Goal: Task Accomplishment & Management: Complete application form

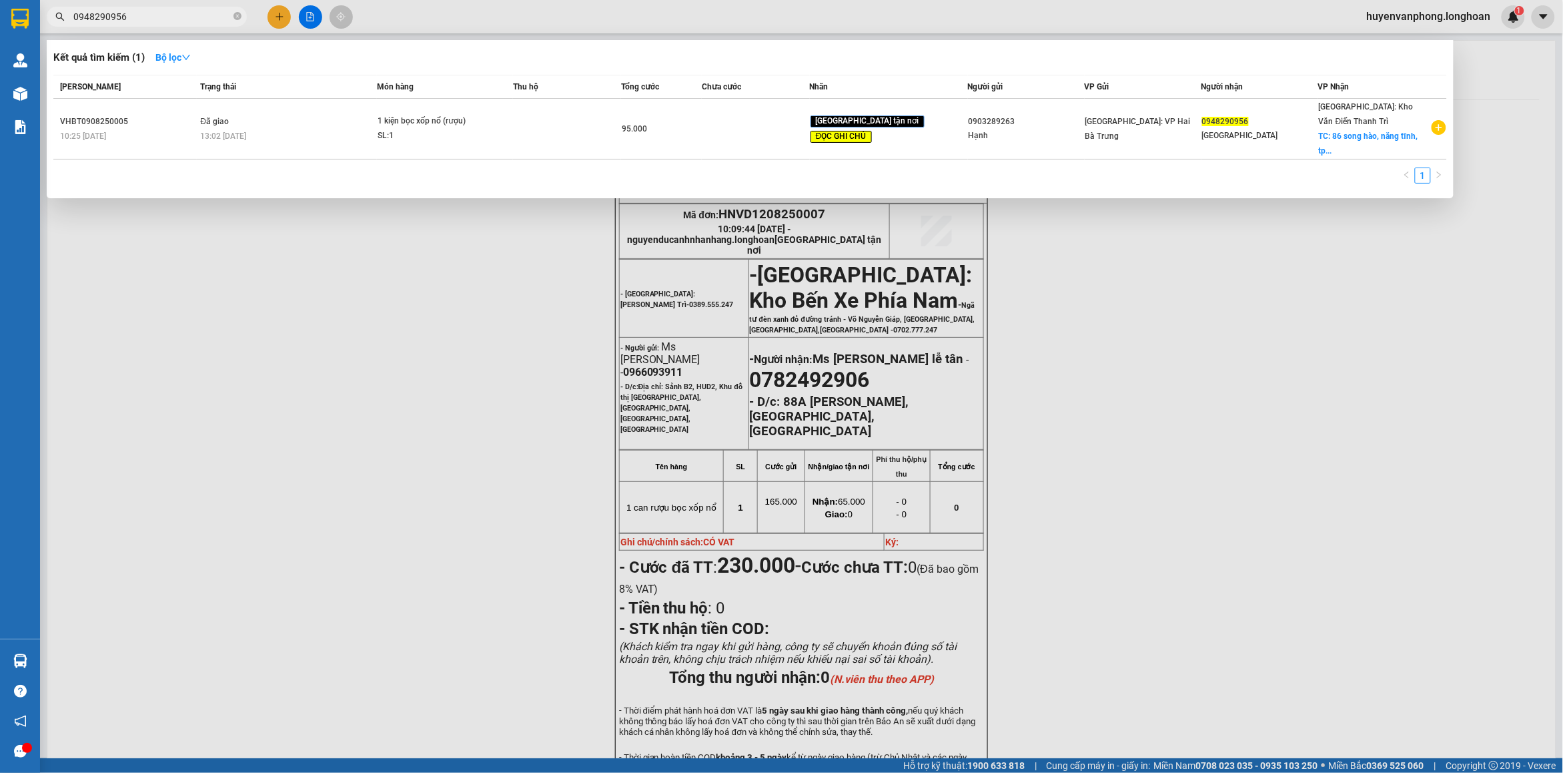
scroll to position [83, 0]
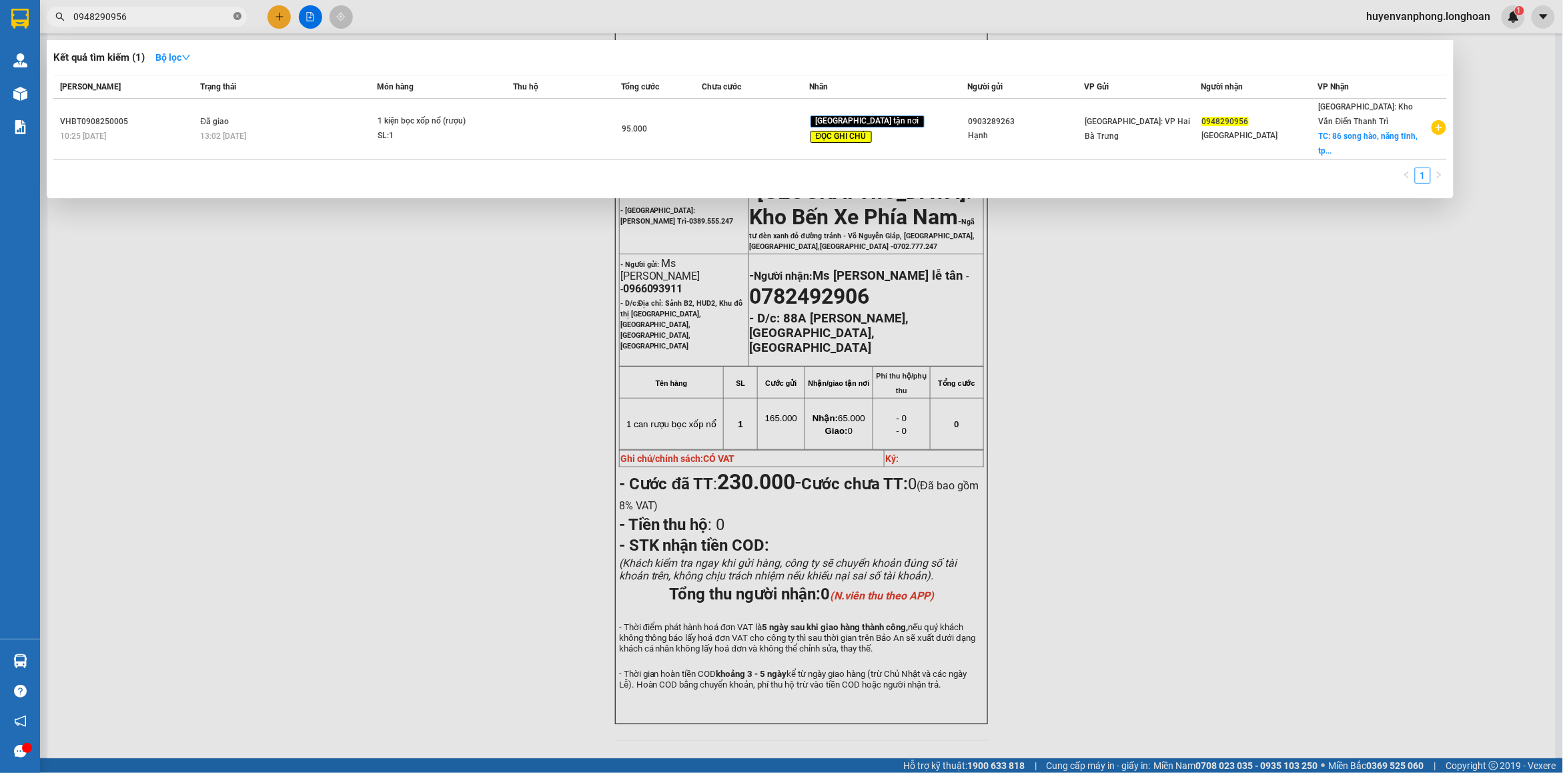
click at [240, 17] on icon "close-circle" at bounding box center [237, 16] width 8 height 8
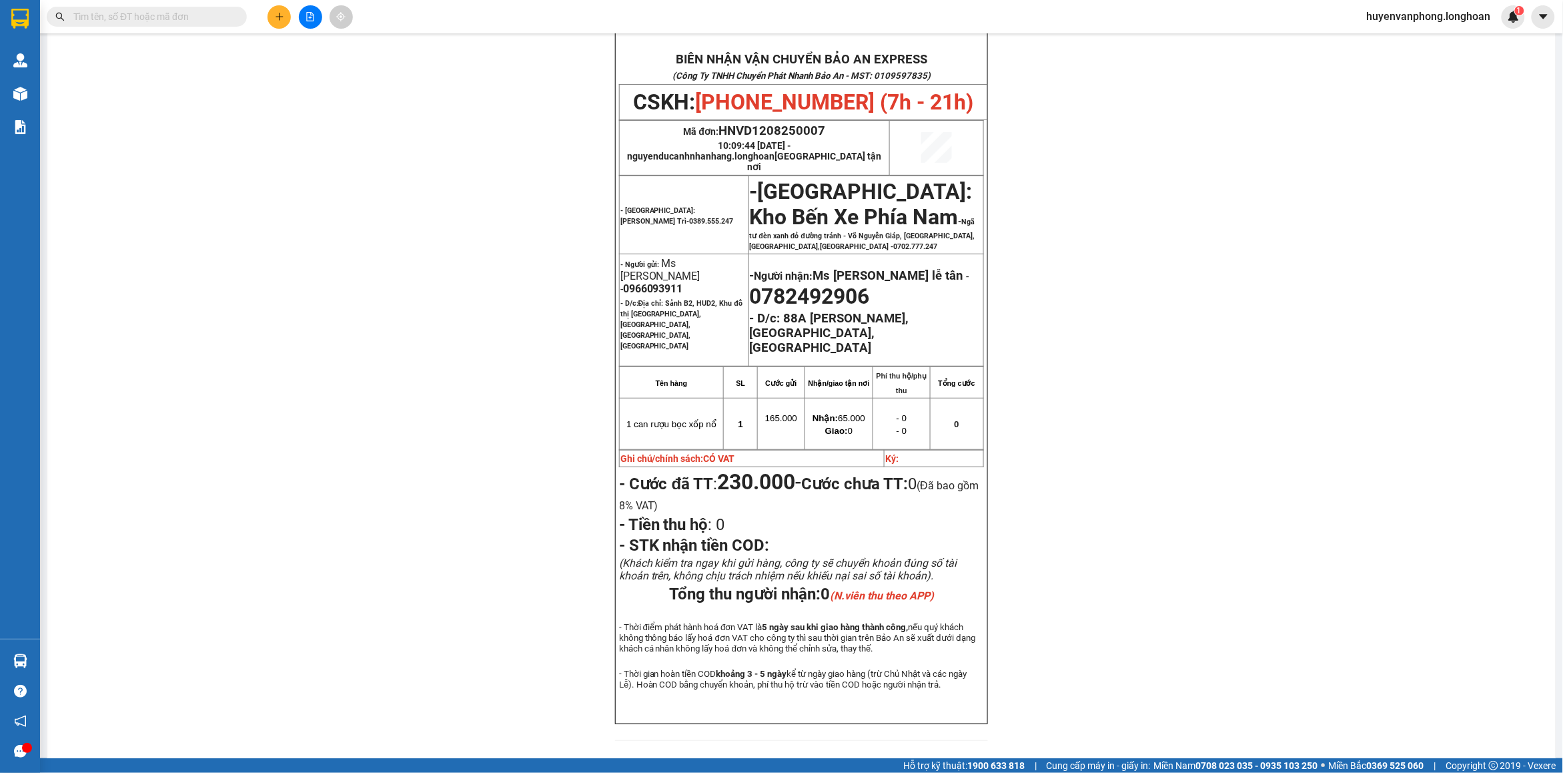
click at [203, 9] on input "text" at bounding box center [151, 16] width 157 height 15
click at [115, 8] on span at bounding box center [147, 17] width 200 height 20
click at [124, 23] on input "text" at bounding box center [151, 16] width 157 height 15
paste input "0904584518"
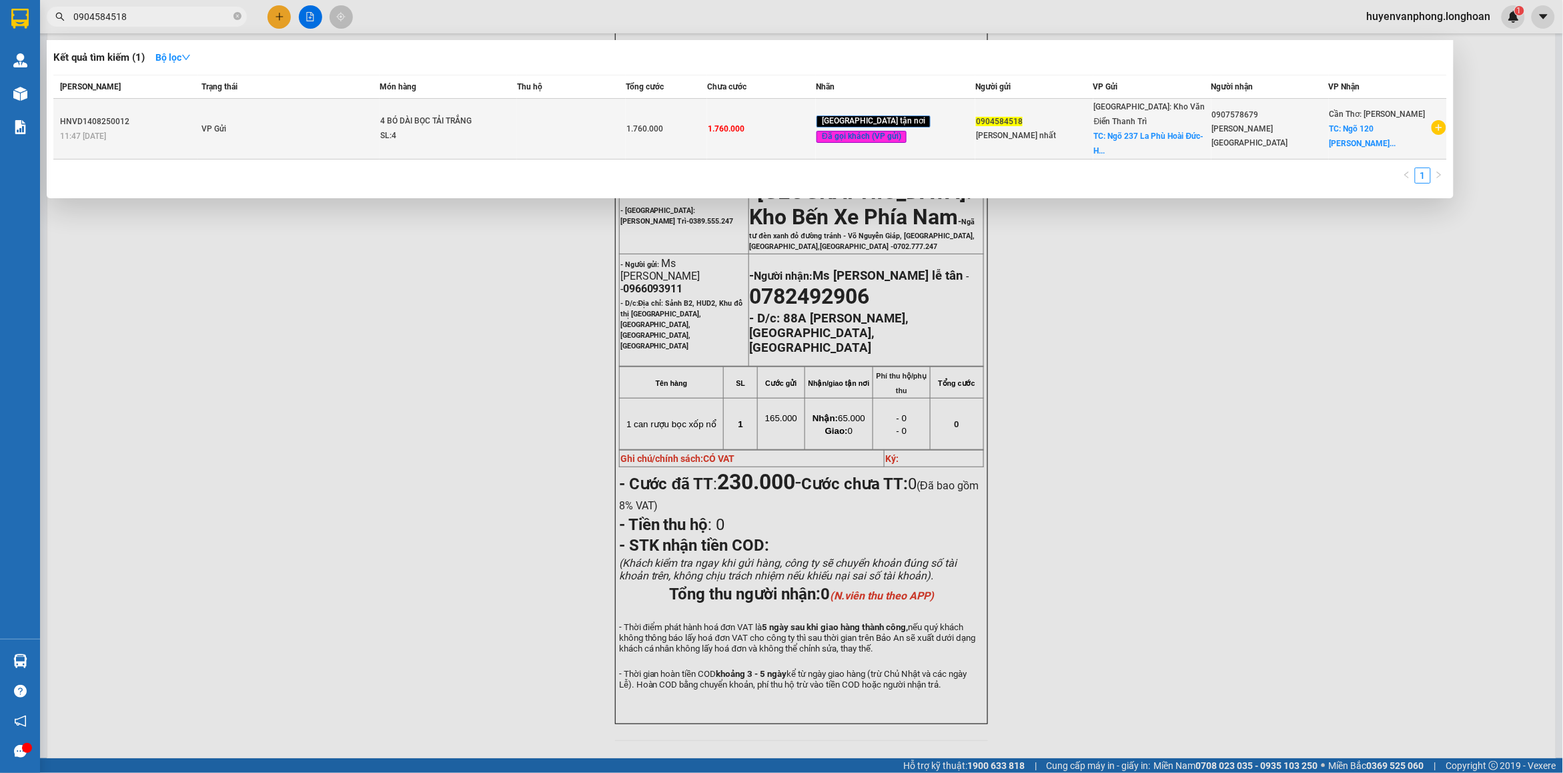
type input "0904584518"
click at [396, 129] on div "SL: 4" at bounding box center [430, 136] width 100 height 15
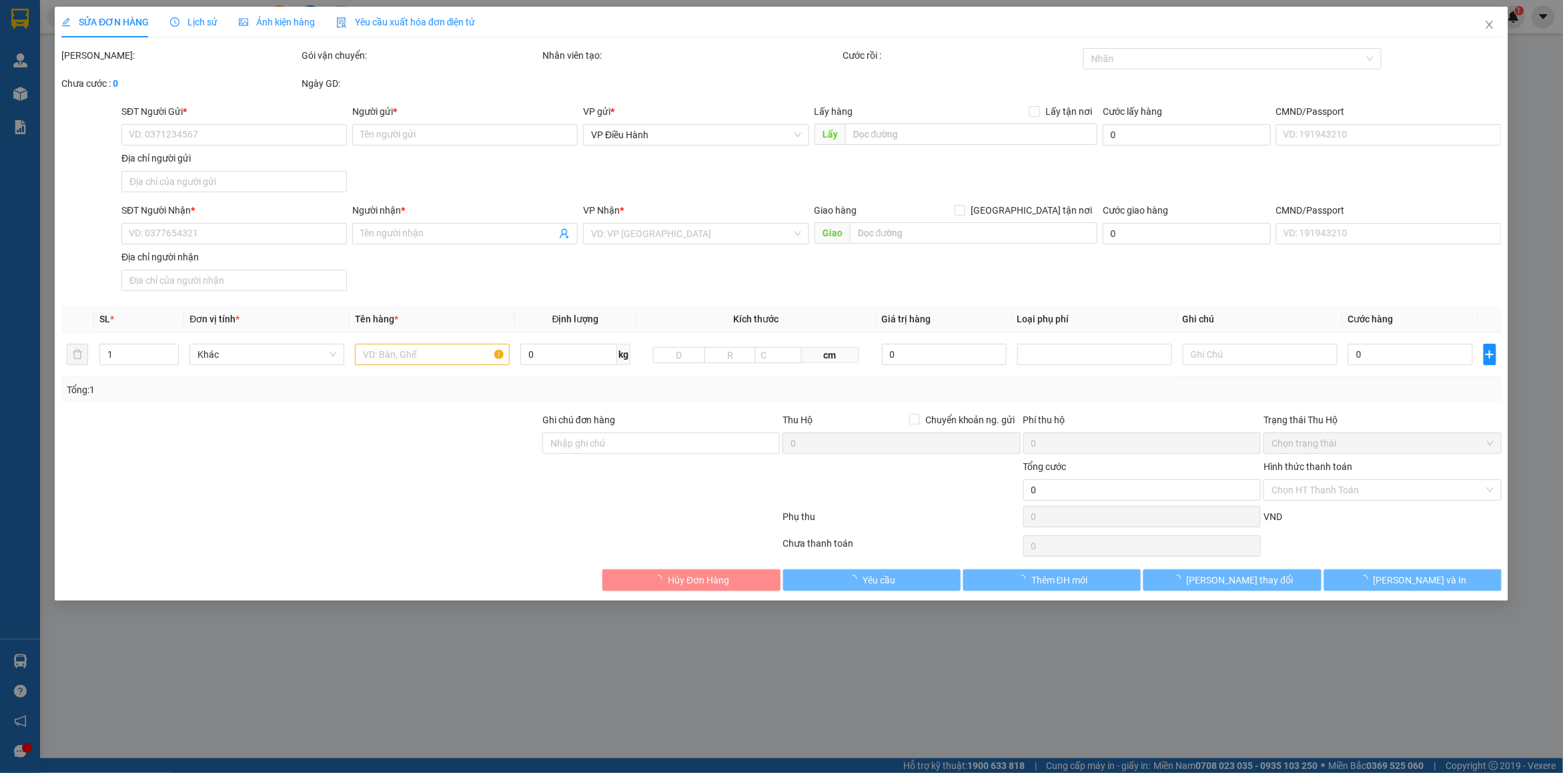
type input "0904584518"
type input "đinh duy nhất"
checkbox input "true"
type input "Ngõ 237 La Phù Hoài Đức- Hà Nội"
type input "0907578679"
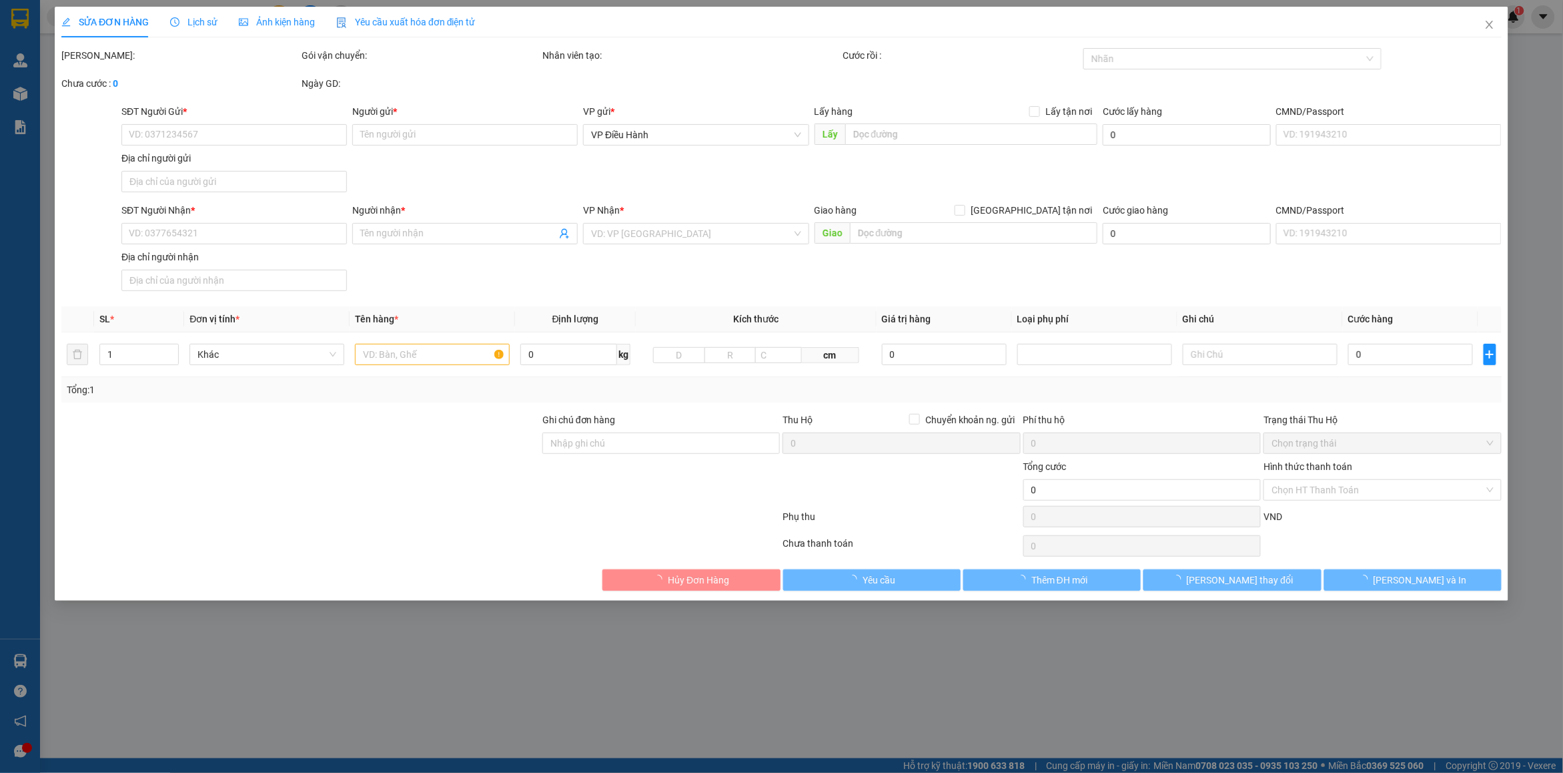
type input "Võ Đức Lộc"
checkbox input "true"
type input "Ngõ 120 Nguyễn Thị Minh Khai, Khóm 8, Khu Tái Định Cư ( gần nhà trọ Mạnh Tỷ), P…"
type input "hàng giao nguyên kiện, hư vỡ ko đền"
type input "1.760.000"
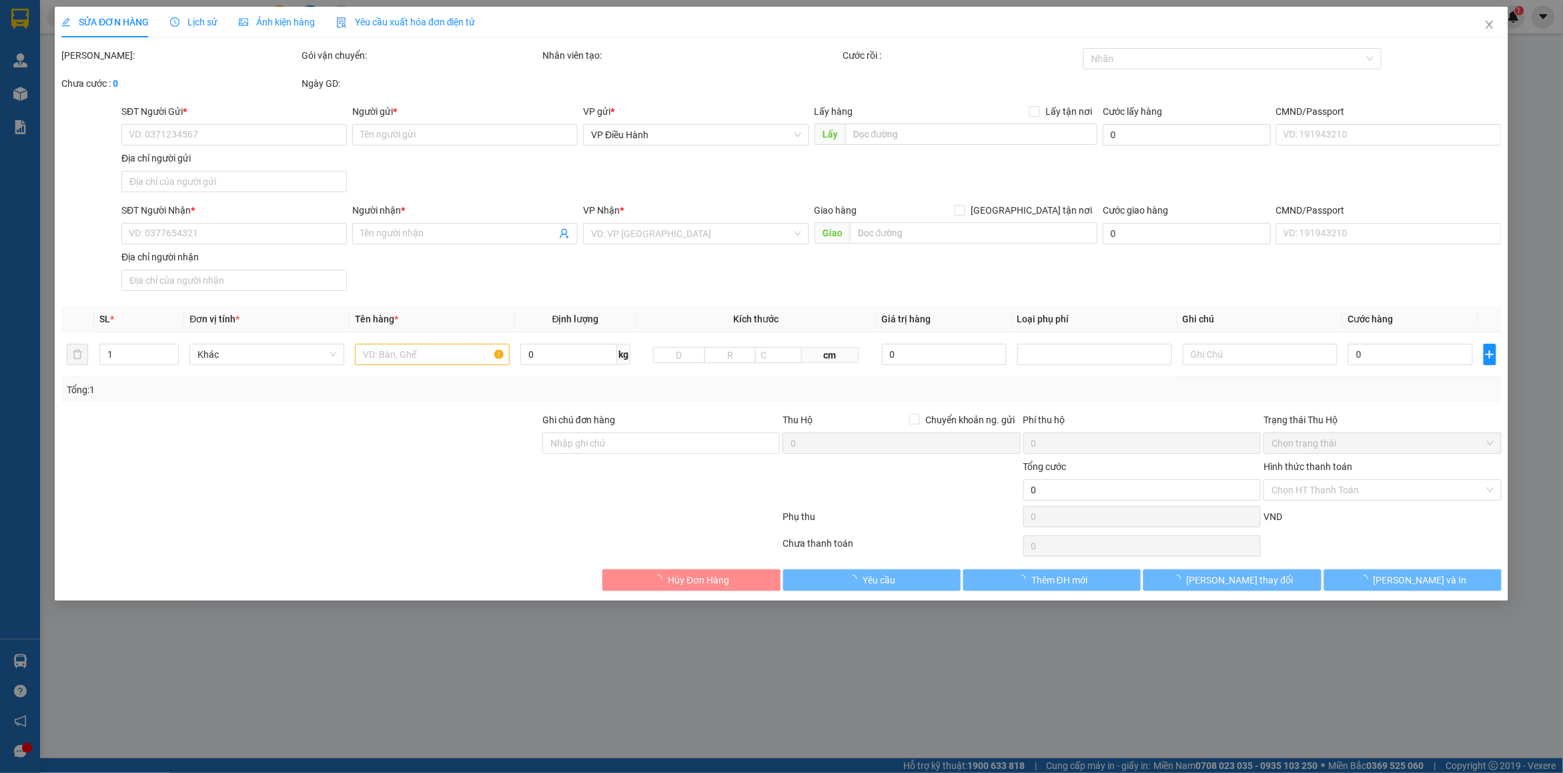
type input "1.760.000"
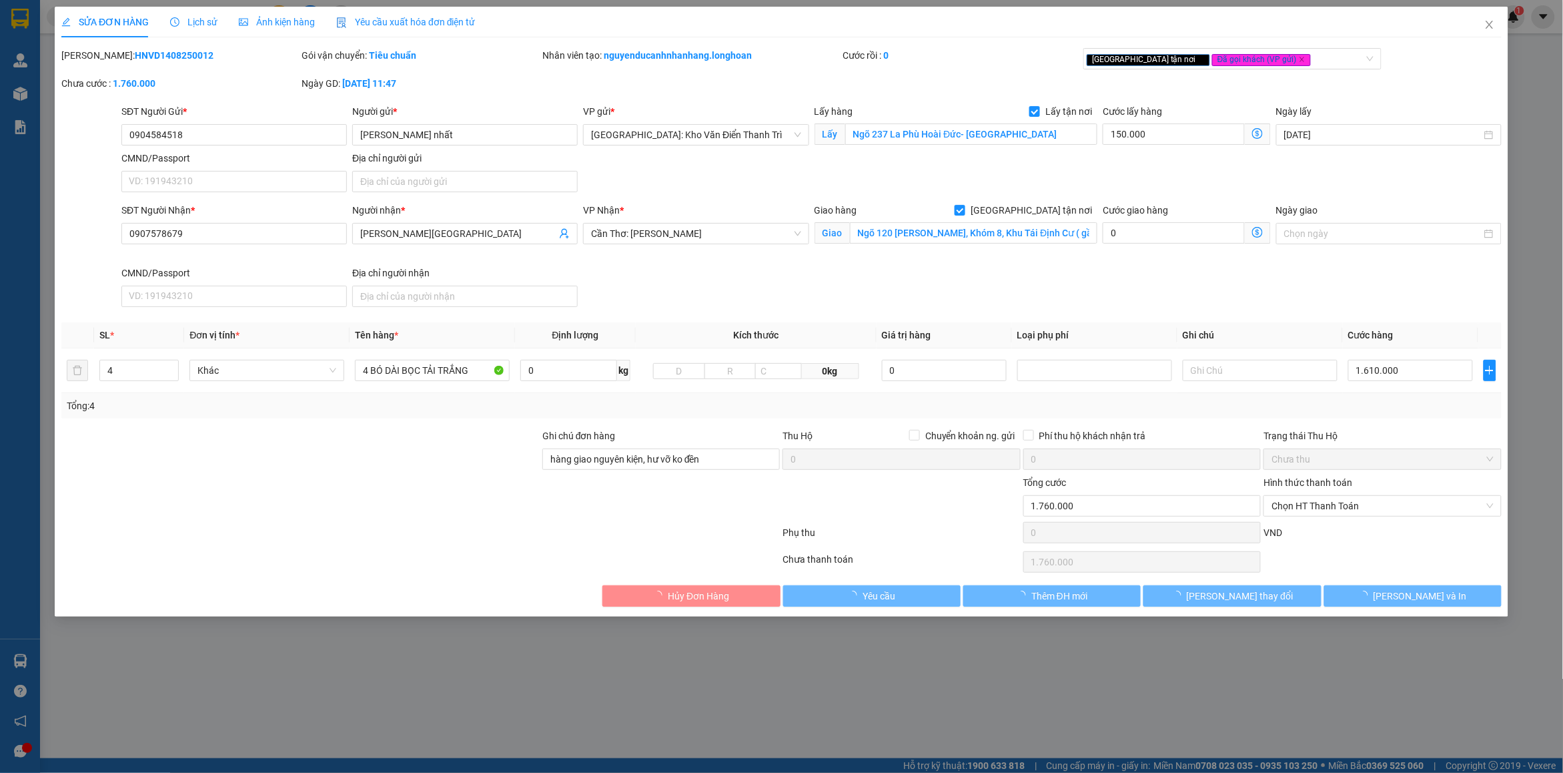
click at [195, 29] on div "Lịch sử" at bounding box center [193, 22] width 47 height 15
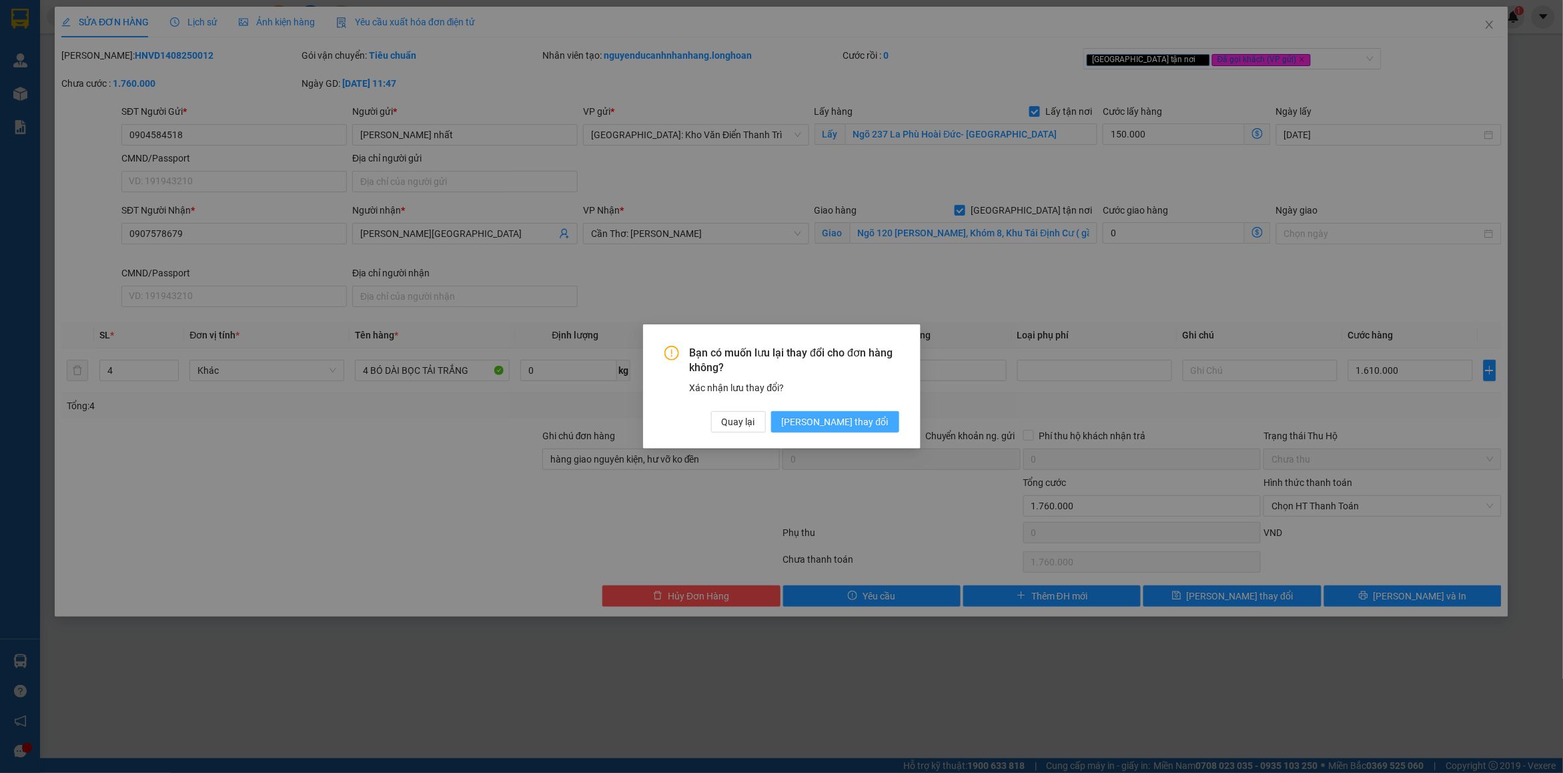
click at [861, 416] on span "[PERSON_NAME] thay đổi" at bounding box center [835, 421] width 107 height 15
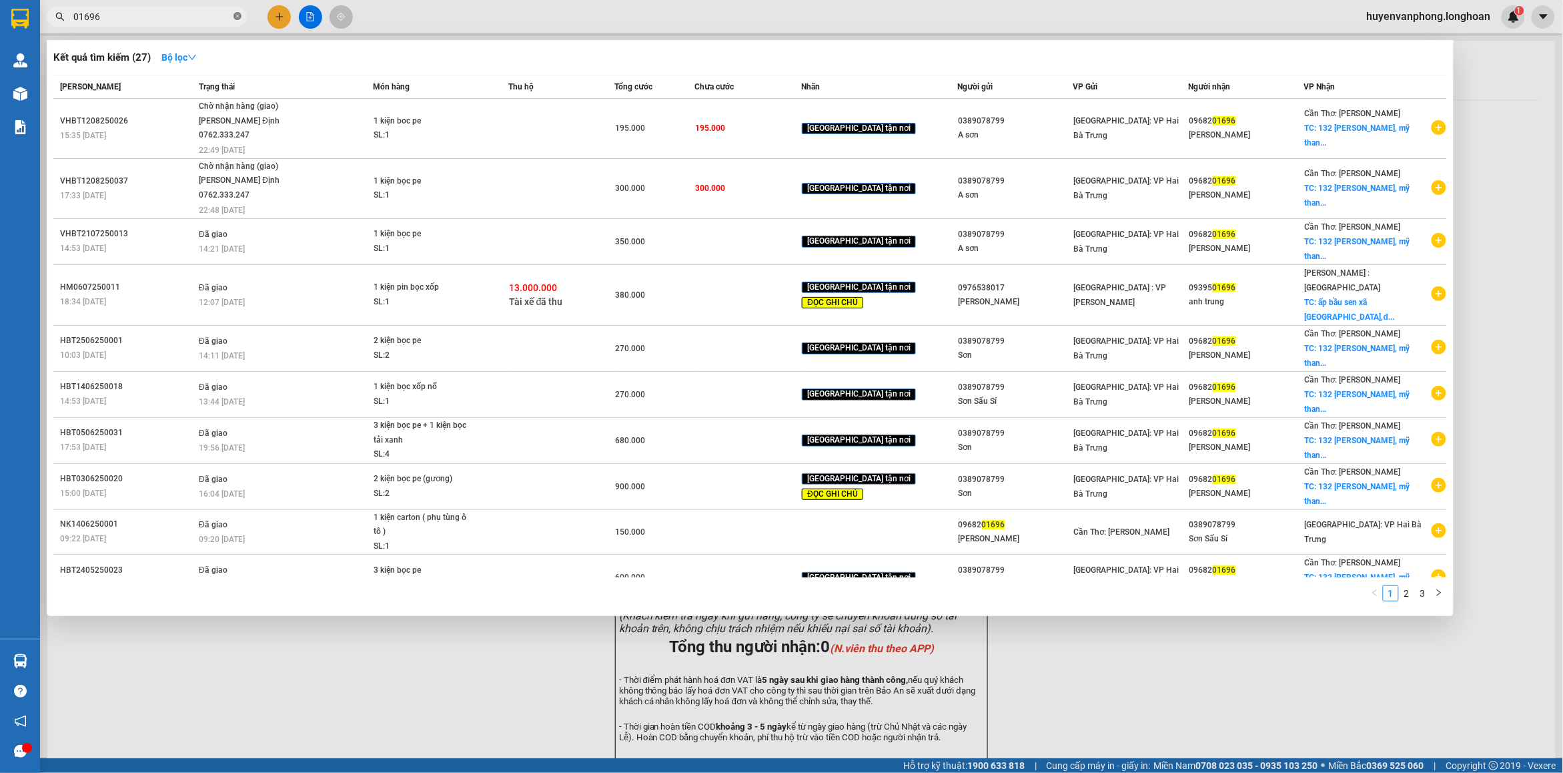
drag, startPoint x: 237, startPoint y: 14, endPoint x: 169, endPoint y: 13, distance: 68.0
click at [237, 15] on icon "close-circle" at bounding box center [237, 16] width 8 height 8
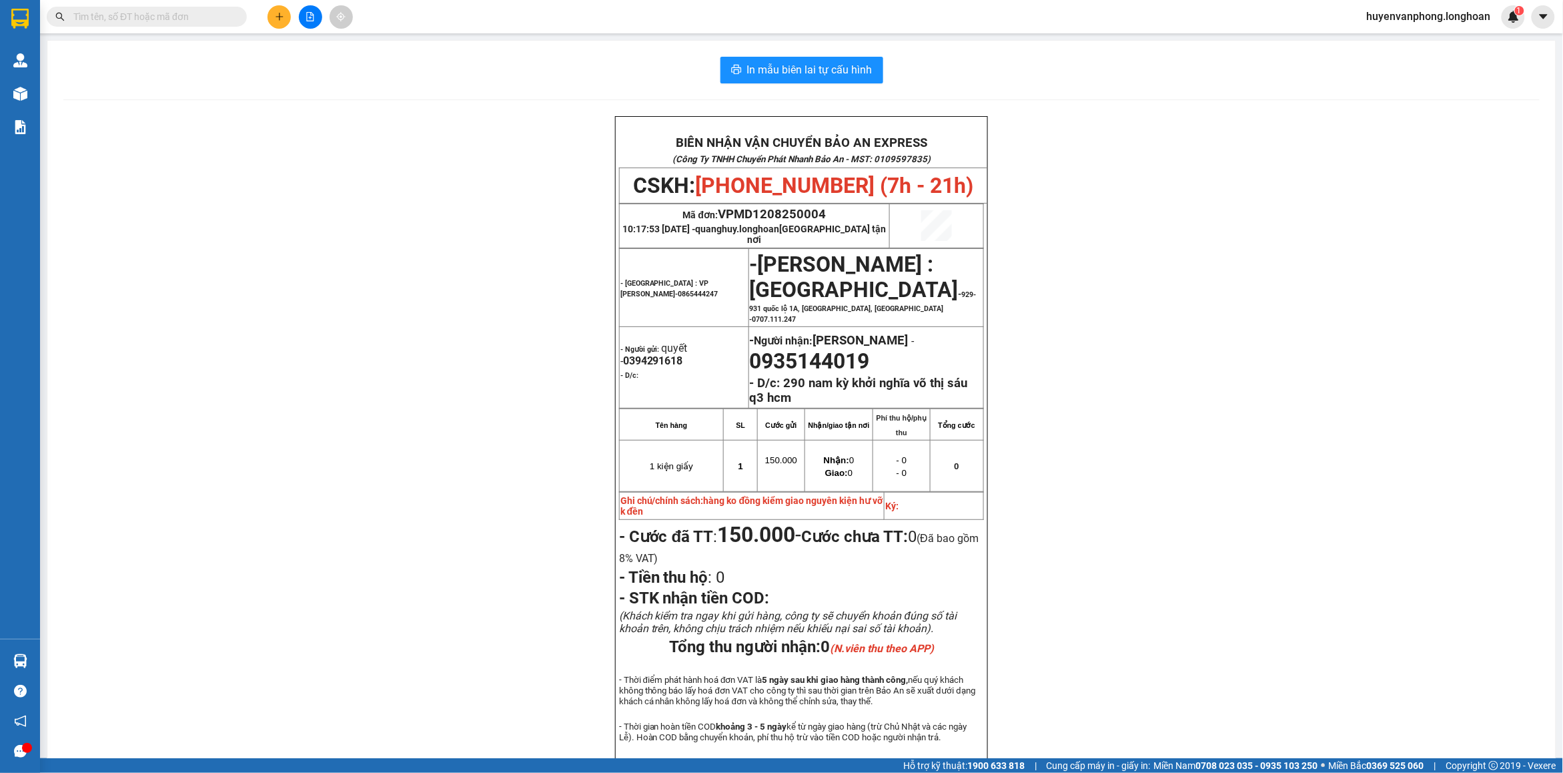
click at [169, 13] on input "text" at bounding box center [151, 16] width 157 height 15
paste input "0933100037"
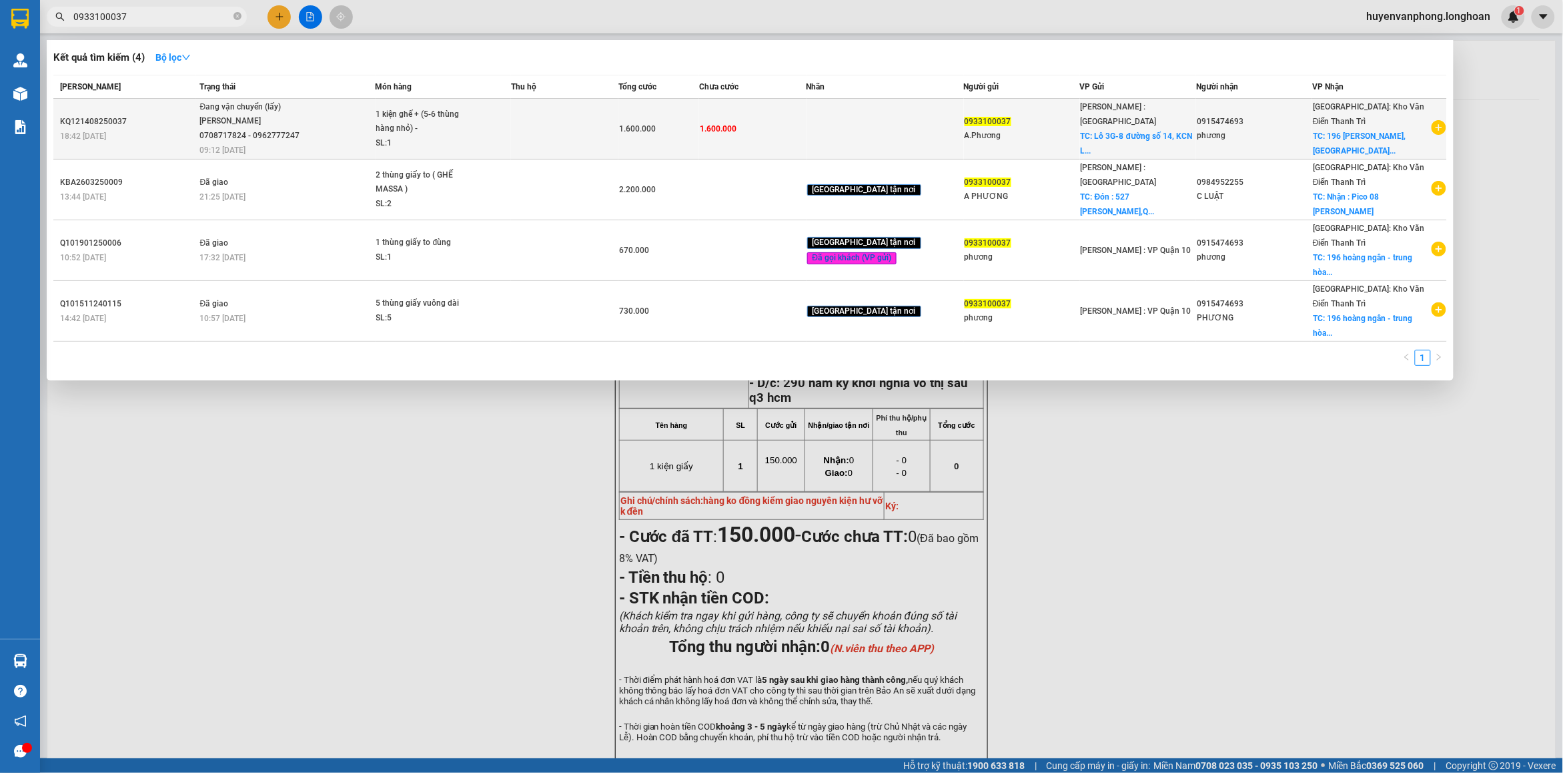
type input "0933100037"
click at [351, 125] on span "Đang vận chuyển (lấy) BÙI VĂN LĂNG 0708717824 - 0962777247 09:12 - 15/08" at bounding box center [286, 127] width 175 height 55
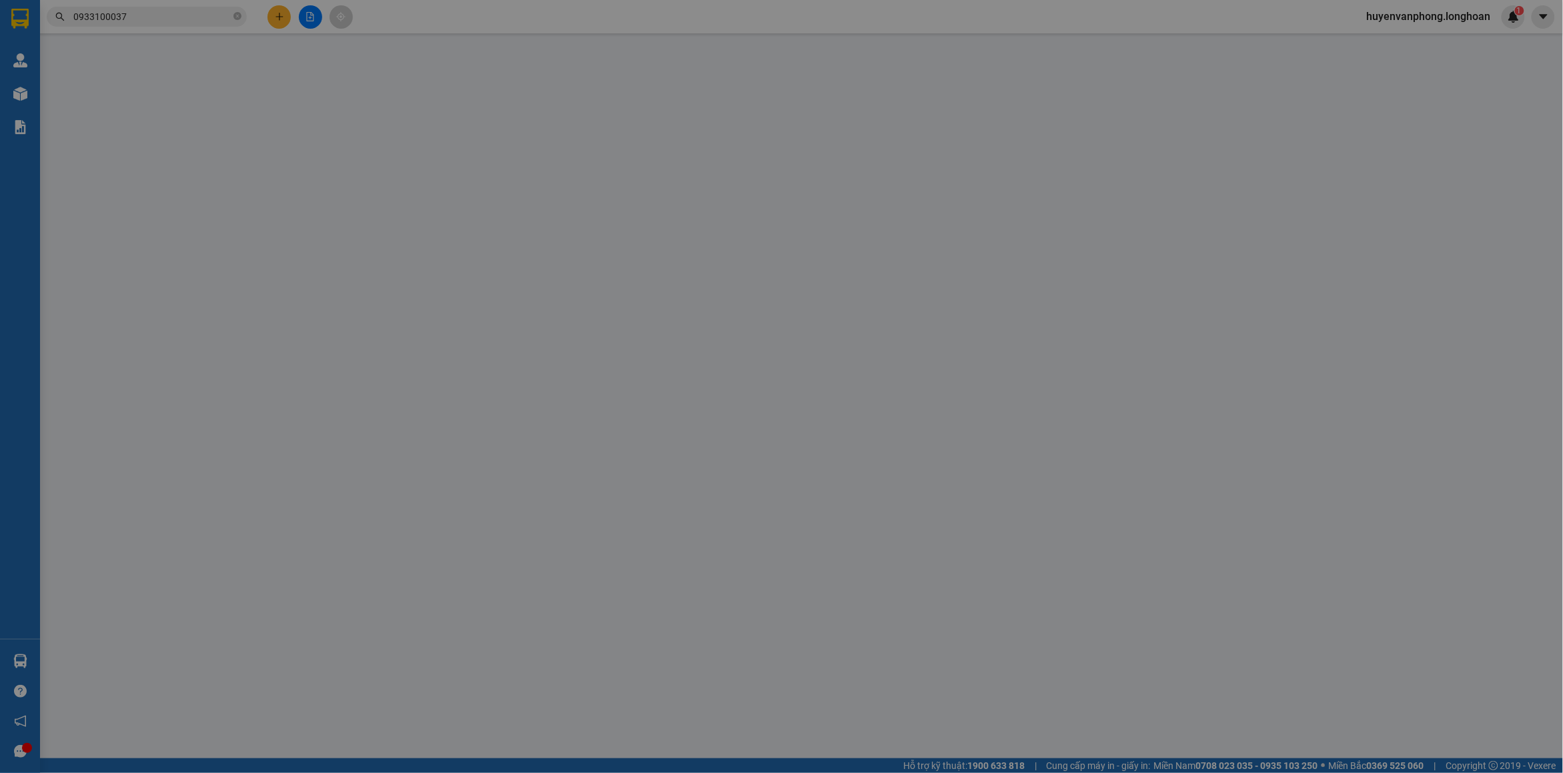
type input "0933100037"
type input "A.Phương"
checkbox input "true"
type input "Lô 3G-8 đường số 14, KCN Long Hậu, Huyện Cần Giuộc, Tỉnh Long An (Hành Chính)"
type input "0915474693"
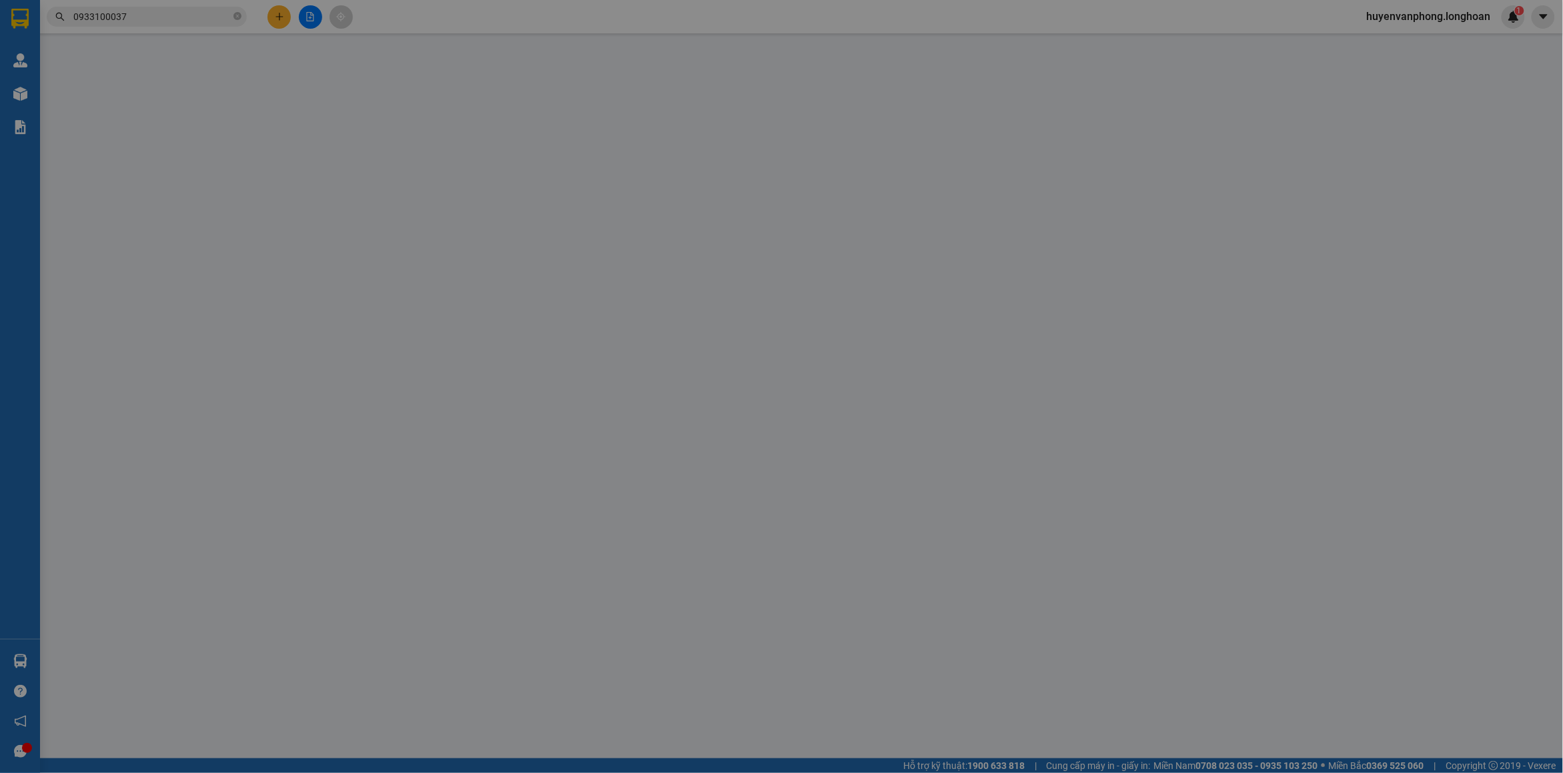
type input "phương"
checkbox input "true"
type input "196 Hoàng Ngân, Trung Hòa,Cầu Giấy,HN"
type input "1.600.000"
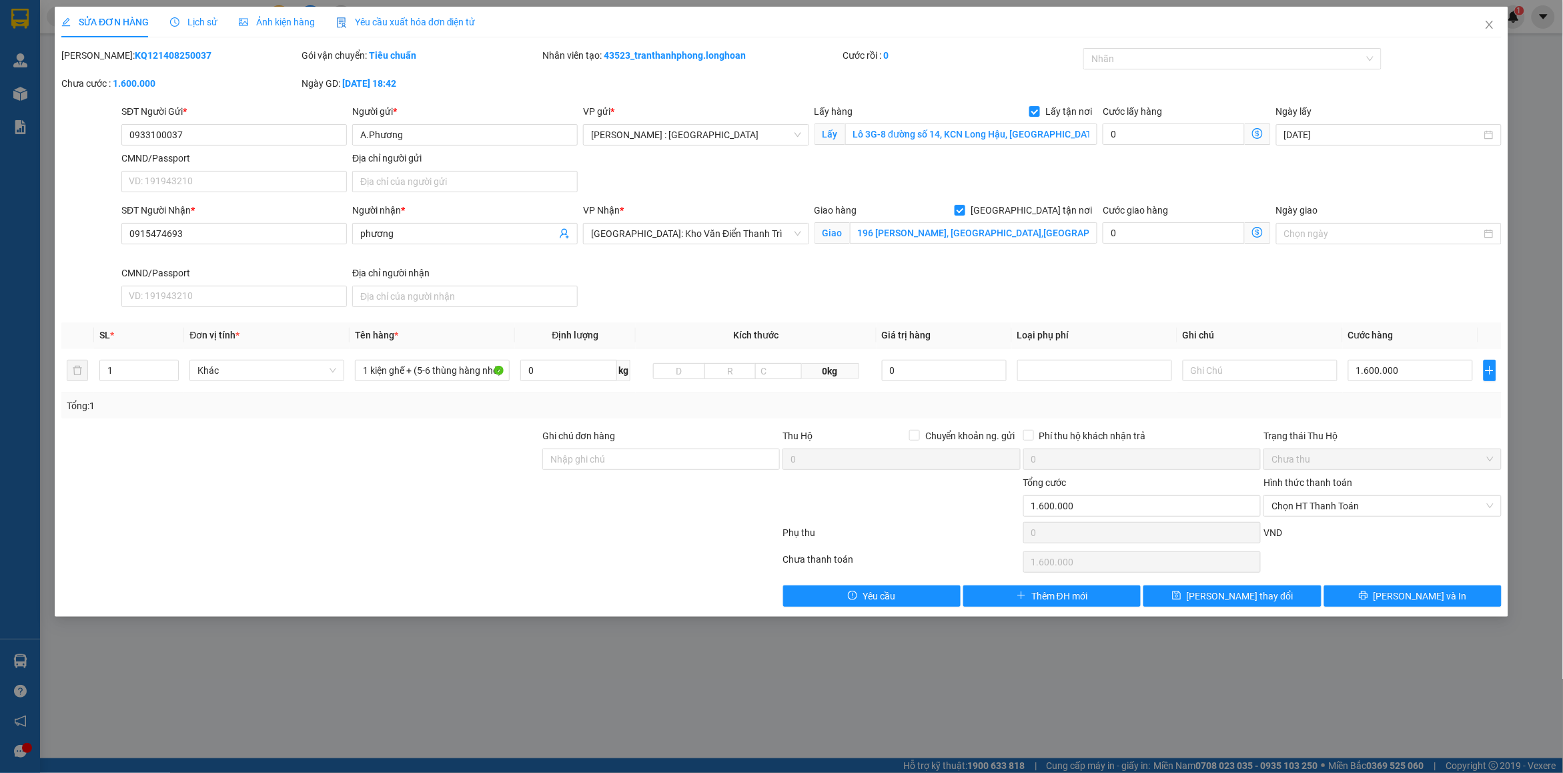
click at [187, 21] on span "Lịch sử" at bounding box center [193, 22] width 47 height 11
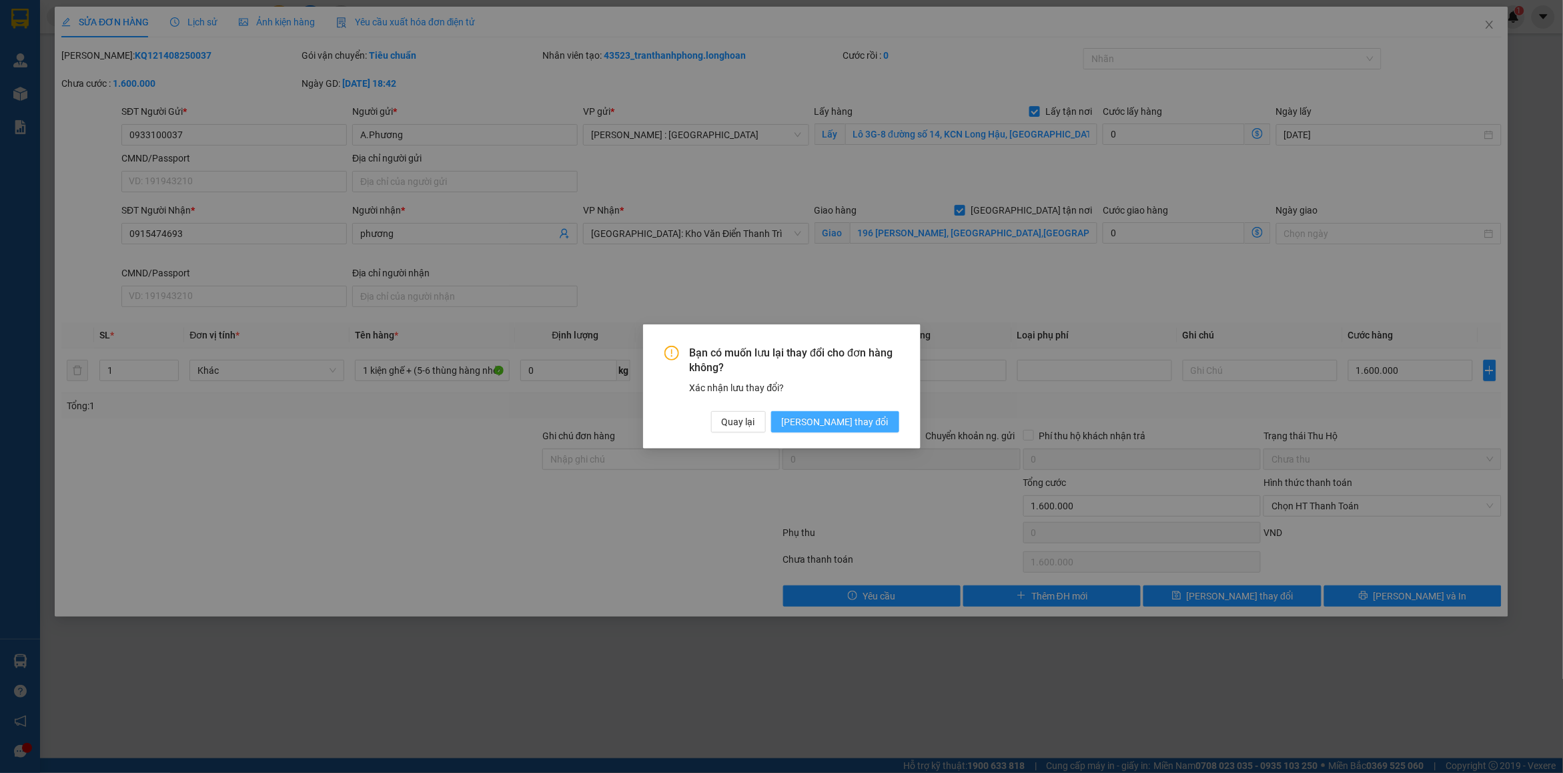
click at [882, 417] on span "[PERSON_NAME] thay đổi" at bounding box center [835, 421] width 107 height 15
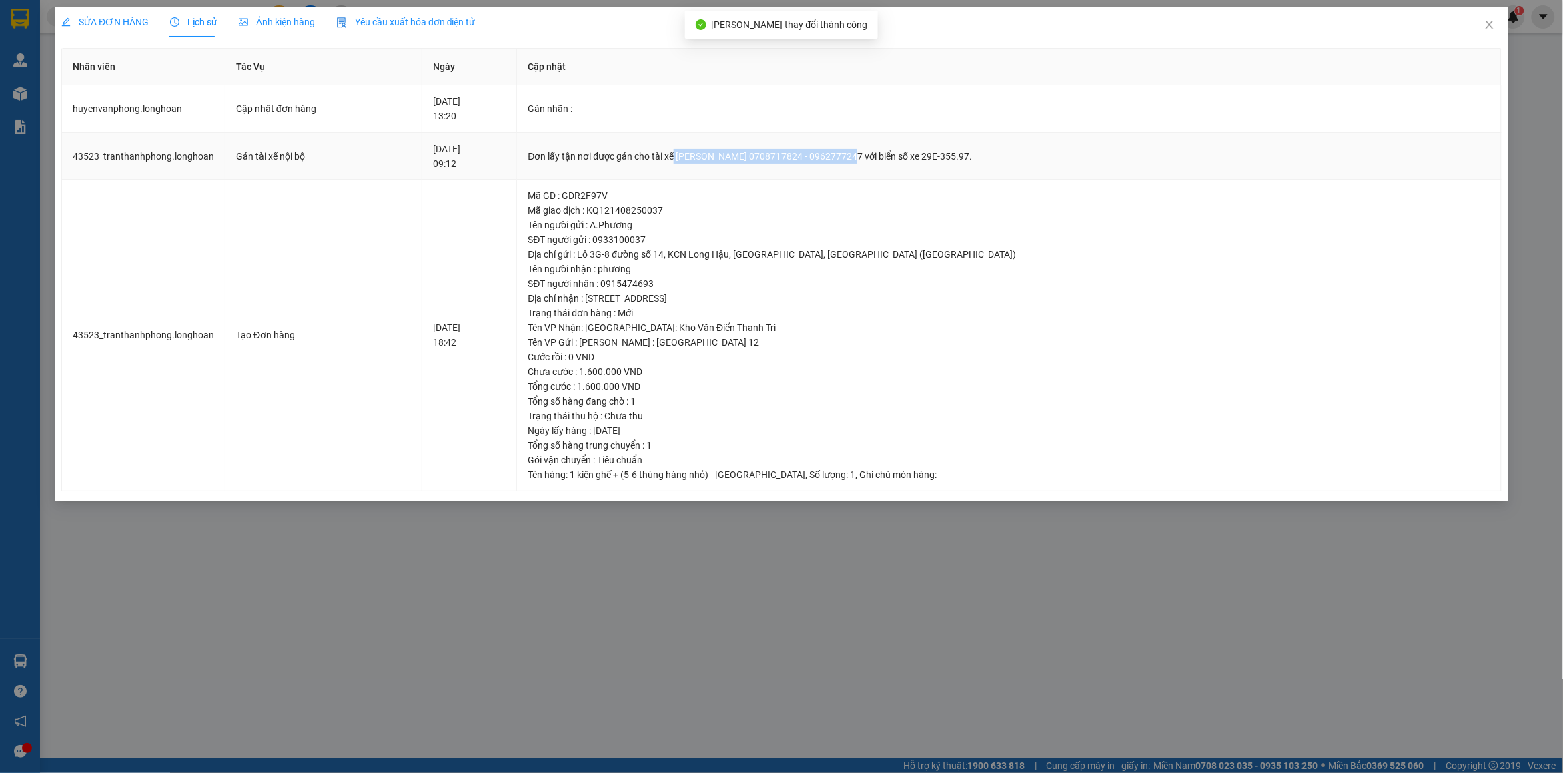
drag, startPoint x: 728, startPoint y: 157, endPoint x: 906, endPoint y: 159, distance: 177.5
click at [906, 159] on div "Đơn lấy tận nơi được gán cho tài xế BÙI VĂN LĂNG 0708717824 - 0962777247 với bi…" at bounding box center [1009, 156] width 963 height 15
copy div "BÙI VĂN LĂNG 0708717824 - 0962777247"
click at [1484, 27] on icon "close" at bounding box center [1489, 24] width 11 height 11
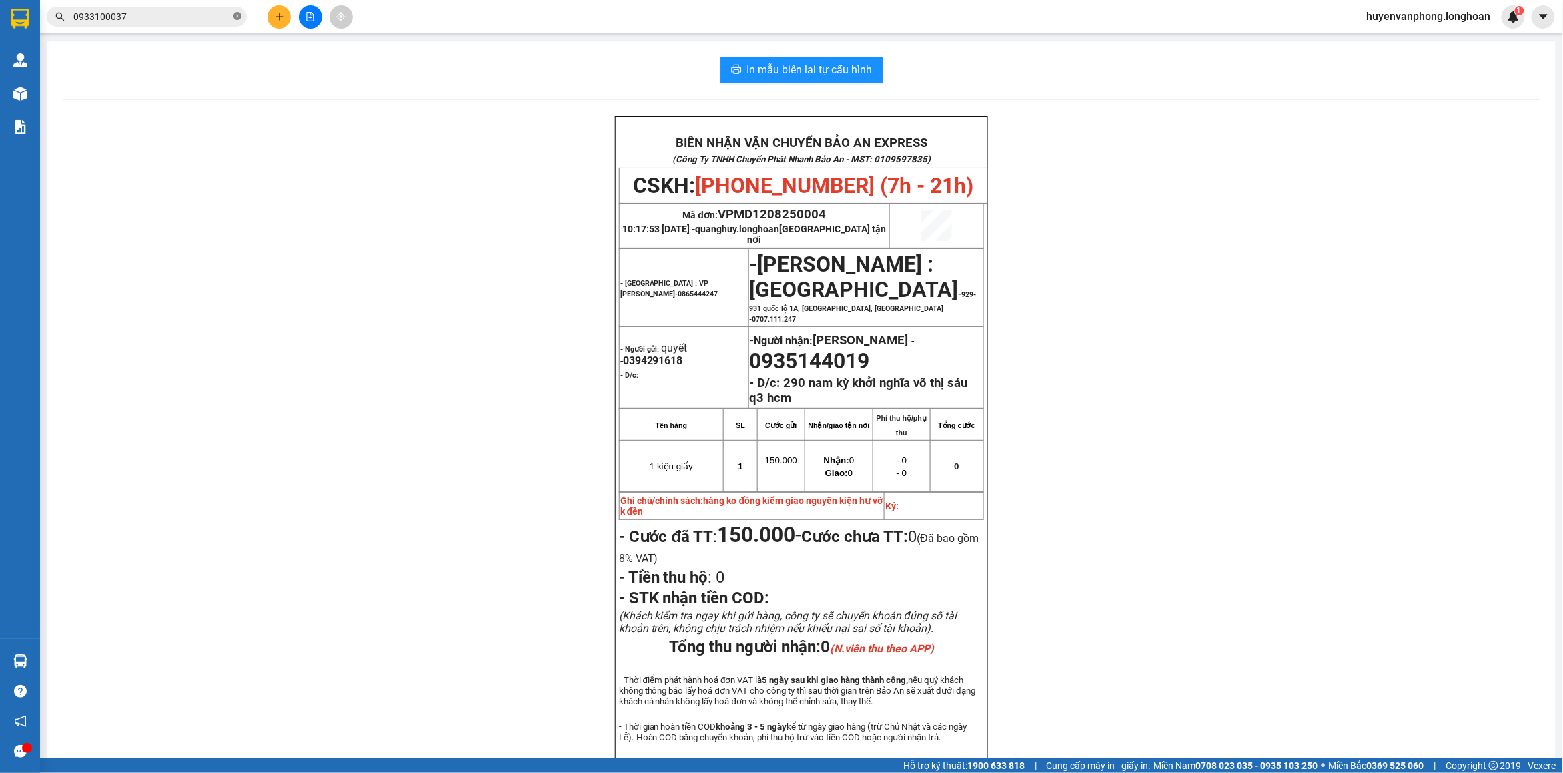
drag, startPoint x: 237, startPoint y: 18, endPoint x: 89, endPoint y: 40, distance: 149.7
click at [232, 18] on span "0933100037" at bounding box center [147, 17] width 200 height 20
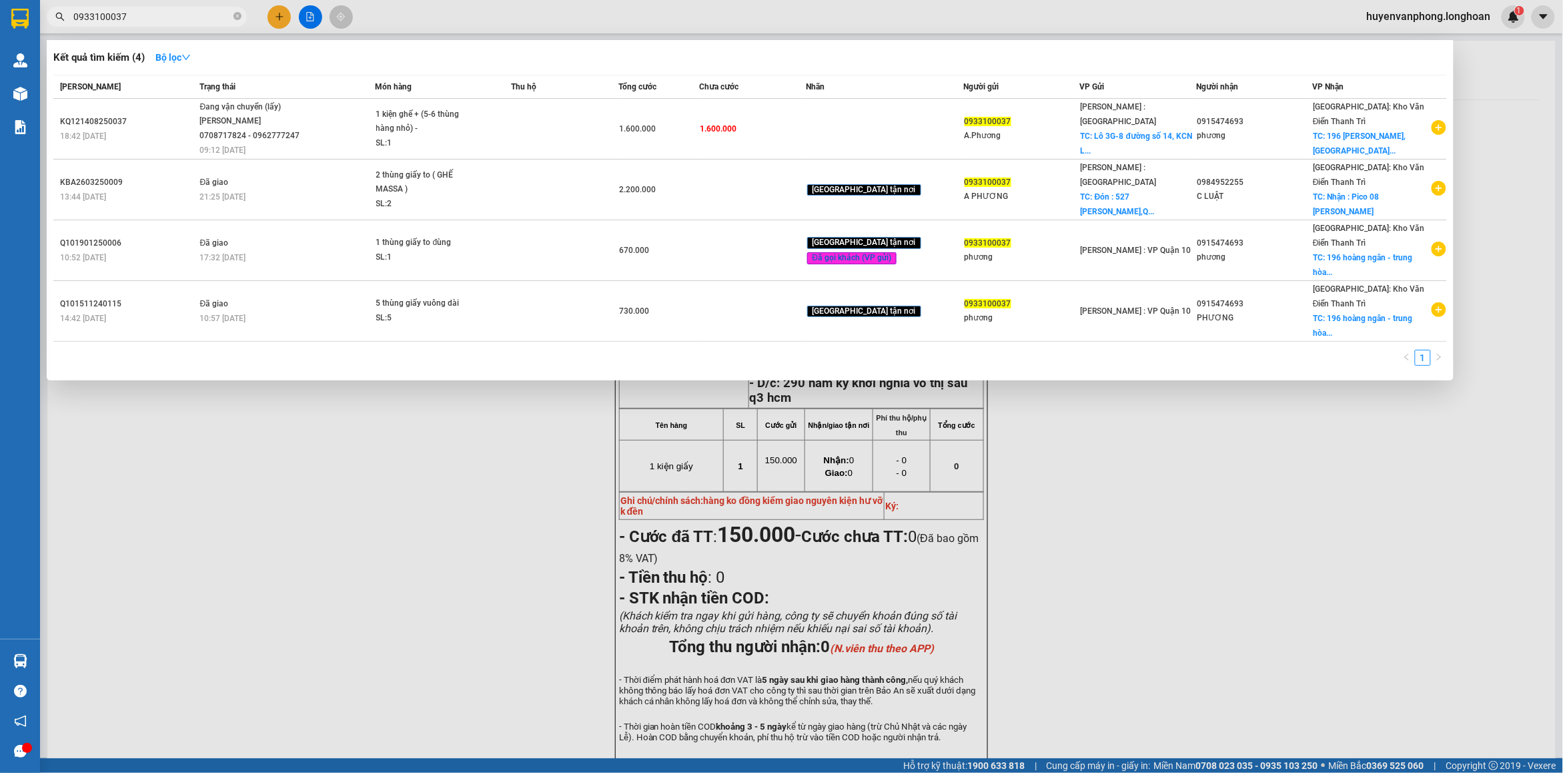
click at [150, 20] on input "0933100037" at bounding box center [151, 16] width 157 height 15
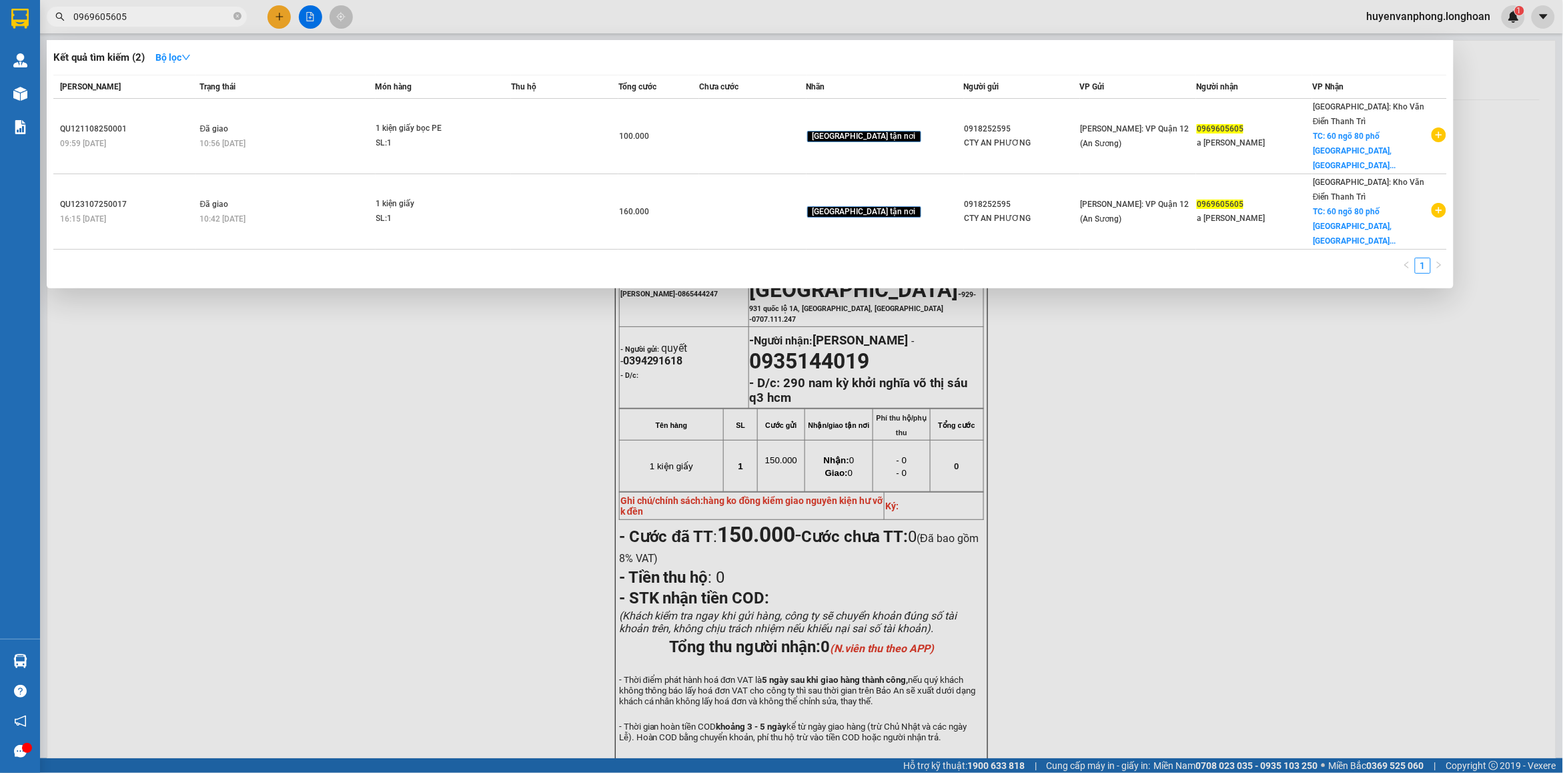
type input "0969605605"
click at [235, 20] on icon "close-circle" at bounding box center [237, 16] width 8 height 8
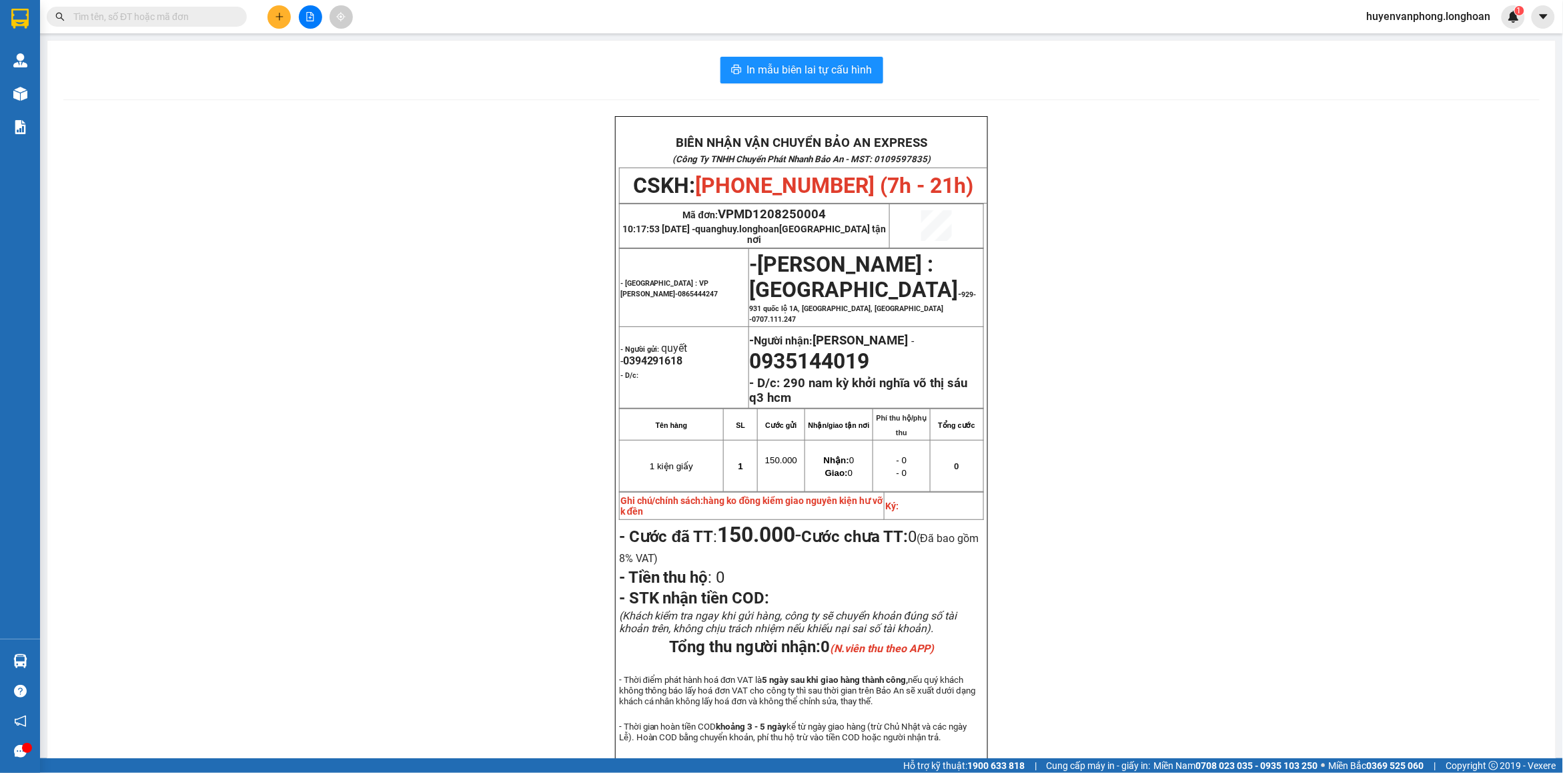
click at [177, 21] on input "text" at bounding box center [151, 16] width 157 height 15
click at [162, 21] on input "text" at bounding box center [151, 16] width 157 height 15
click at [195, 17] on input "text" at bounding box center [151, 16] width 157 height 15
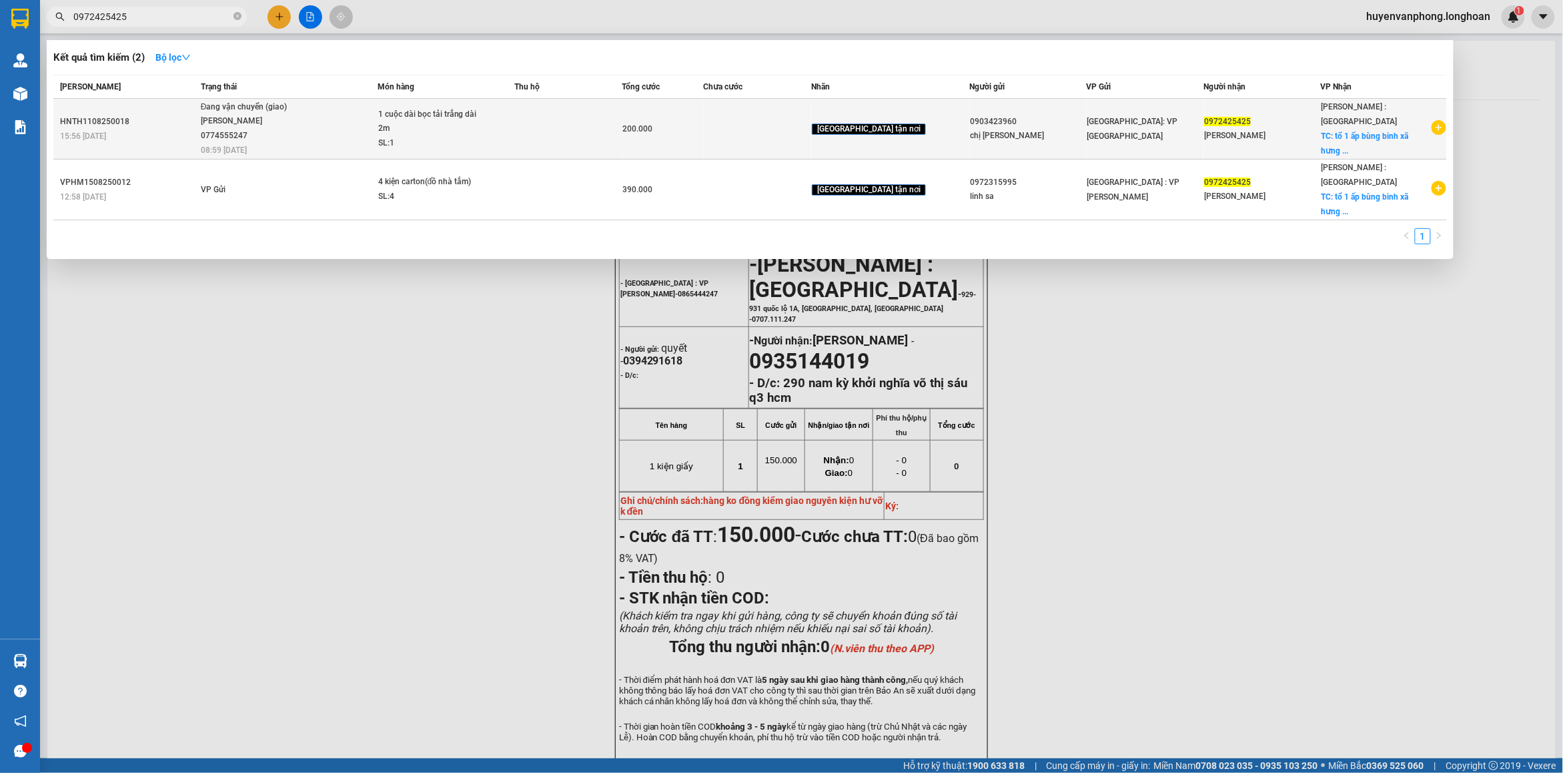
type input "0972425425"
click at [312, 132] on span "Đang vận chuyển (giao) TRƯƠNG DUY DƯƠNG 0774555247 08:59 - 15/08" at bounding box center [289, 127] width 176 height 55
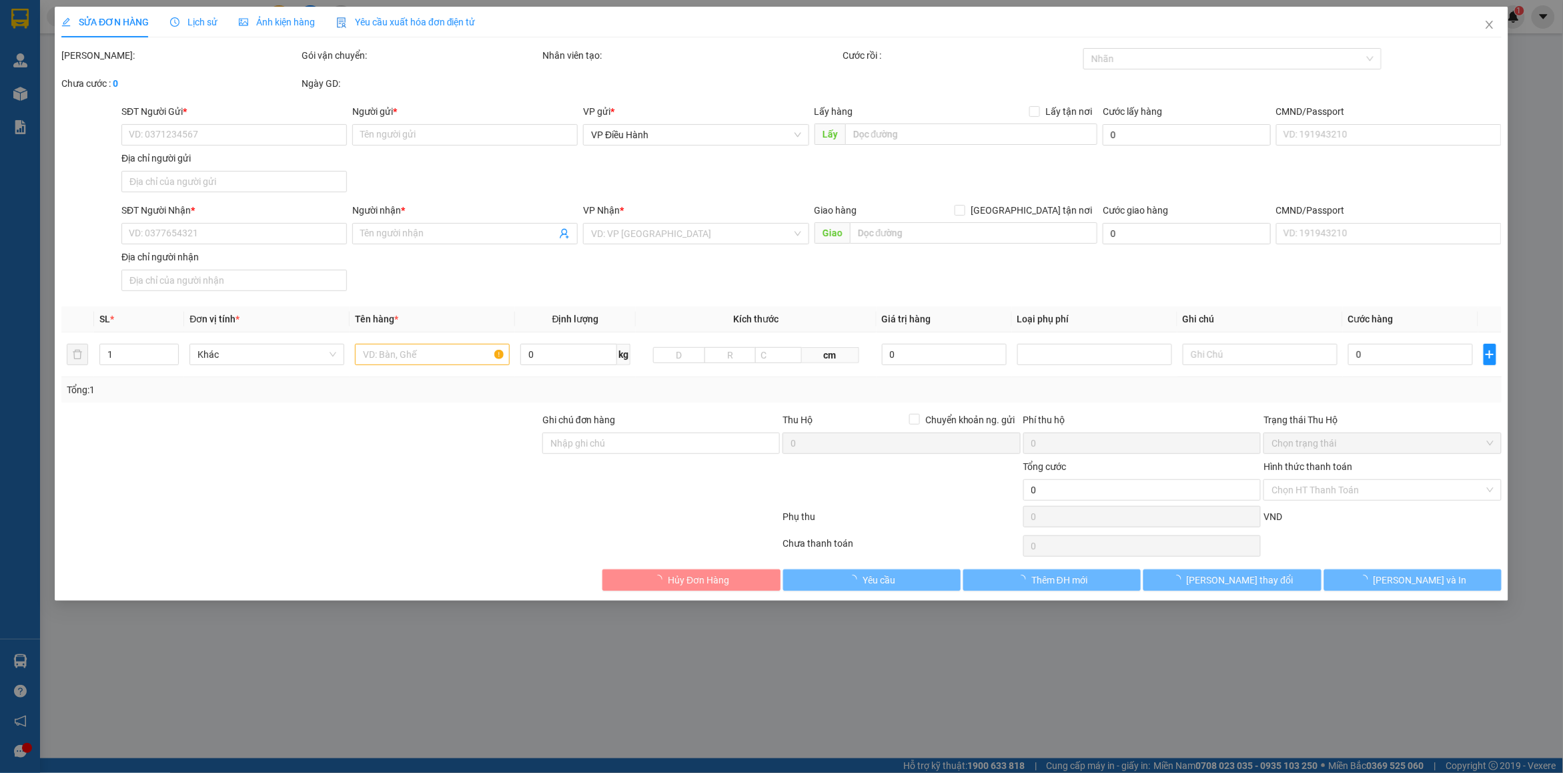
click at [194, 20] on span "Lịch sử" at bounding box center [193, 22] width 47 height 11
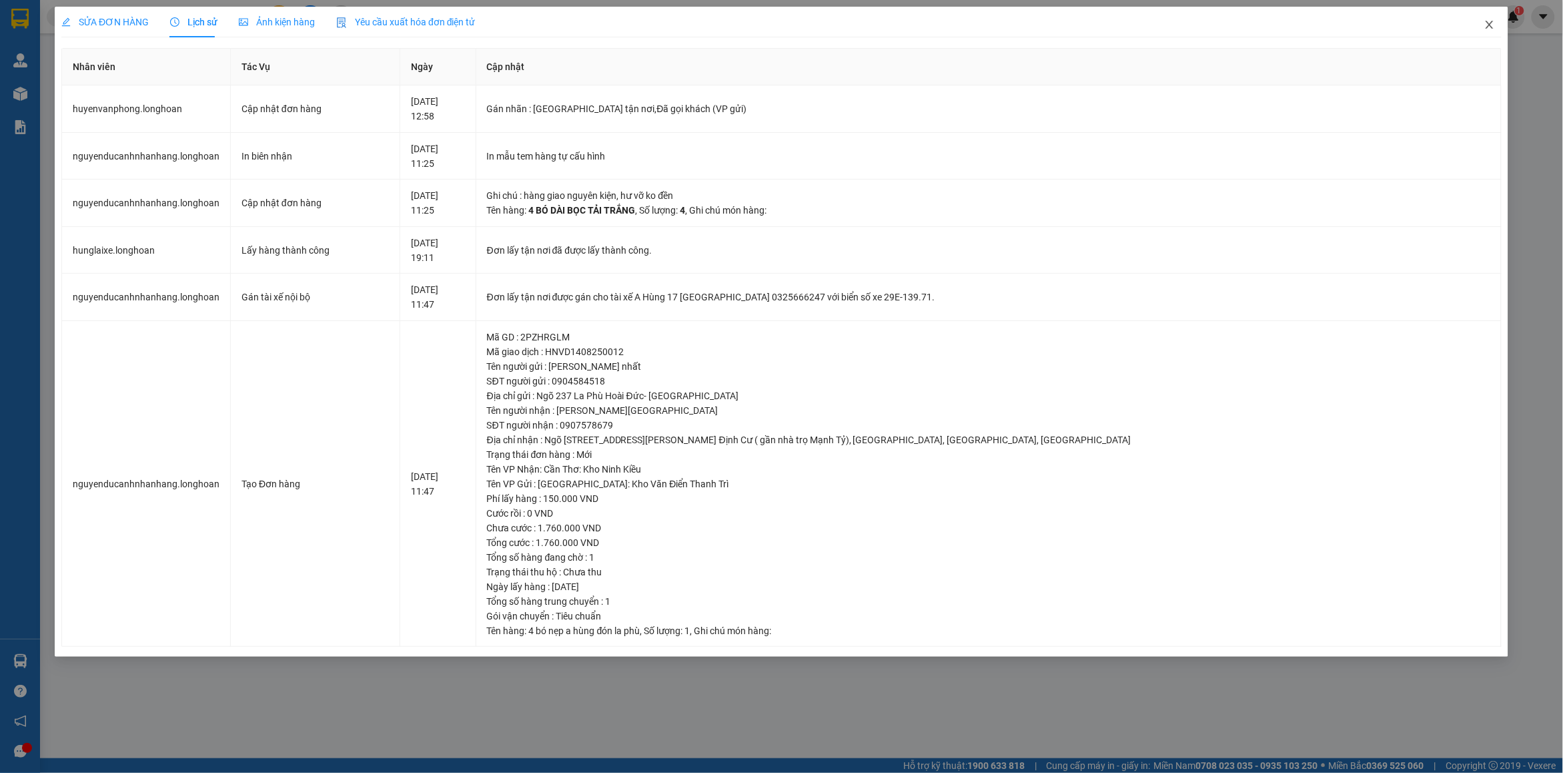
click at [1488, 25] on icon "close" at bounding box center [1489, 24] width 11 height 11
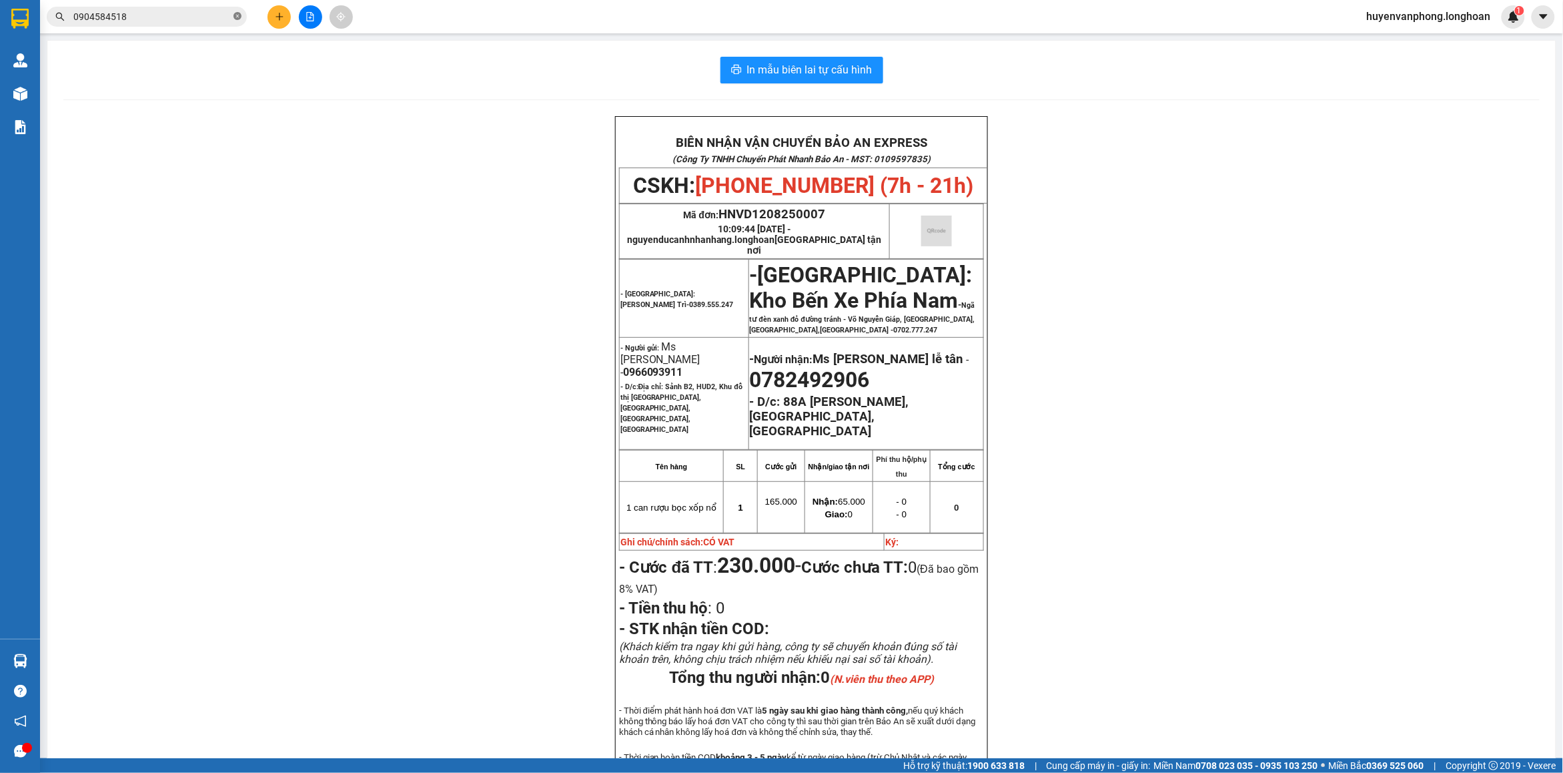
click at [234, 17] on icon "close-circle" at bounding box center [237, 16] width 8 height 8
click at [135, 17] on input "text" at bounding box center [151, 16] width 157 height 15
paste input "0814677836"
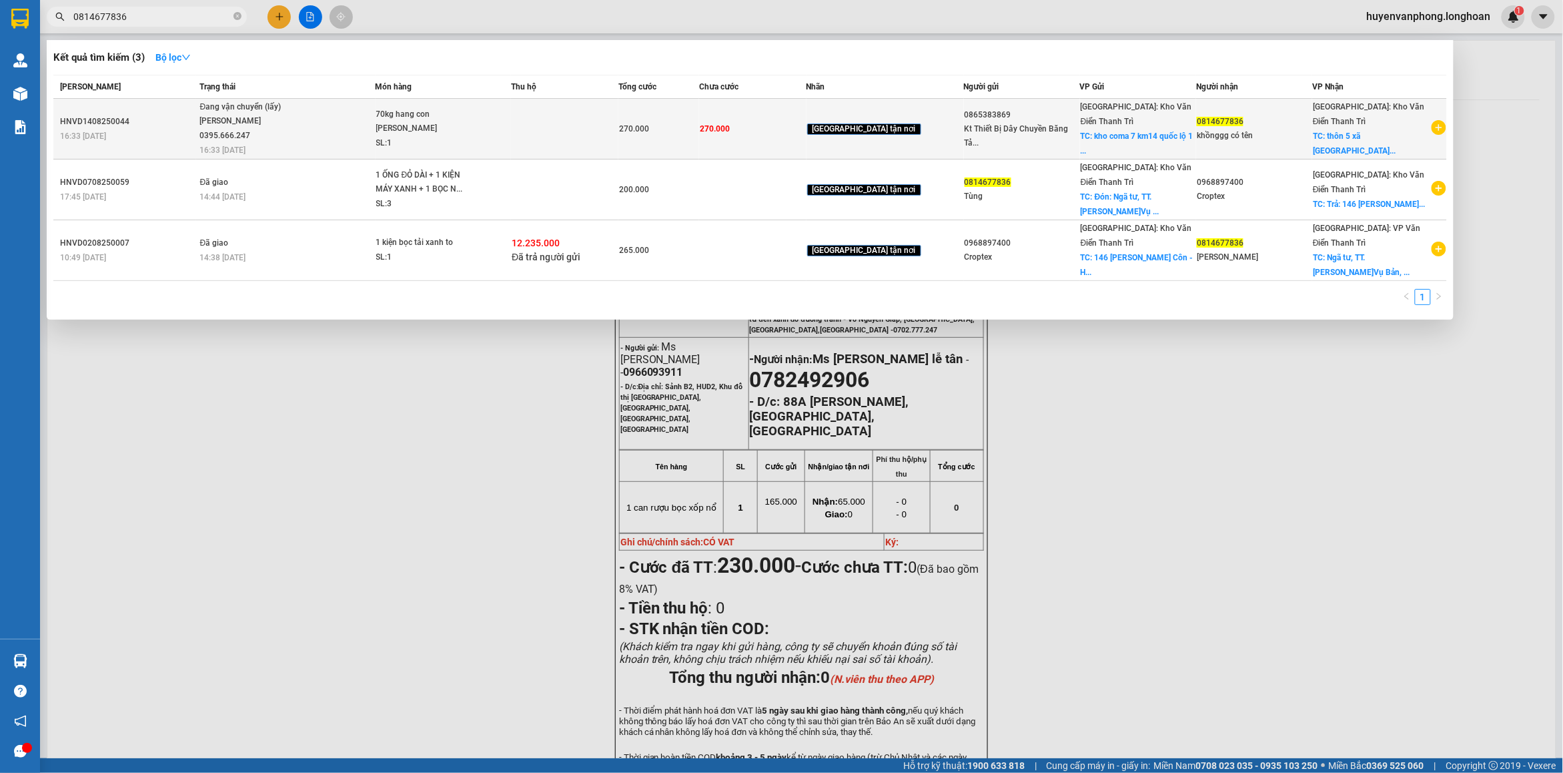
type input "0814677836"
click at [438, 136] on div "SL: 1" at bounding box center [426, 143] width 100 height 15
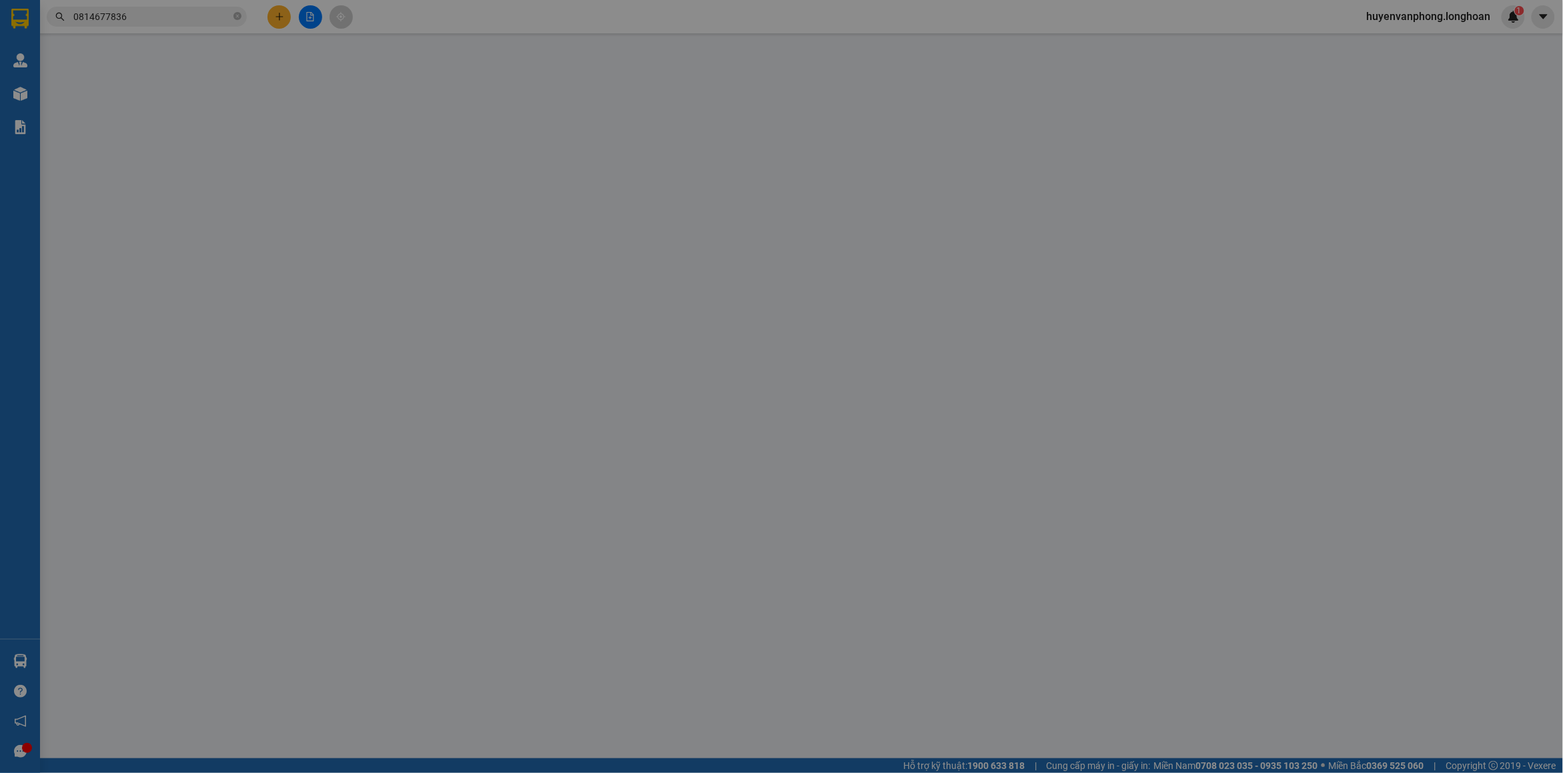
type input "0865383869"
type input "Kt Thiết Bị Dây Chuyền Băng Tải"
checkbox input "true"
type input "kho coma 7 km14 quốc lộ 1 A Ngọc hồi thanh trì"
type input "0814677836"
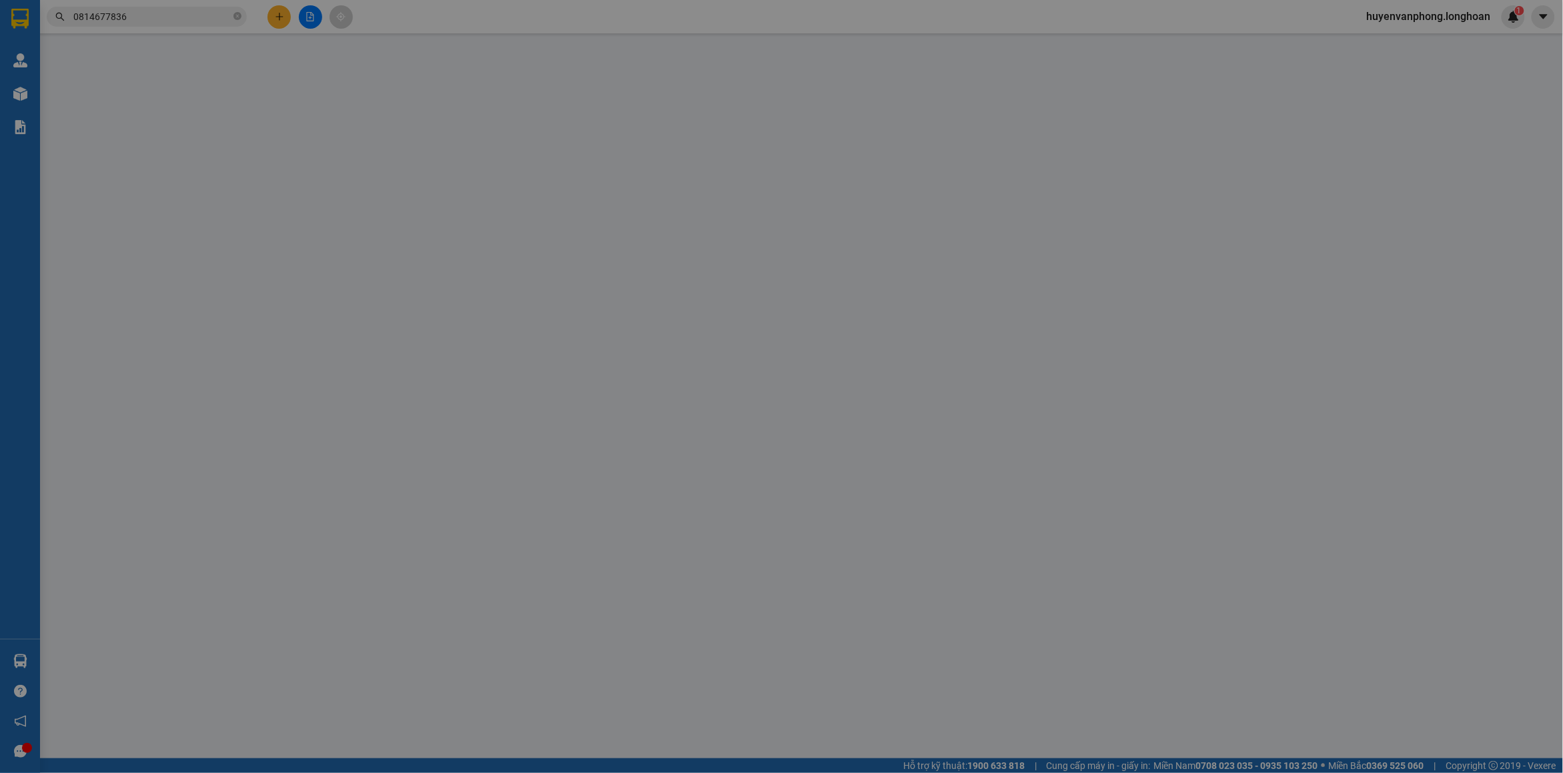
type input "khồnggg có tên"
checkbox input "true"
type input "thôn 5 xã bồ đề bình lục Hà Nam"
type input "270.000"
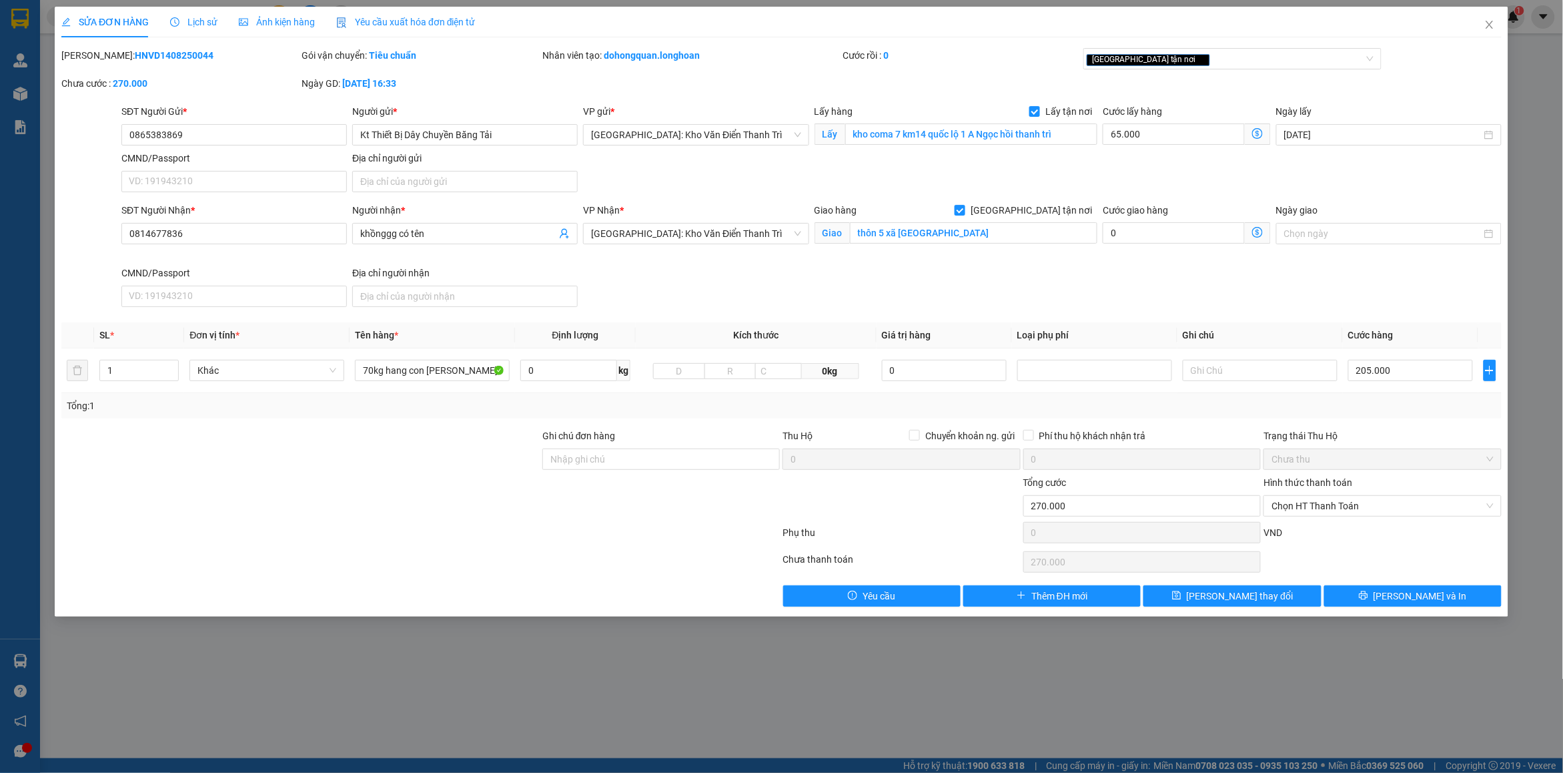
click at [191, 21] on span "Lịch sử" at bounding box center [193, 22] width 47 height 11
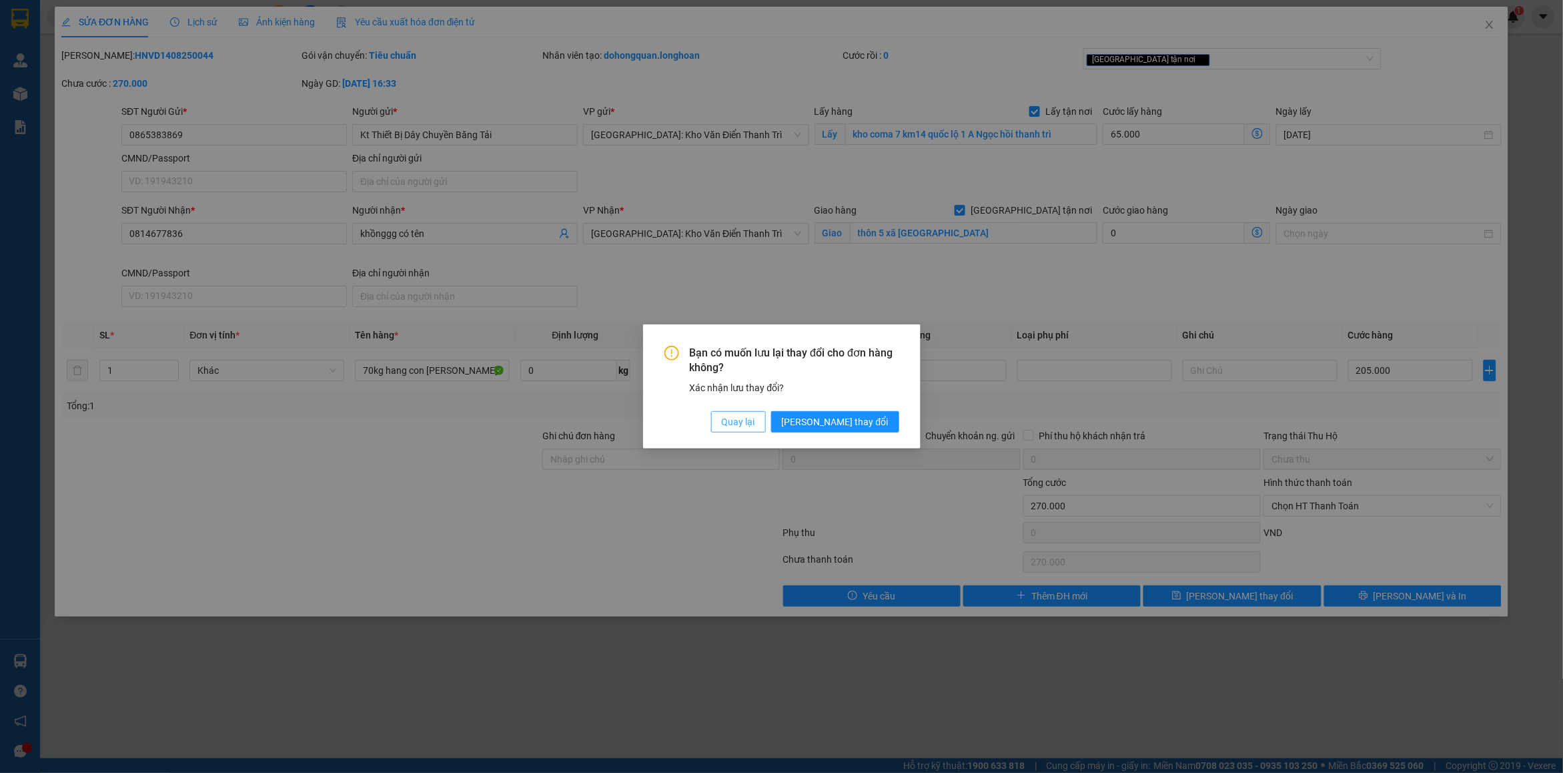
click at [858, 422] on span "[PERSON_NAME] thay đổi" at bounding box center [835, 421] width 107 height 15
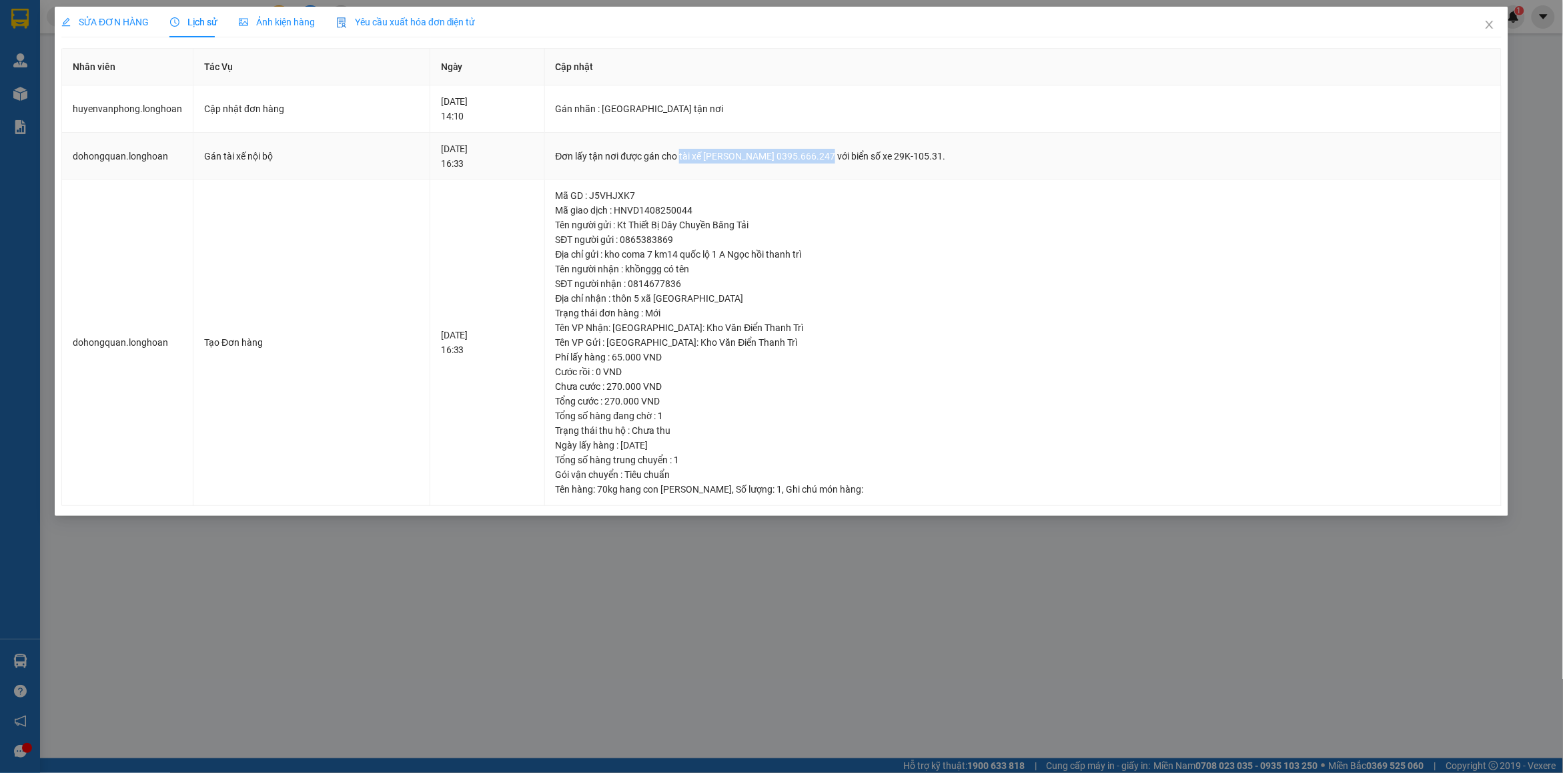
drag, startPoint x: 718, startPoint y: 159, endPoint x: 865, endPoint y: 162, distance: 146.8
click at [865, 162] on div "Đơn lấy tận nơi được gán cho tài xế [PERSON_NAME] 0395.666.247 với biển số xe 2…" at bounding box center [1023, 156] width 935 height 15
copy div "tài xế Phạm Thế Luân 0395.666.247"
click at [1488, 21] on icon "close" at bounding box center [1489, 24] width 11 height 11
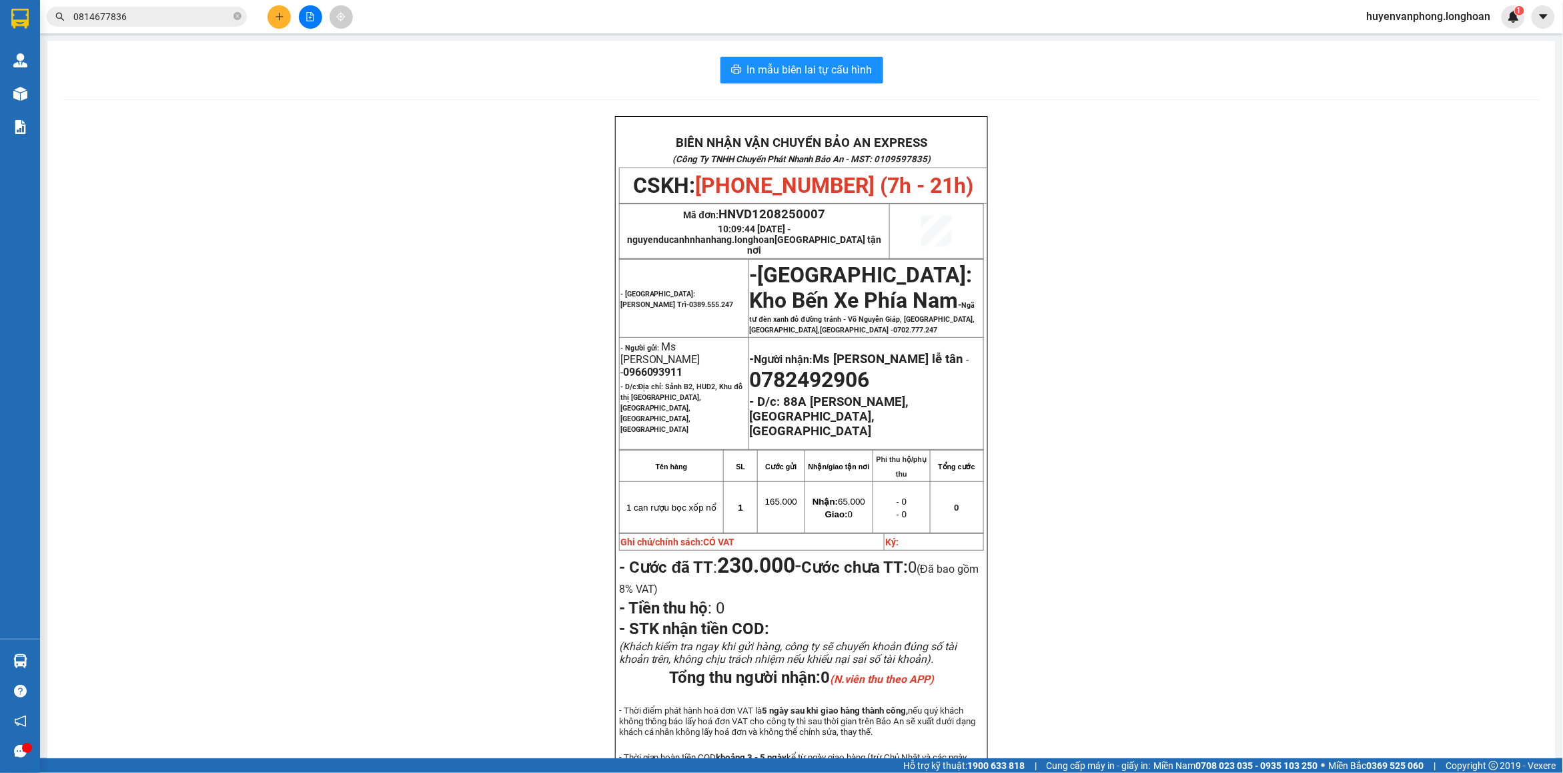
drag, startPoint x: 237, startPoint y: 15, endPoint x: 137, endPoint y: 14, distance: 99.4
click at [225, 14] on span "0814677836" at bounding box center [147, 17] width 200 height 20
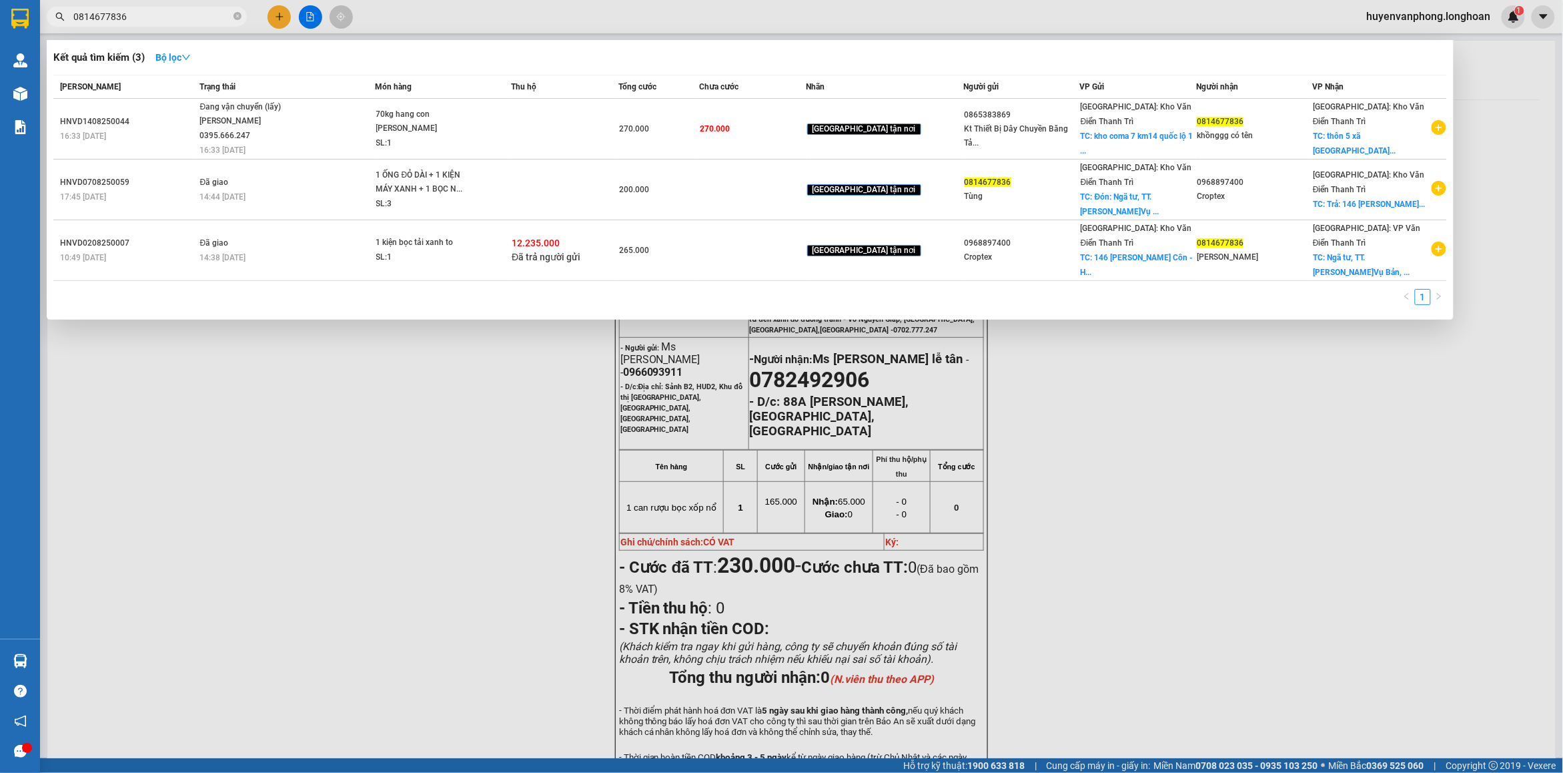
click at [135, 14] on input "0814677836" at bounding box center [151, 16] width 157 height 15
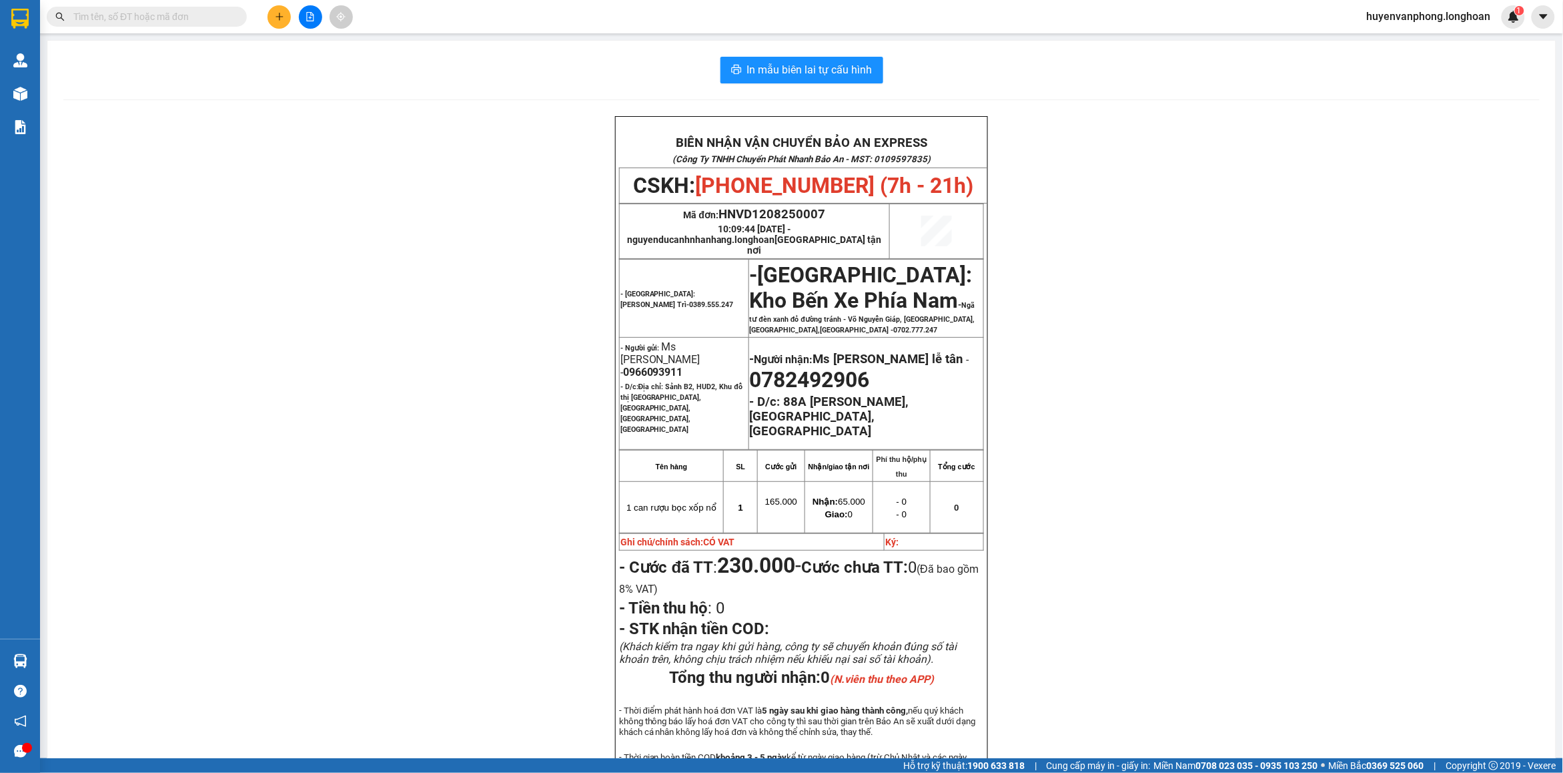
paste input "0962428688"
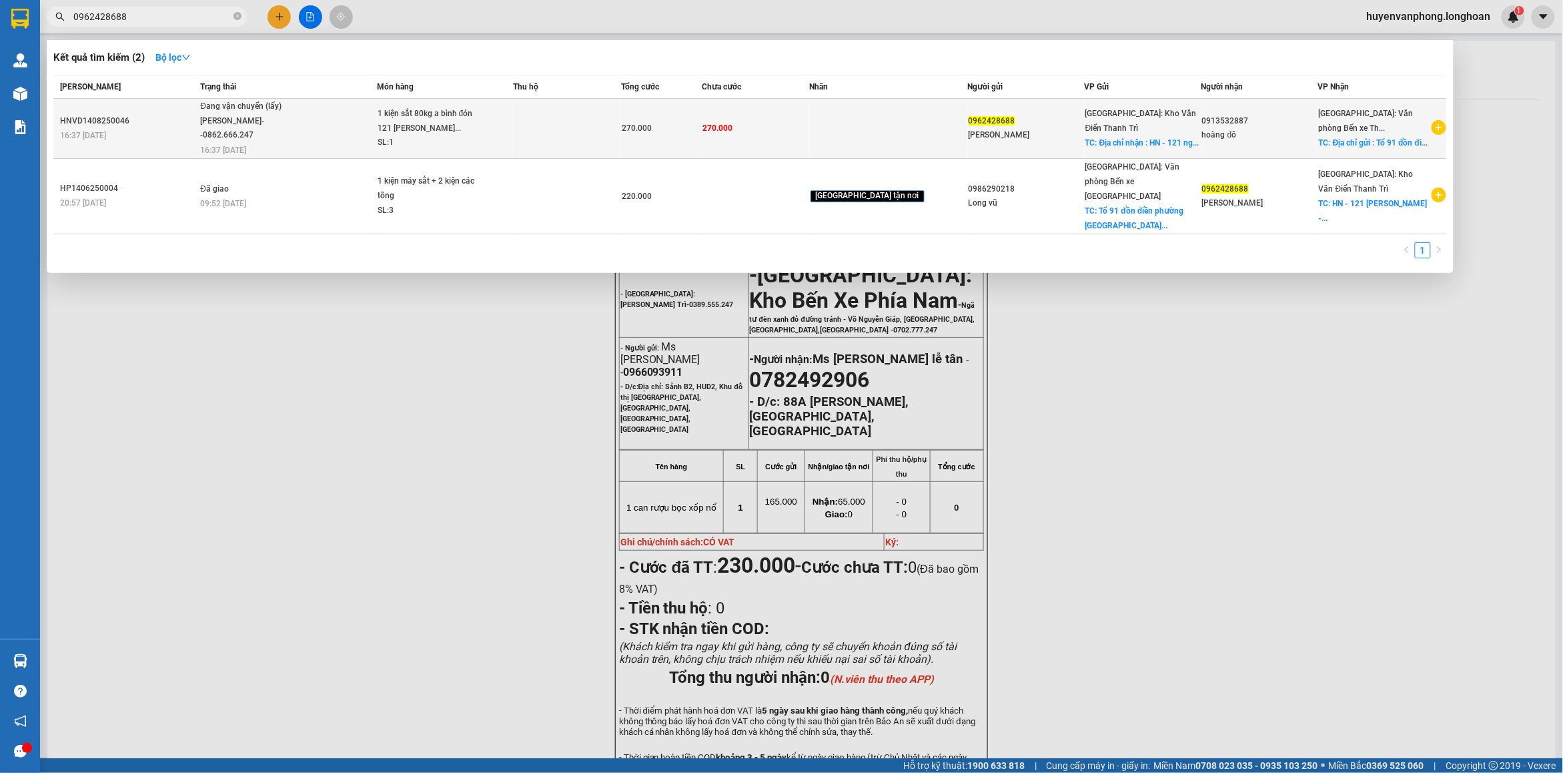
type input "0962428688"
click at [552, 140] on td at bounding box center [567, 129] width 108 height 60
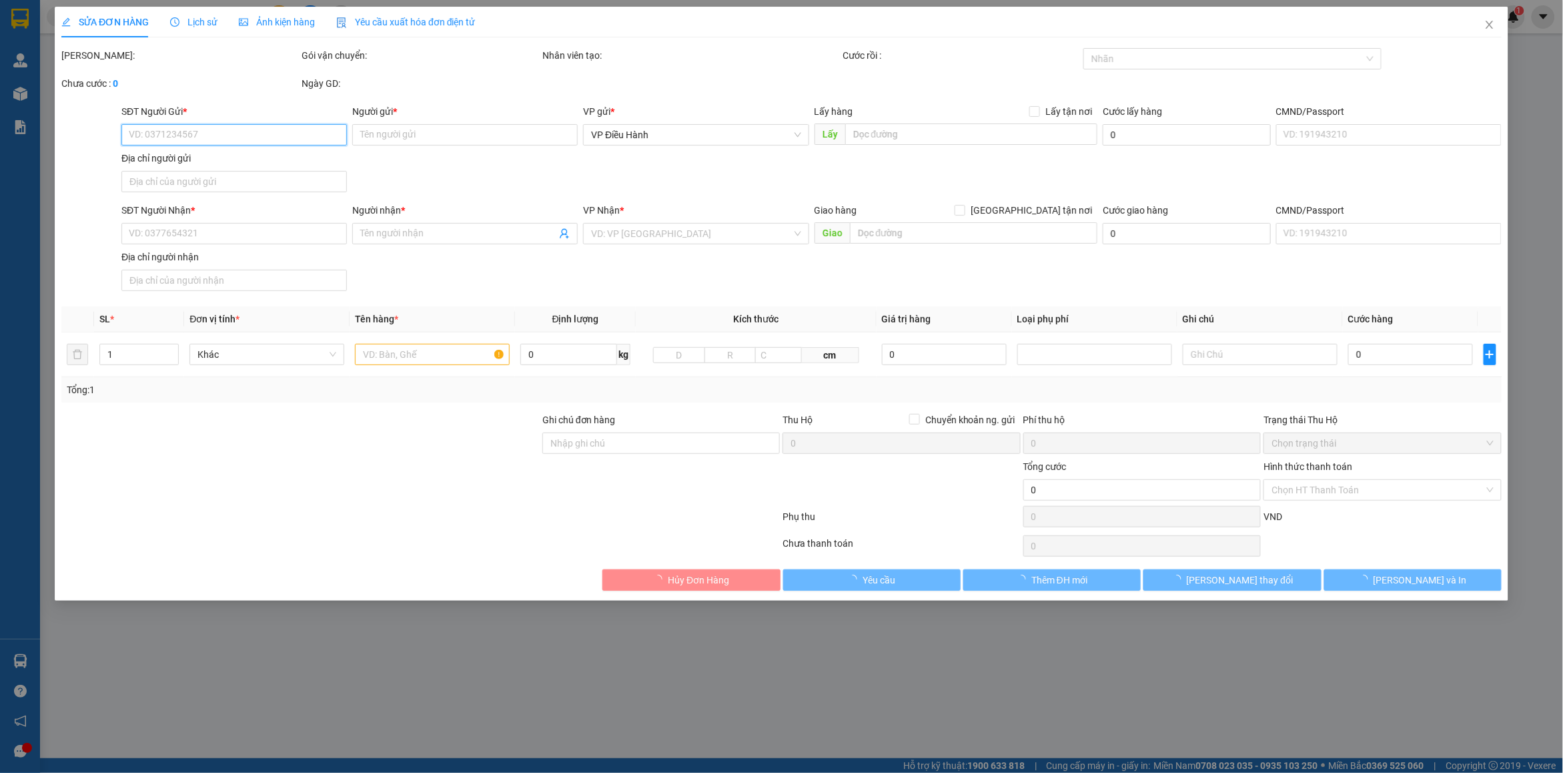
type input "0962428688"
type input "[PERSON_NAME]"
checkbox input "true"
type input "Địa chỉ nhận : HN - 121 [PERSON_NAME] - mỹ đình"
type input "0913532887"
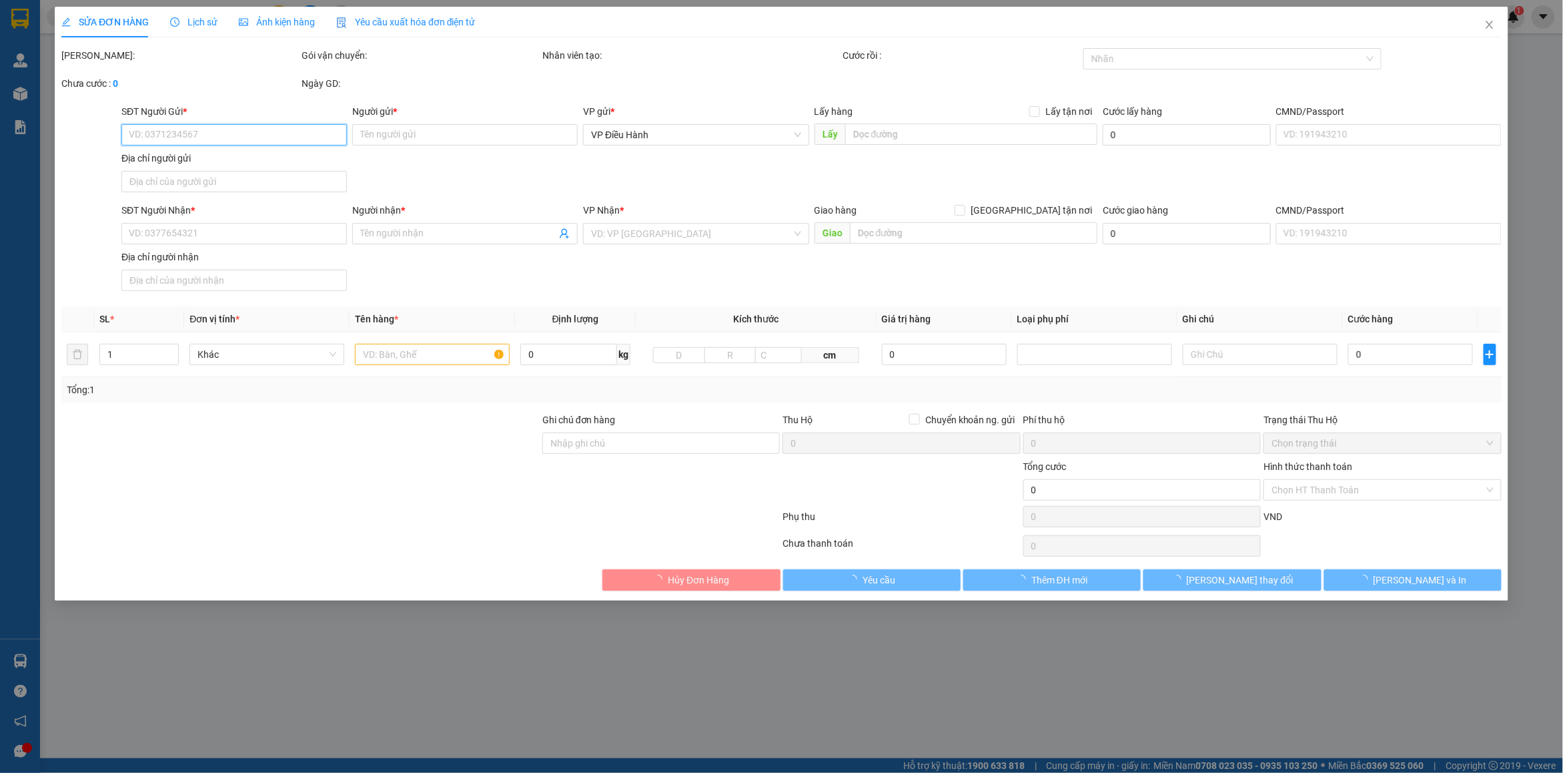
type input "hoàng đô"
checkbox input "true"
type input "Địa chỉ gửi : Tổ 91 đồn điền phường [GEOGRAPHIC_DATA]"
type input "270.000"
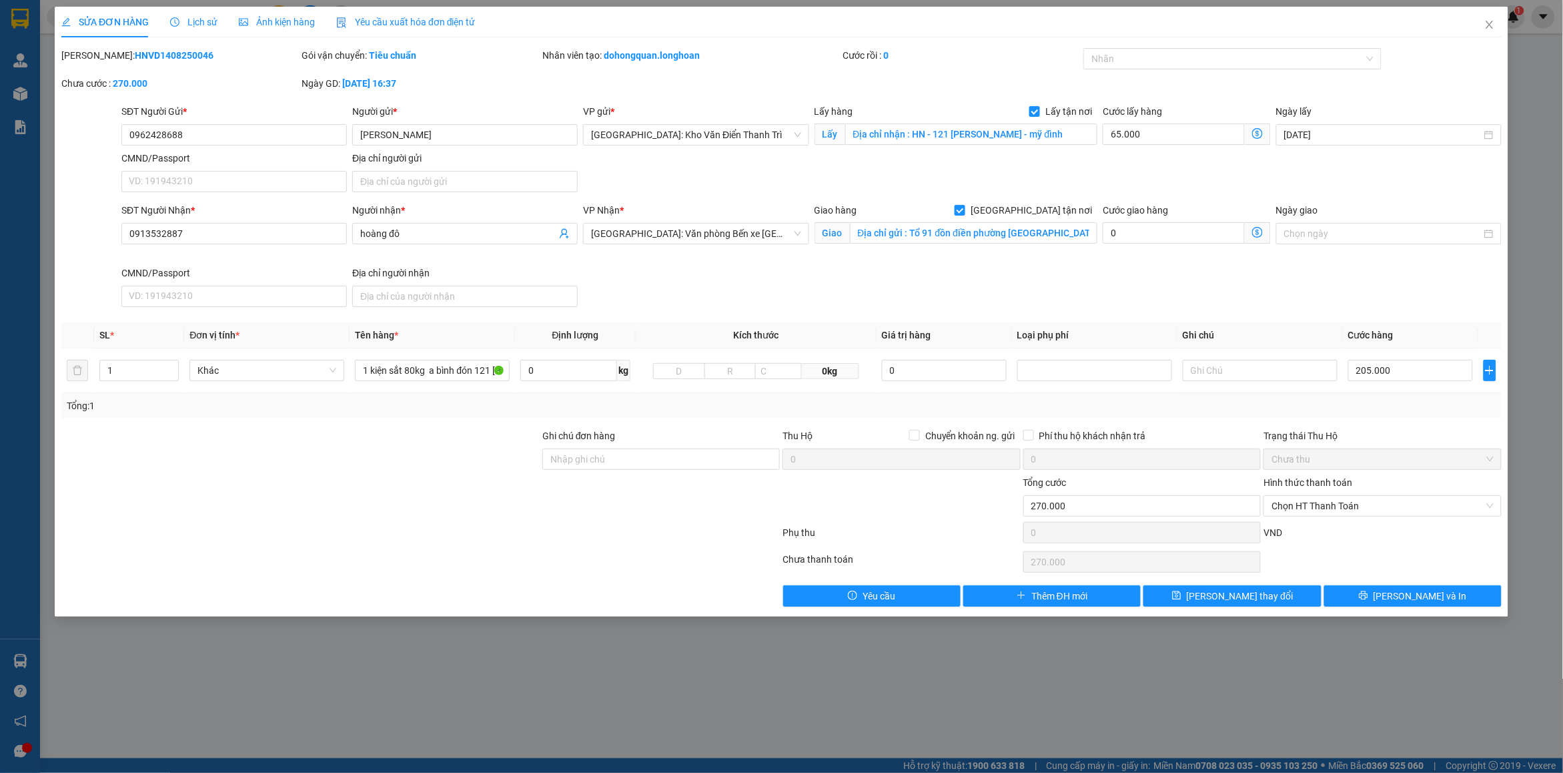
click at [195, 24] on span "Lịch sử" at bounding box center [193, 22] width 47 height 11
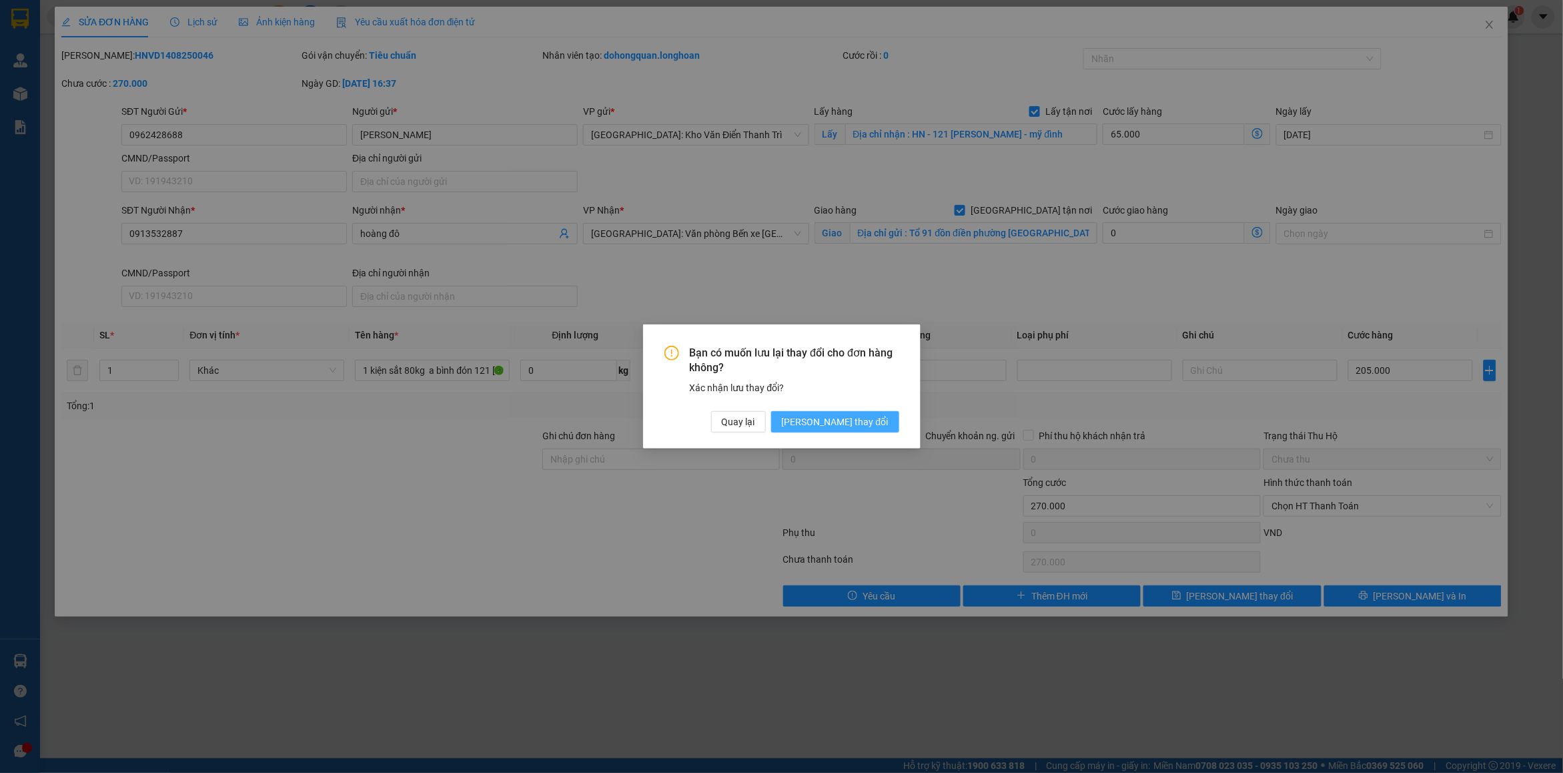
click at [849, 421] on span "[PERSON_NAME] thay đổi" at bounding box center [835, 421] width 107 height 15
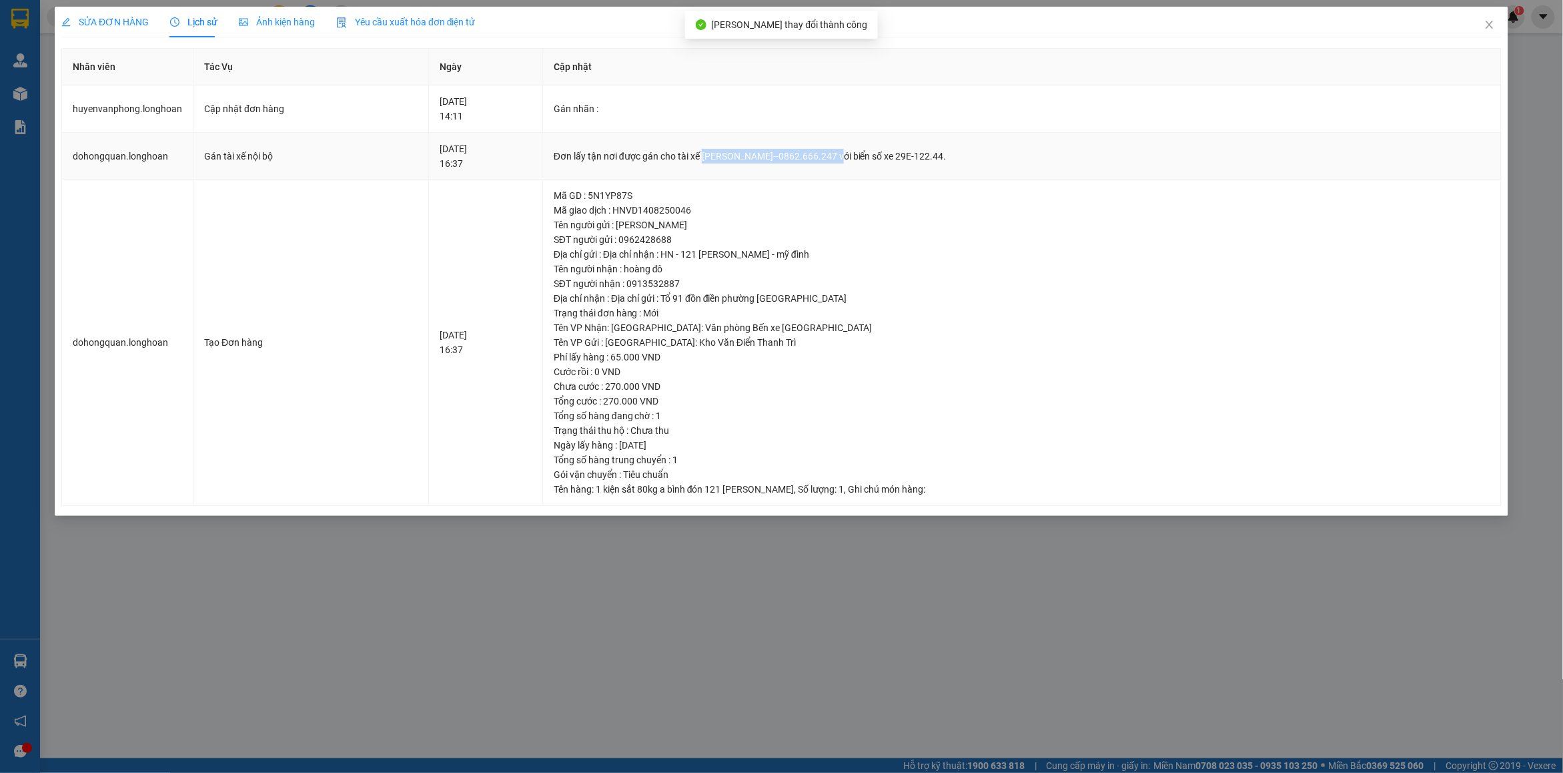
drag, startPoint x: 738, startPoint y: 155, endPoint x: 865, endPoint y: 155, distance: 126.7
click at [865, 155] on div "Đơn lấy tận nơi được gán cho tài xế [PERSON_NAME]--0862.666.247 với biển số xe …" at bounding box center [1022, 156] width 937 height 15
copy div "[PERSON_NAME]--0862.666.247"
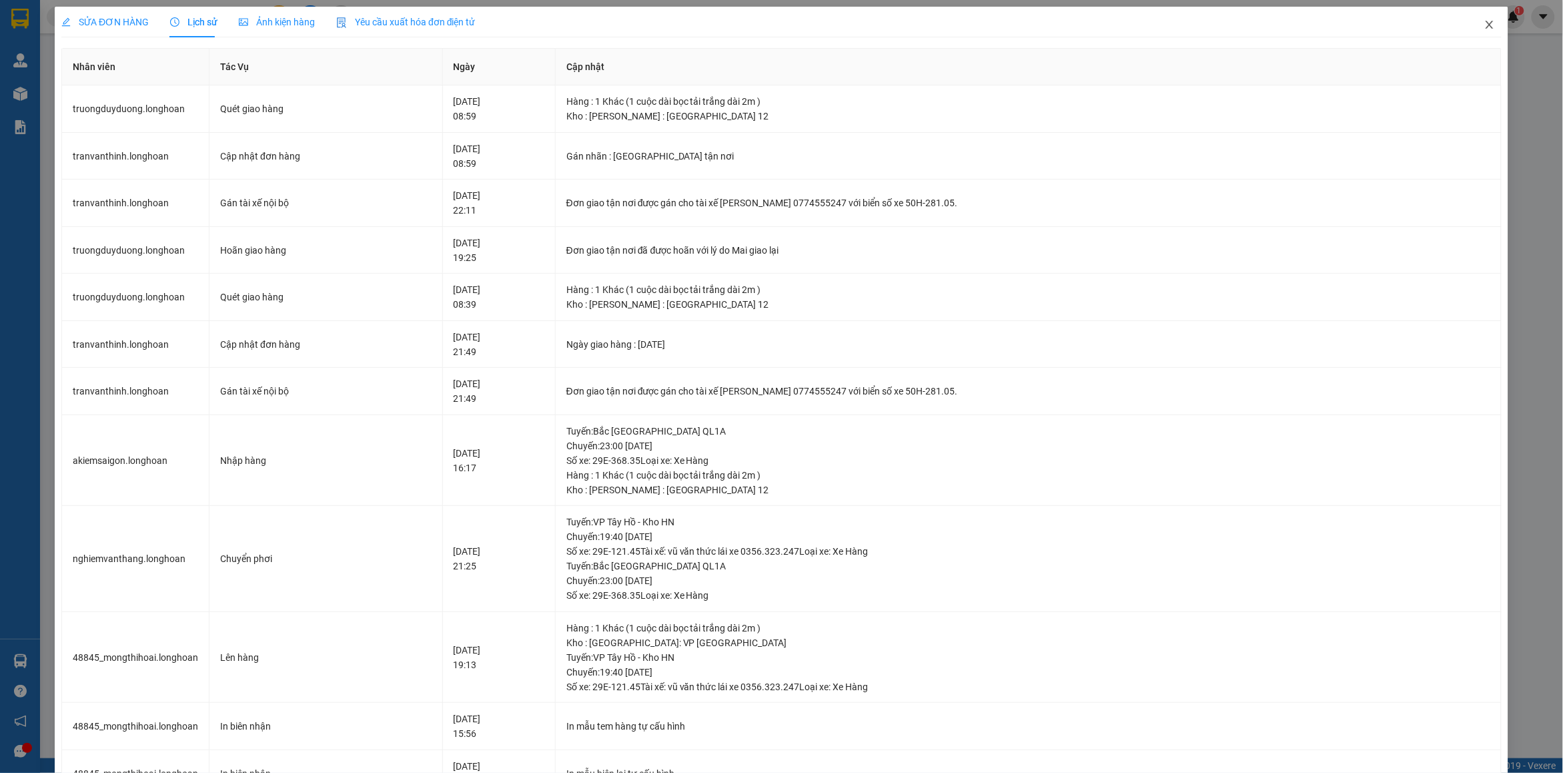
click at [1484, 21] on span "Close" at bounding box center [1489, 25] width 37 height 37
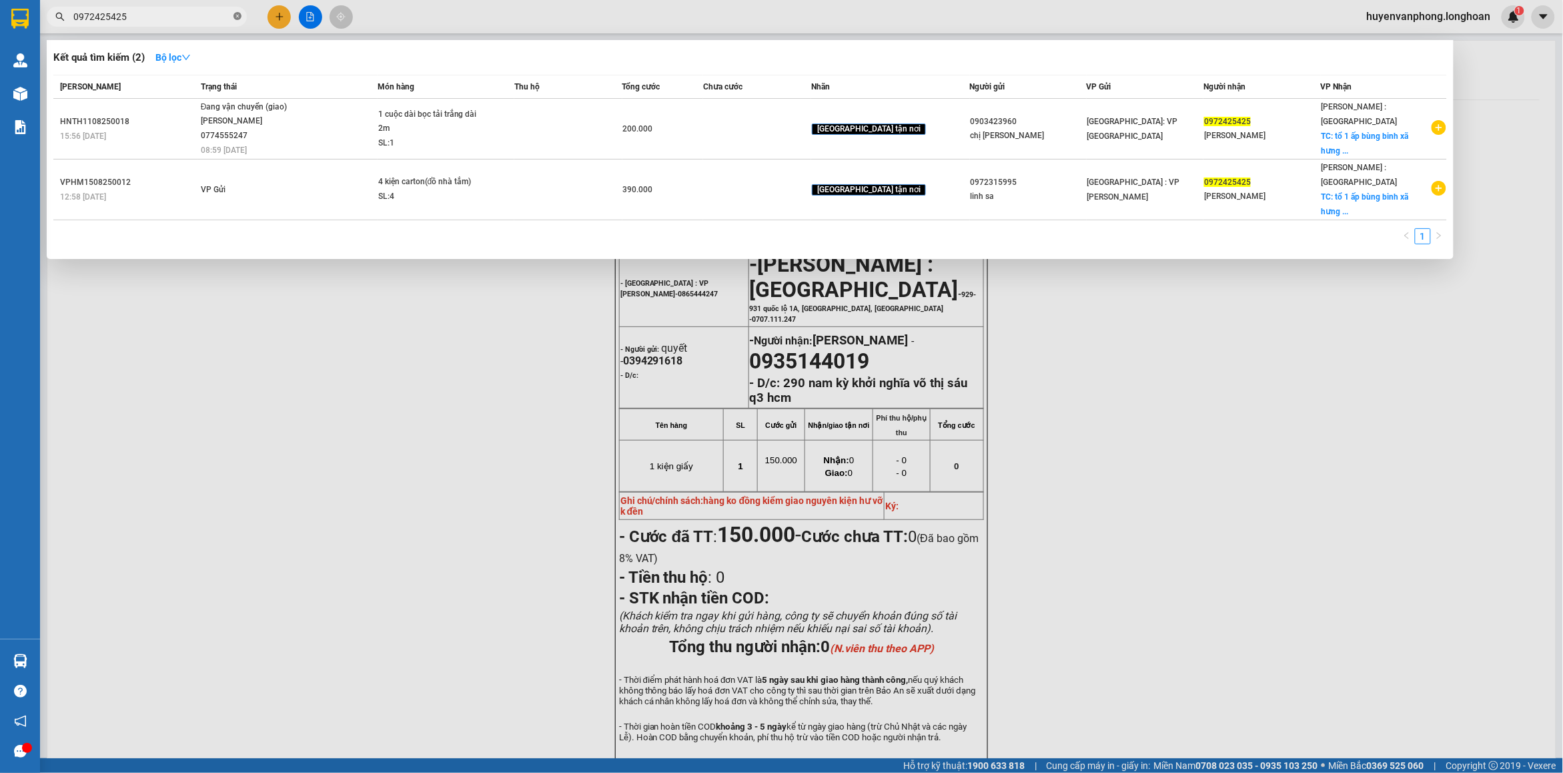
click at [237, 15] on icon "close-circle" at bounding box center [237, 16] width 8 height 8
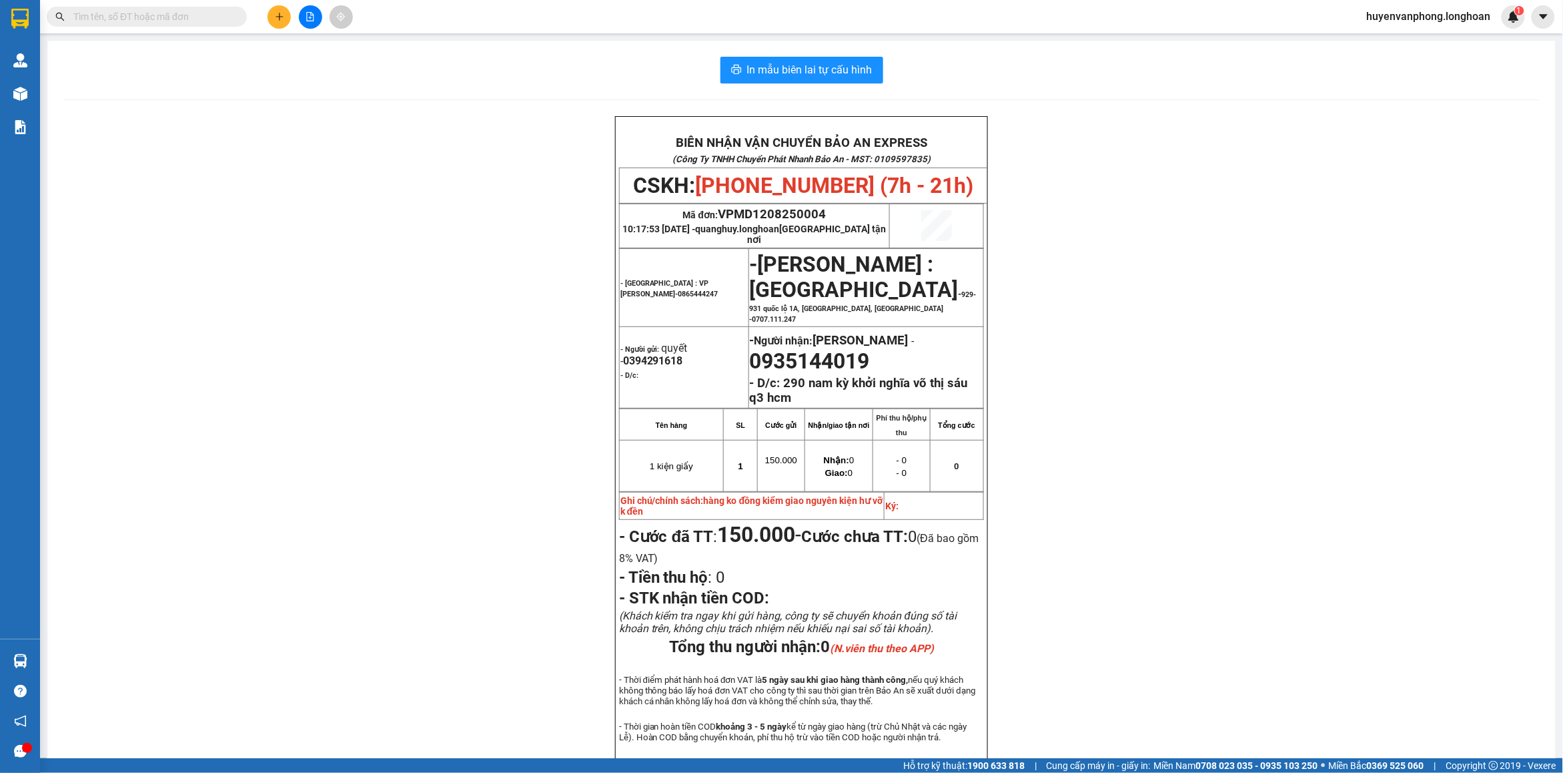
click at [142, 15] on input "text" at bounding box center [151, 16] width 157 height 15
paste input "0707461167"
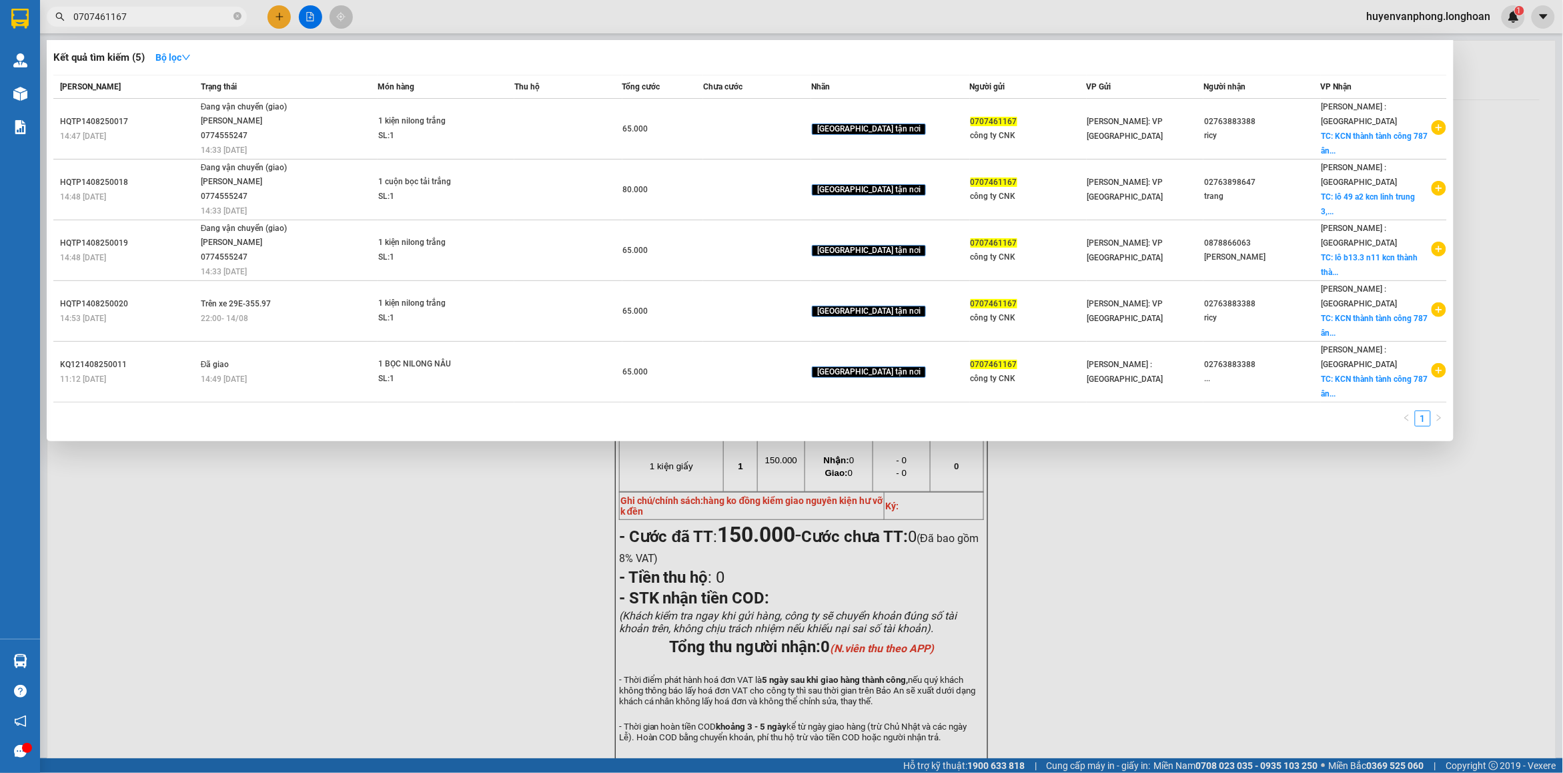
type input "0707461167"
click at [239, 18] on icon "close-circle" at bounding box center [237, 16] width 8 height 8
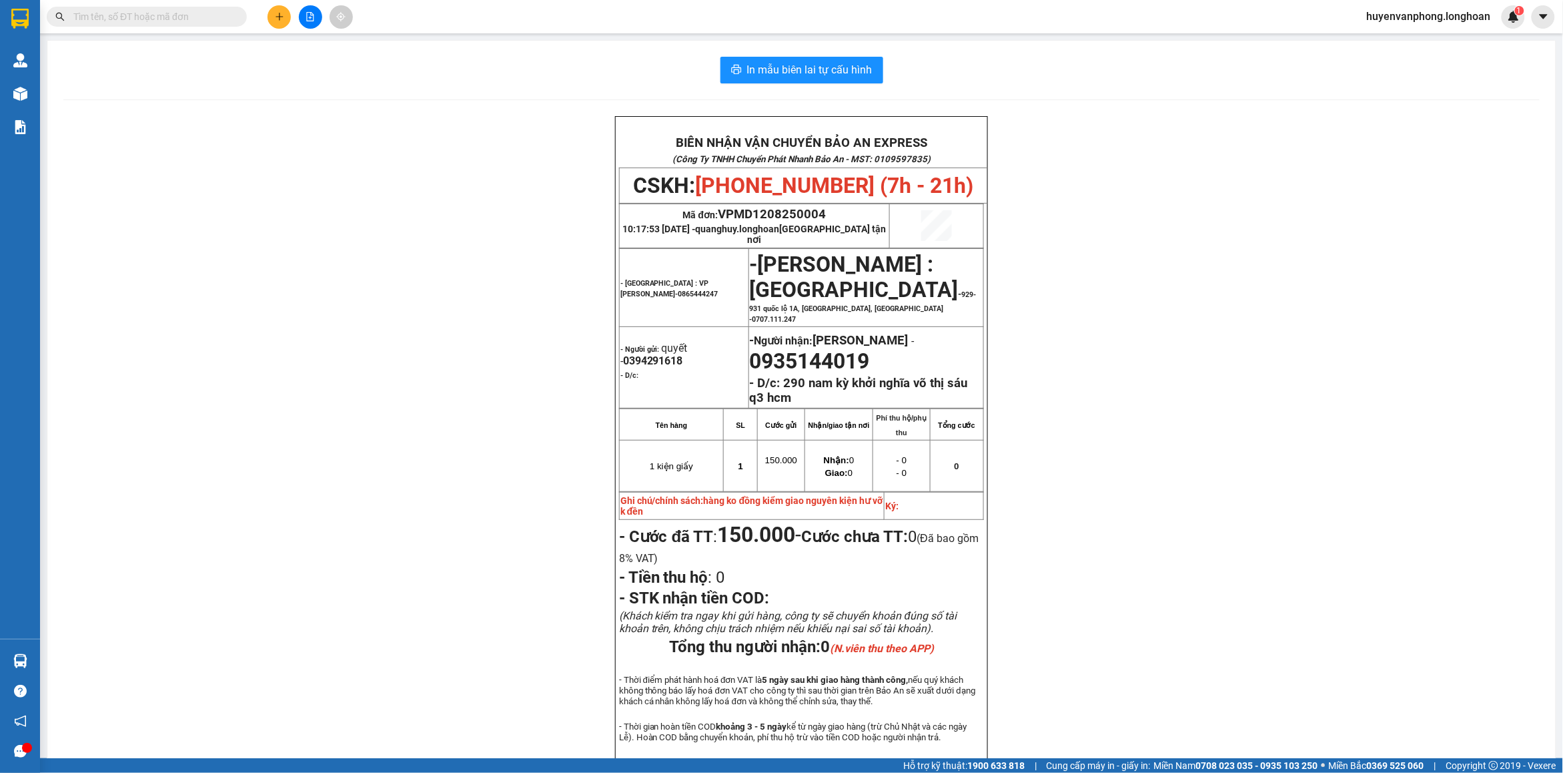
click at [177, 9] on input "text" at bounding box center [151, 16] width 157 height 15
paste input "0919343567"
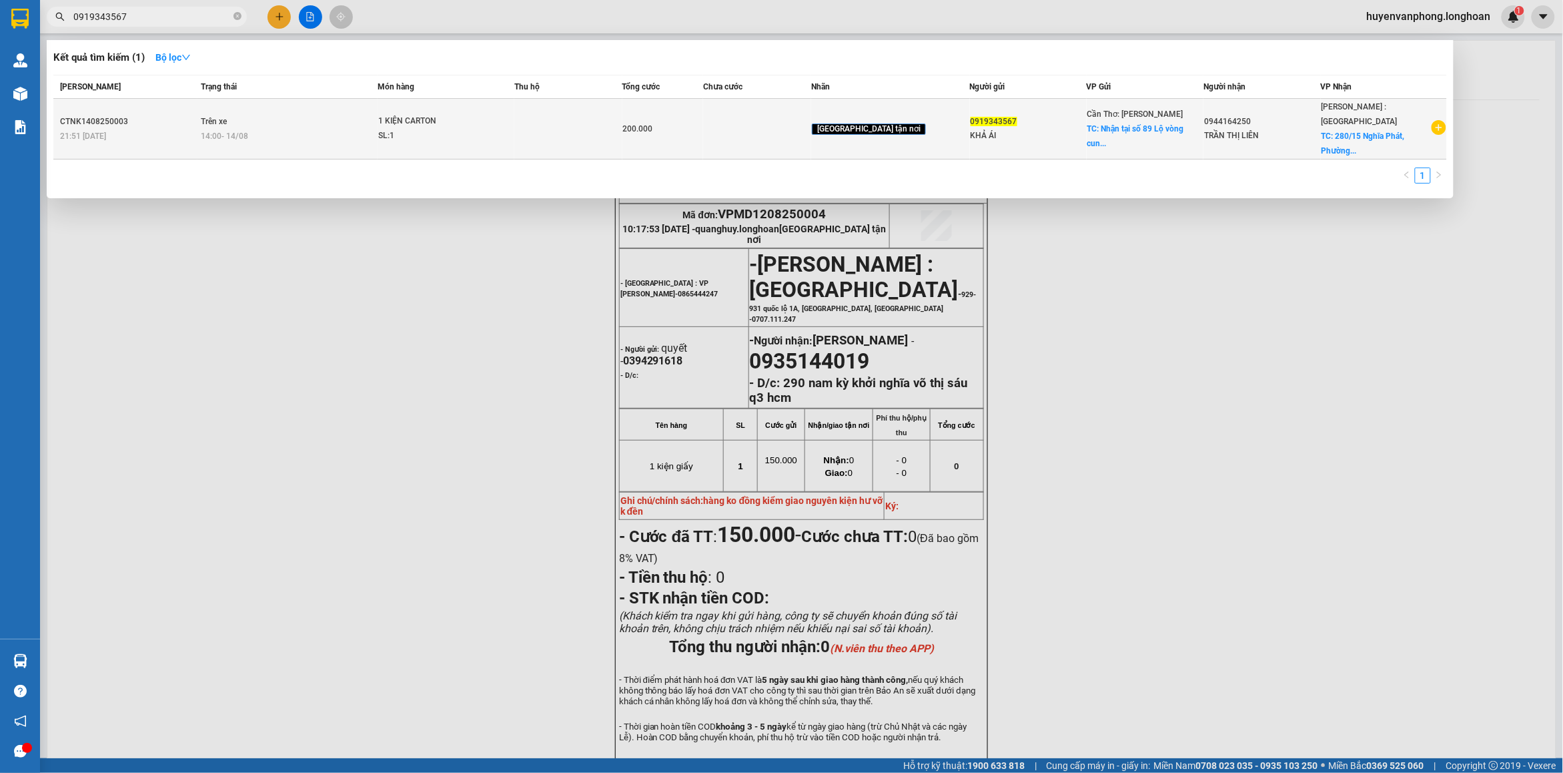
type input "0919343567"
click at [478, 129] on div "SL: 1" at bounding box center [428, 136] width 100 height 15
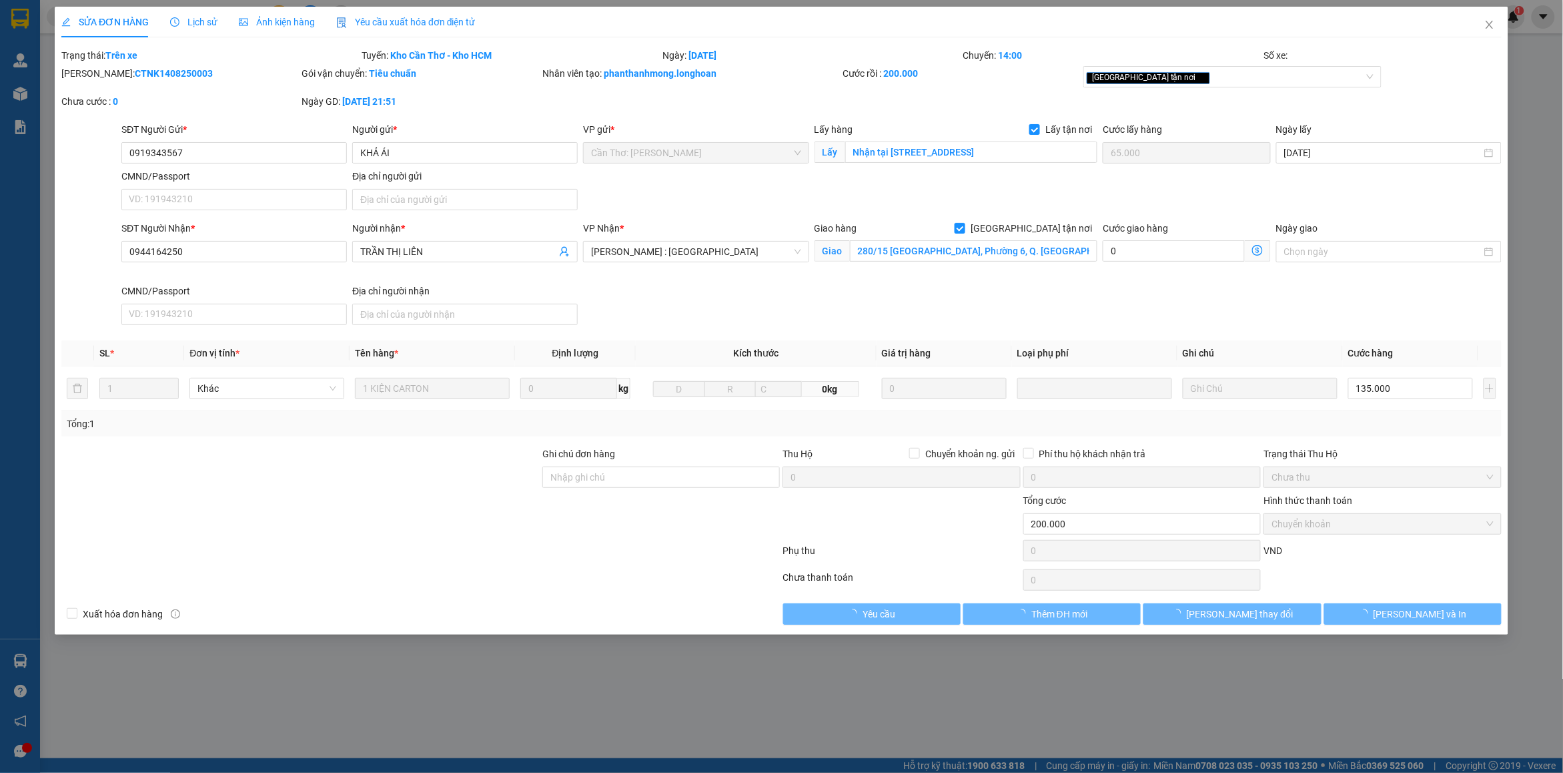
click at [189, 24] on span "Lịch sử" at bounding box center [193, 22] width 47 height 11
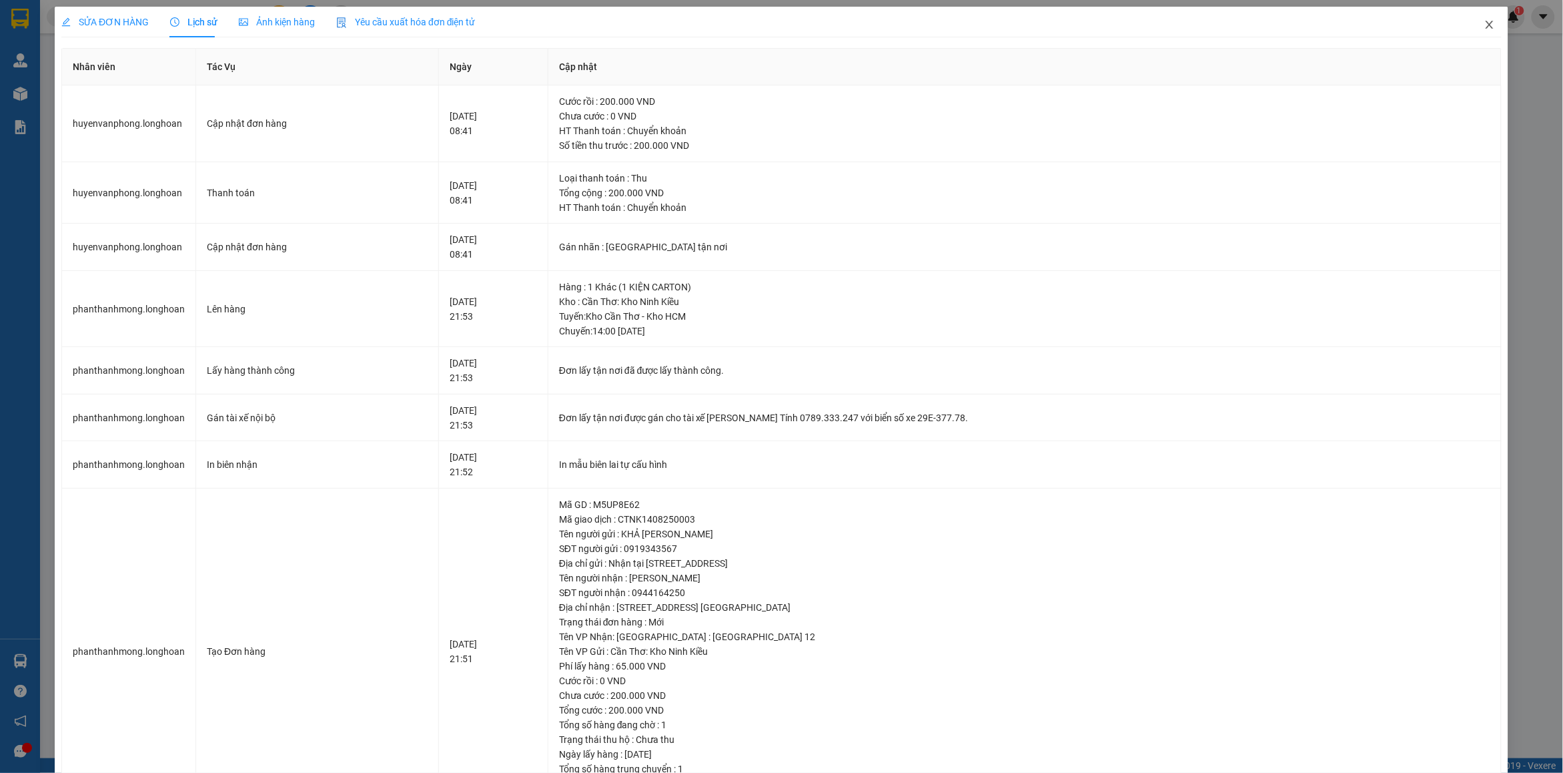
click at [1484, 29] on icon "close" at bounding box center [1489, 24] width 11 height 11
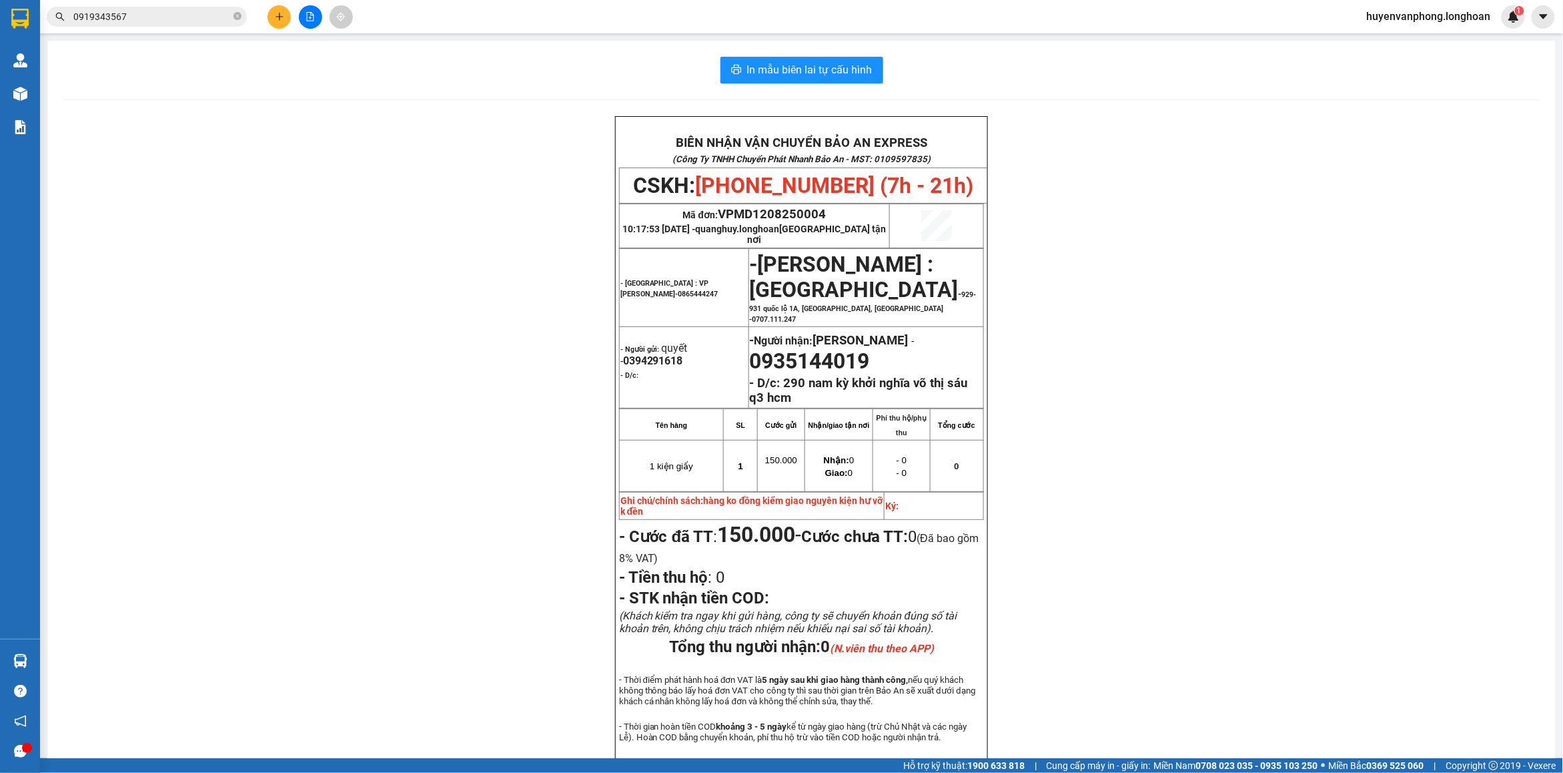
click at [233, 17] on icon "close-circle" at bounding box center [237, 16] width 8 height 8
click at [163, 15] on input "text" at bounding box center [151, 16] width 157 height 15
paste input "0869.333.526"
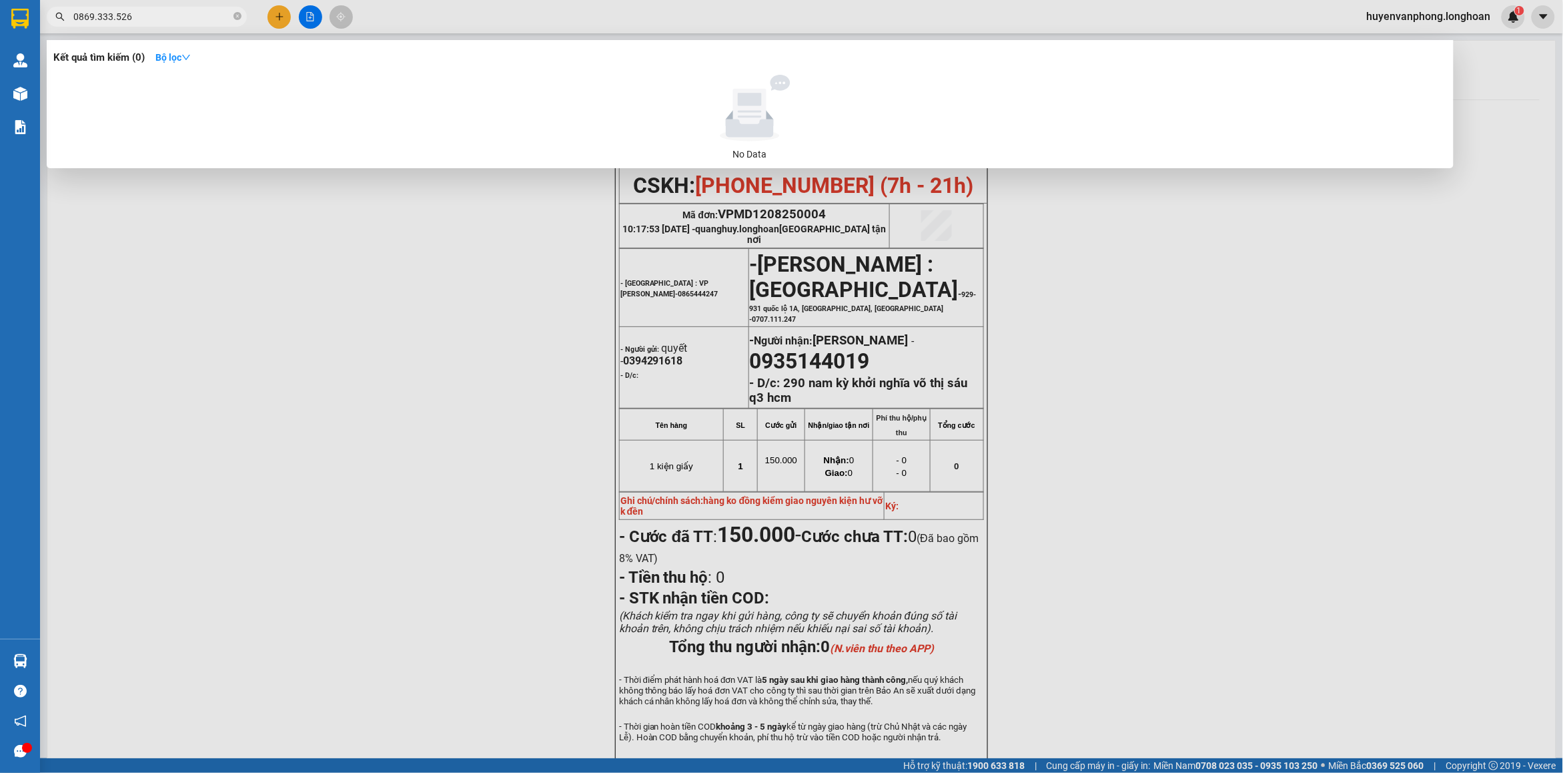
click at [97, 21] on input "0869.333.526" at bounding box center [151, 16] width 157 height 15
click at [111, 15] on input "0869333.526" at bounding box center [151, 16] width 157 height 15
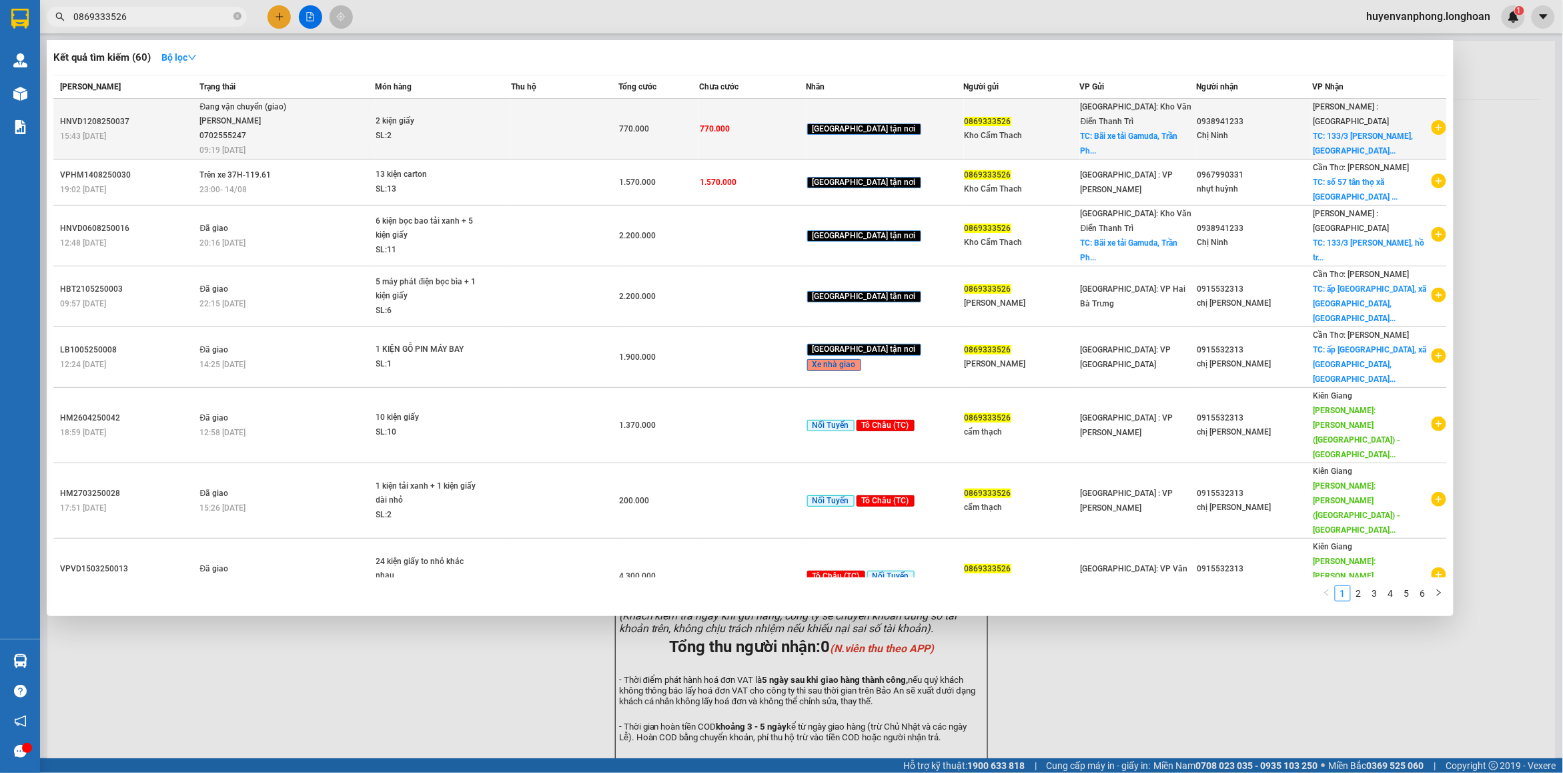
type input "0869333526"
click at [274, 123] on div "TRẦN XUÂN TOÀN 0702555247" at bounding box center [249, 128] width 100 height 29
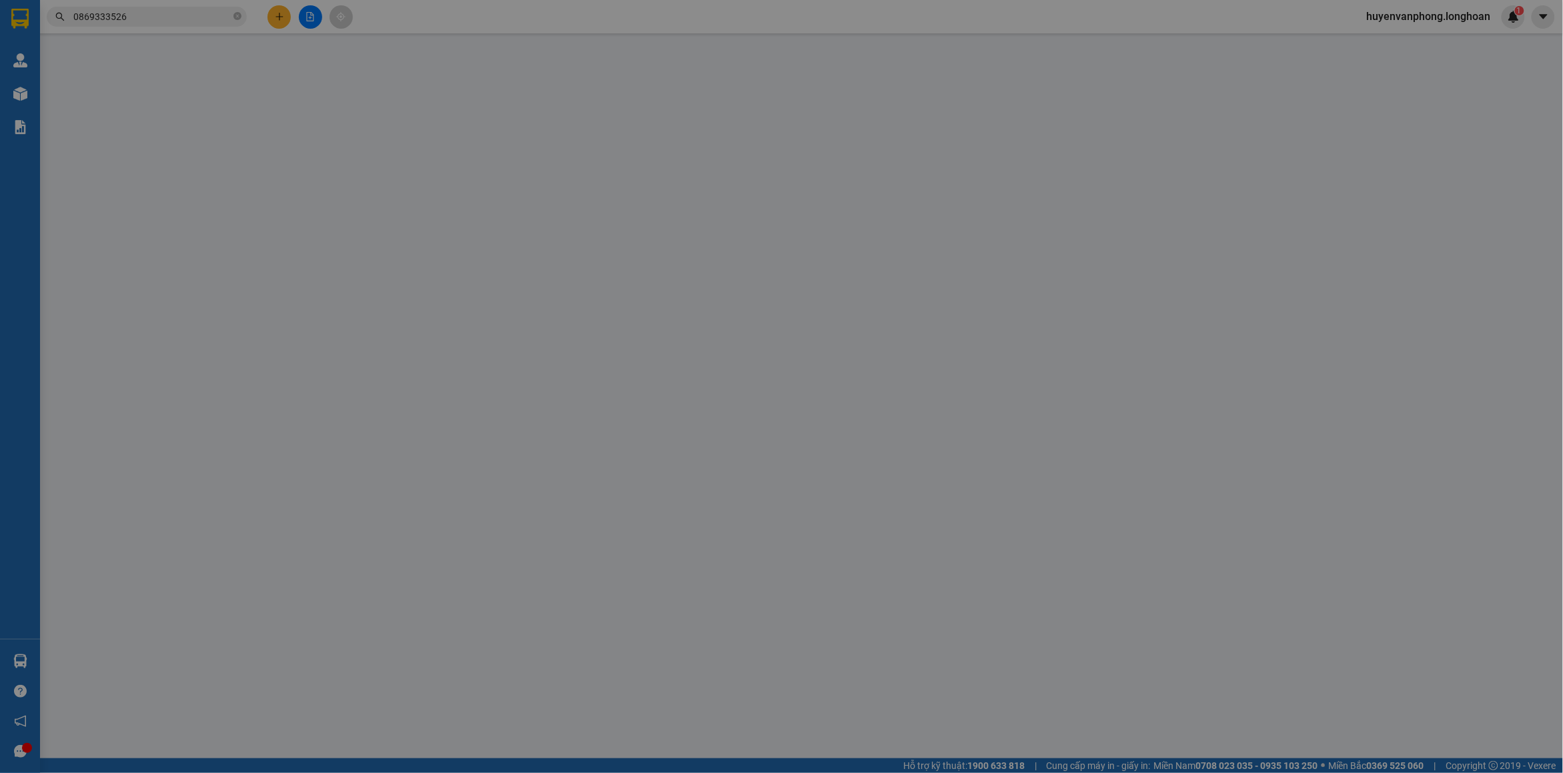
type input "0869333526"
type input "Kho Cẩm Thach"
checkbox input "true"
type input "Bãi xe tải Gamuda, Trần Phú, Hoàng Mai, HN"
type input "0938941233"
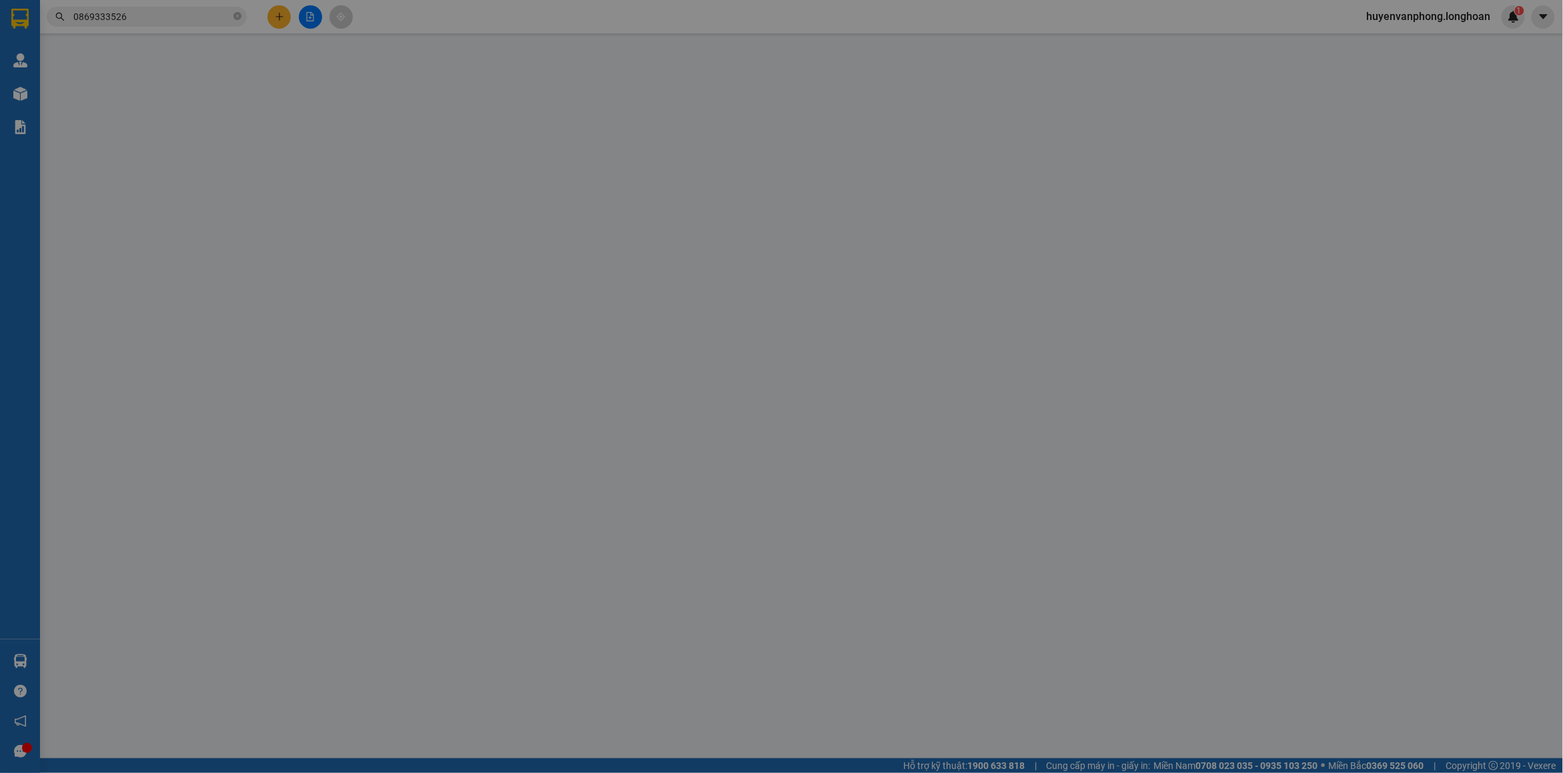
type input "Chị Ninh"
checkbox input "true"
type input "133/3 Tôn Thất Tùng, xã Hồ Tràm, xuyên mộc, vũng tàu"
type input "770.000"
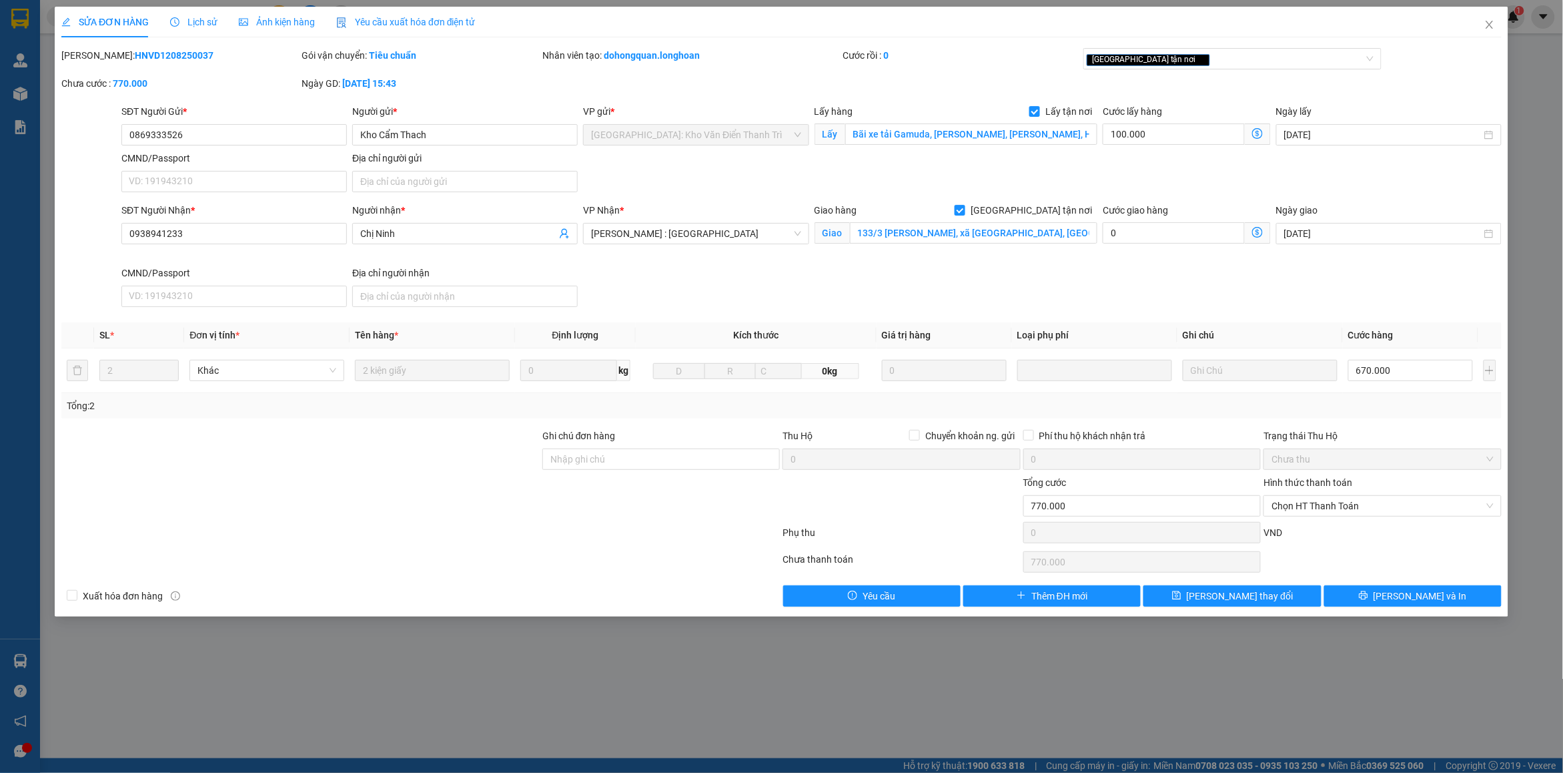
click at [192, 27] on span "Lịch sử" at bounding box center [193, 22] width 47 height 11
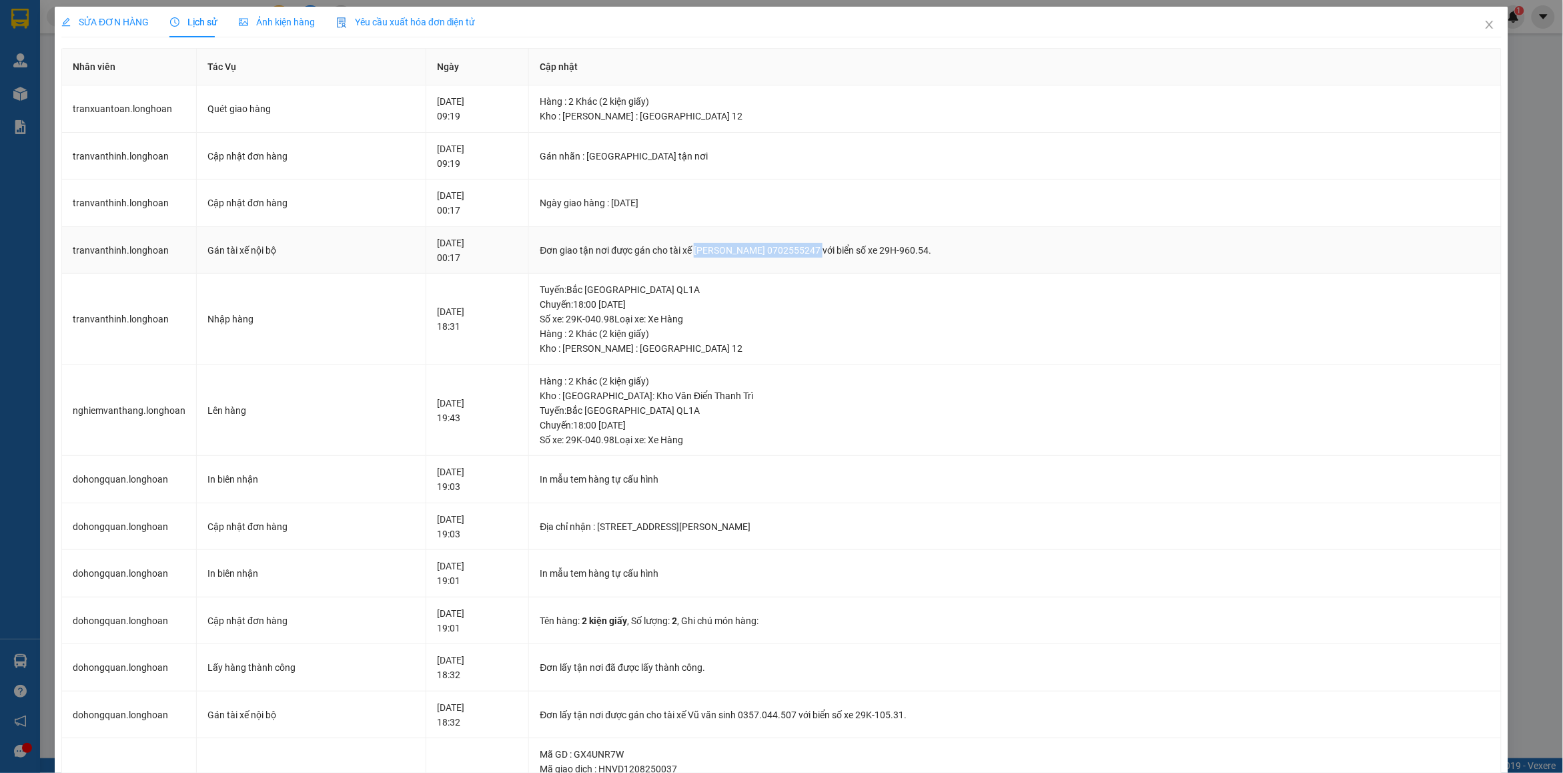
drag, startPoint x: 717, startPoint y: 248, endPoint x: 848, endPoint y: 247, distance: 130.8
click at [848, 247] on div "Đơn giao tận nơi được gán cho tài xế TRẦN XUÂN TOÀN 0702555247 với biển số xe 2…" at bounding box center [1015, 250] width 951 height 15
copy div "TRẦN XUÂN TOÀN 0702555247"
click at [1484, 25] on icon "close" at bounding box center [1489, 24] width 11 height 11
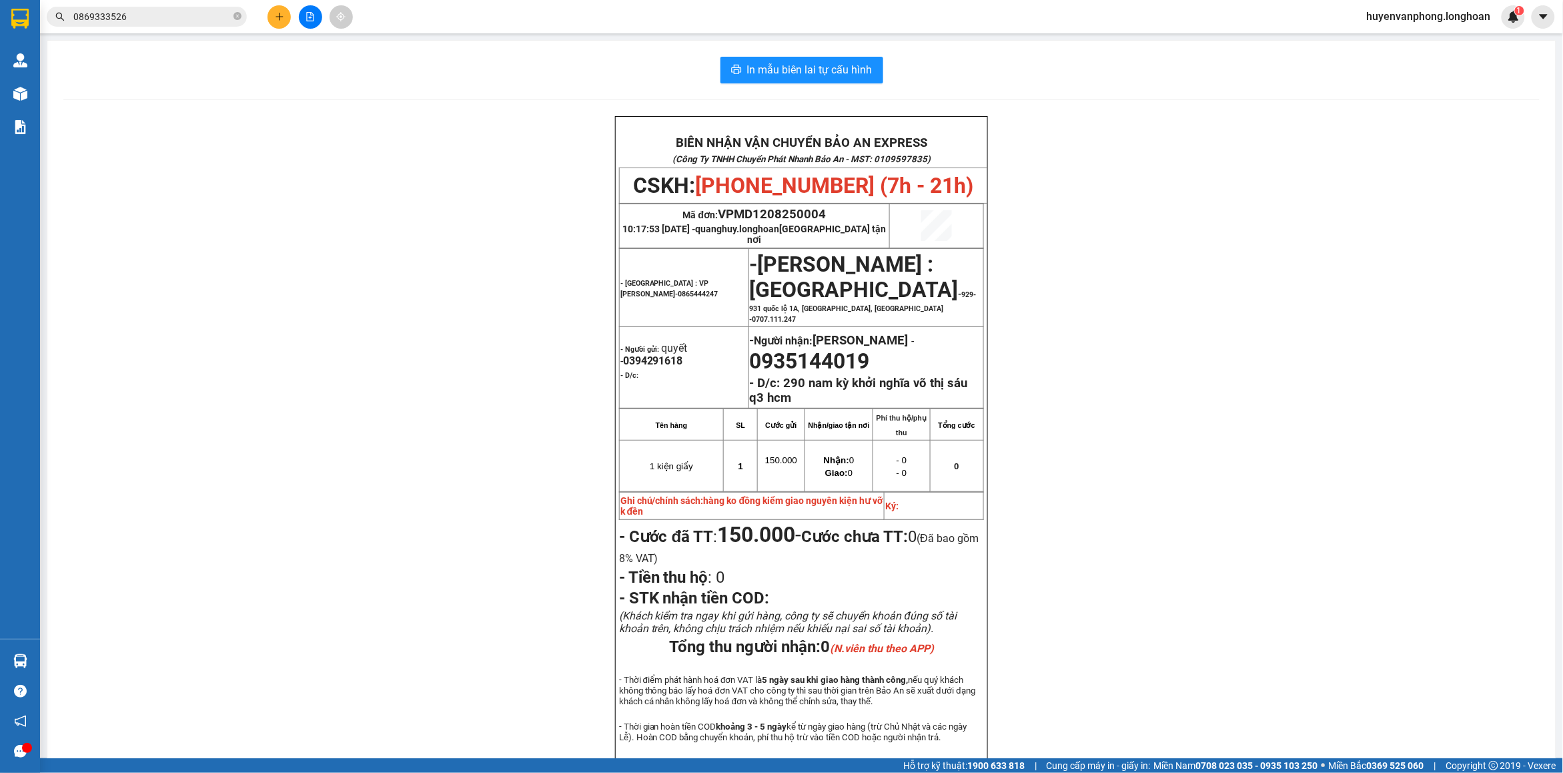
drag, startPoint x: 239, startPoint y: 17, endPoint x: 155, endPoint y: 17, distance: 83.4
click at [215, 17] on span "0869333526" at bounding box center [147, 17] width 200 height 20
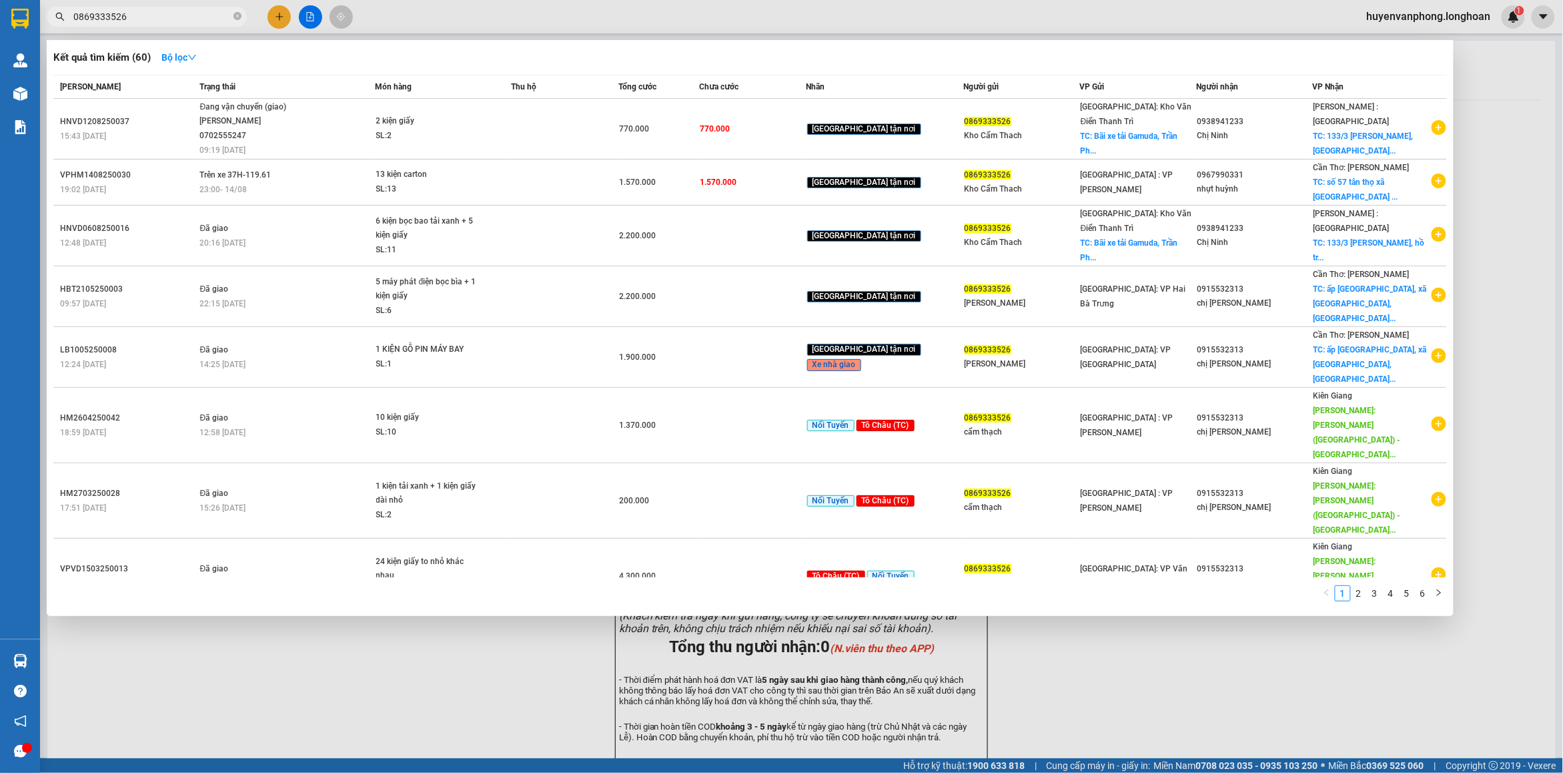
click at [155, 17] on input "0869333526" at bounding box center [151, 16] width 157 height 15
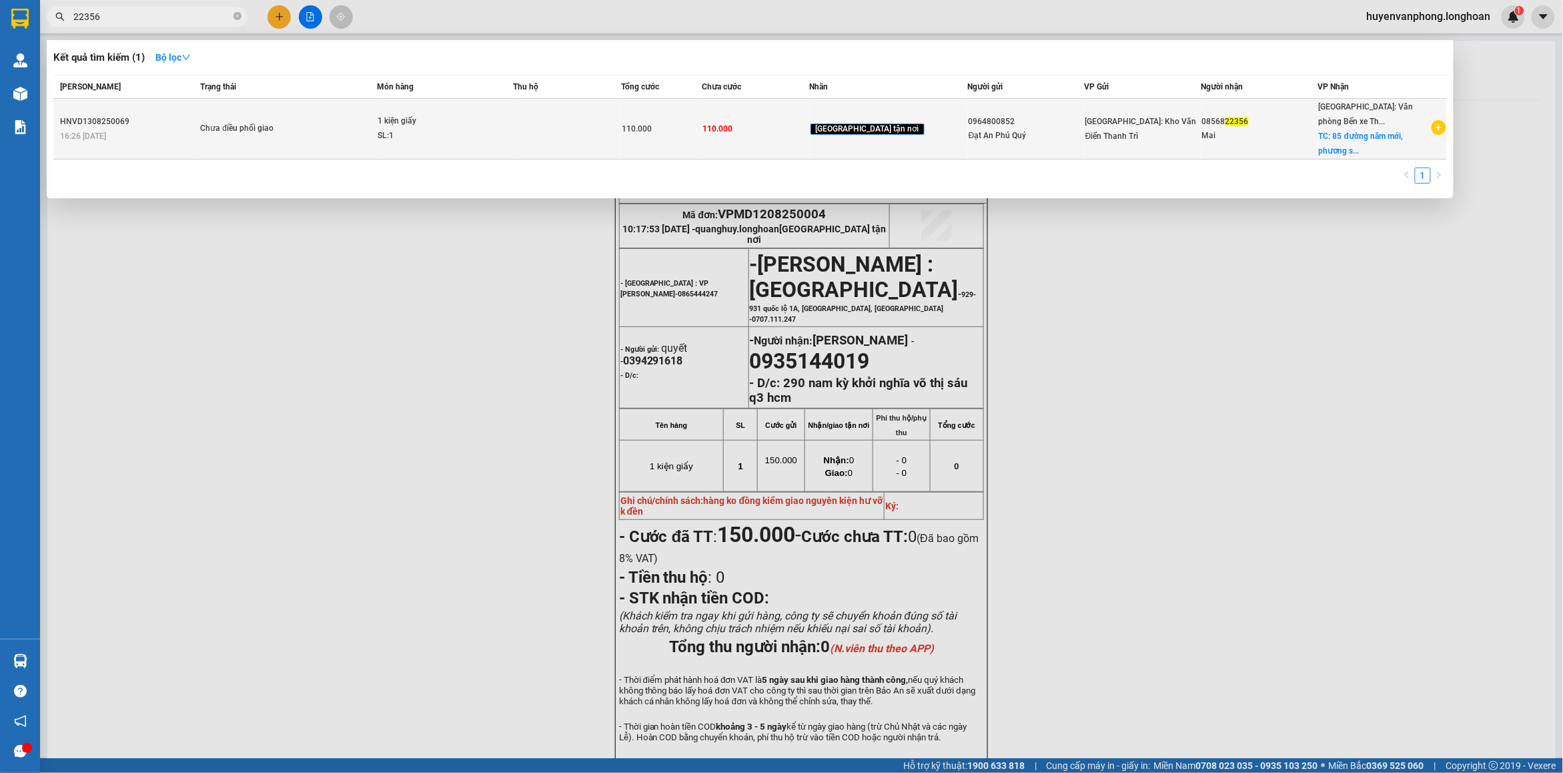
type input "22356"
click at [455, 132] on div "SL: 1" at bounding box center [428, 136] width 100 height 15
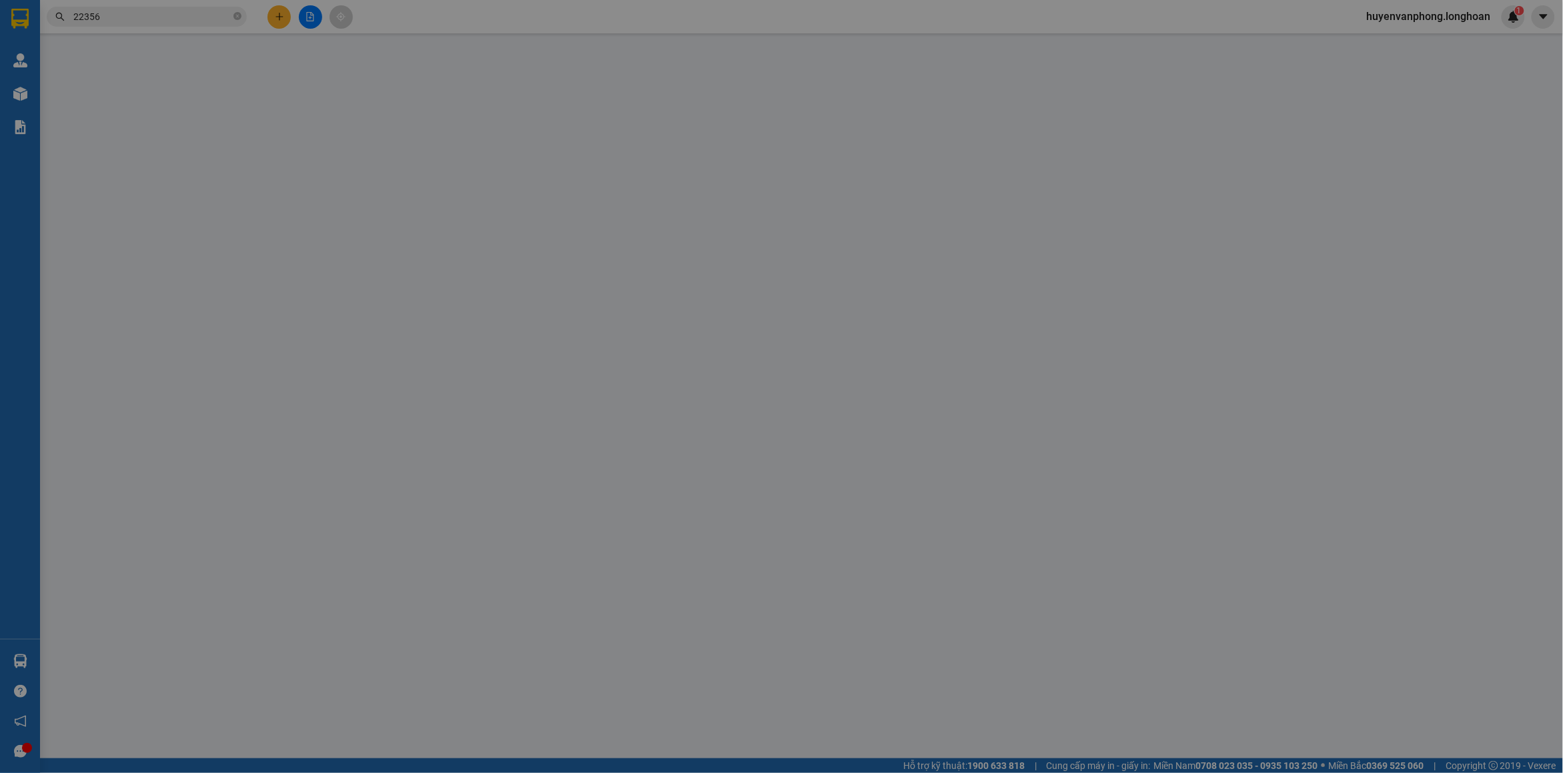
type input "0964800852"
type input "Đạt An Phú Quý"
type input "0856822356"
type input "Mai"
checkbox input "true"
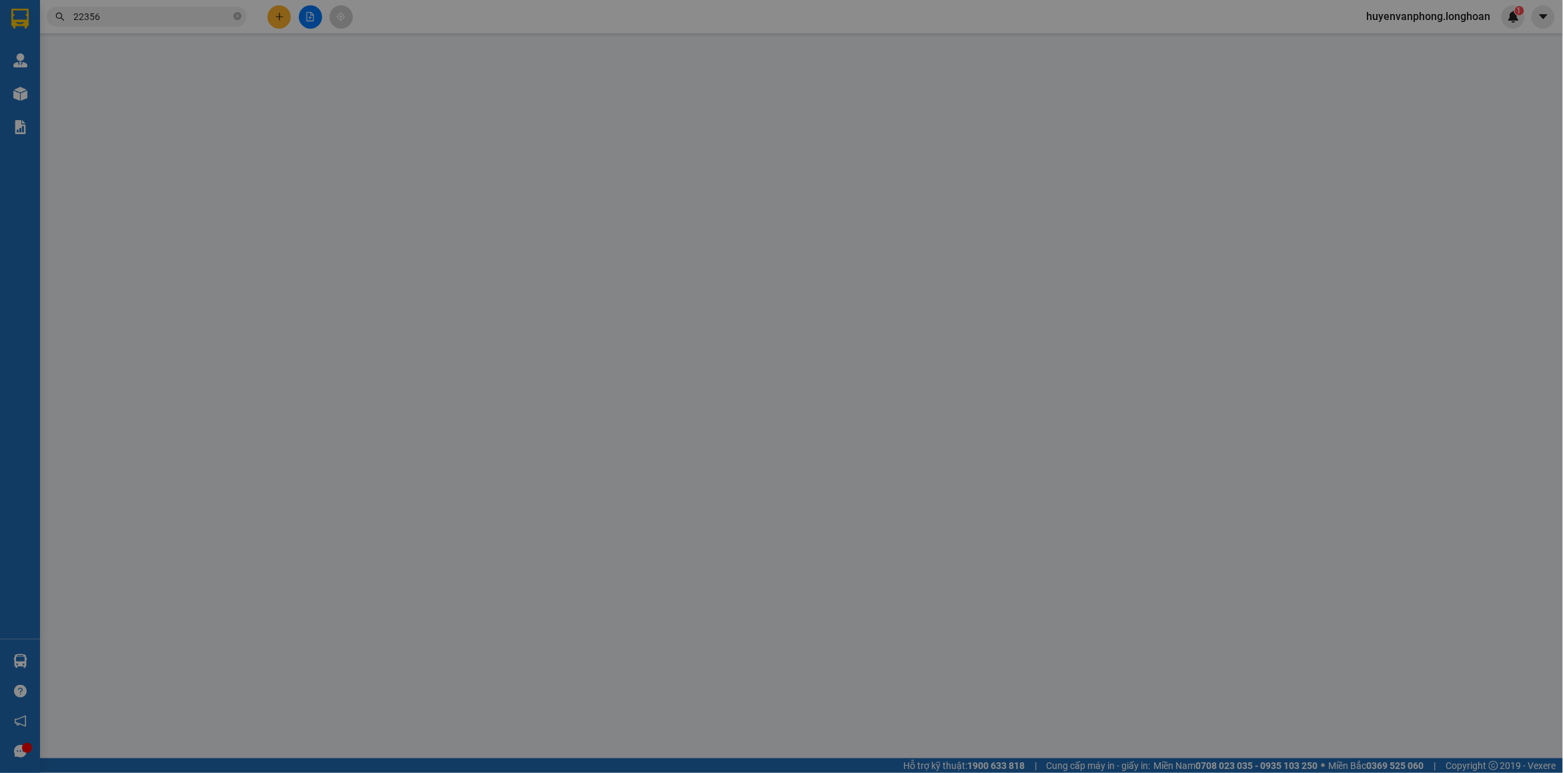
type input "85 đường năm mới, phương sở dàu, hồng bàng, hải phòng"
type input "110.000"
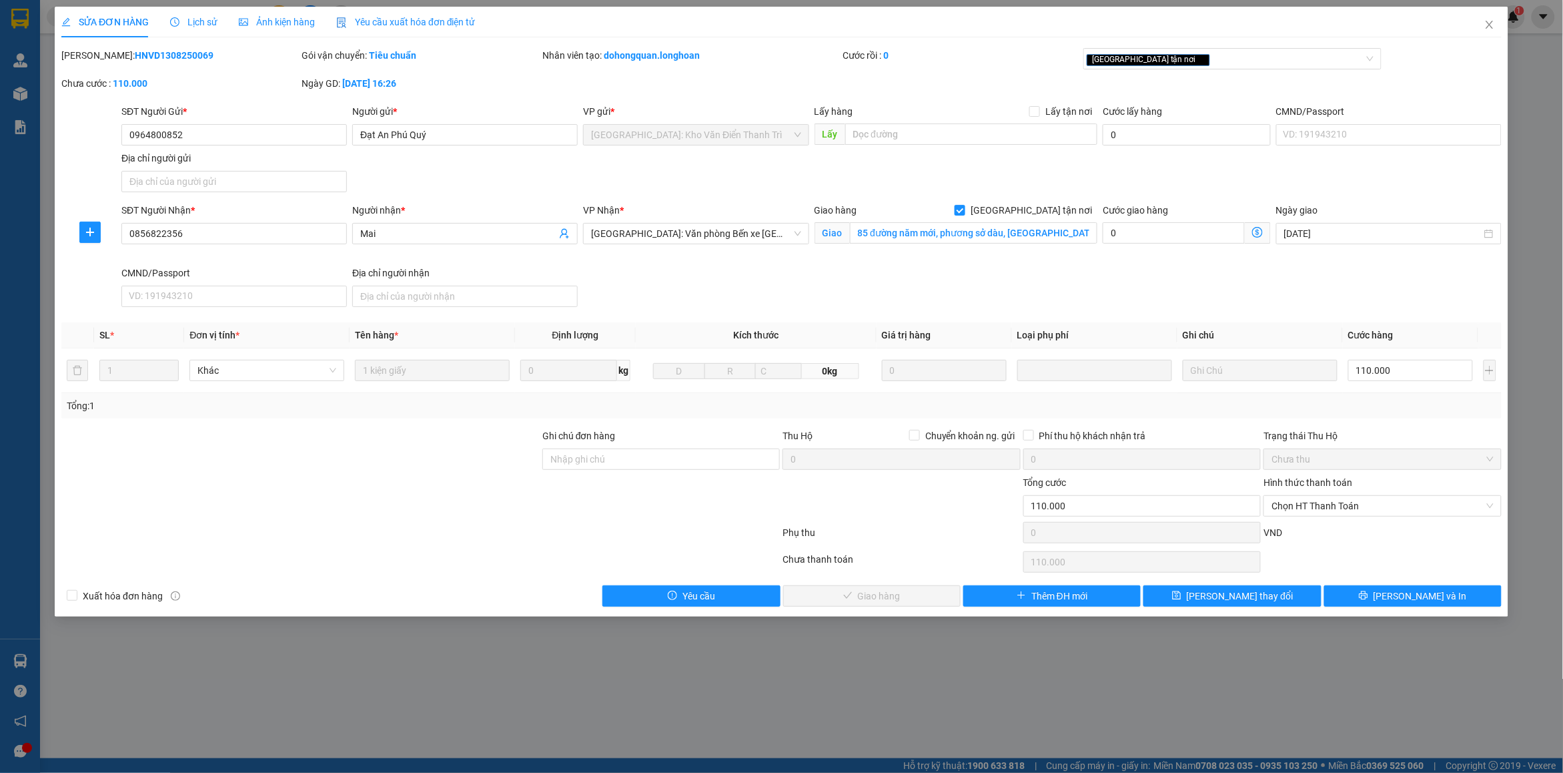
click at [201, 21] on span "Lịch sử" at bounding box center [193, 22] width 47 height 11
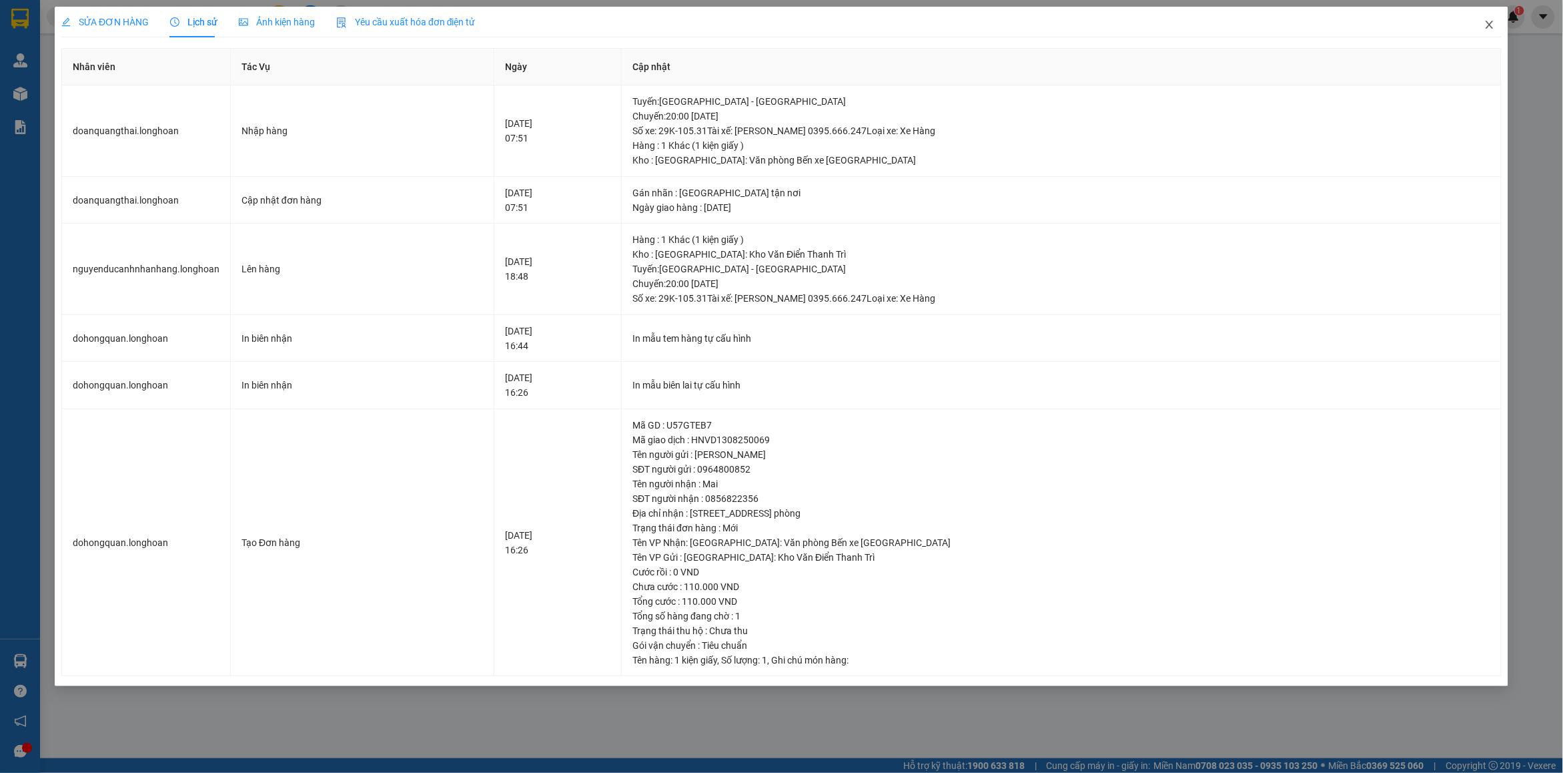
click at [1485, 34] on span "Close" at bounding box center [1489, 25] width 37 height 37
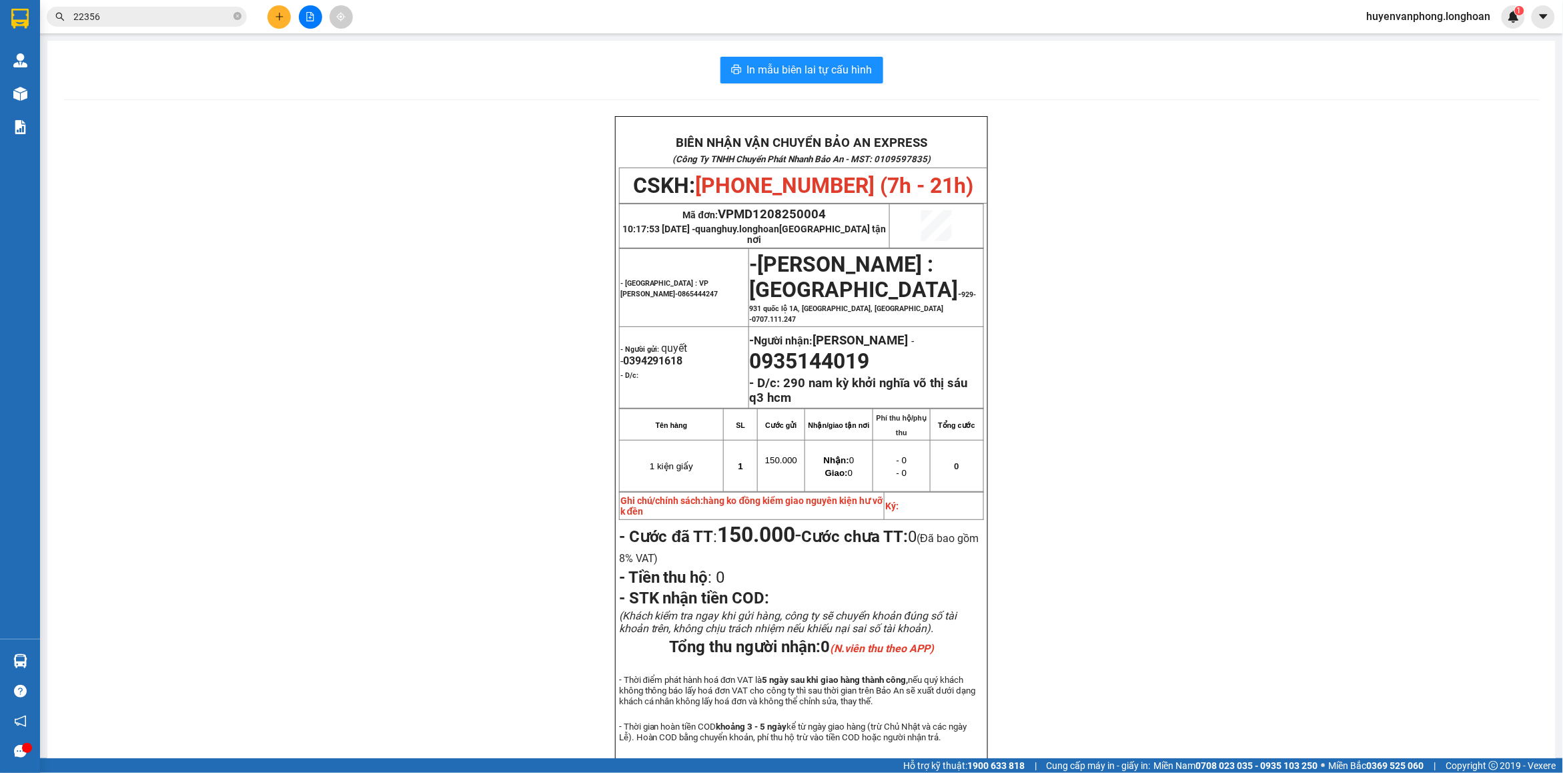
drag, startPoint x: 237, startPoint y: 15, endPoint x: 197, endPoint y: 19, distance: 40.8
click at [217, 17] on span "22356" at bounding box center [147, 17] width 200 height 20
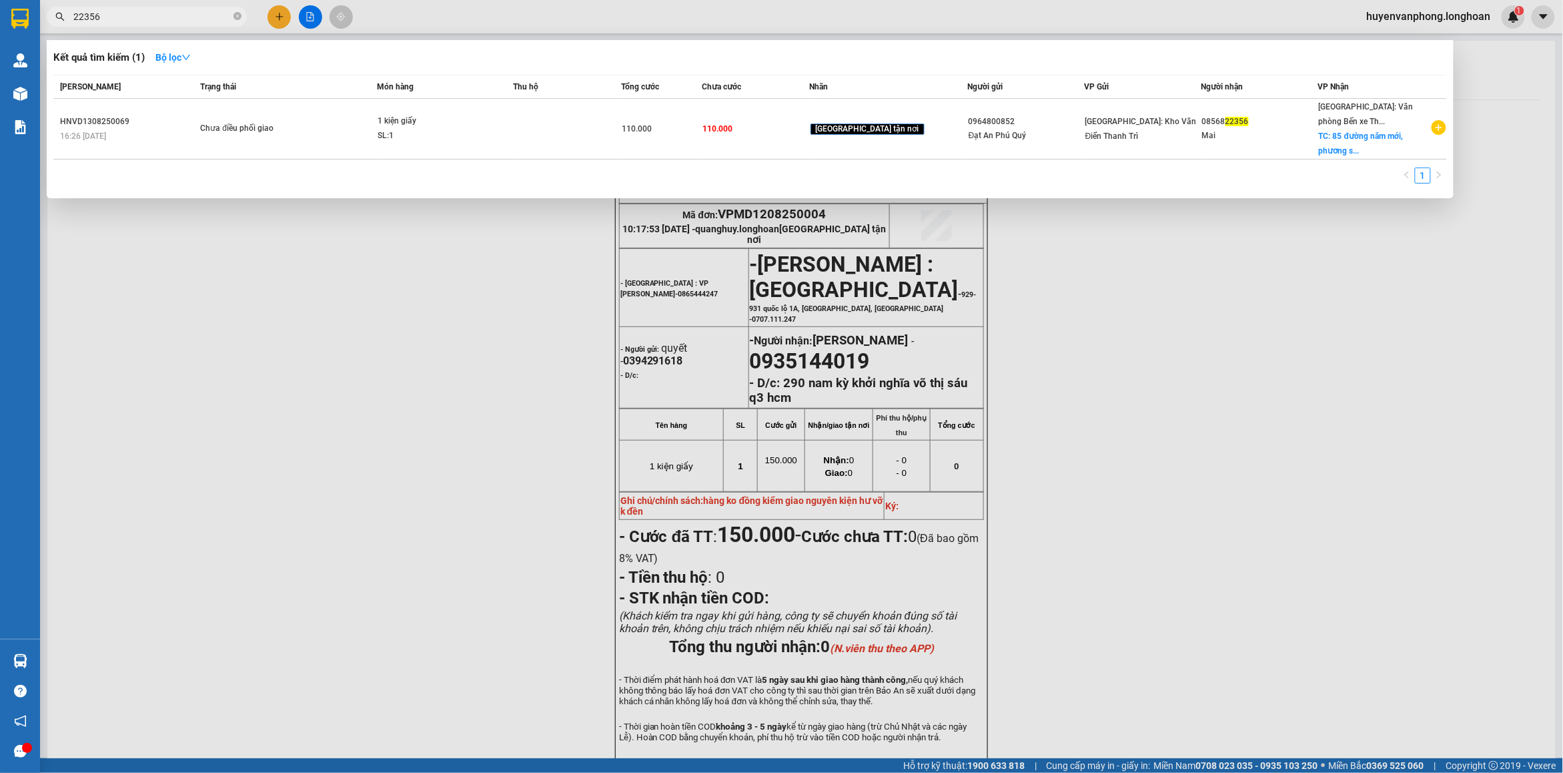
click at [101, 19] on input "22356" at bounding box center [151, 16] width 157 height 15
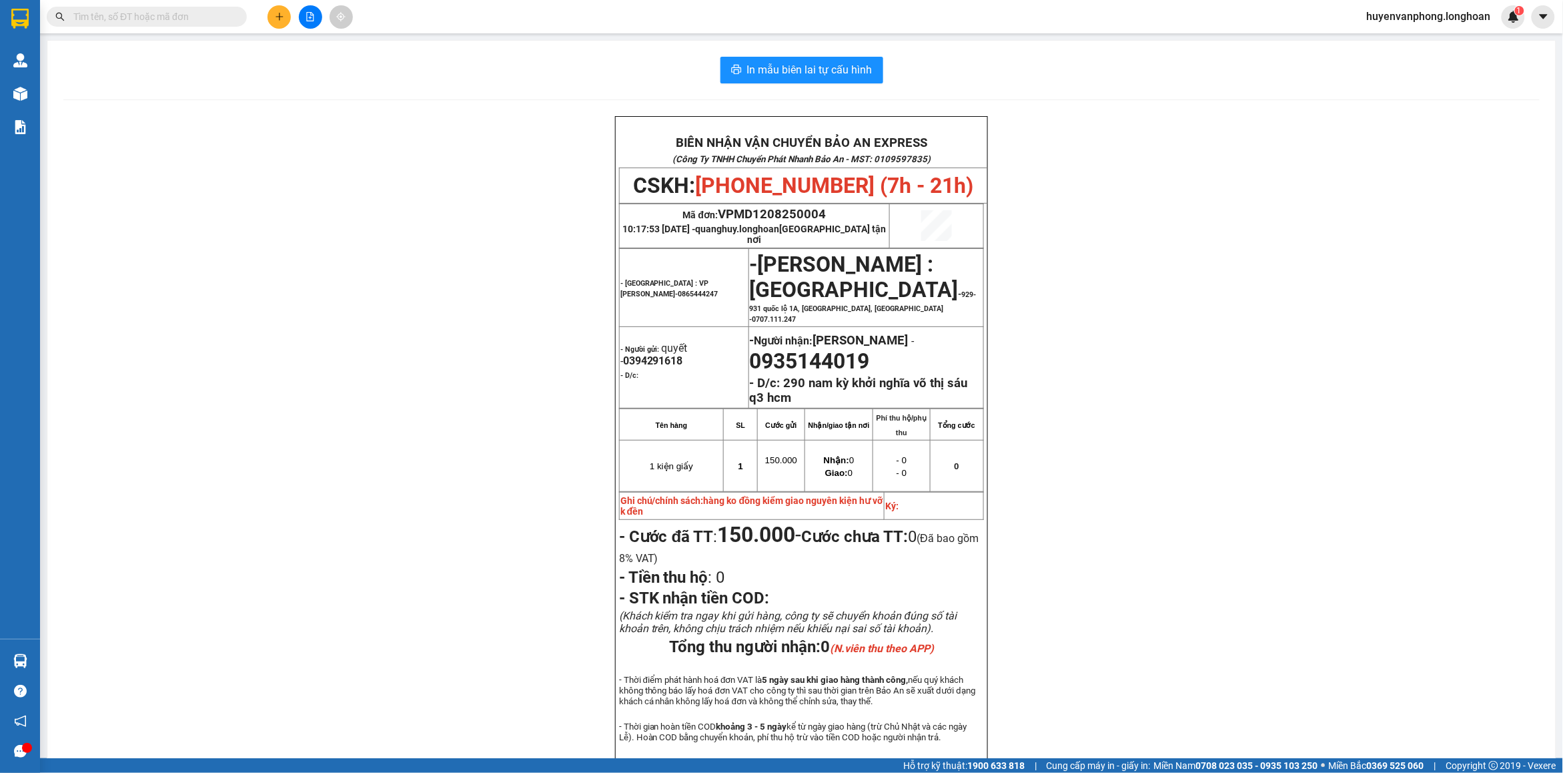
paste input "0967900776"
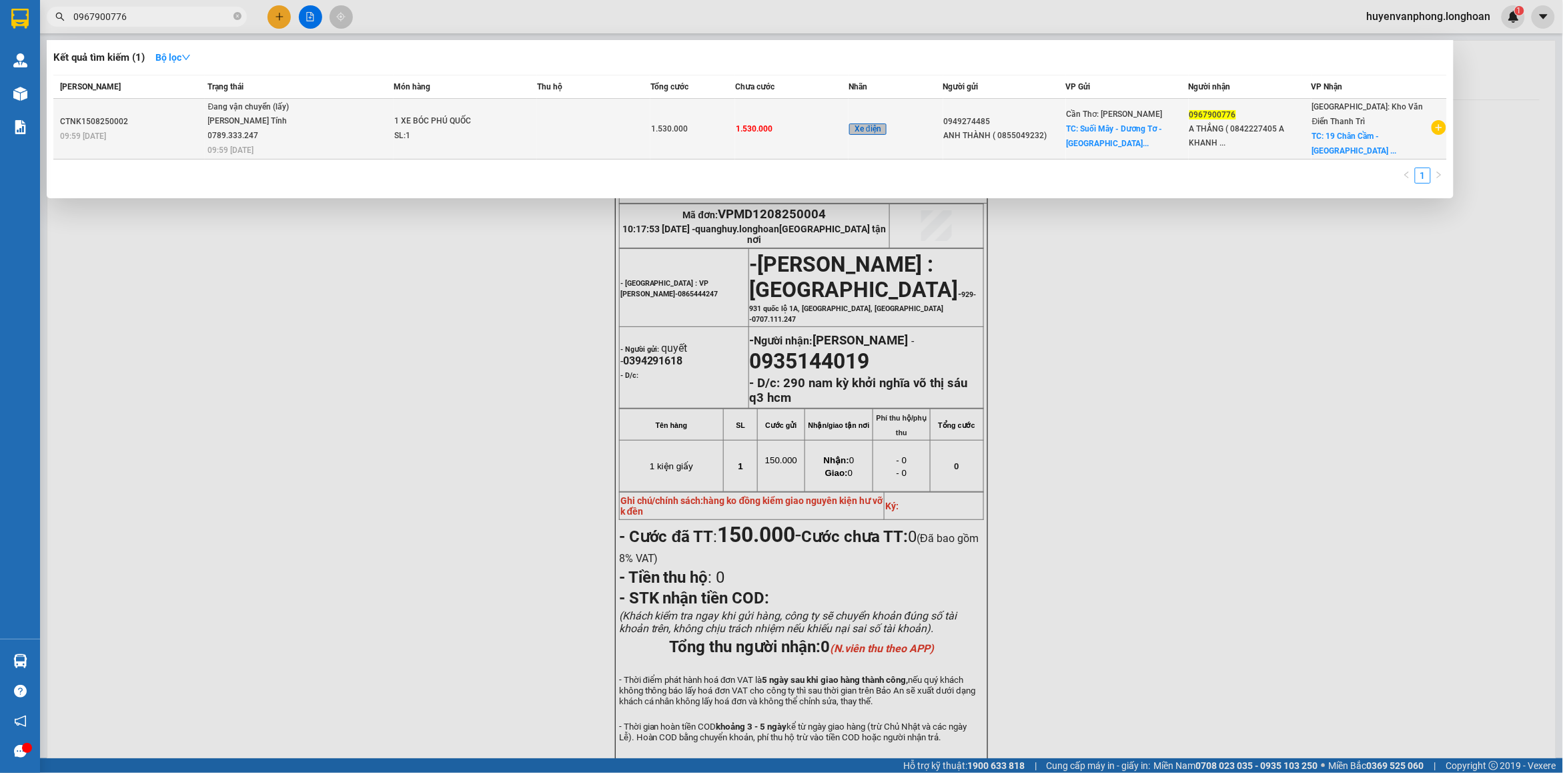
type input "0967900776"
click at [452, 134] on div "SL: 1" at bounding box center [444, 136] width 100 height 15
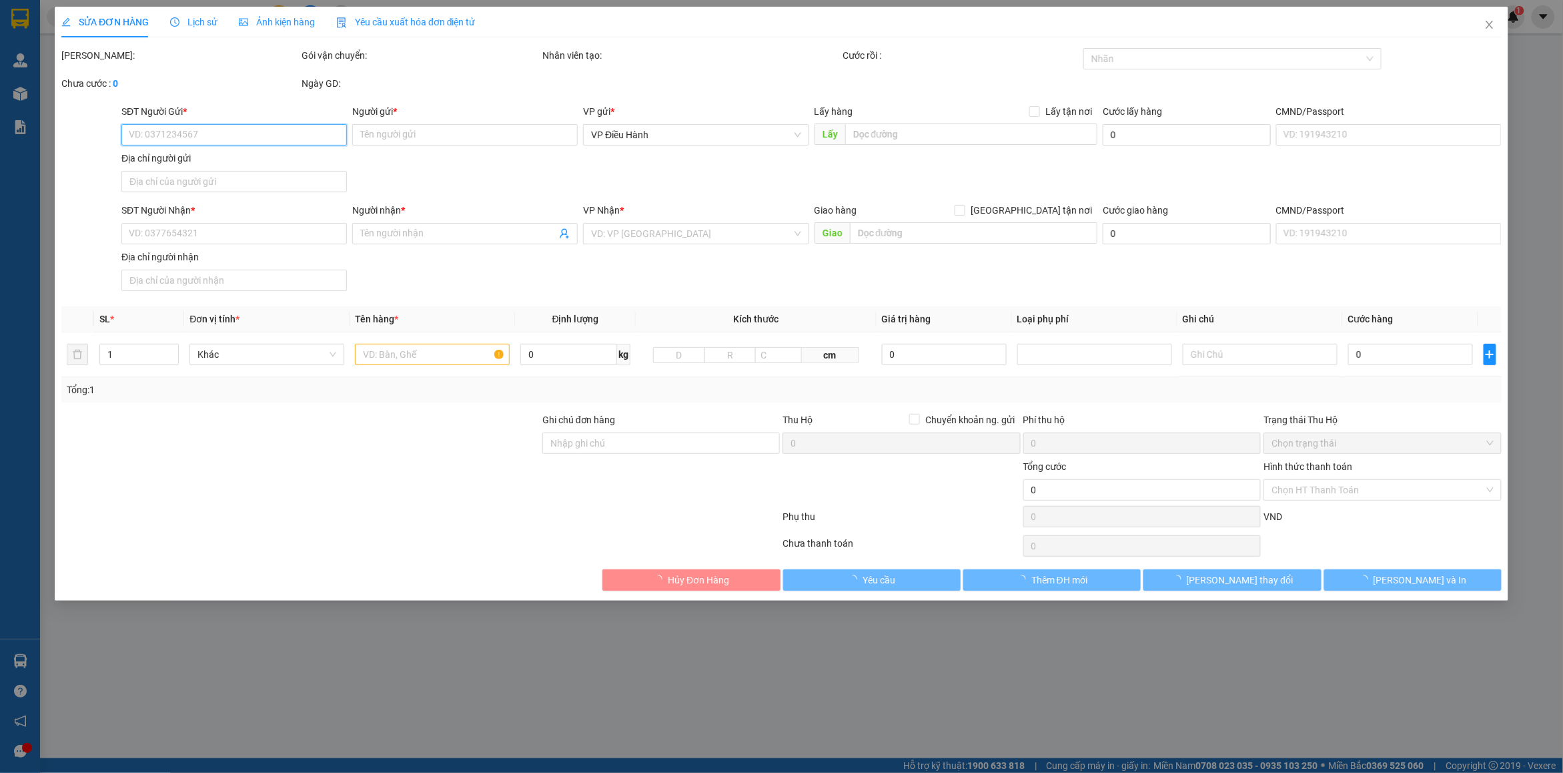
type input "0949274485"
type input "ANH THÀNH ( 0855049232)"
checkbox input "true"
type input "Suối Mây - Dương Tơ - Phú Quốc"
type input "0967900776"
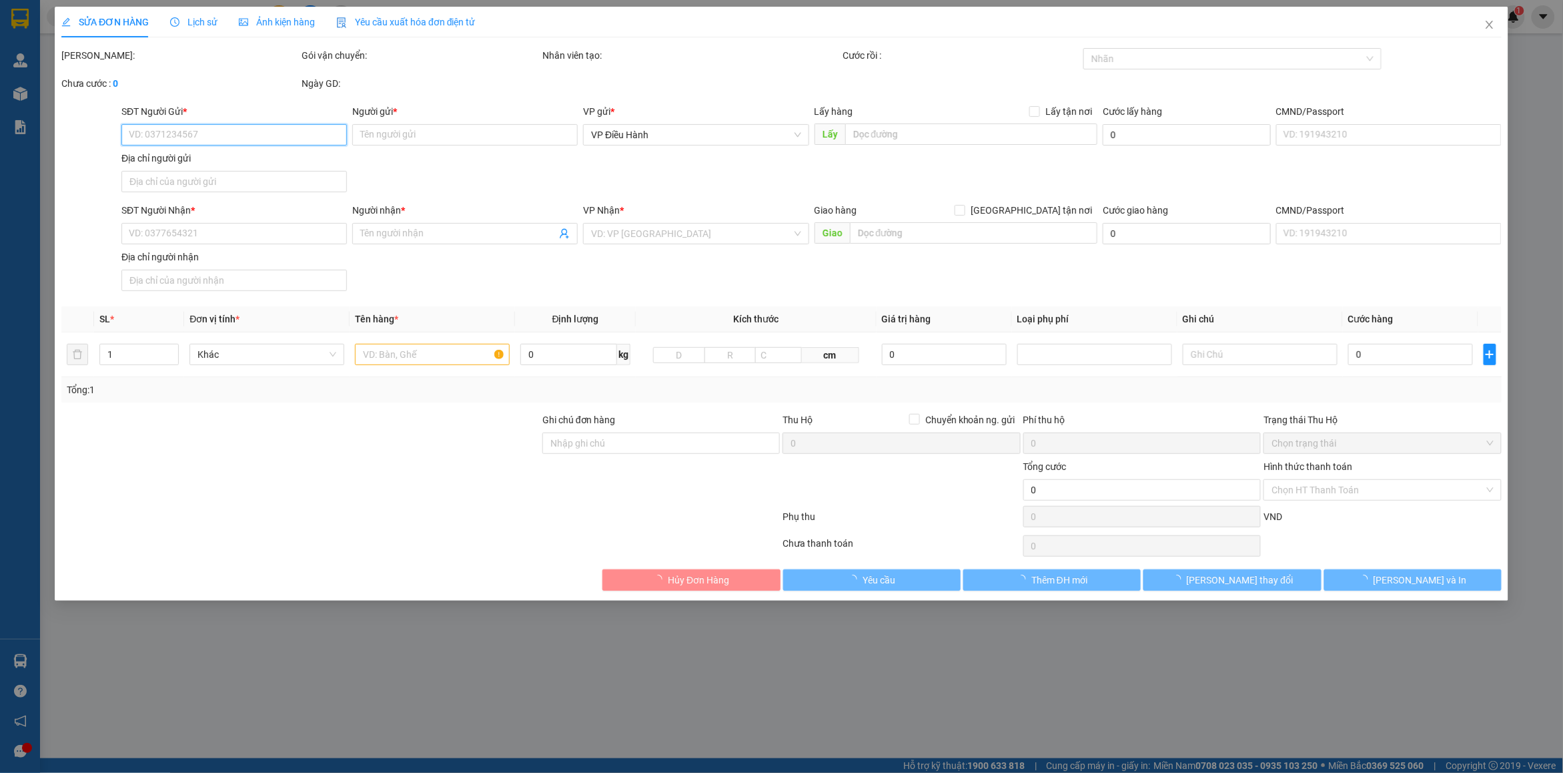
type input "A THẮNG ( 0842227405 A KHANH )"
checkbox input "true"
type input "19 Chân Cầm - Phường Hàng Trống - Quận Hoàn Kiếm - Hà Nội""
type input "1.530.000"
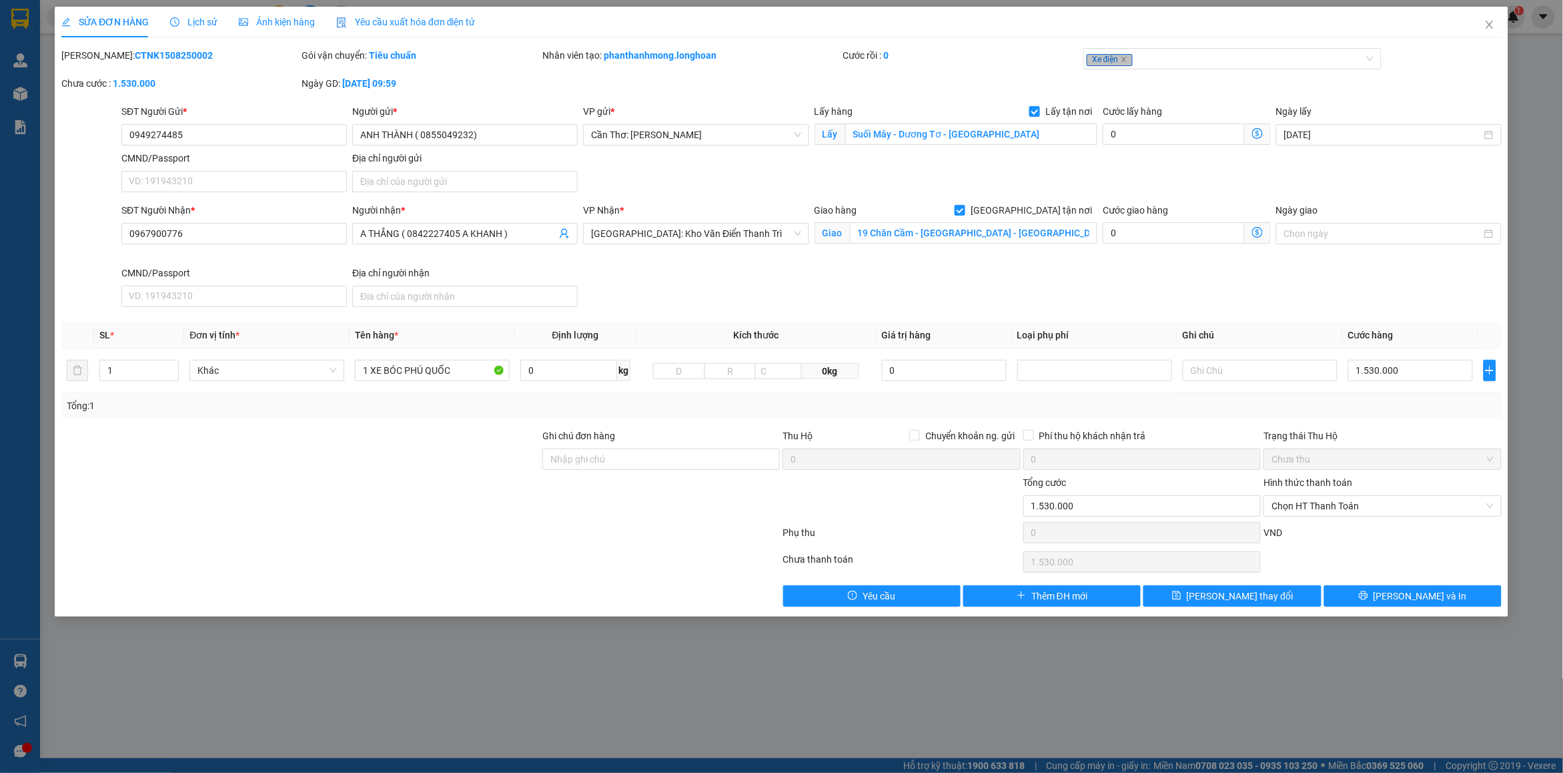
click at [192, 25] on span "Lịch sử" at bounding box center [193, 22] width 47 height 11
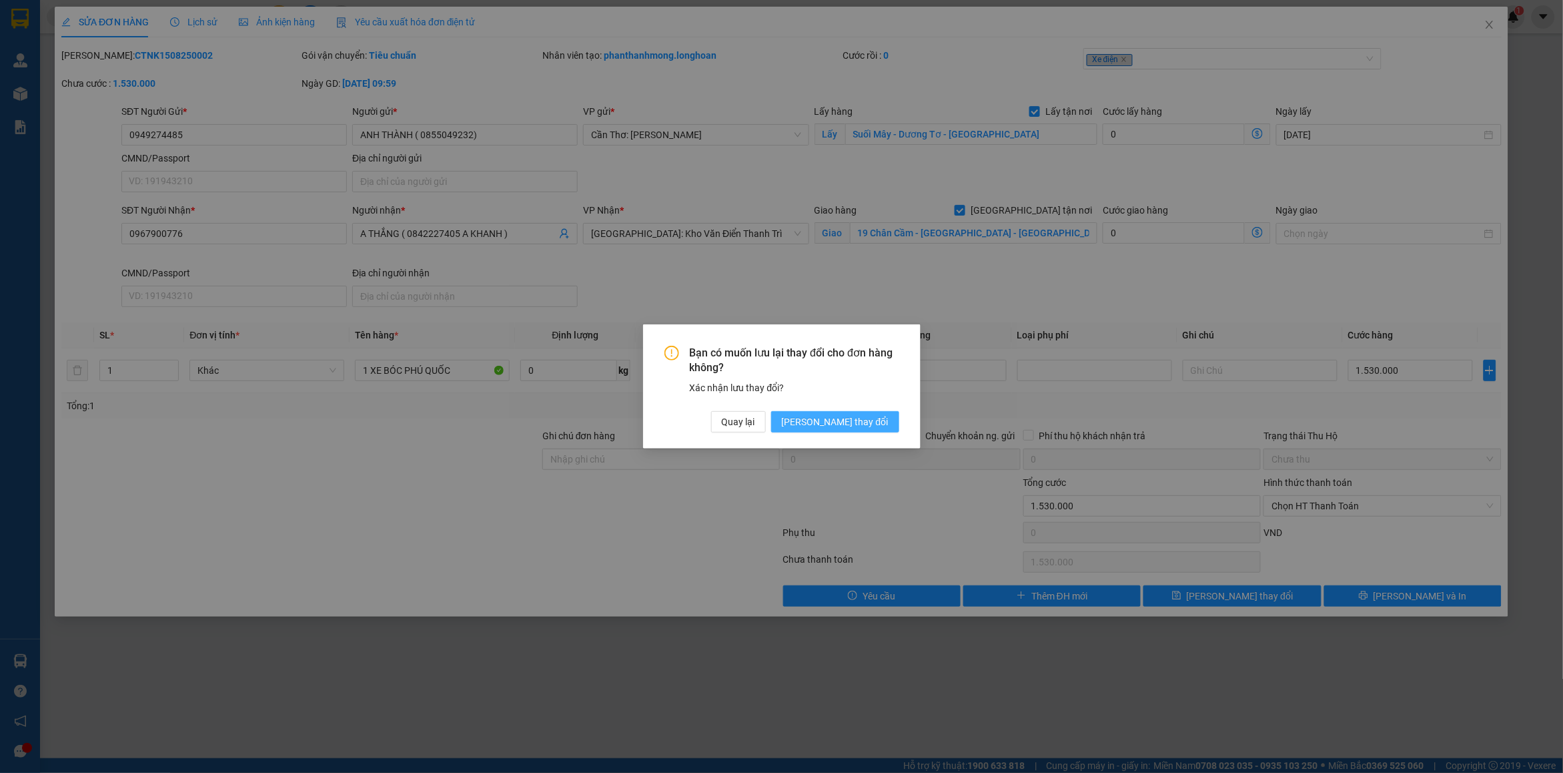
click at [869, 428] on span "[PERSON_NAME] thay đổi" at bounding box center [835, 421] width 107 height 15
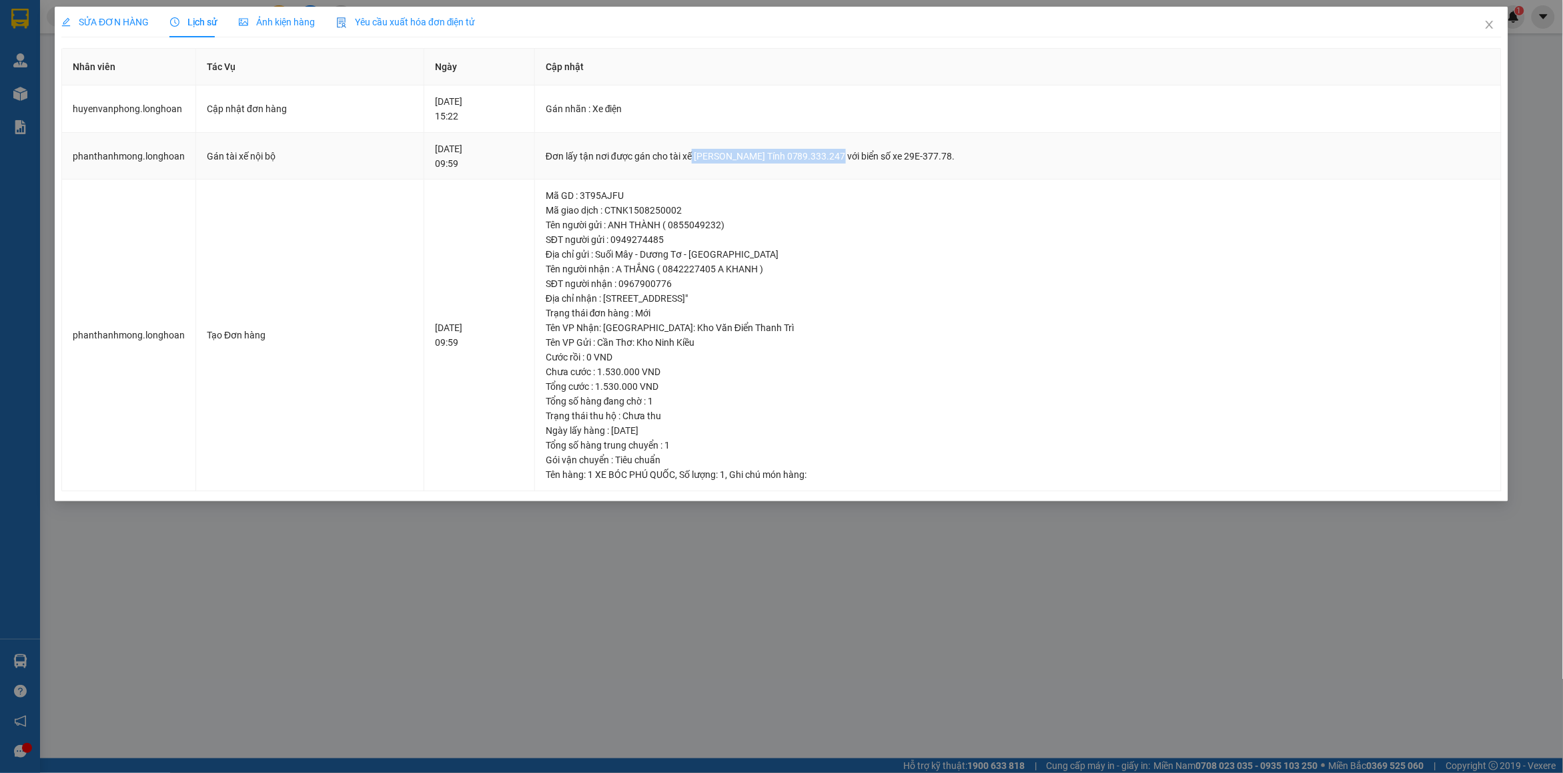
drag, startPoint x: 732, startPoint y: 157, endPoint x: 873, endPoint y: 152, distance: 140.2
click at [873, 152] on div "Đơn lấy tận nơi được gán cho tài xế Nguyễn Trung Tính 0789.333.247 với biển số …" at bounding box center [1018, 156] width 945 height 15
copy div "Nguyễn Trung Tính 0789.333.247"
click at [1482, 22] on span "Close" at bounding box center [1489, 25] width 37 height 37
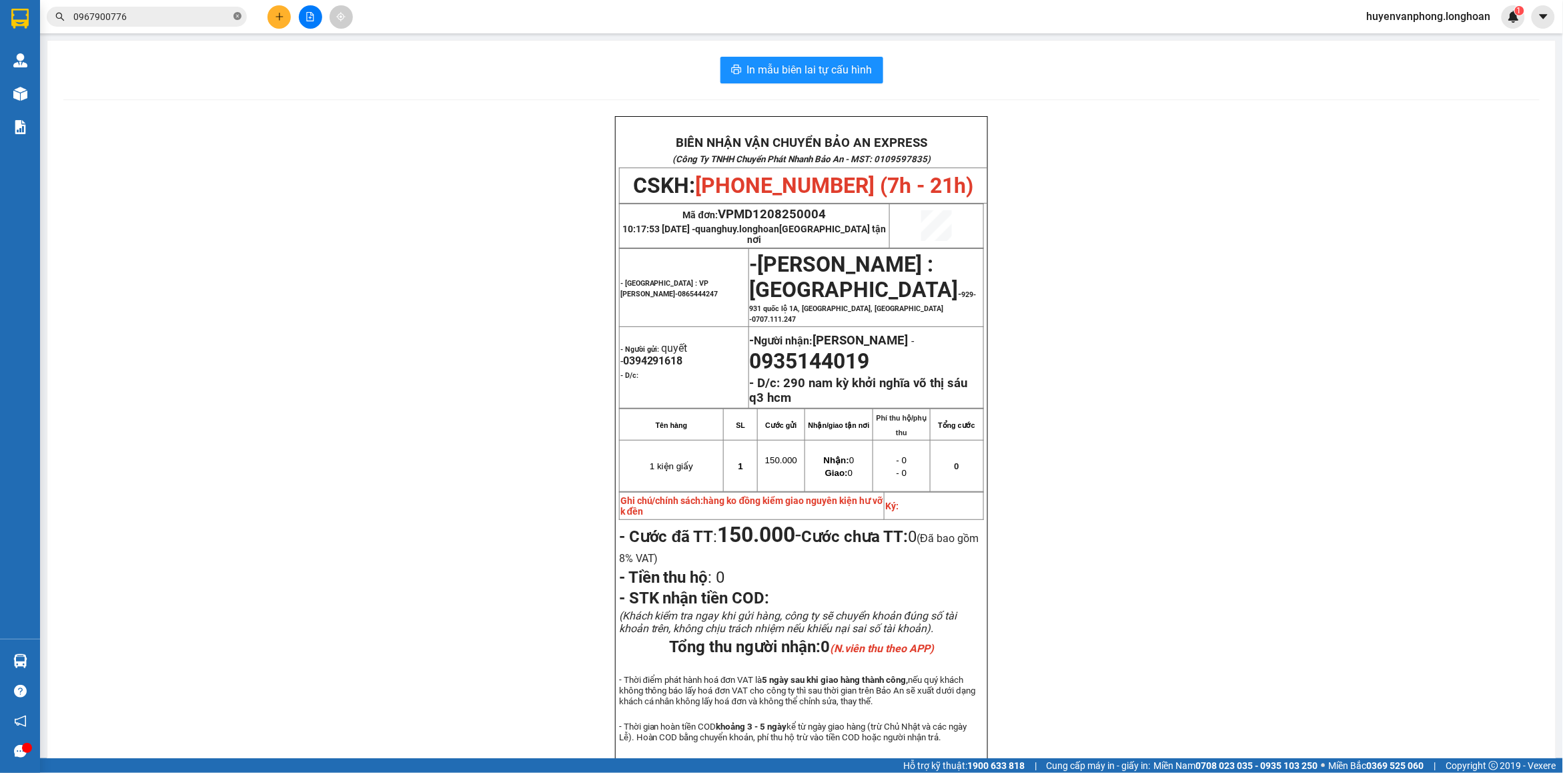
click at [234, 15] on icon "close-circle" at bounding box center [237, 16] width 8 height 8
click at [174, 15] on input "text" at bounding box center [151, 16] width 157 height 15
paste input "0966.327.826"
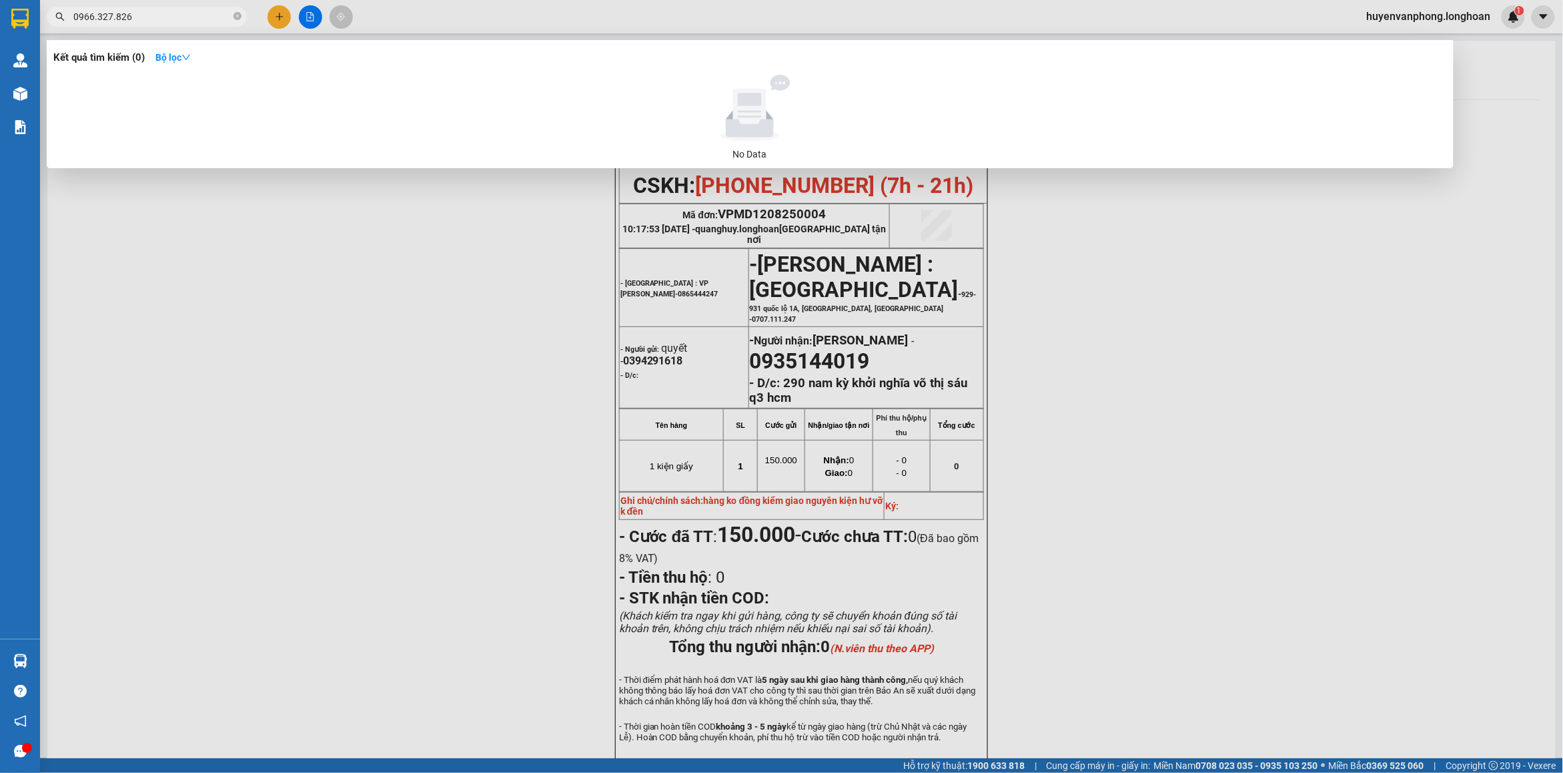
click at [95, 19] on input "0966.327.826" at bounding box center [151, 16] width 157 height 15
click at [111, 17] on input "0966327.826" at bounding box center [151, 16] width 157 height 15
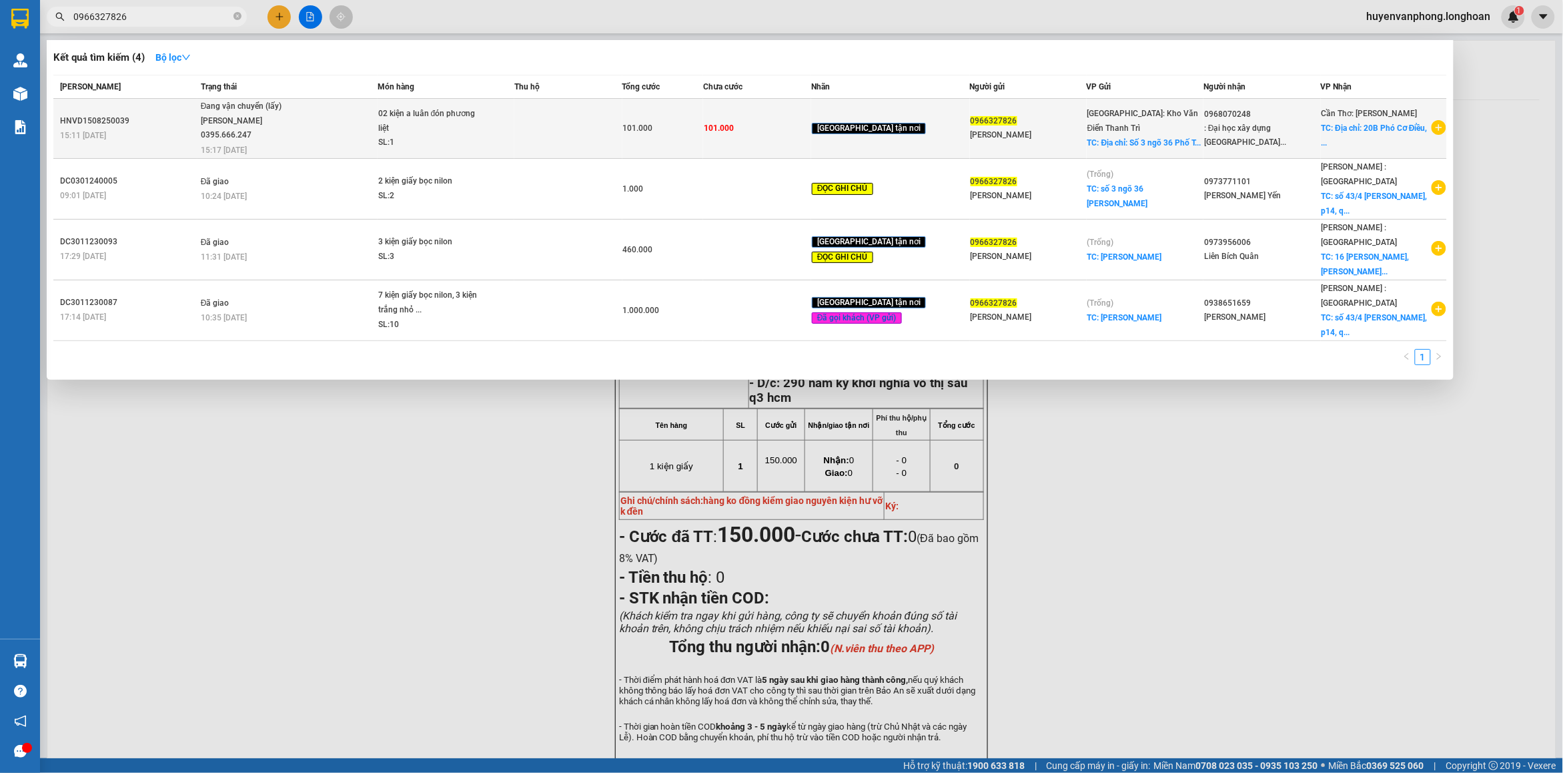
type input "0966327826"
click at [420, 134] on div "02 kiện a luân đón phương liệt" at bounding box center [428, 121] width 100 height 29
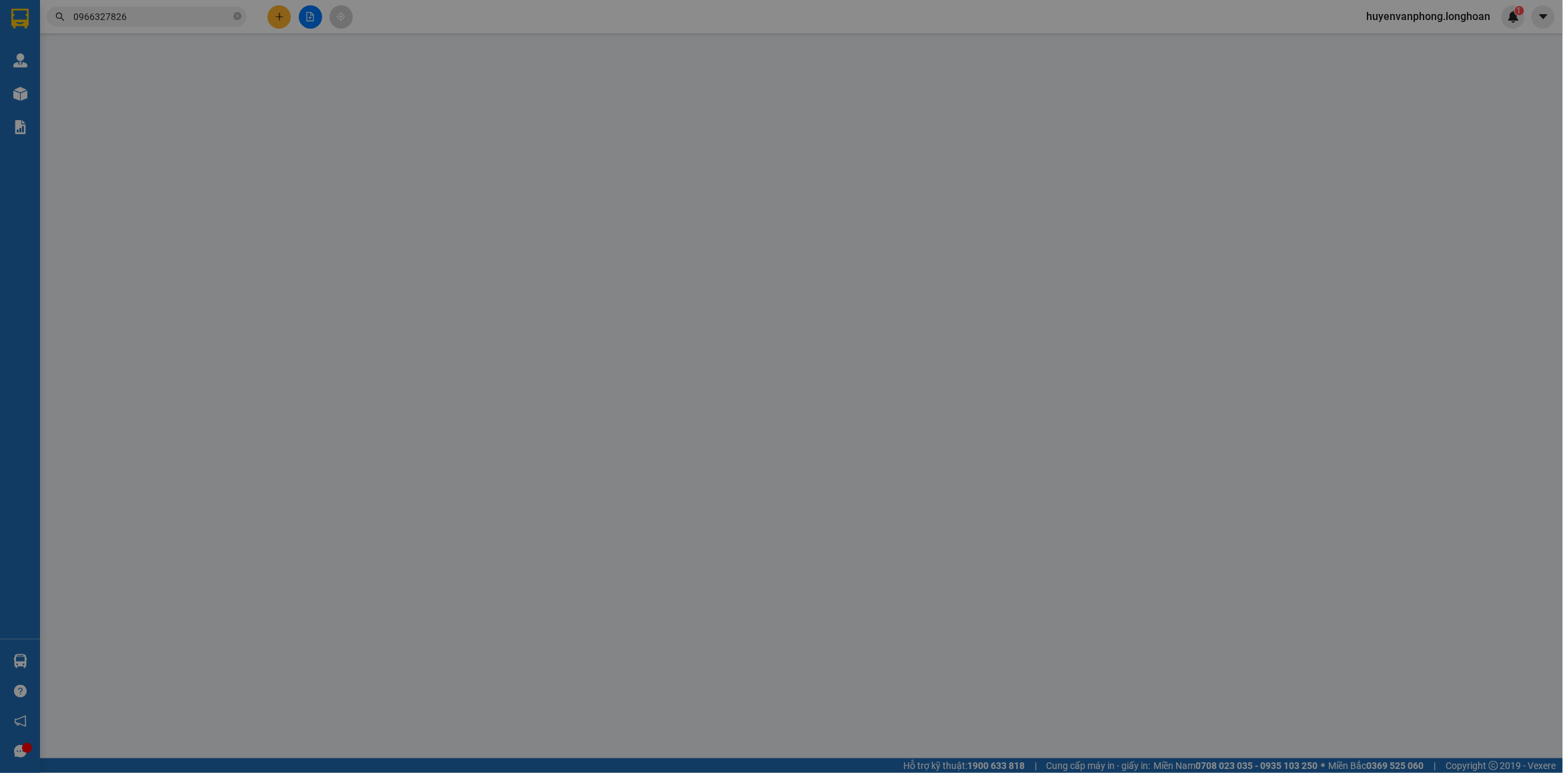
type input "0966327826"
type input "Phạm Vân Anh"
checkbox input "true"
type input "Địa chỉ: Số 3 ngõ 36 Phố Trần Điền, Phường Phương Liệt, Hà Nội"
type input "0968070248"
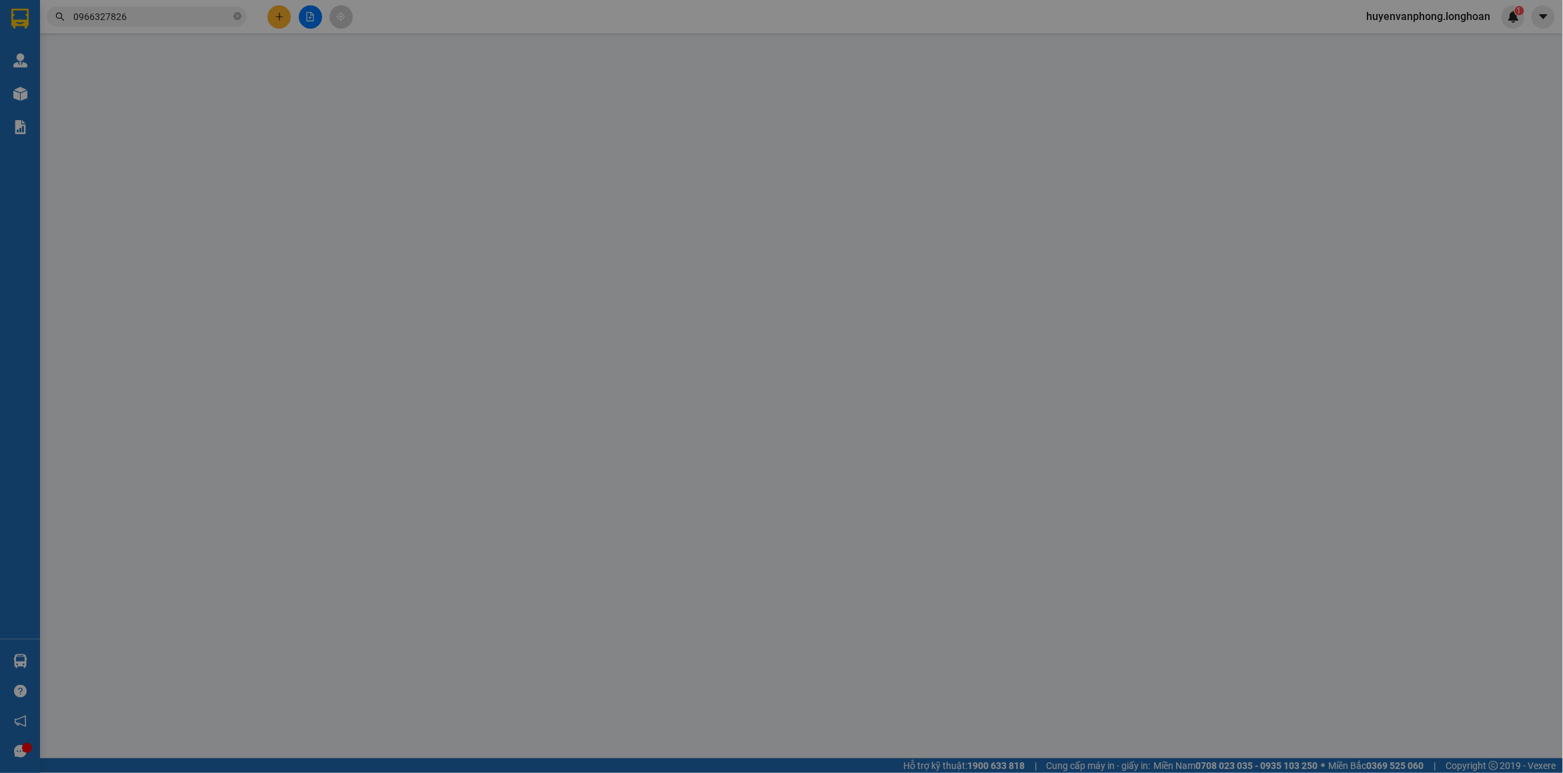
type input ": Đại học xây dựng Miền Tây-Anh Hải: 0968.070.248 Anh Cường: 0907.706.599 Hoàng…"
checkbox input "true"
type input "Địa chỉ: 20B Phó Cơ Điều, Phường Phước Hậu,tp Vĩnh Long Tỉnh Vĩnh Long"
type input "có VAT"
type input "101.000"
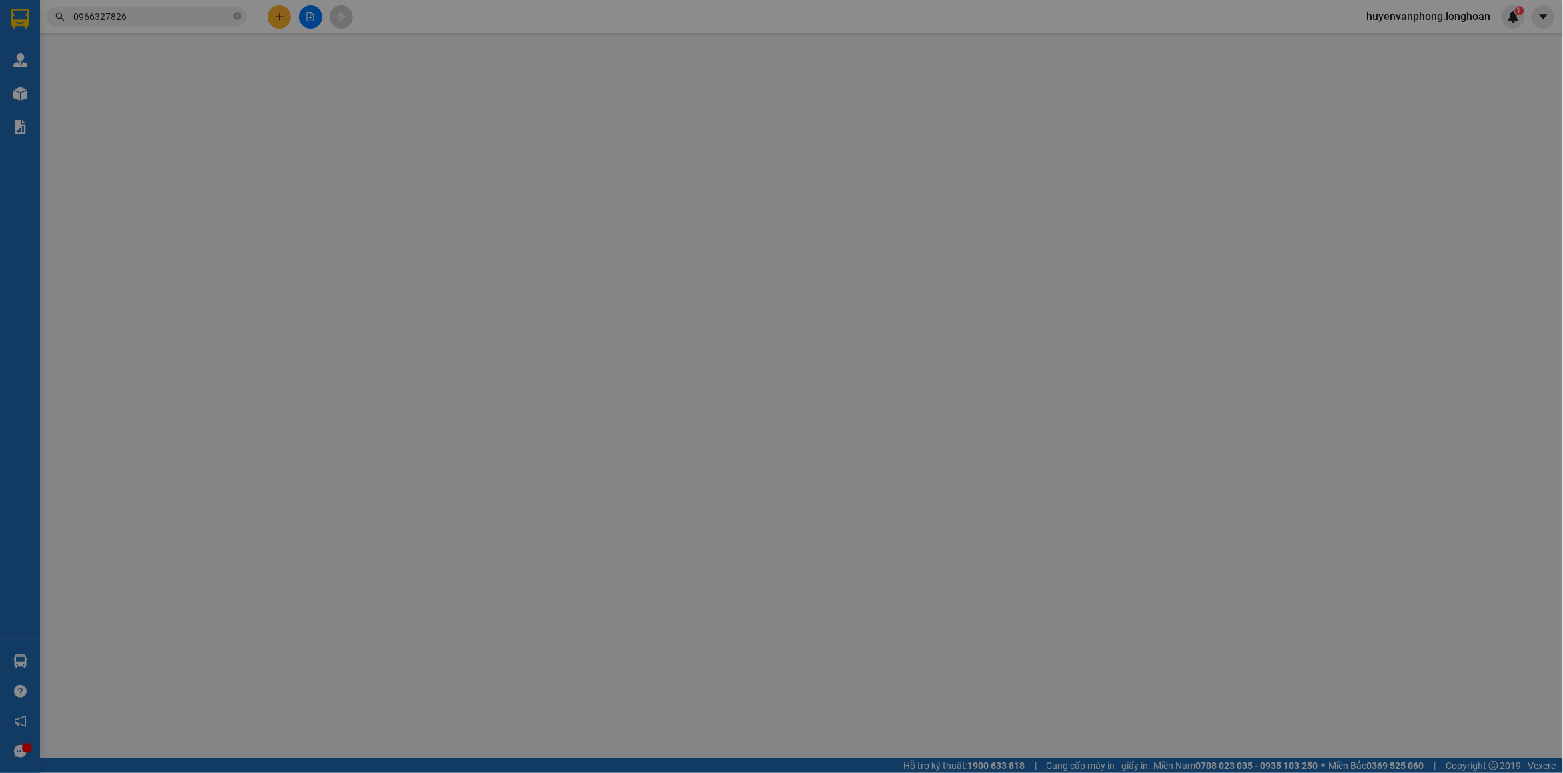
type input "101.000"
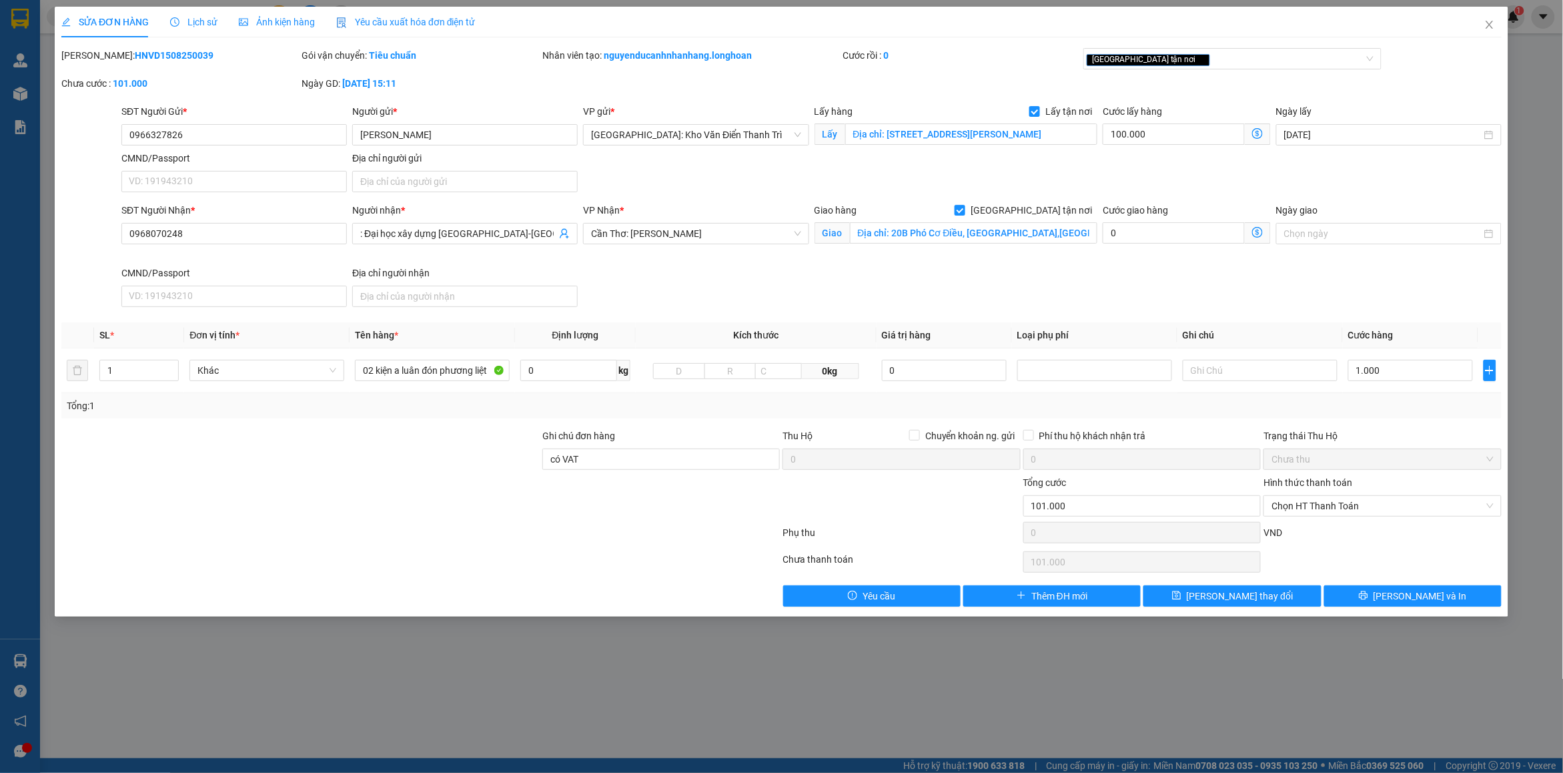
click at [188, 12] on div "Lịch sử" at bounding box center [193, 22] width 47 height 31
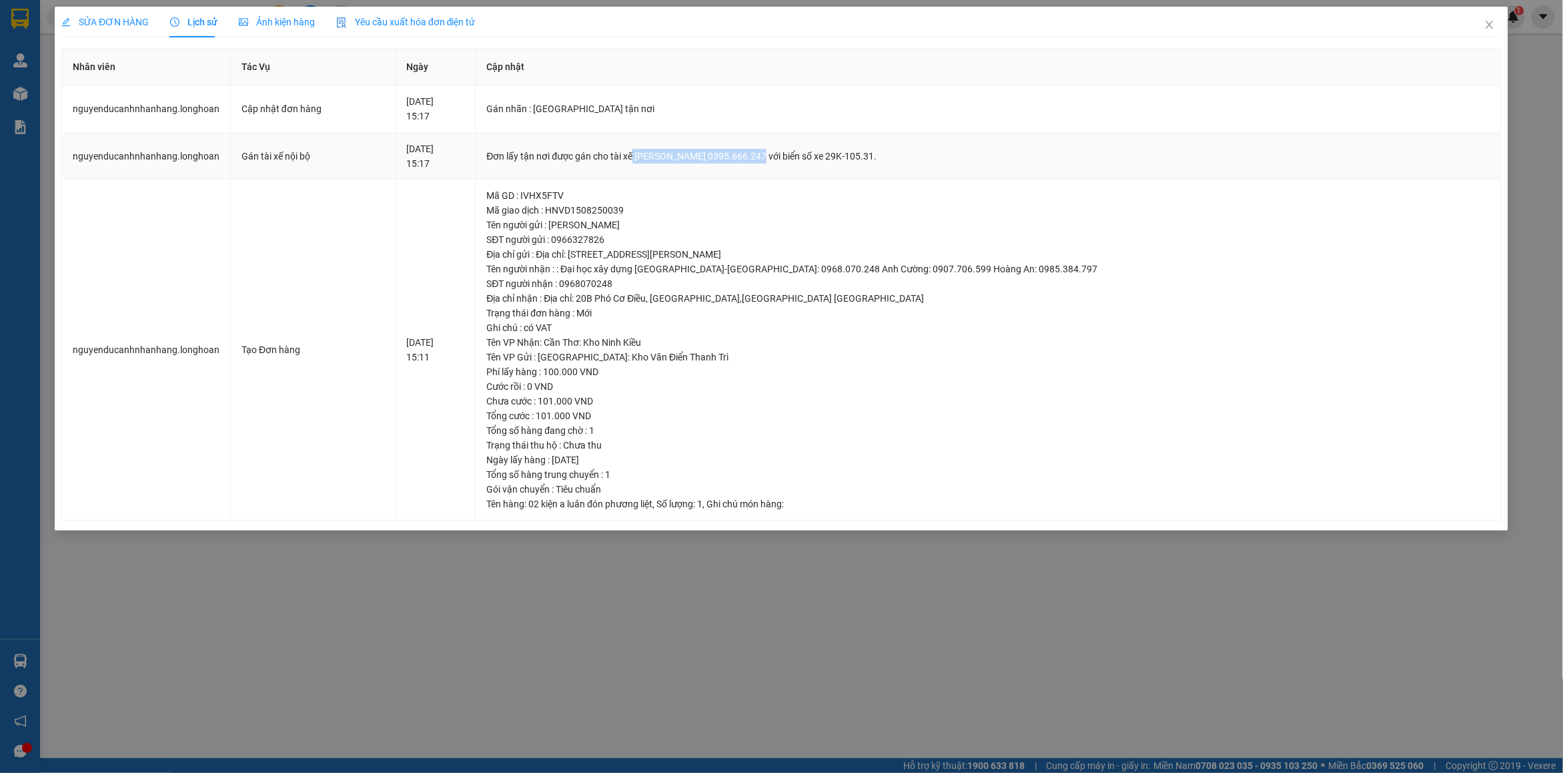
drag, startPoint x: 704, startPoint y: 155, endPoint x: 826, endPoint y: 153, distance: 121.4
click at [826, 153] on div "Đơn lấy tận nơi được gán cho tài xế Phạm Thế Luân 0395.666.247 với biển số xe 2…" at bounding box center [988, 156] width 1004 height 15
copy div "Phạm Thế Luân 0395.666.247"
click at [1496, 28] on span "Close" at bounding box center [1489, 25] width 37 height 37
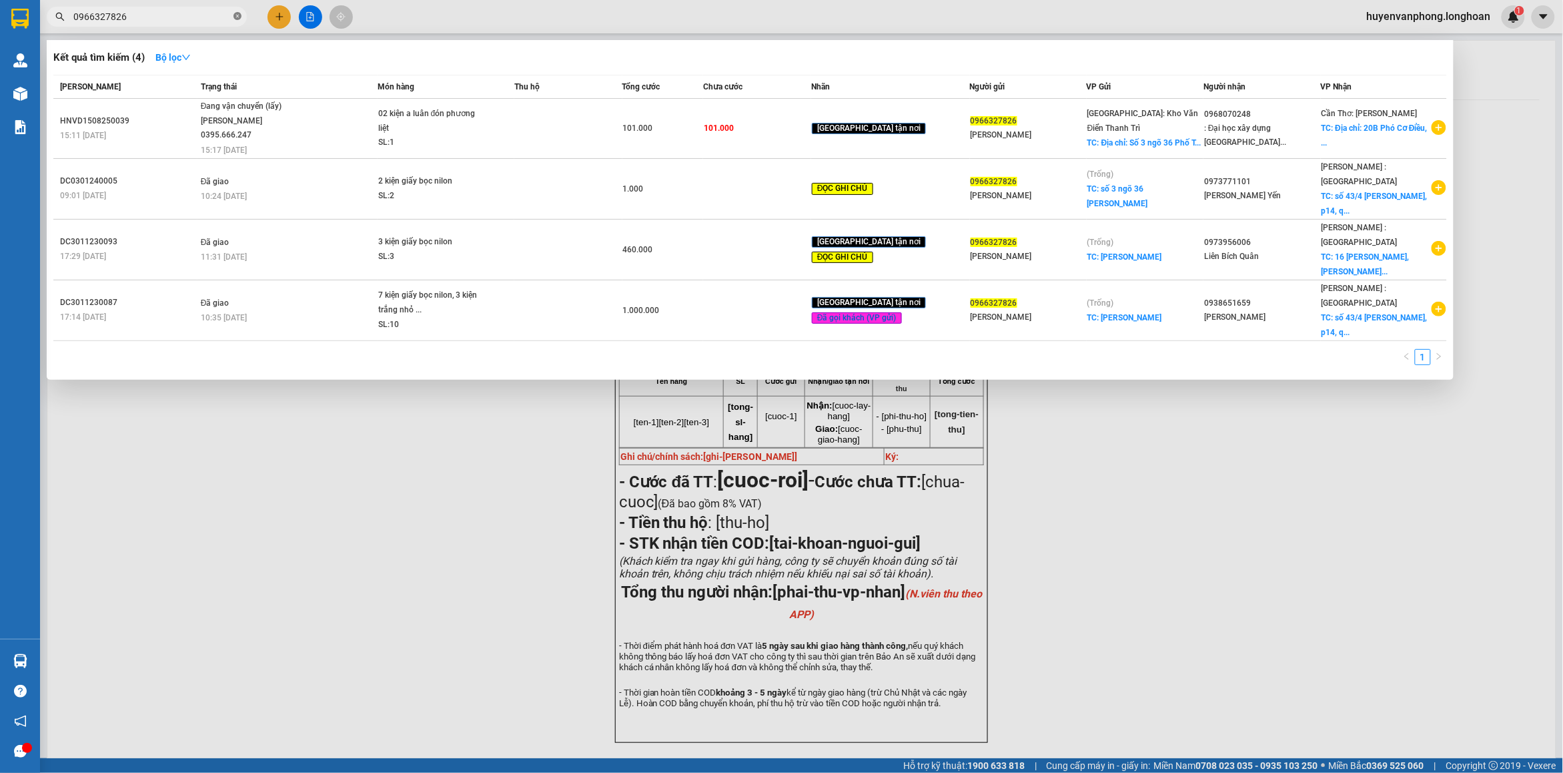
click at [234, 21] on span at bounding box center [237, 17] width 8 height 13
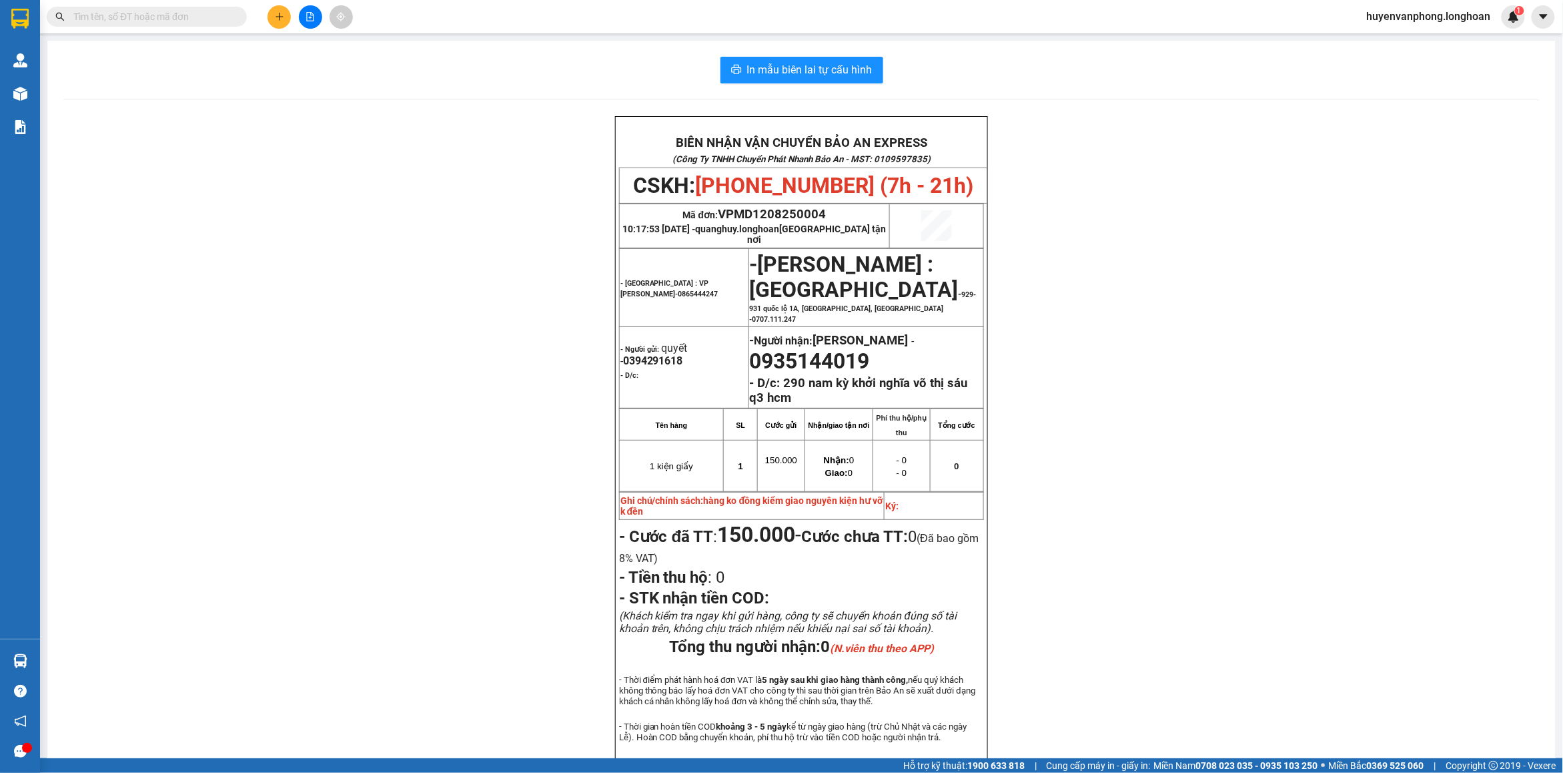
paste input "866223066"
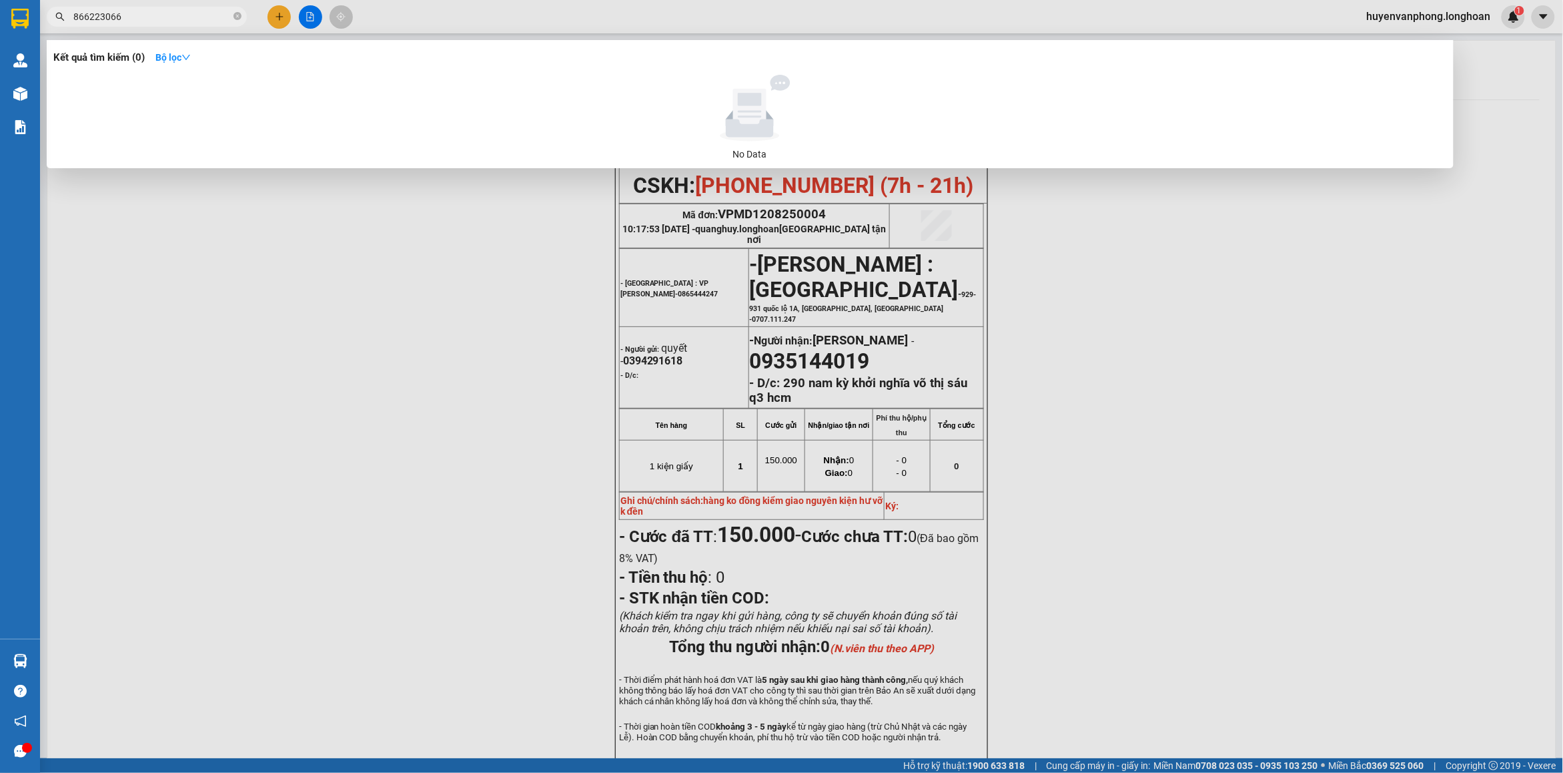
click at [73, 14] on input "866223066" at bounding box center [151, 16] width 157 height 15
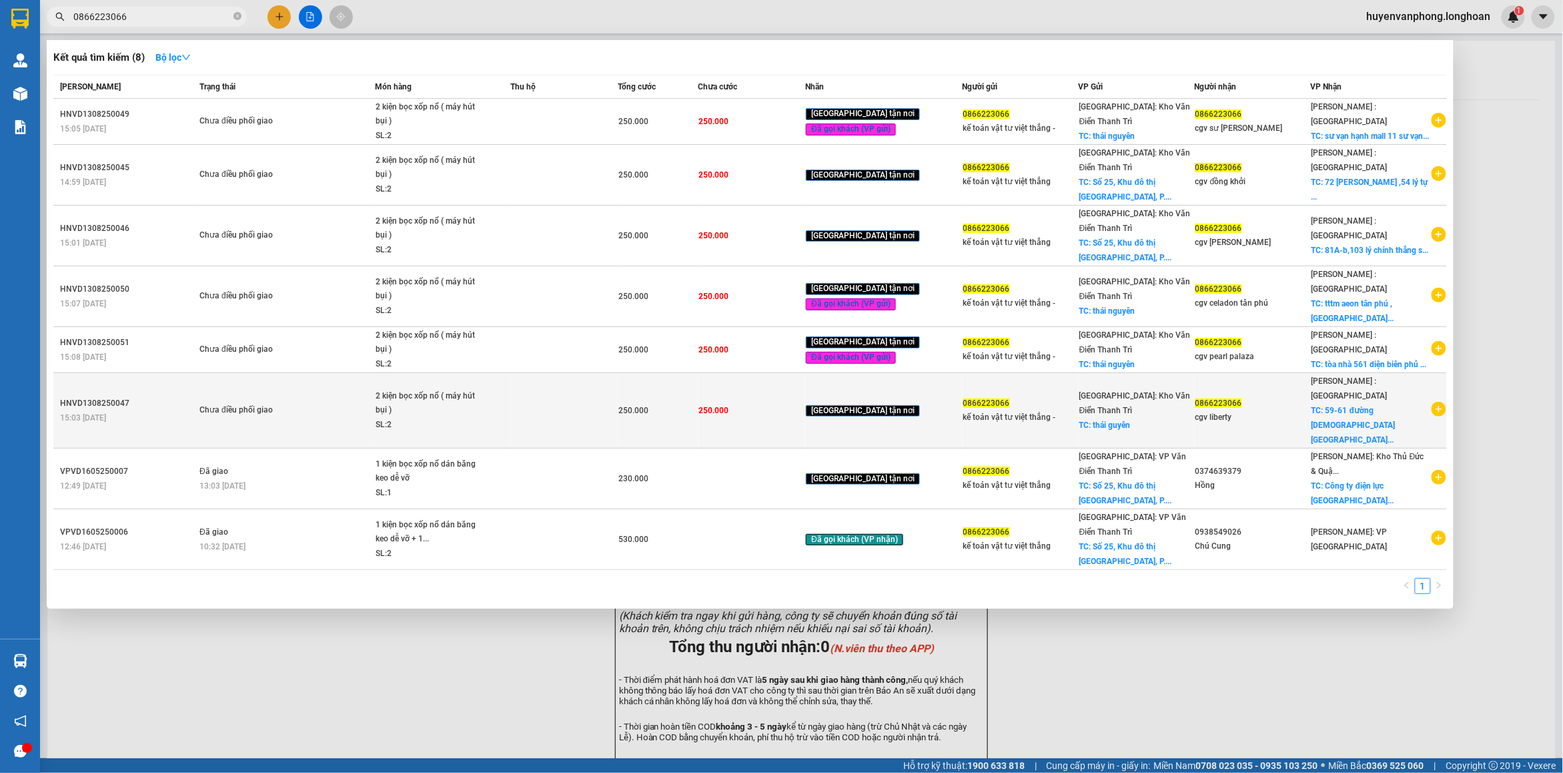
type input "0866223066"
click at [648, 406] on span "250.000" at bounding box center [633, 410] width 30 height 9
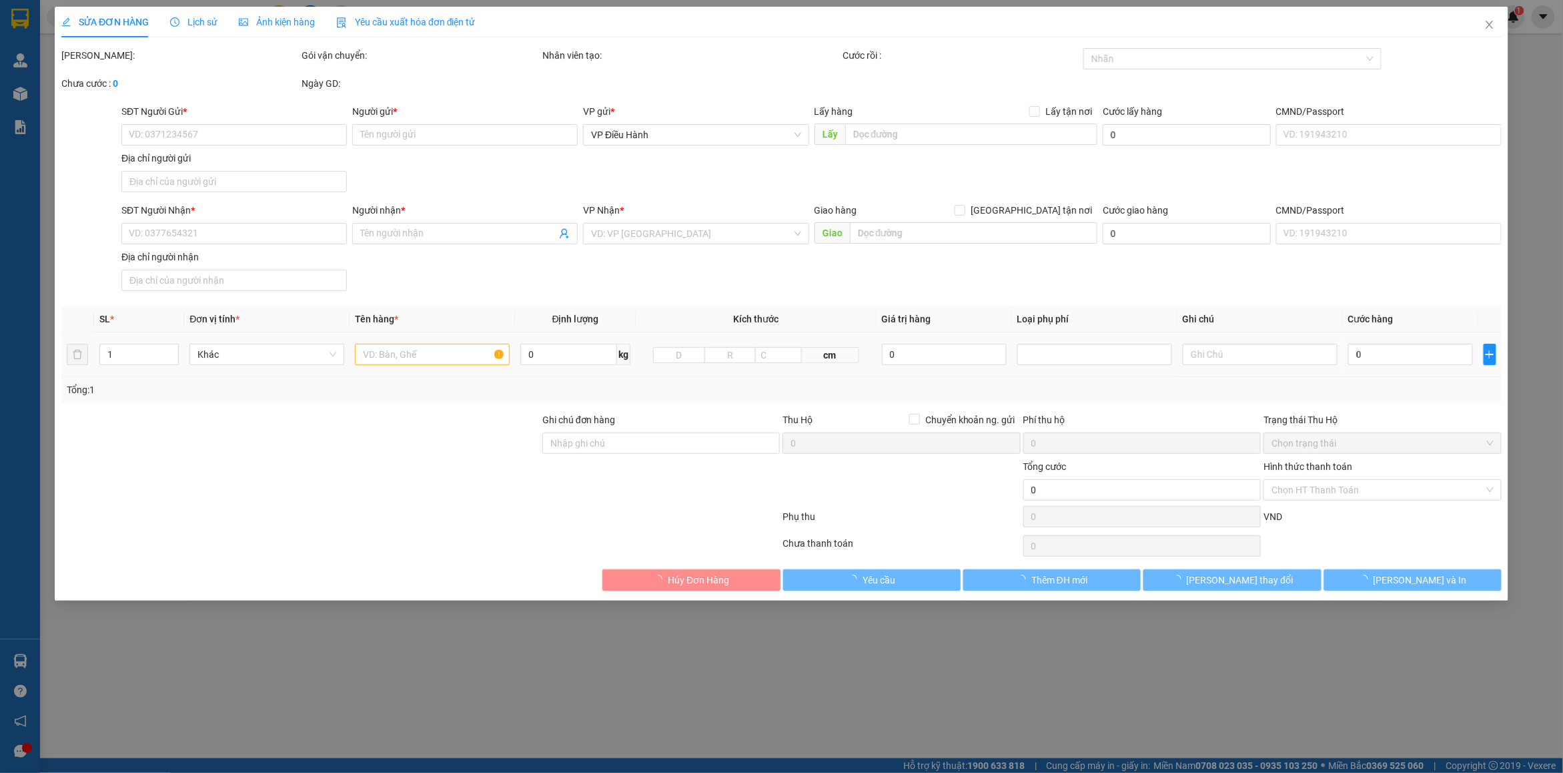
type input "0866223066"
type input "kế toán vật tư việt thắng -"
checkbox input "true"
type input "thái guyên"
type input "0866223066"
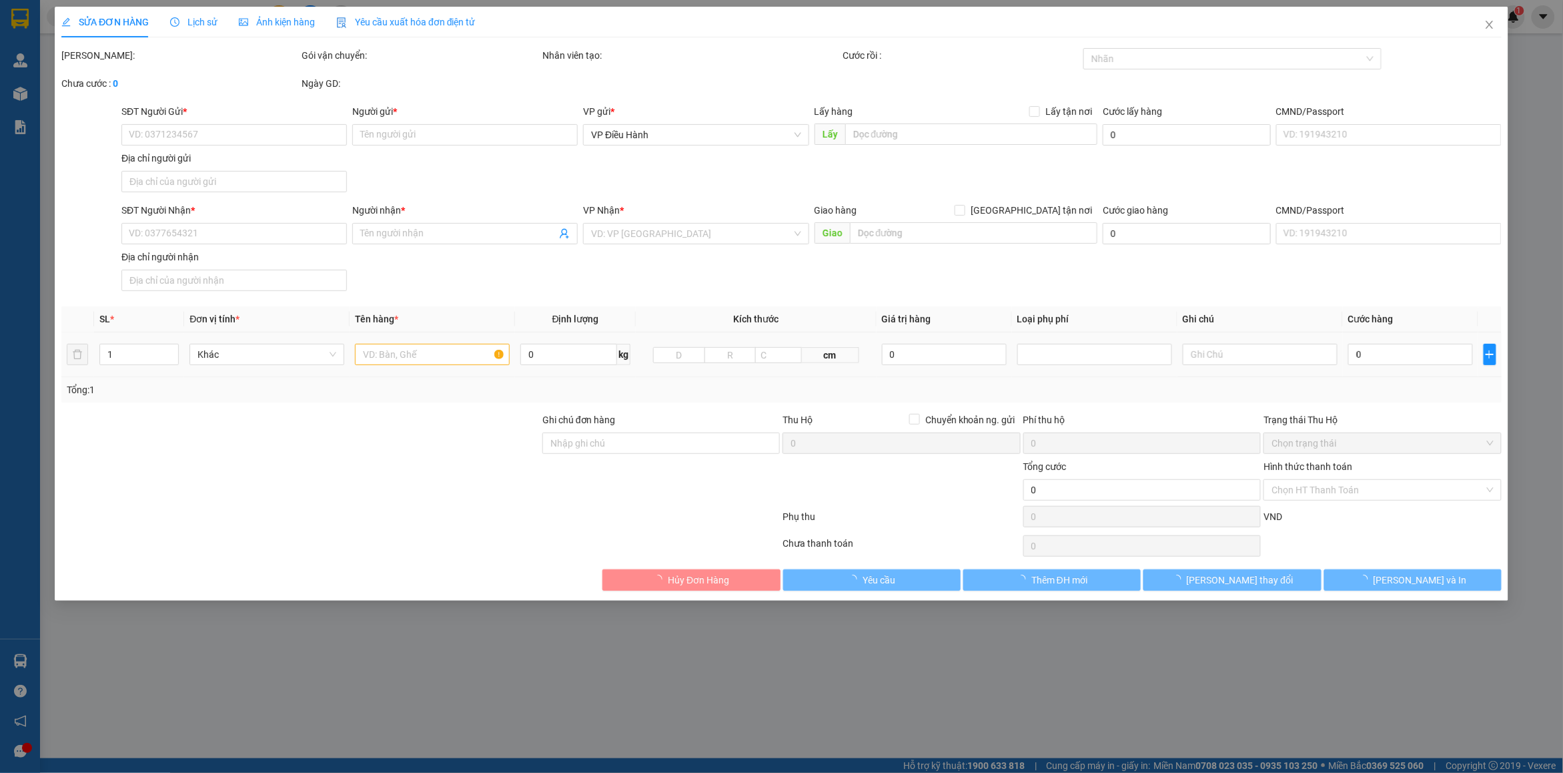
type input "cgv liberty"
checkbox input "true"
type input "59-61 đường pasteur bến nghé q1 hcm"
type input "hàng giao nguyên kiện, hư vỡ ko đền"
type input "250.000"
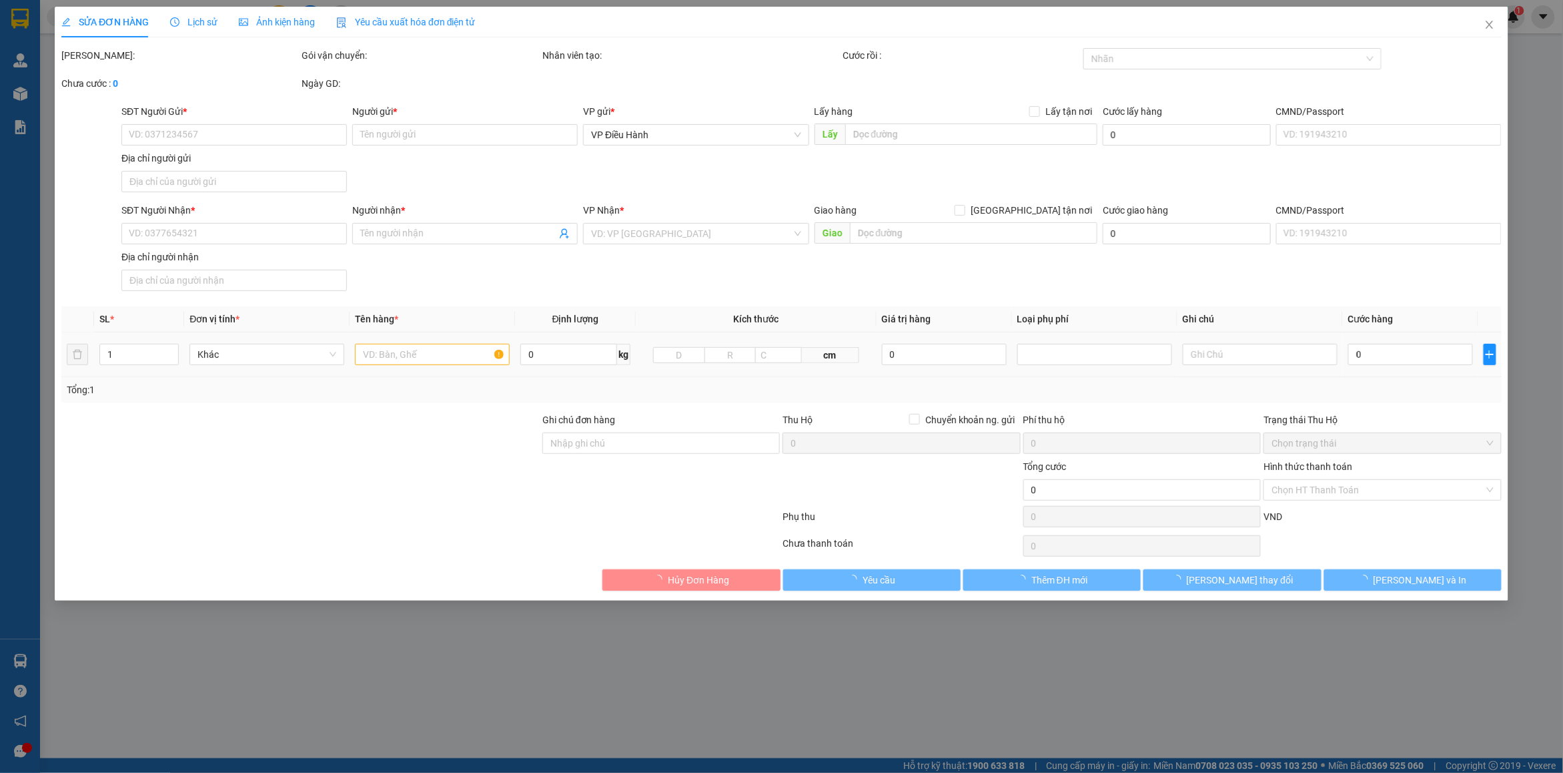
type input "250.000"
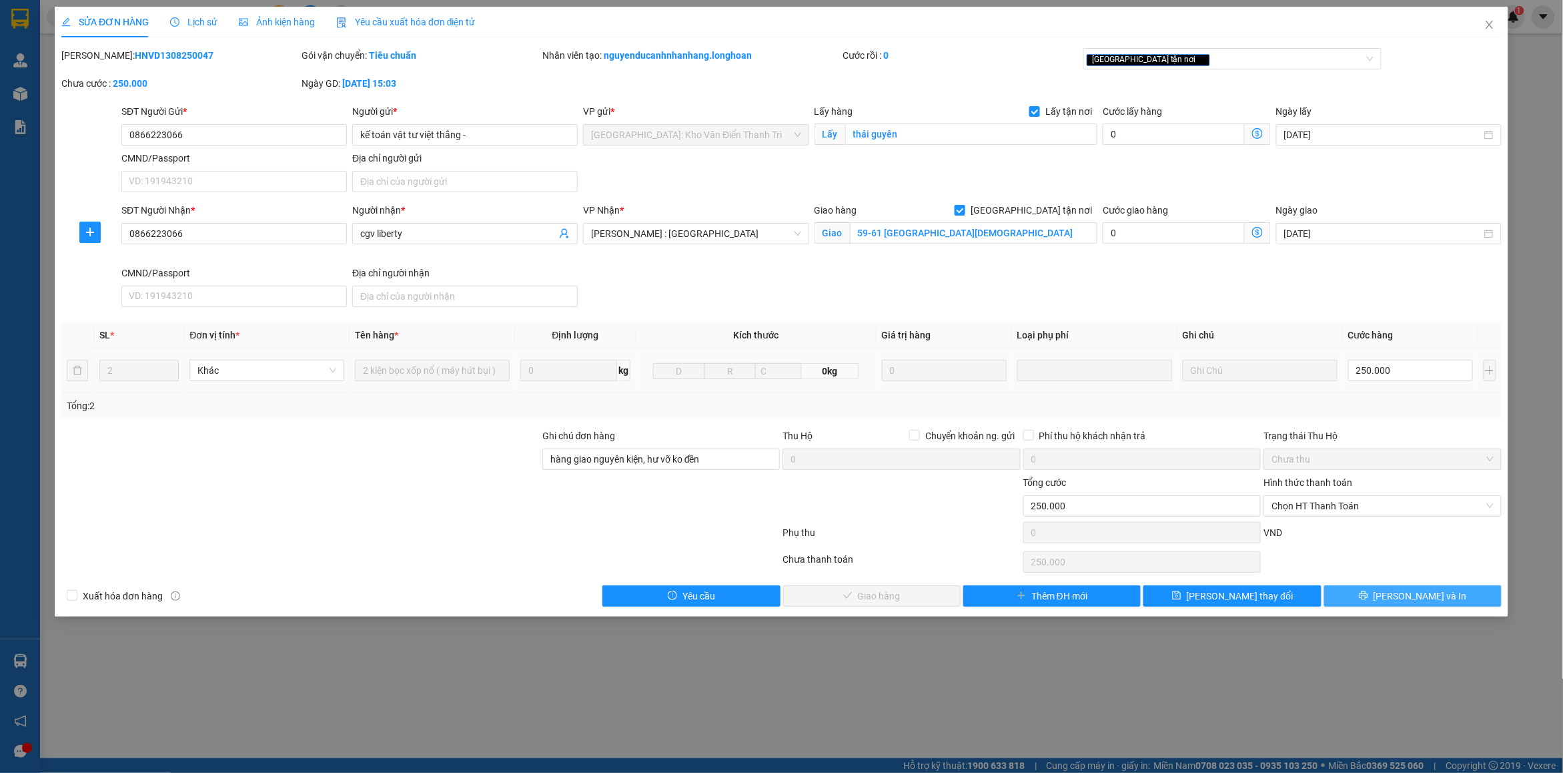
click at [1403, 592] on span "[PERSON_NAME] và In" at bounding box center [1420, 595] width 93 height 15
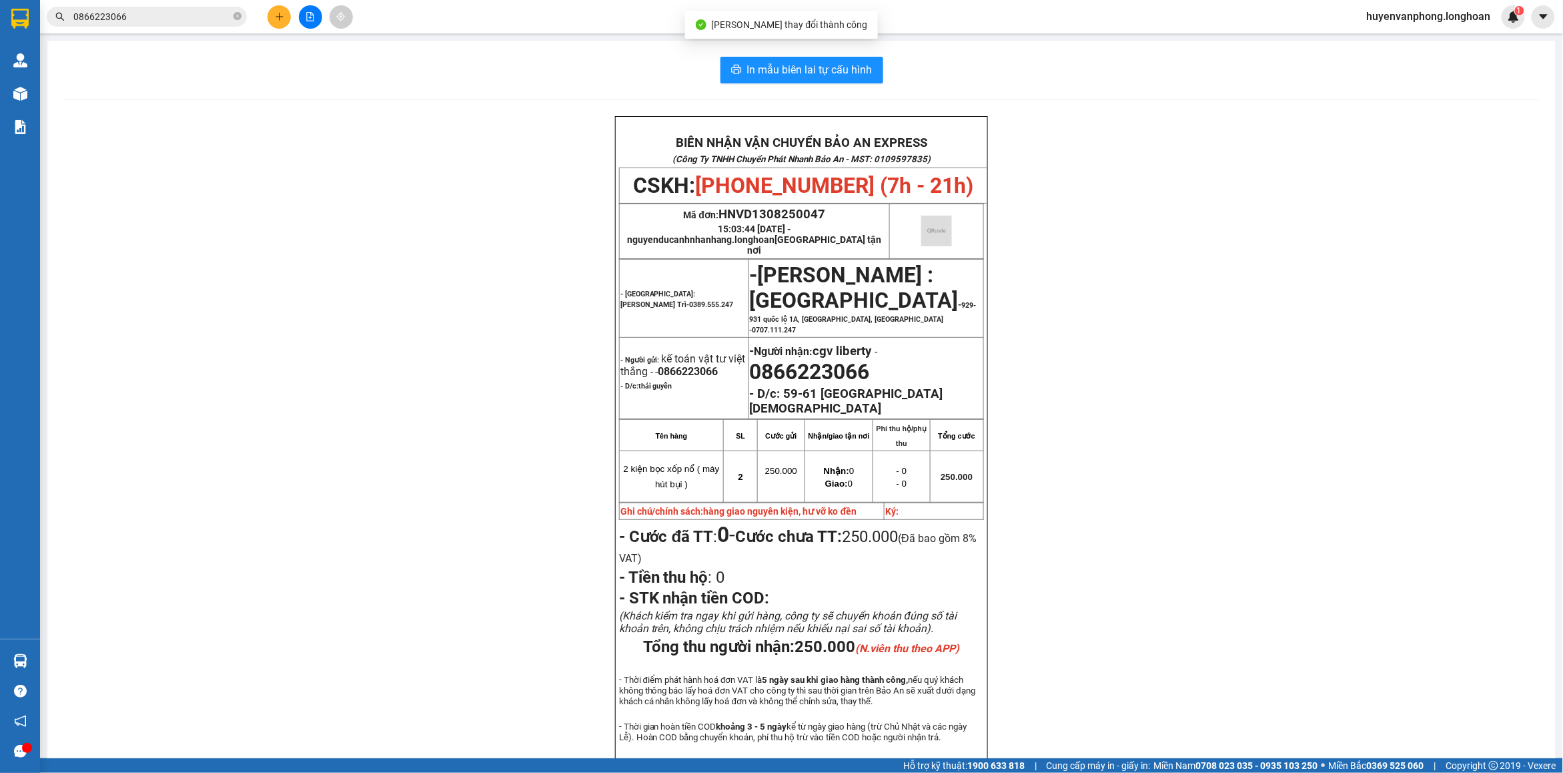
scroll to position [83, 0]
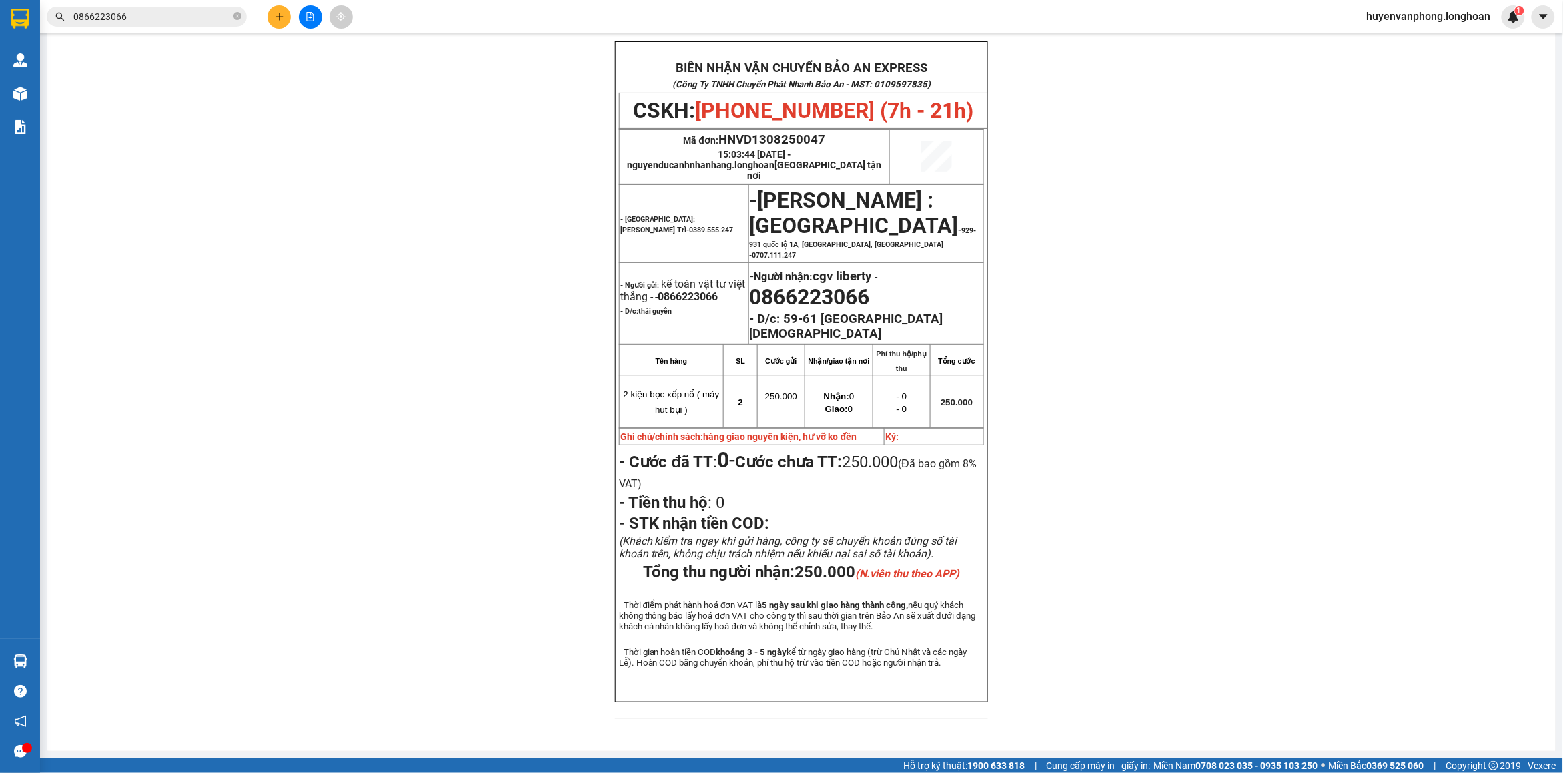
click at [187, 21] on input "0866223066" at bounding box center [151, 16] width 157 height 15
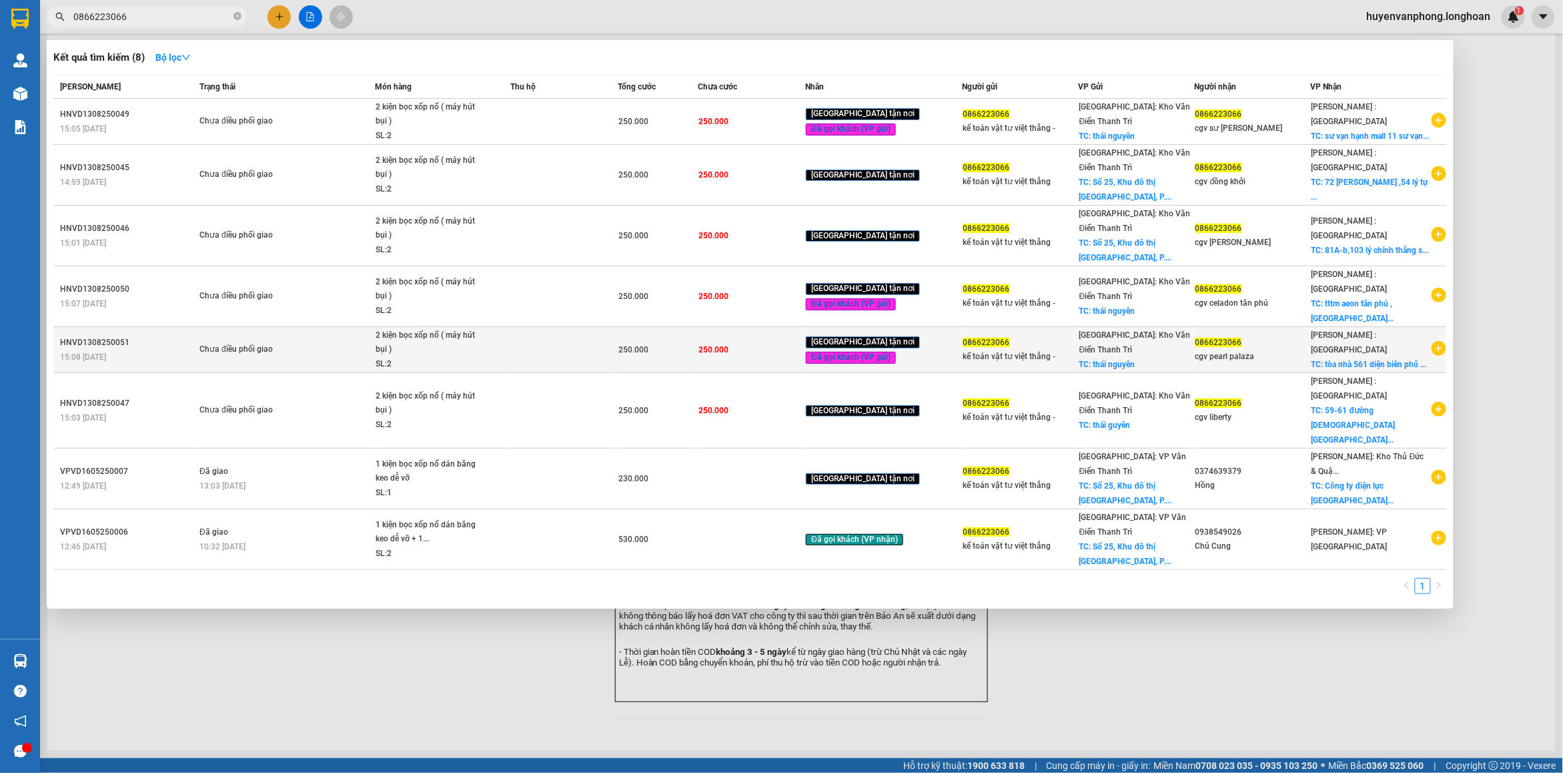
click at [279, 327] on td "Chưa điều phối giao" at bounding box center [285, 350] width 179 height 46
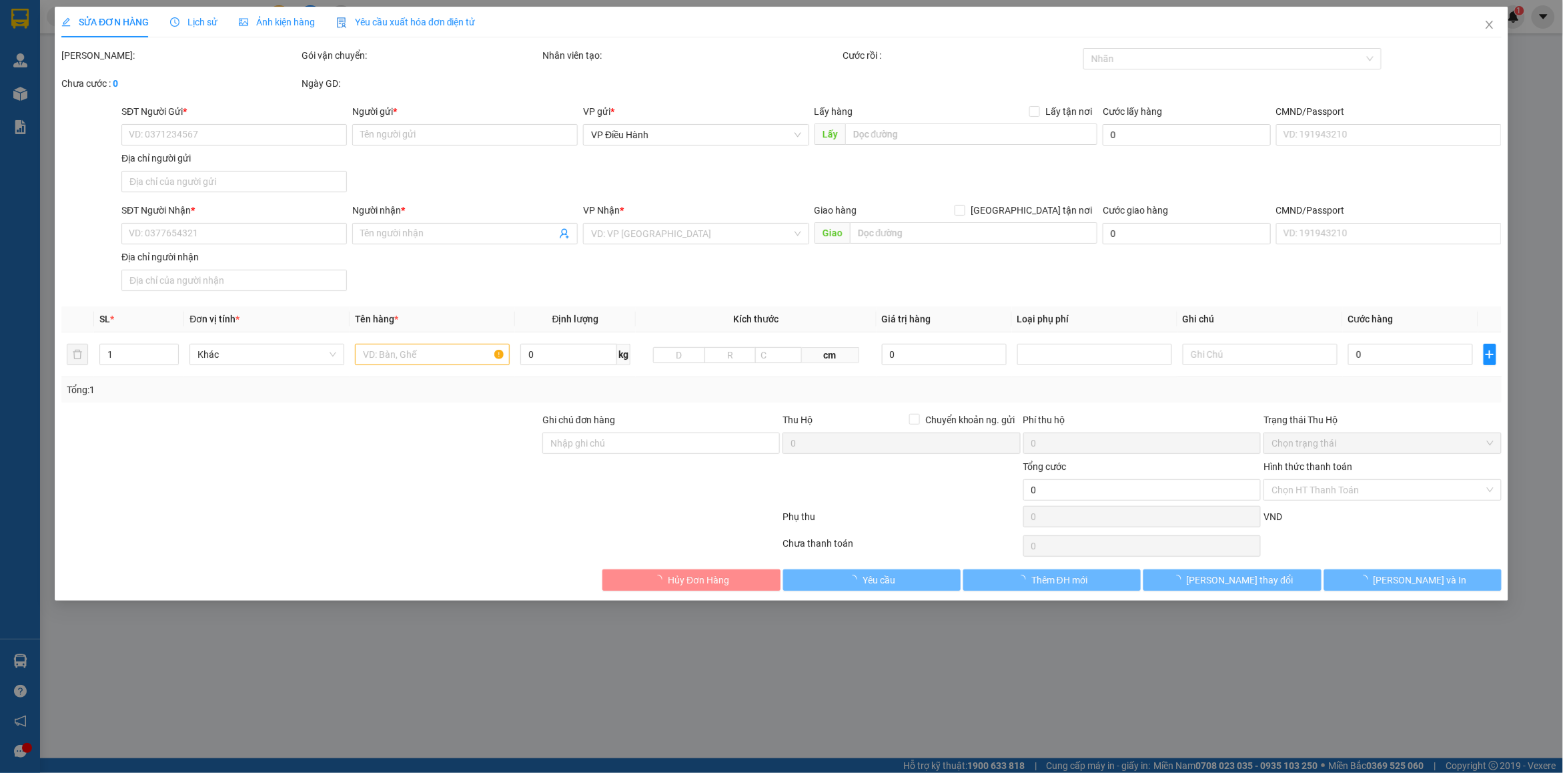
type input "0866223066"
type input "kế toán vật tư việt thắng -"
checkbox input "true"
type input "thái nguyên"
type input "0866223066"
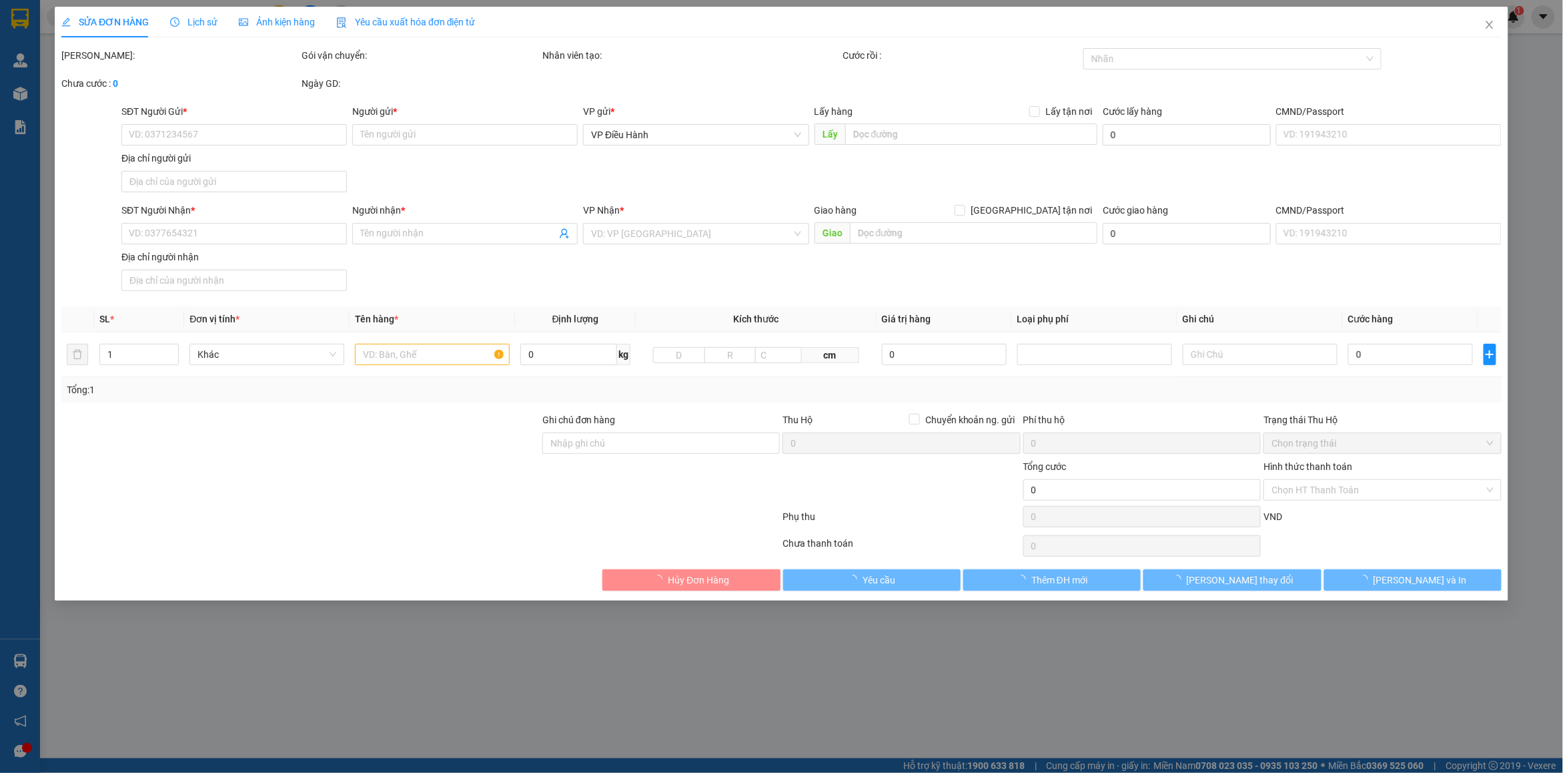
type input "cgv pearl palaza"
checkbox input "true"
type input "tòa nhà 561 diện biên phủ p25 ,bình thạnh , hcm"
type input "hàng giao nguyên kiện, hư vỡ ko đền"
type input "250.000"
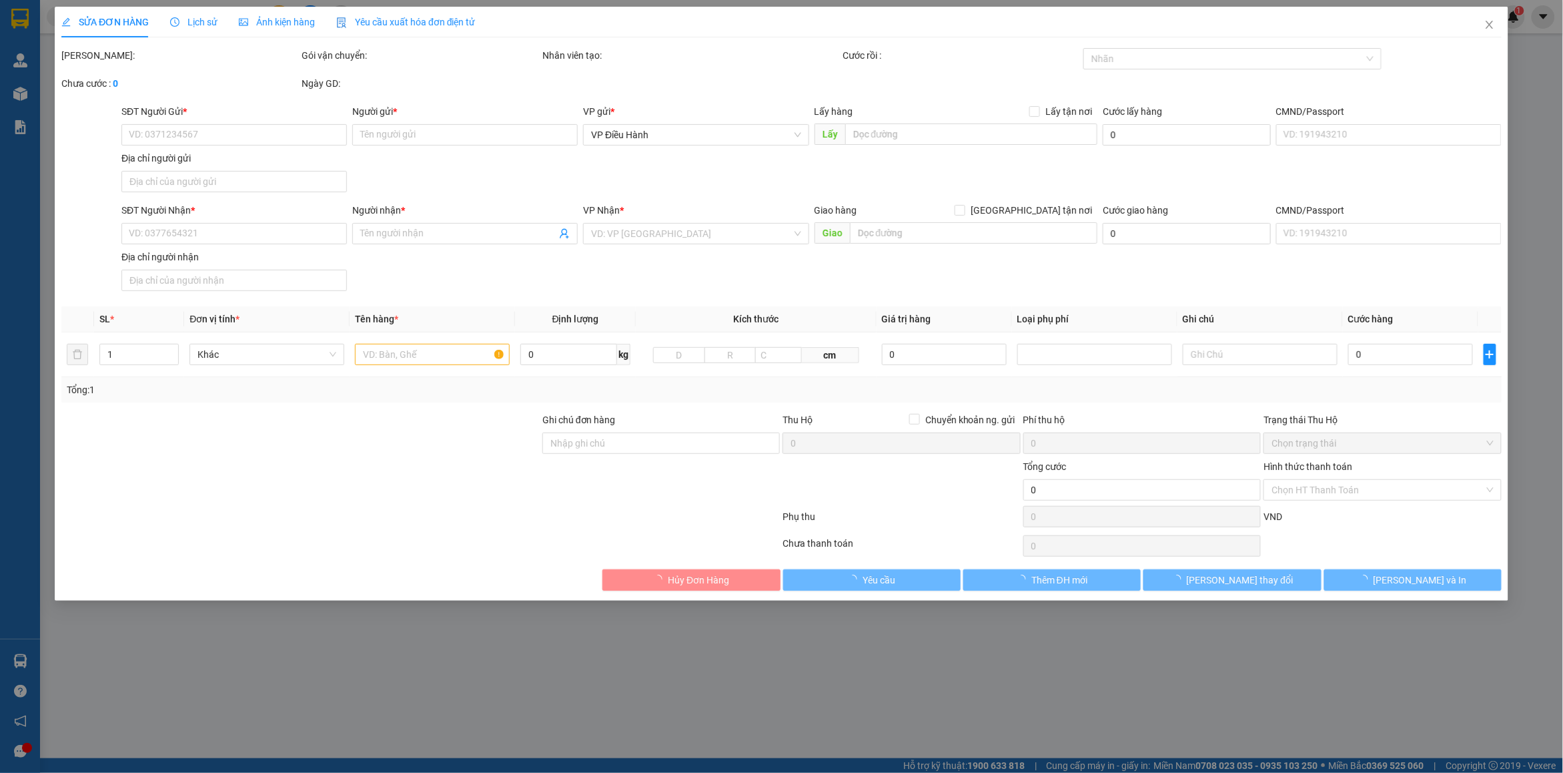
type input "250.000"
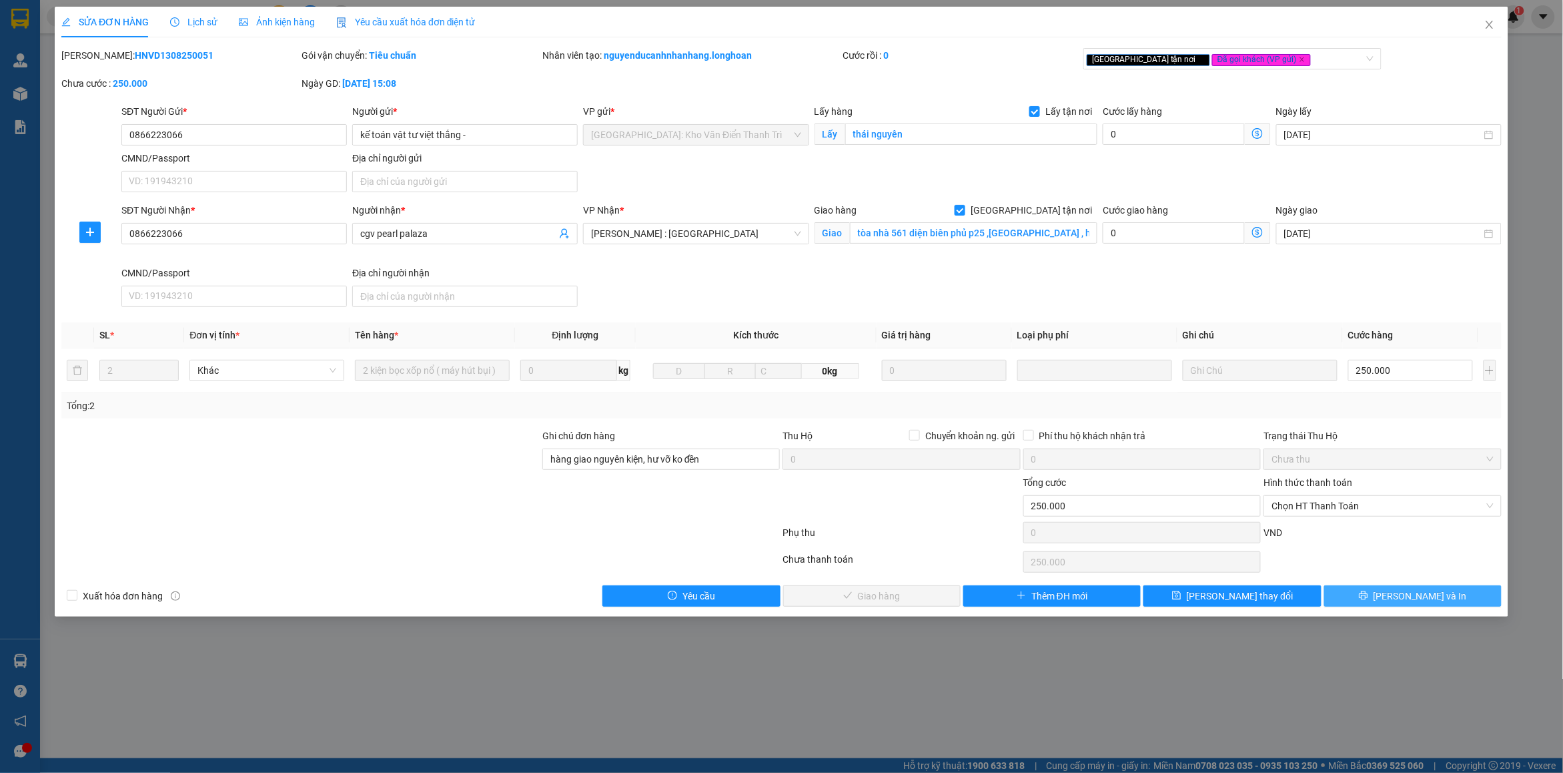
click at [1382, 598] on button "[PERSON_NAME] và In" at bounding box center [1412, 595] width 177 height 21
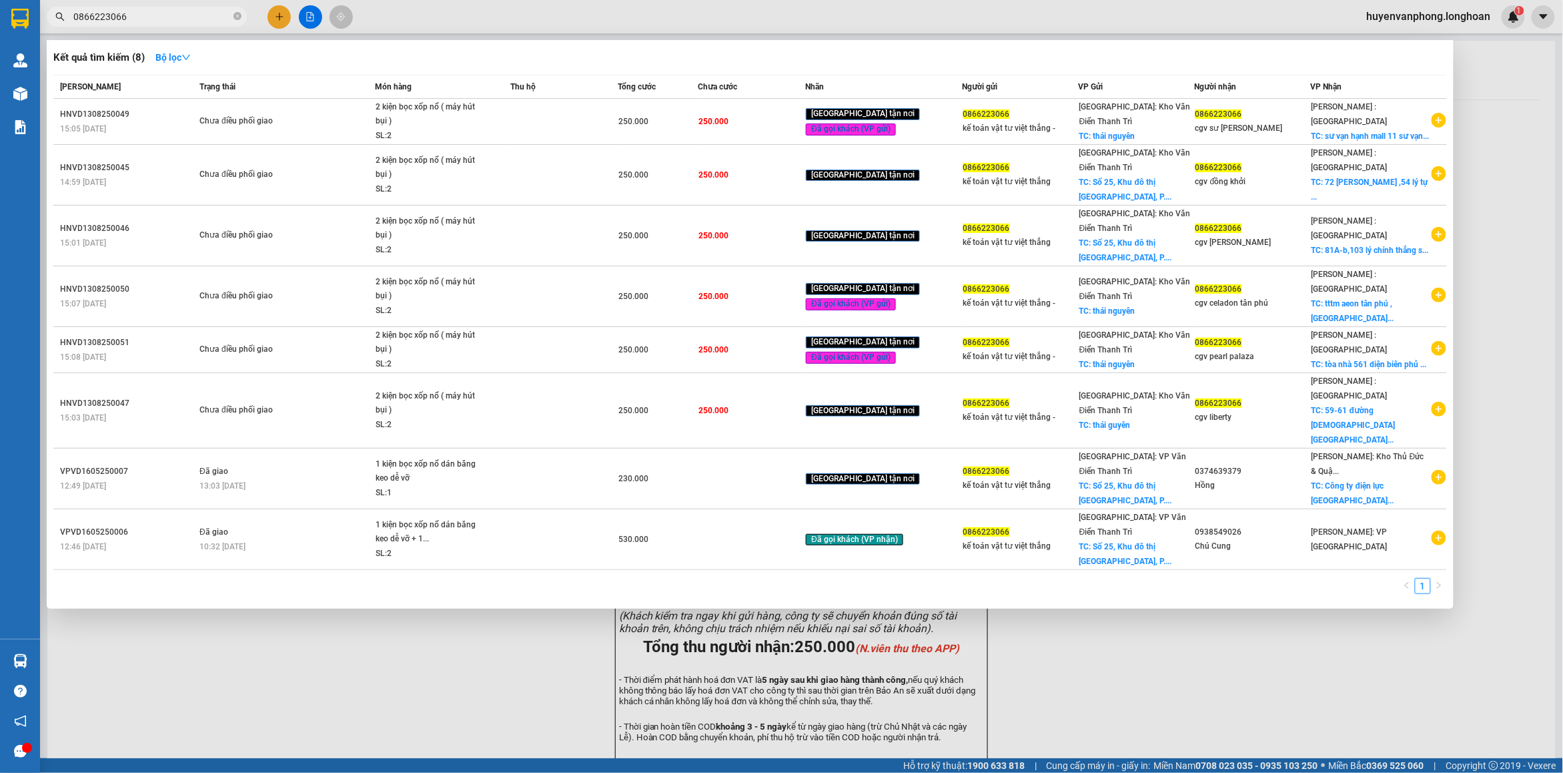
click at [177, 15] on input "0866223066" at bounding box center [151, 16] width 157 height 15
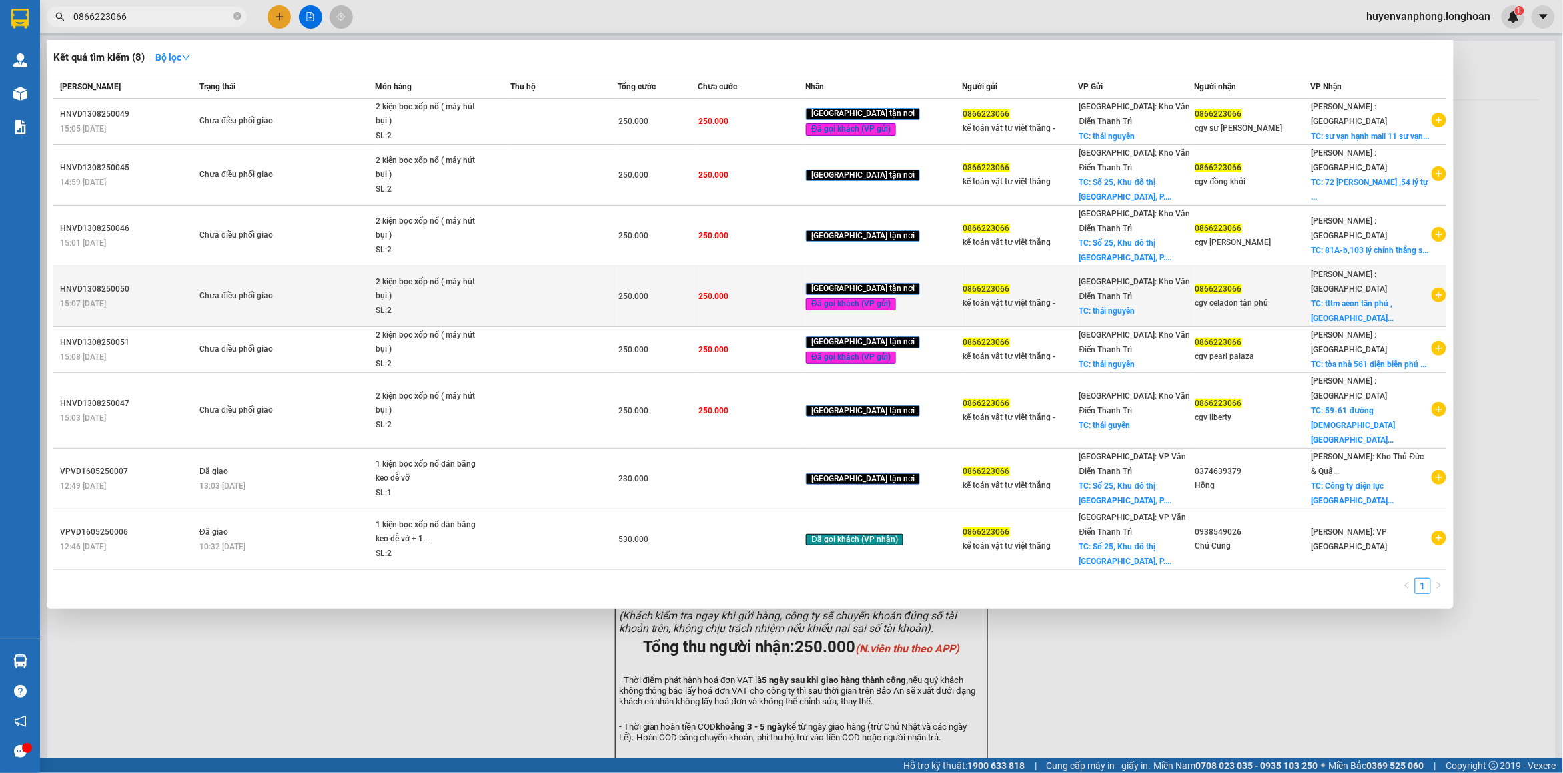
click at [374, 289] on span "Chưa điều phối giao" at bounding box center [286, 296] width 175 height 15
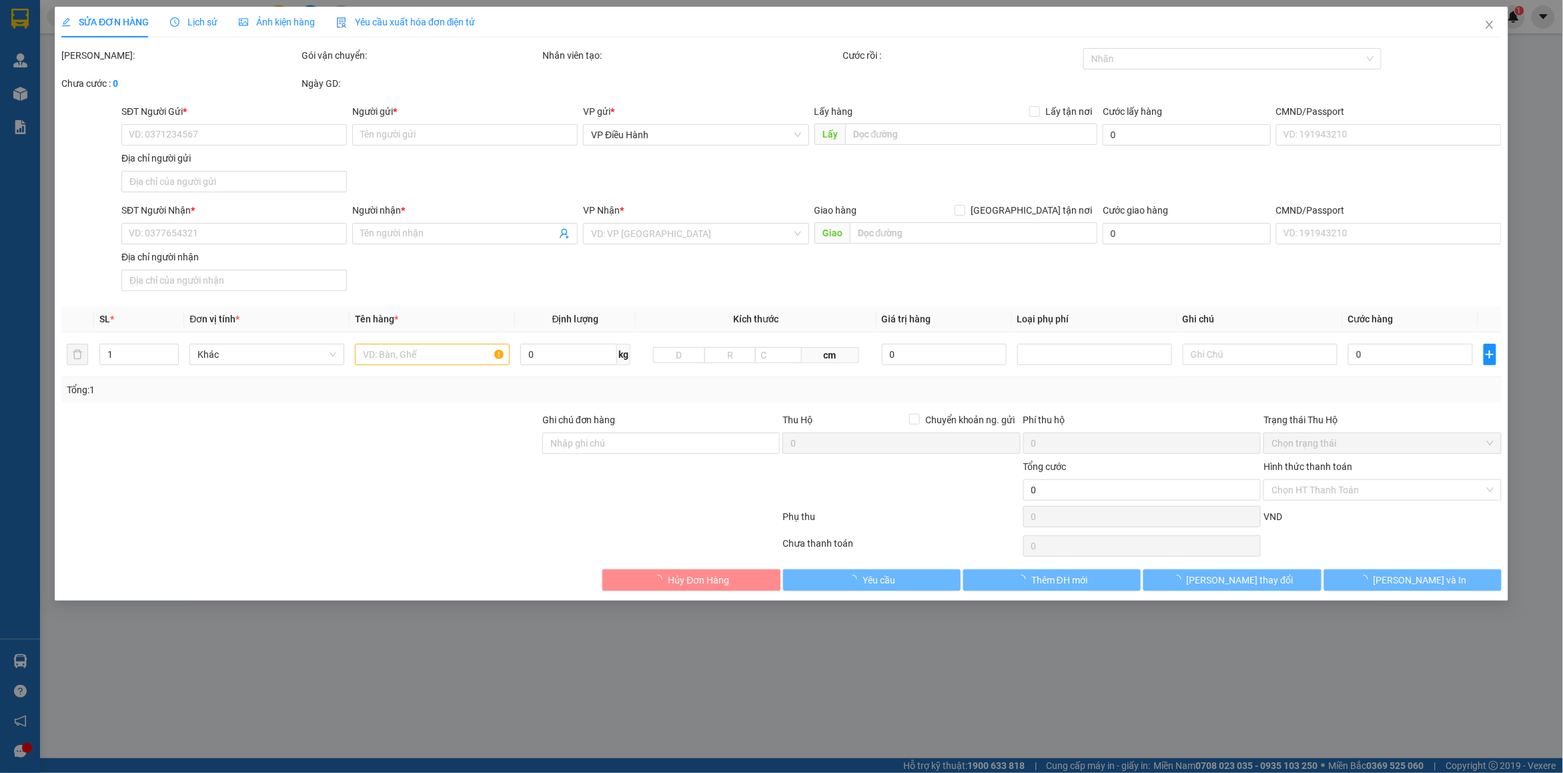
type input "0866223066"
type input "kế toán vật tư việt thắng -"
checkbox input "true"
type input "thái nguyên"
type input "0866223066"
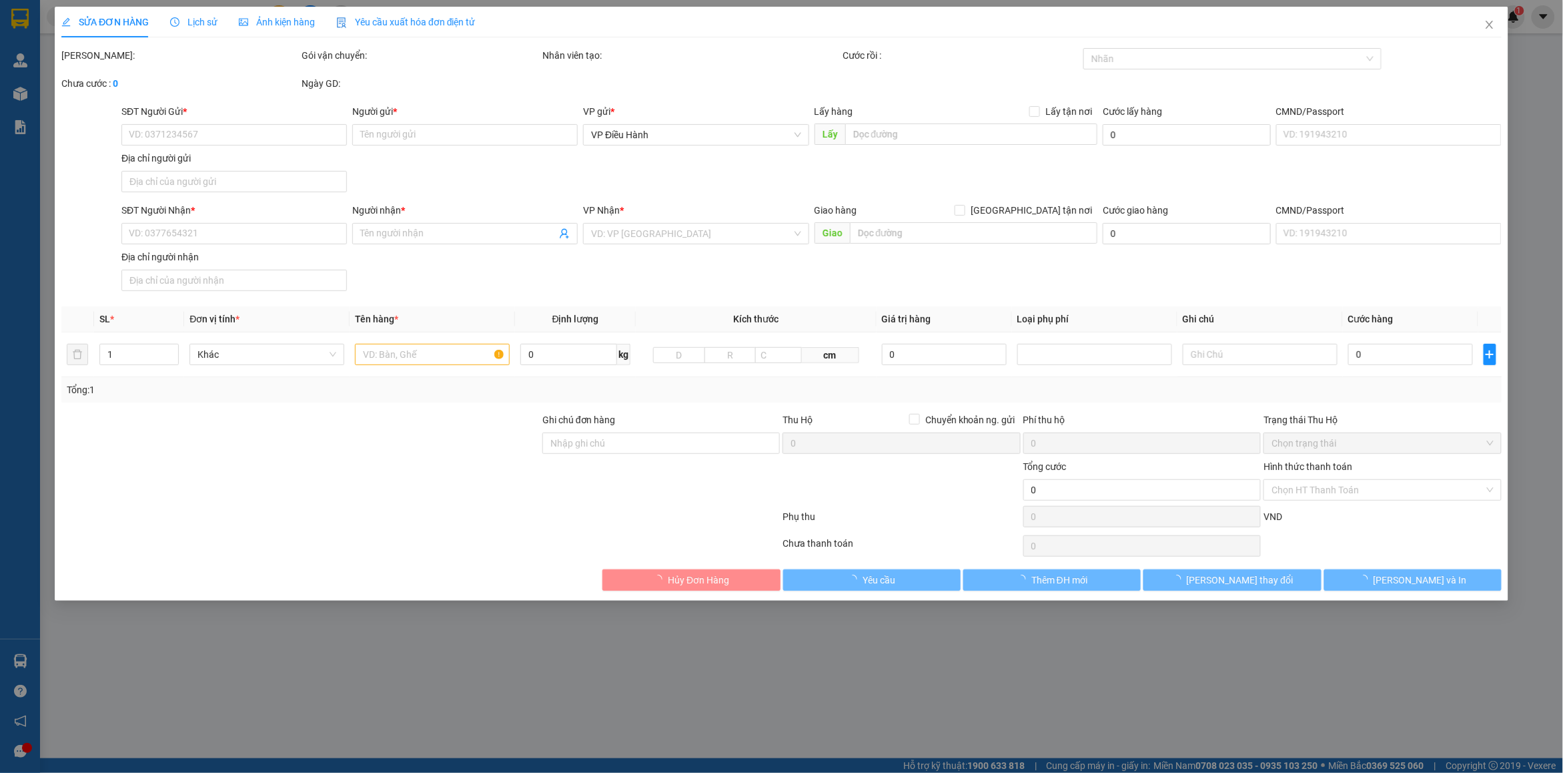
type input "cgv celadon tân phú"
checkbox input "true"
type input "tttm aeon tân phú ,celadon city,tân kỳ tân quý sơn kỳ tân phú hcm"
type input "hàng giao nguyên kiện, hư vỡ ko đền"
type input "250.000"
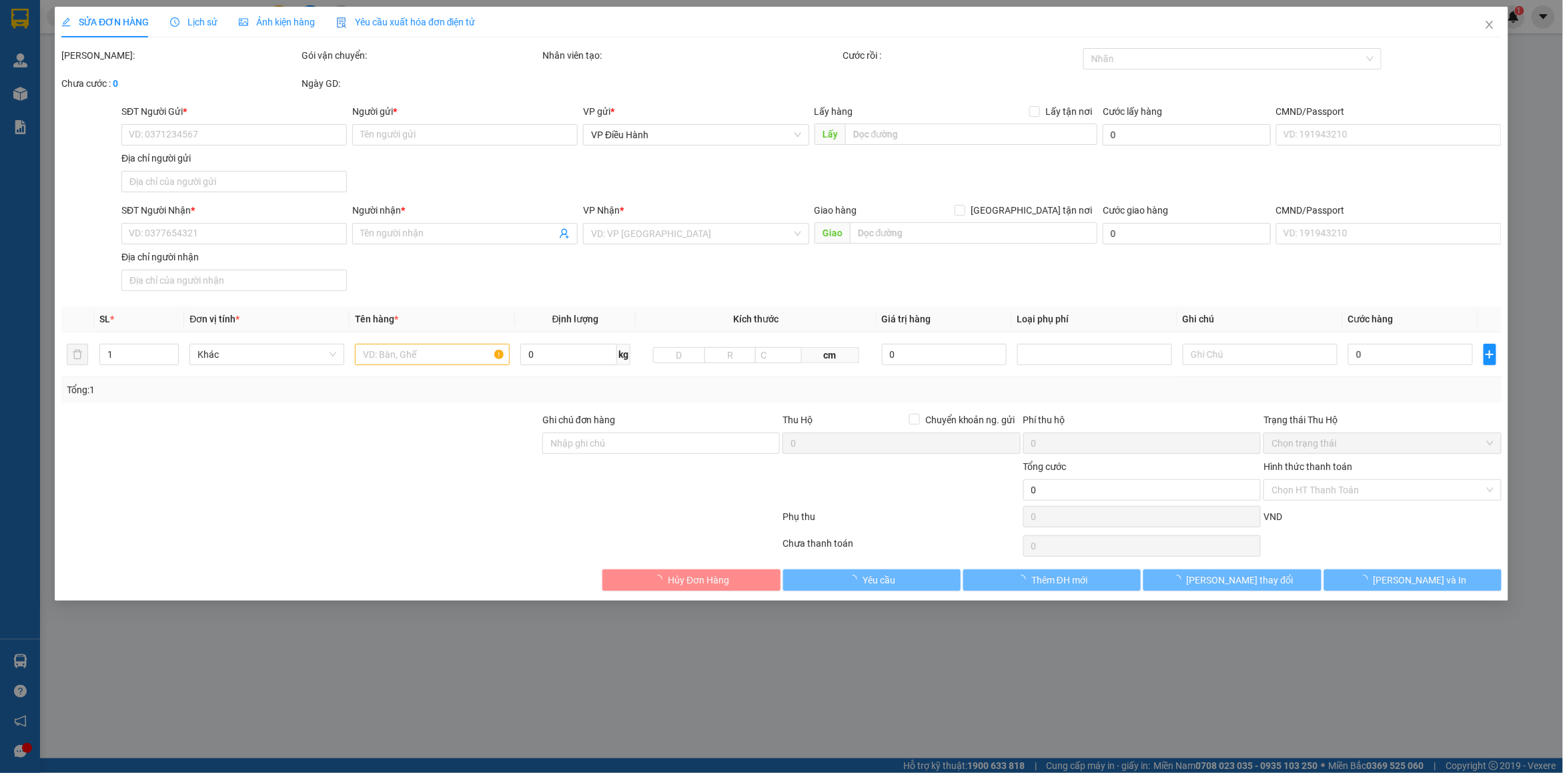
type input "250.000"
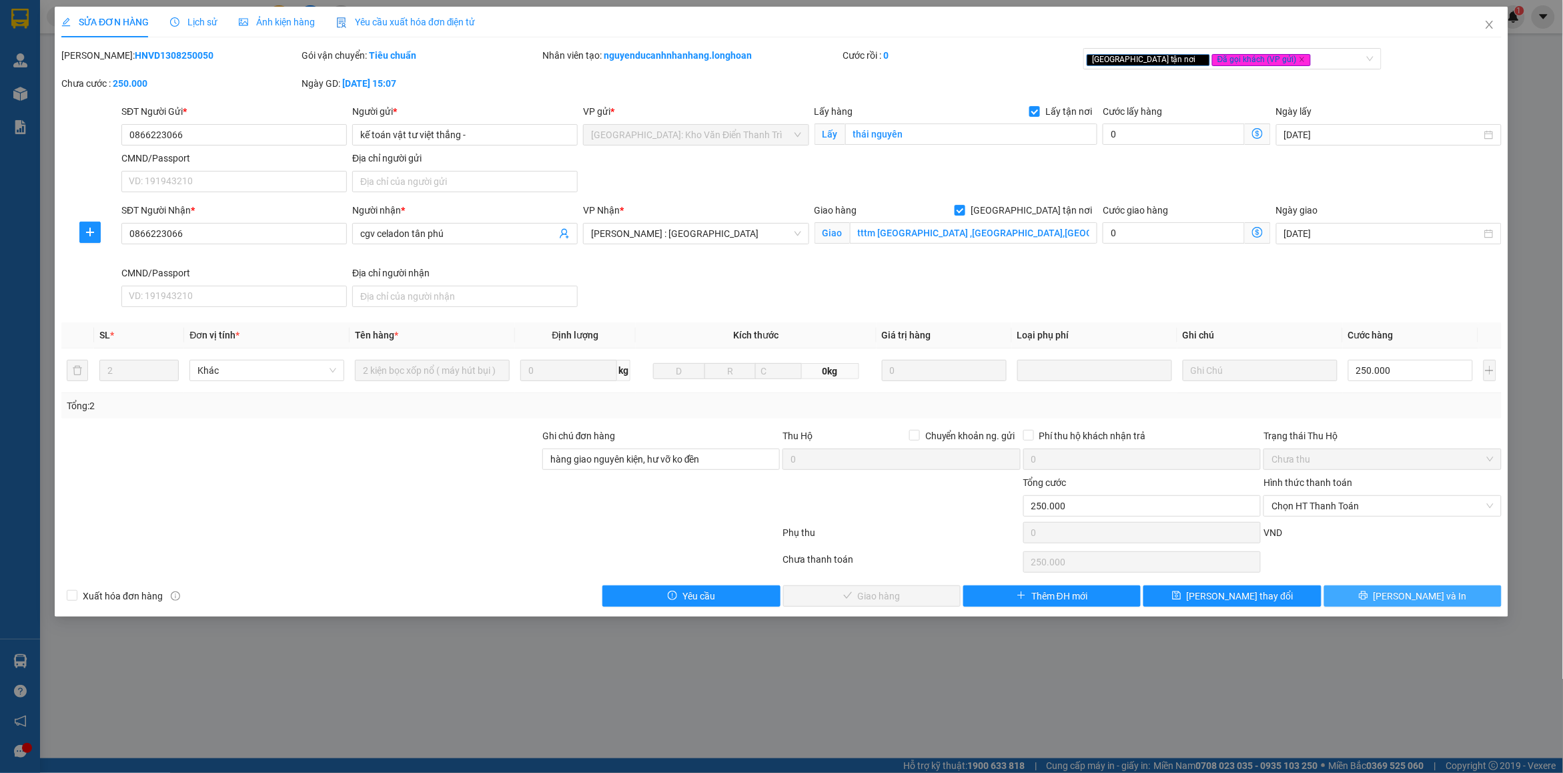
click at [1375, 598] on button "[PERSON_NAME] và In" at bounding box center [1412, 595] width 177 height 21
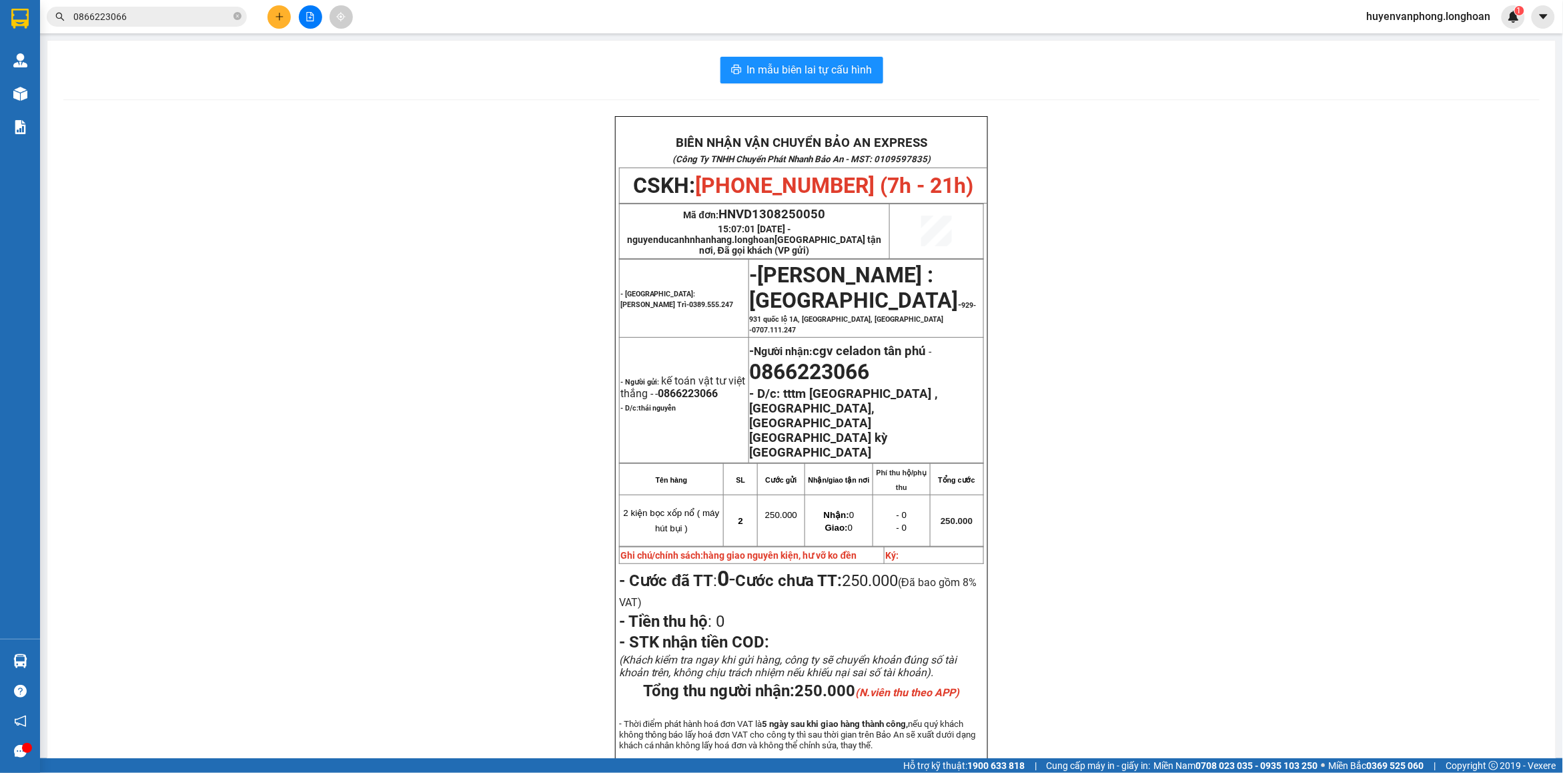
click at [162, 13] on input "0866223066" at bounding box center [151, 16] width 157 height 15
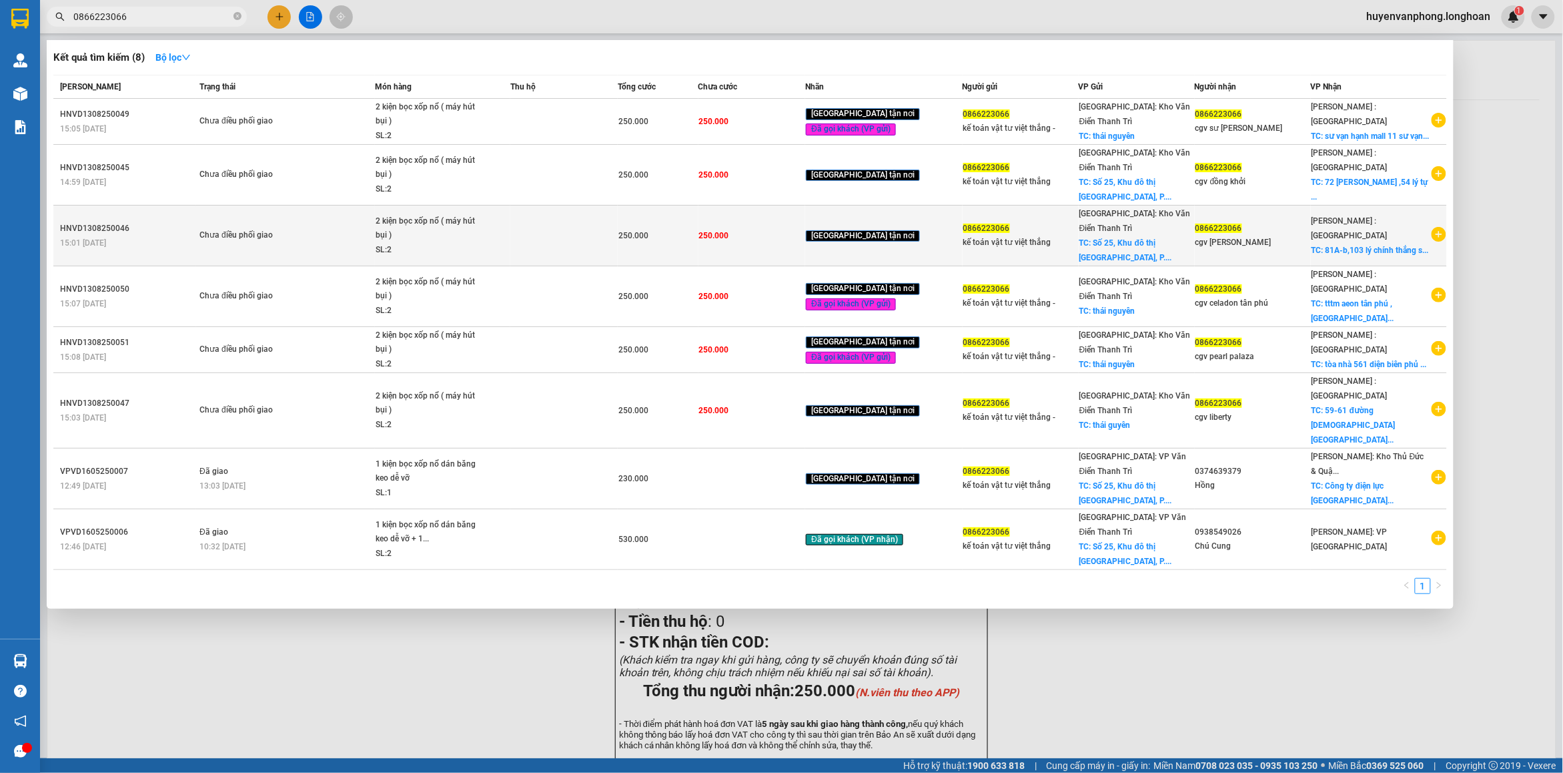
click at [270, 228] on div "Chưa điều phối giao" at bounding box center [249, 235] width 100 height 15
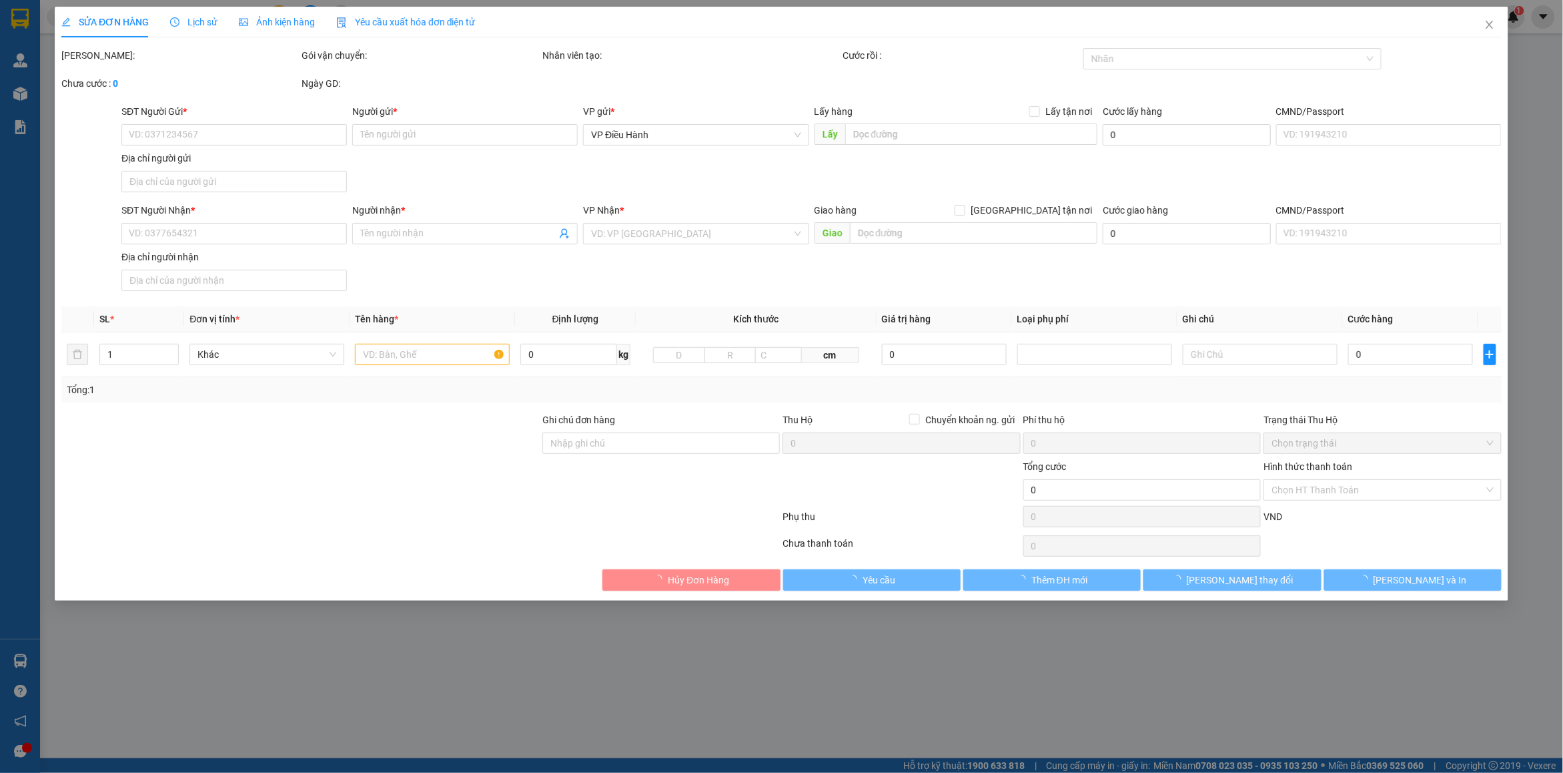
type input "0866223066"
type input "kế toán vật tư việt thắng"
checkbox input "true"
type input "Số 25, Khu đô thị Kosy, P.Gia Sàng, TP.Thái Nguyên"
type input "0866223066"
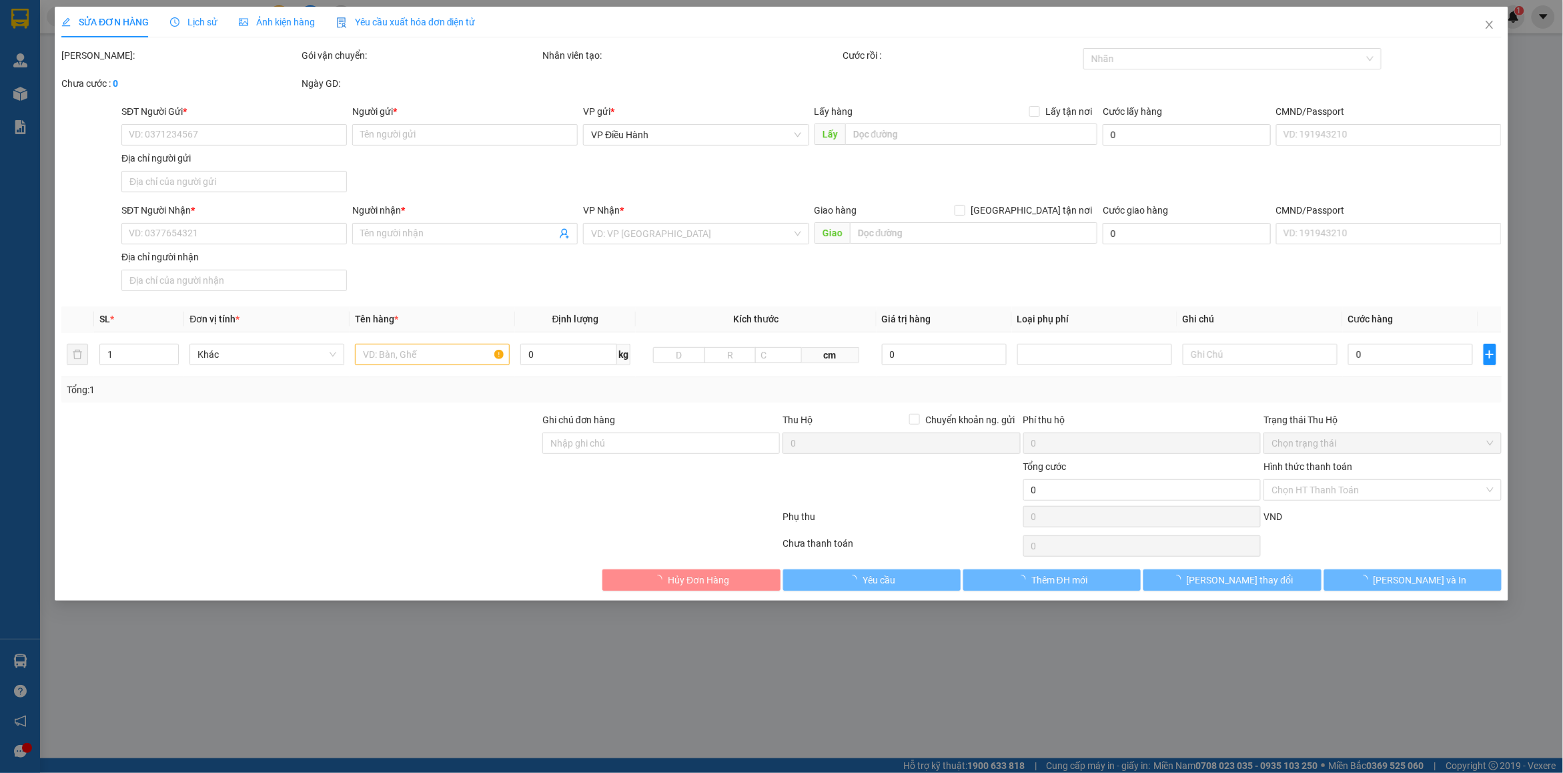
type input "cgv lý chính thắng"
checkbox input "true"
type input "81A-b,103 lý chính thắng số 278A,280 nam kỳ khởi nghĩa võ thị sáu q3,hcm"
type input "hàng giao nguyên kiện, hư vỡ ko đền"
type input "250.000"
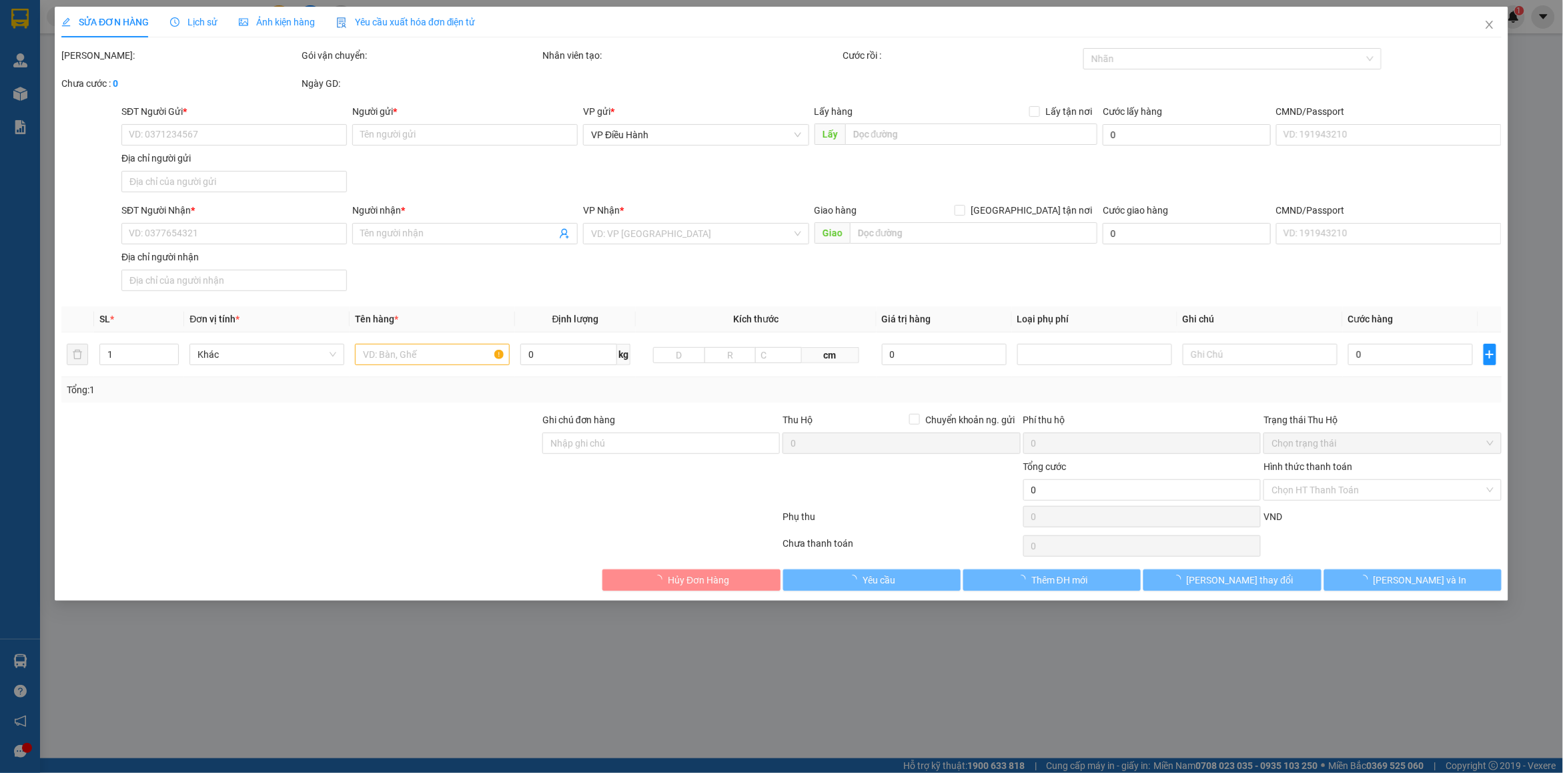
type input "250.000"
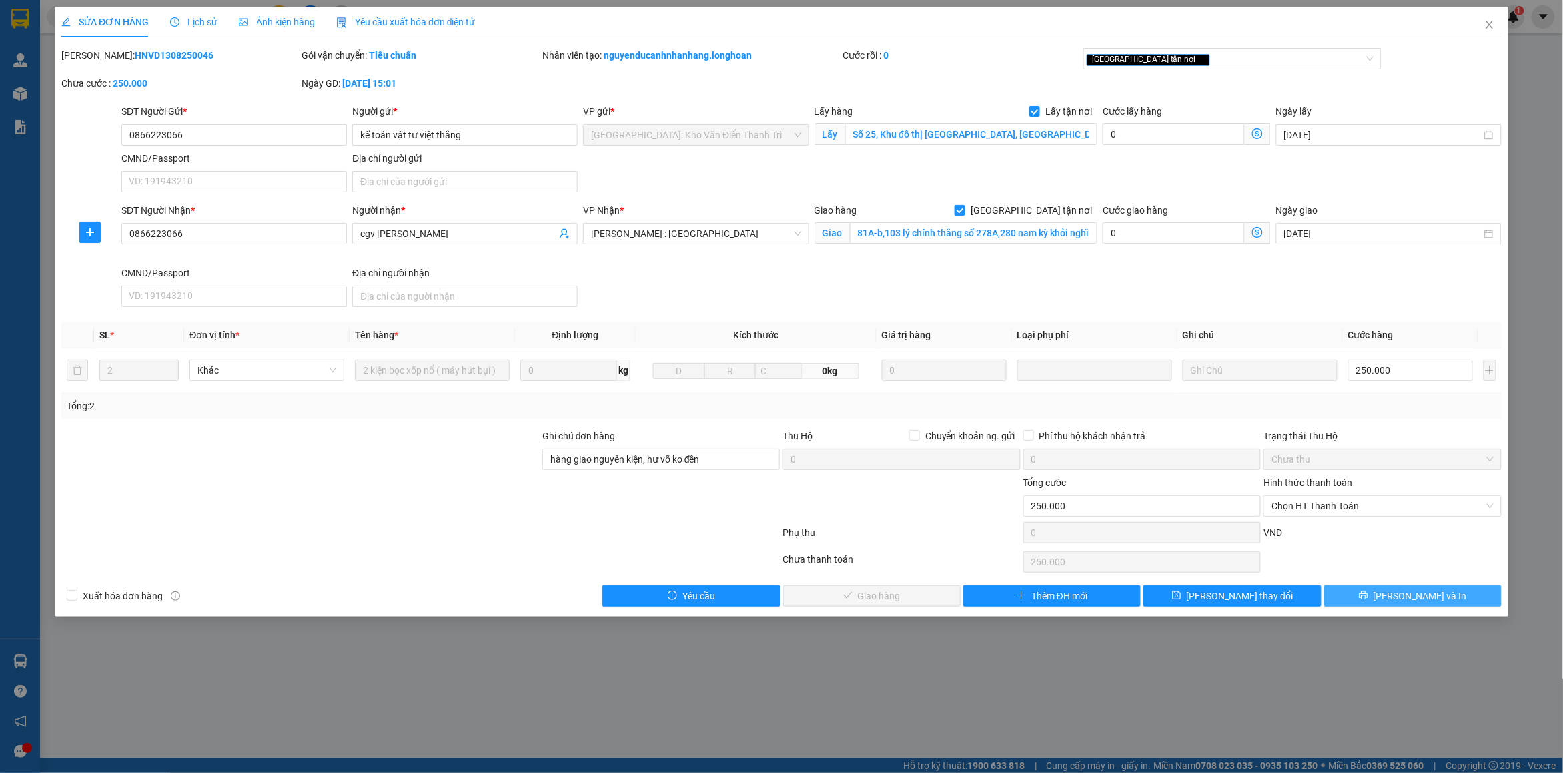
click at [1432, 598] on span "[PERSON_NAME] và In" at bounding box center [1420, 595] width 93 height 15
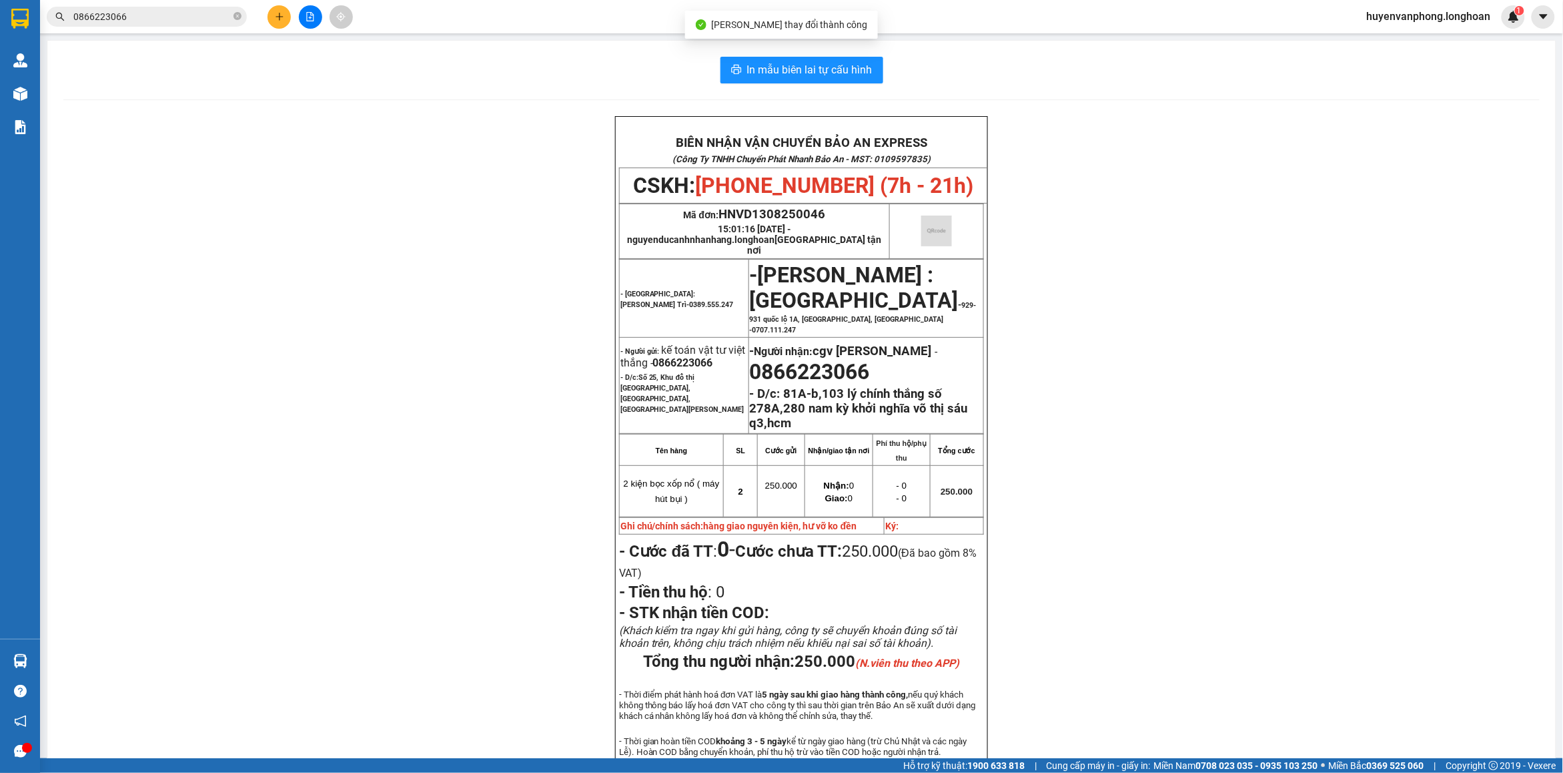
scroll to position [83, 0]
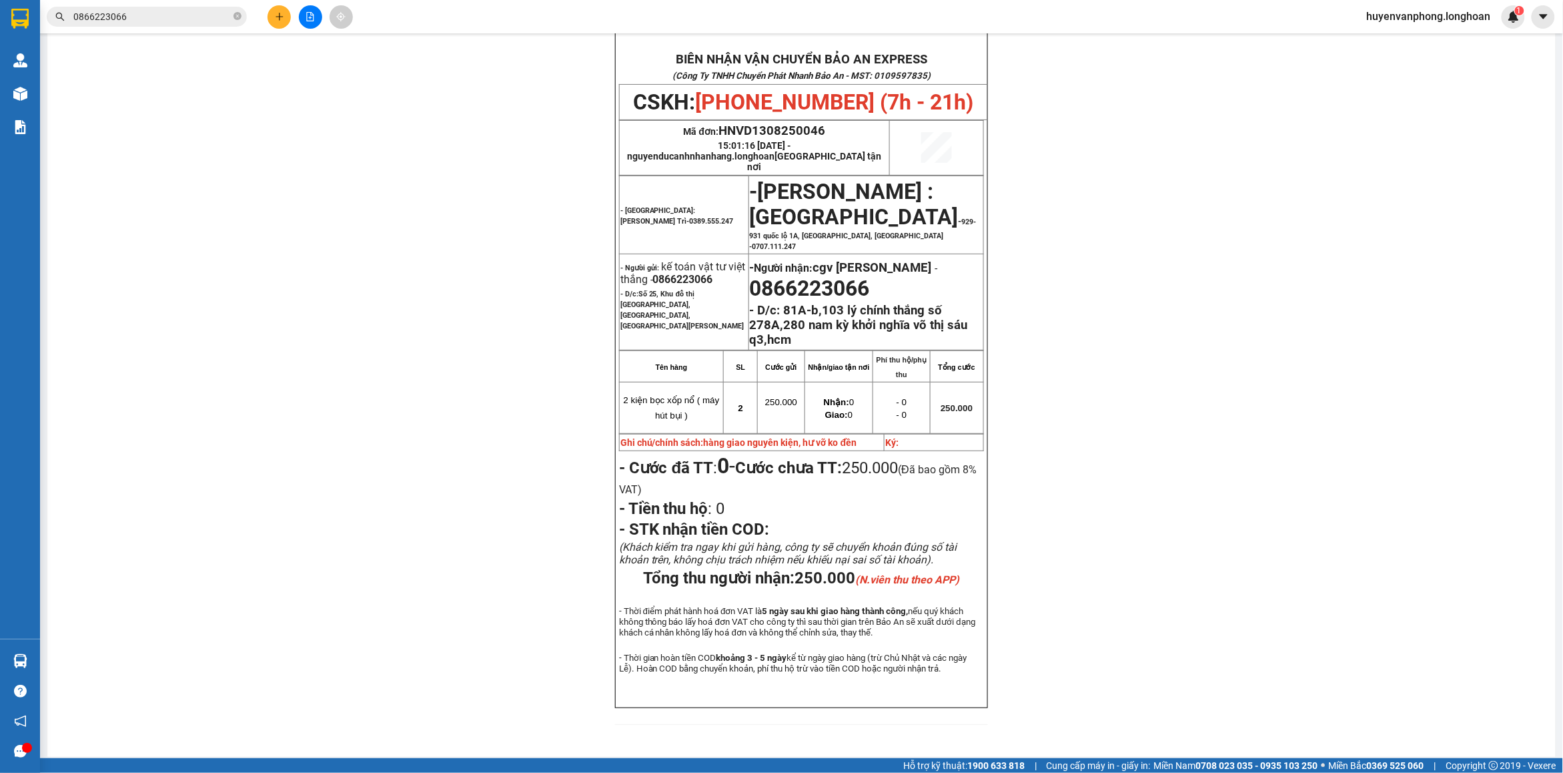
click at [138, 10] on input "0866223066" at bounding box center [151, 16] width 157 height 15
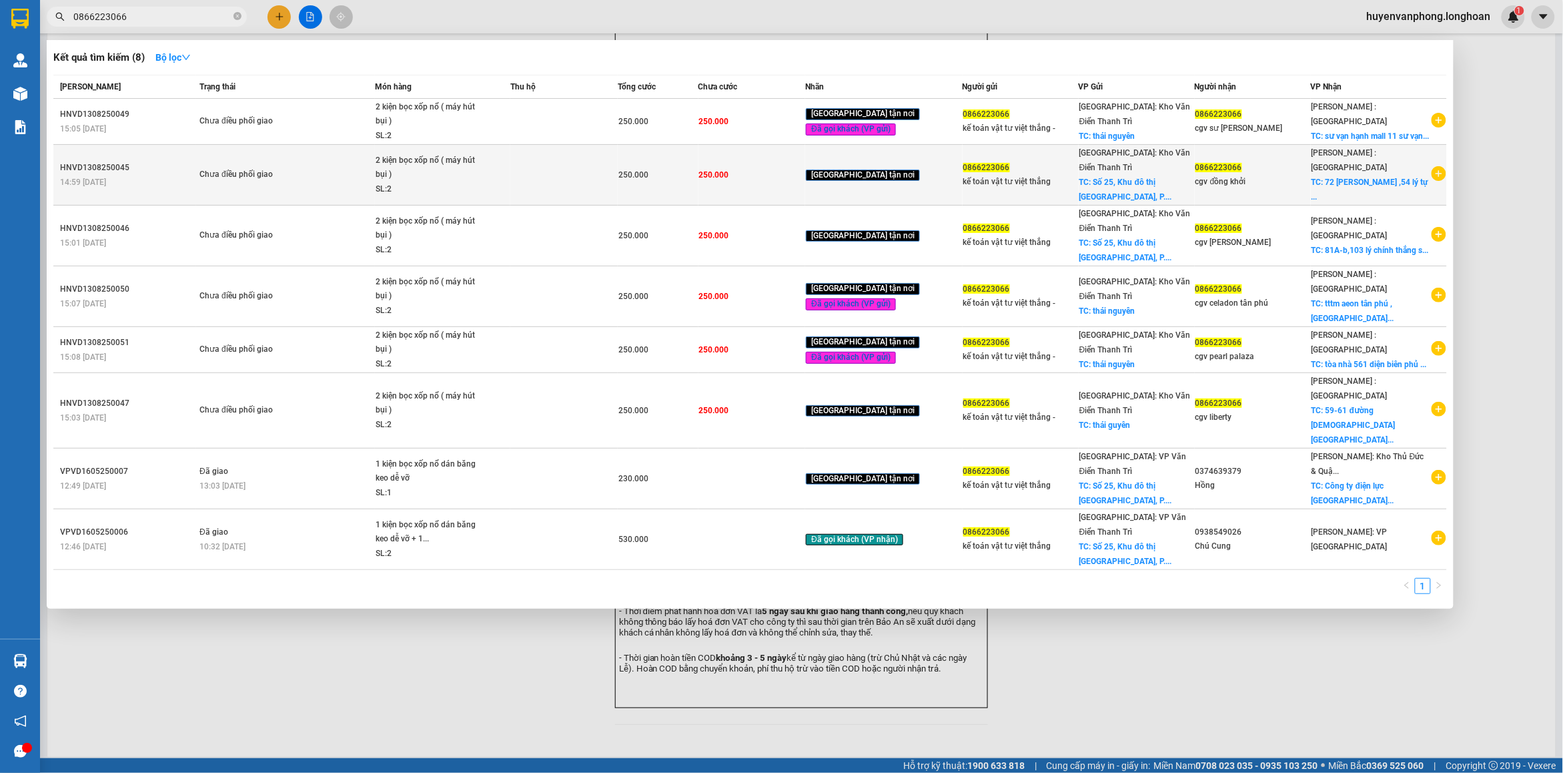
click at [284, 172] on div "Chưa điều phối giao" at bounding box center [249, 174] width 100 height 15
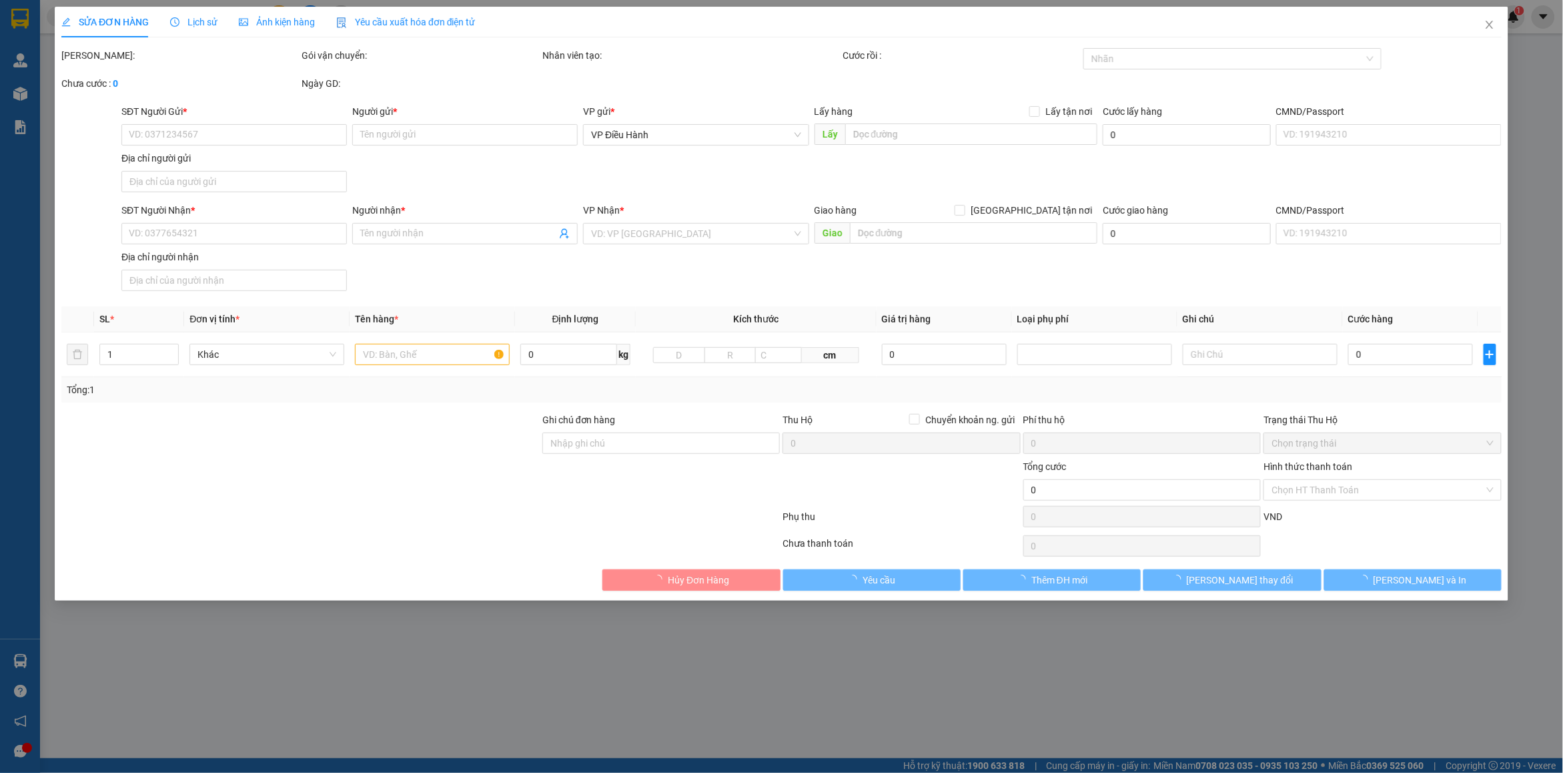
type input "0866223066"
type input "kế toán vật tư việt thắng"
checkbox input "true"
type input "Số 25, Khu đô thị Kosy, P.Gia Sàng, TP.Thái Nguyên"
type input "0866223066"
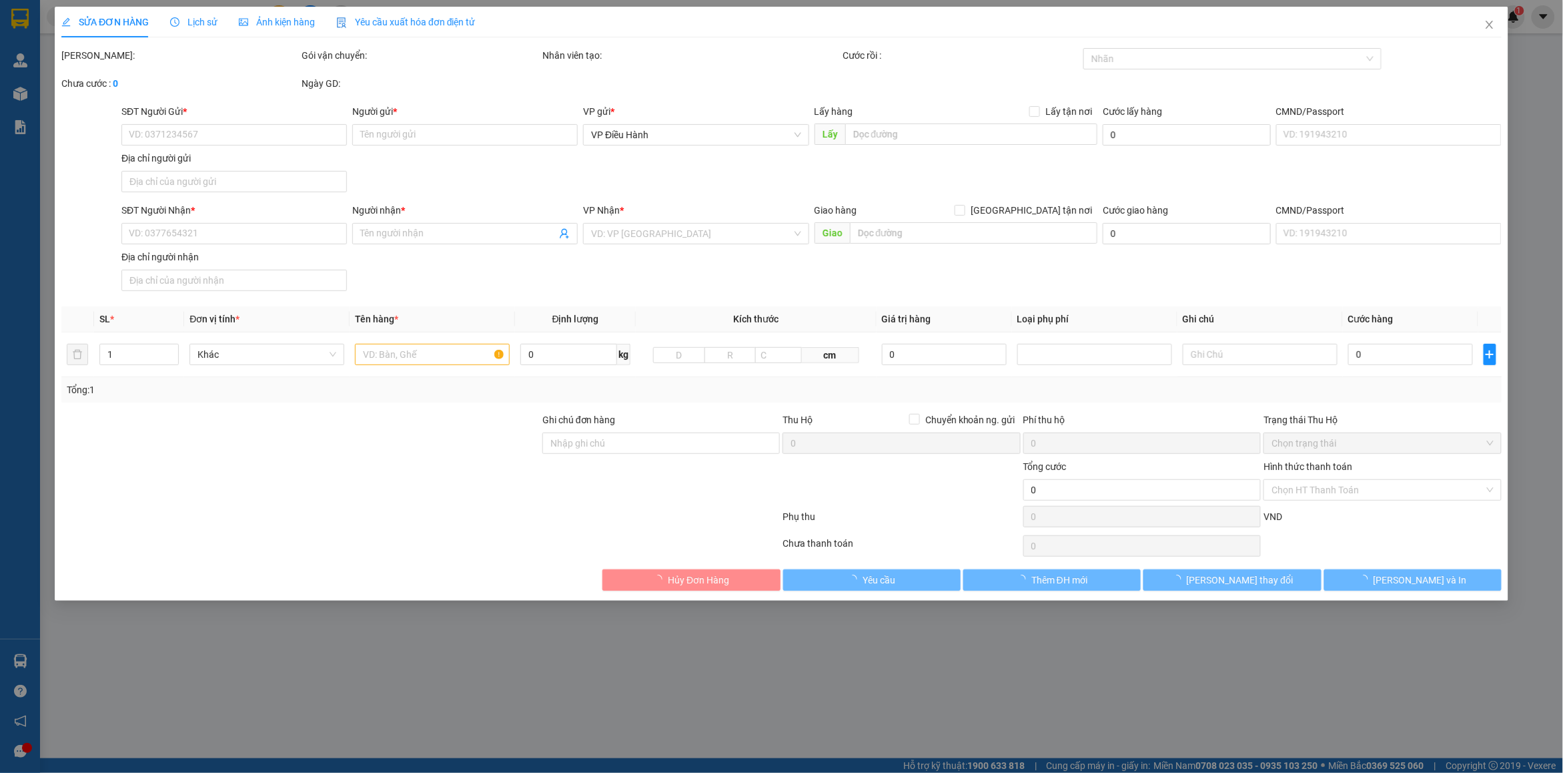
type input "cgv đồng khởi"
checkbox input "true"
type input "72 lê thánh tôn ,54 lý tự trọng bến nghé q1 hcm"
type input "hàng giao nguyên kiện, hư vỡ ko đền"
type input "250.000"
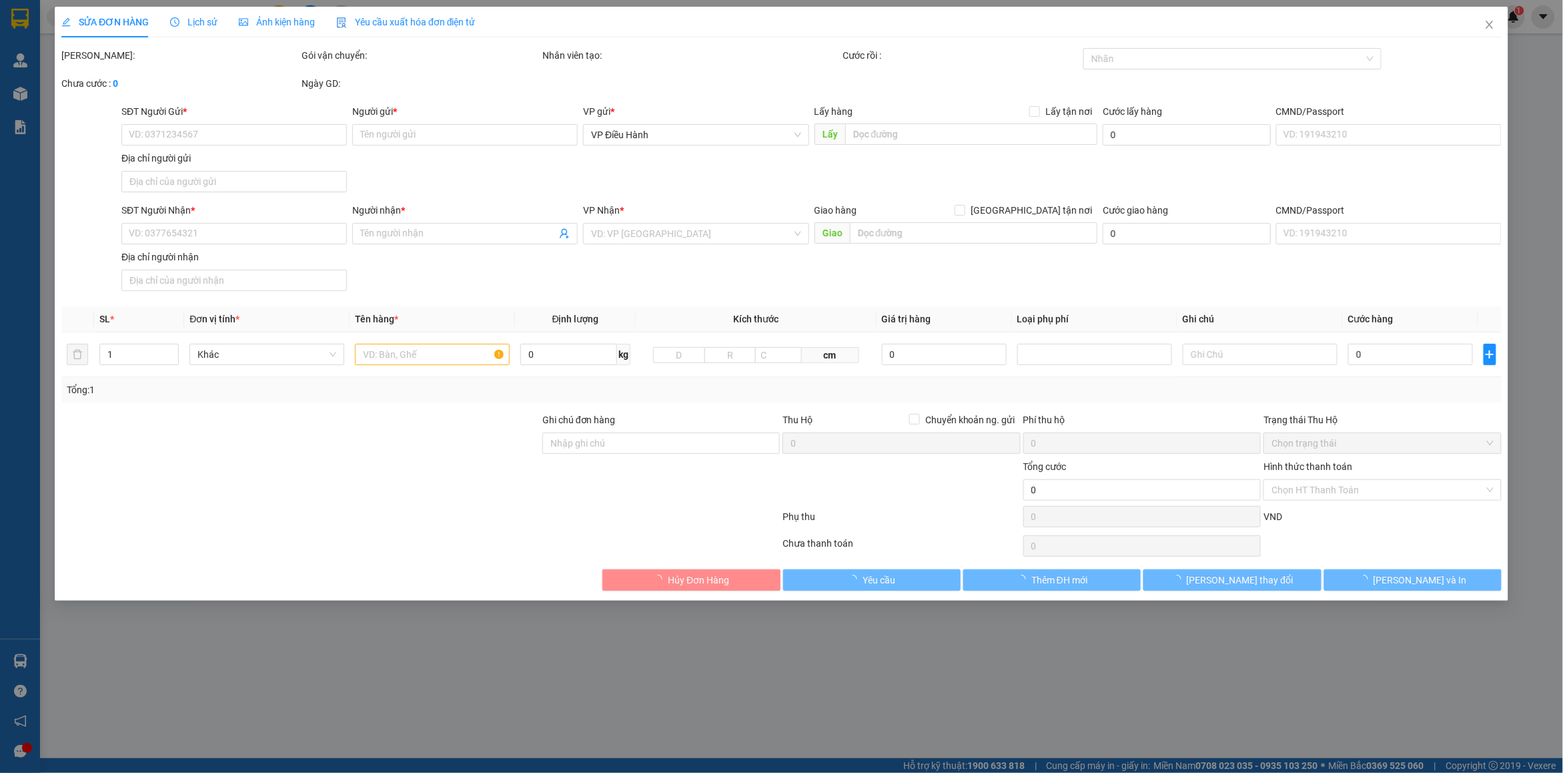
type input "250.000"
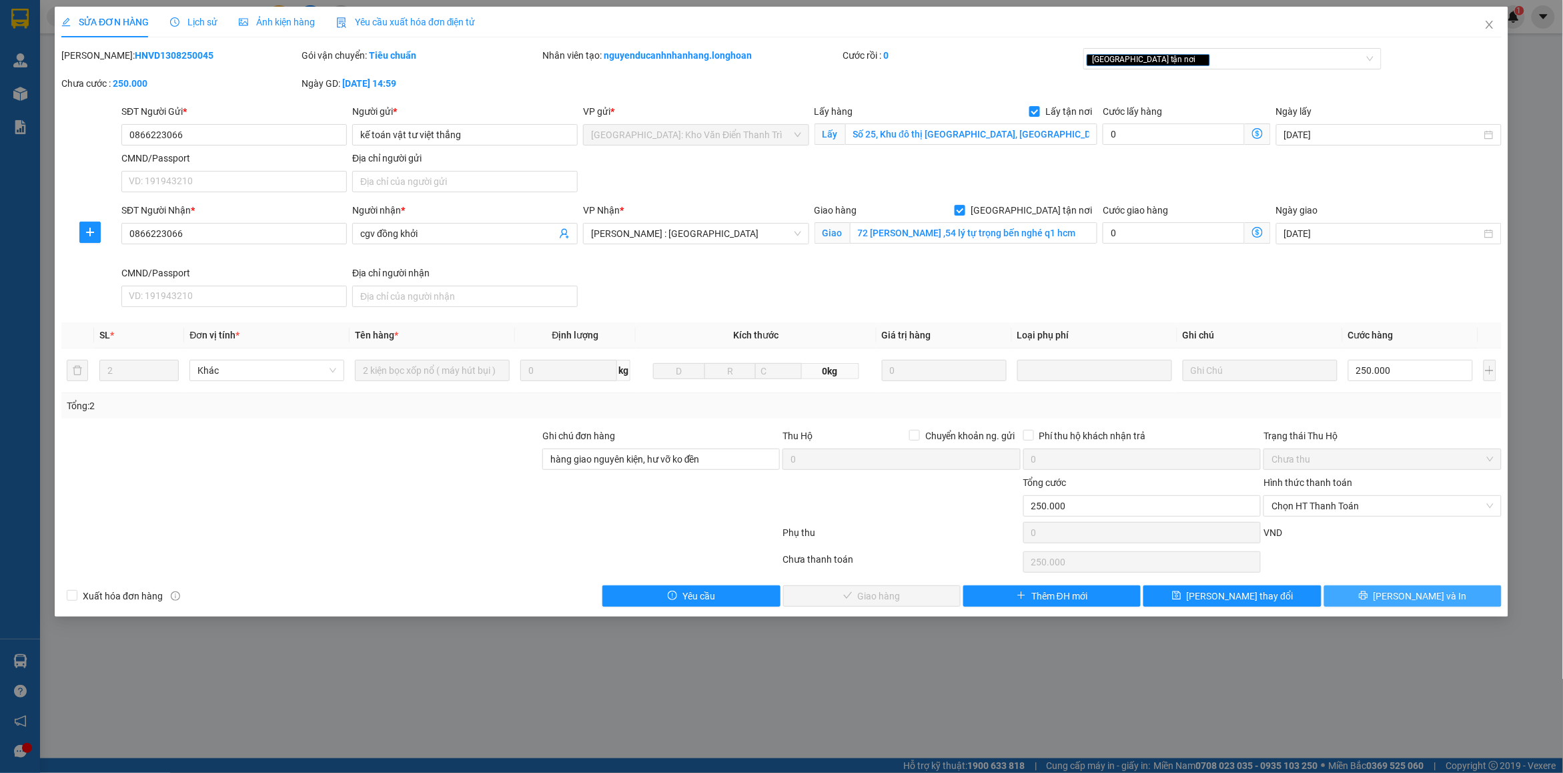
click at [1406, 595] on span "[PERSON_NAME] và In" at bounding box center [1420, 595] width 93 height 15
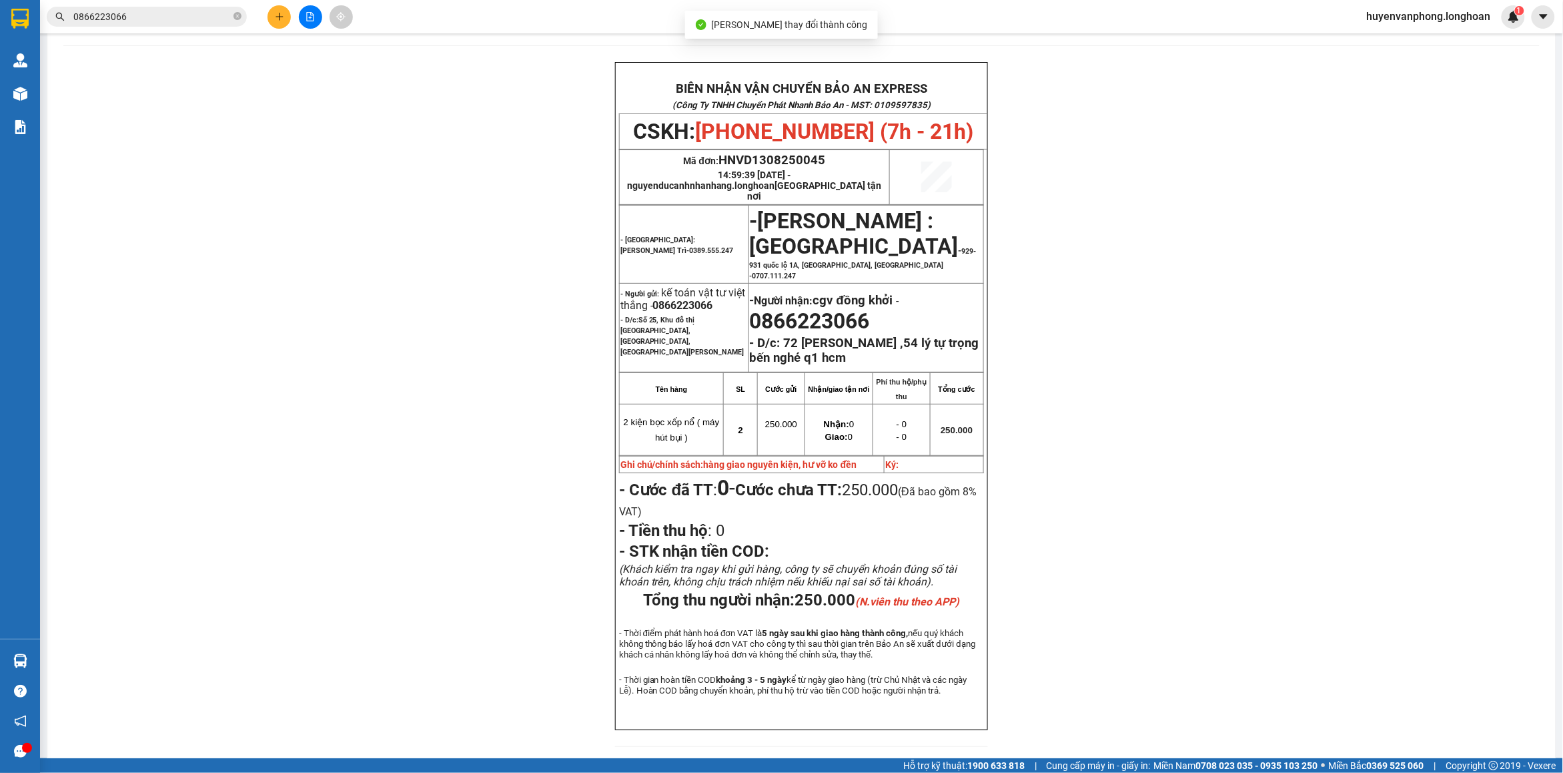
scroll to position [83, 0]
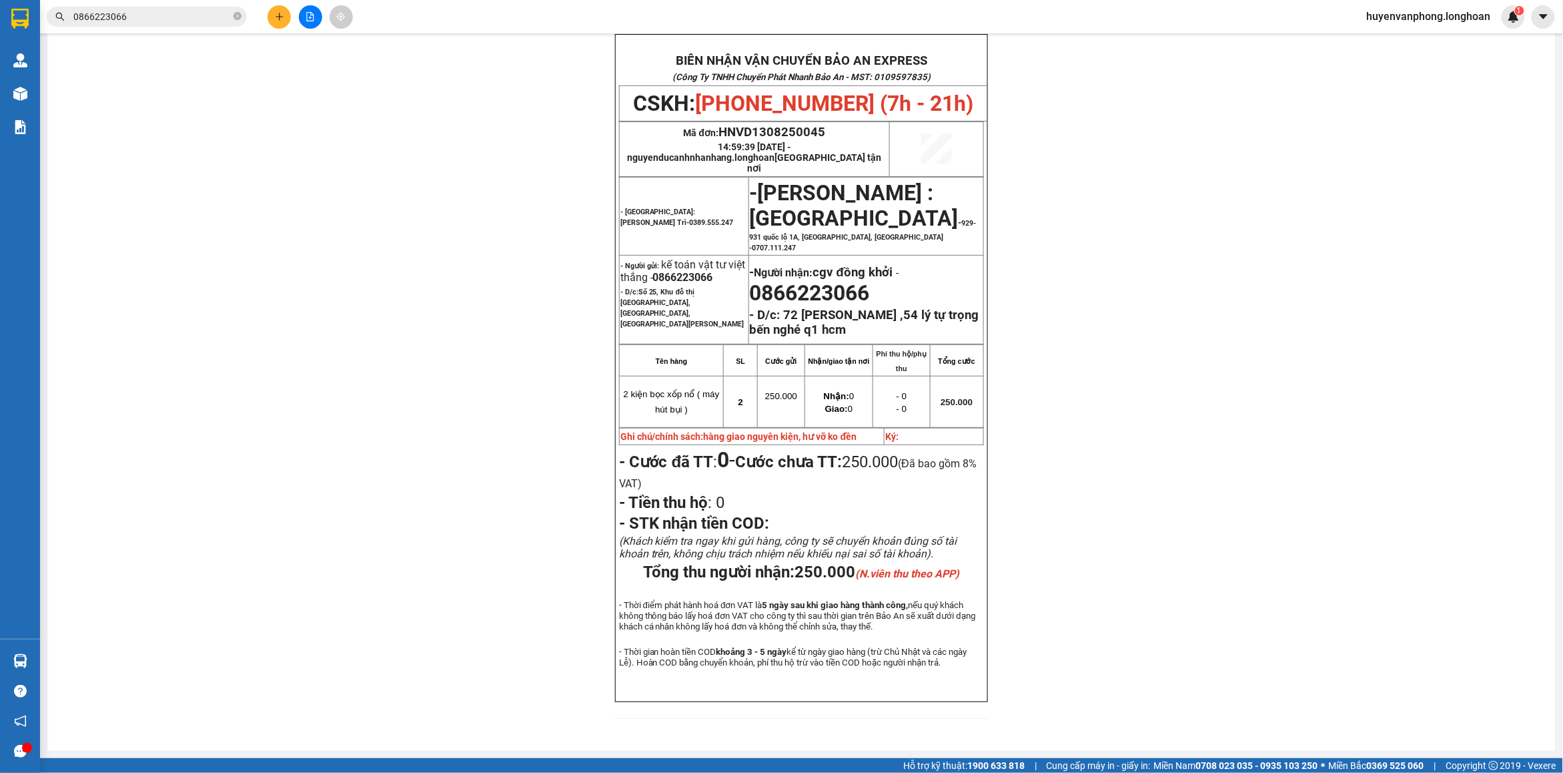
click at [131, 15] on input "0866223066" at bounding box center [151, 16] width 157 height 15
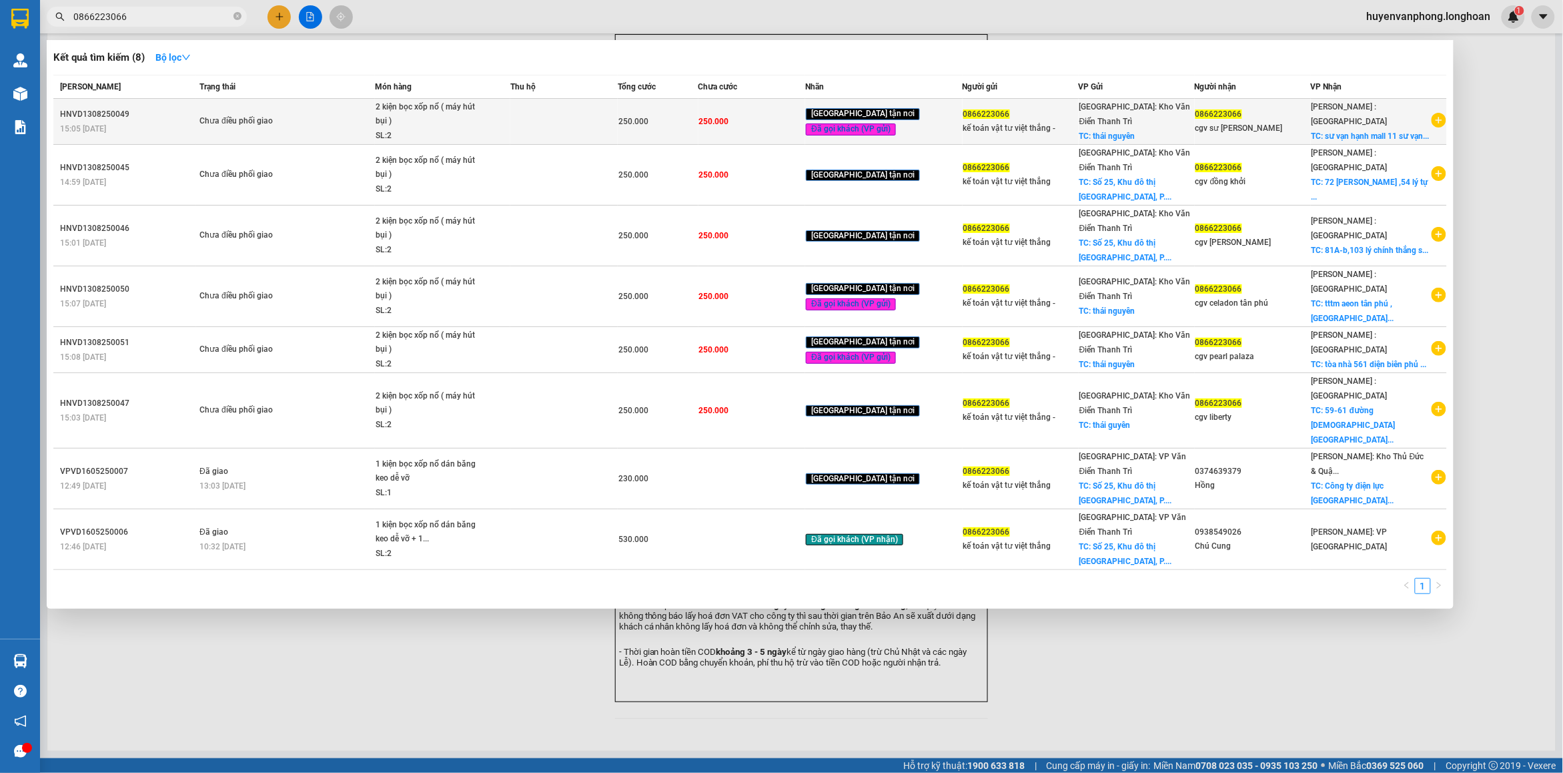
click at [526, 118] on td at bounding box center [563, 122] width 107 height 46
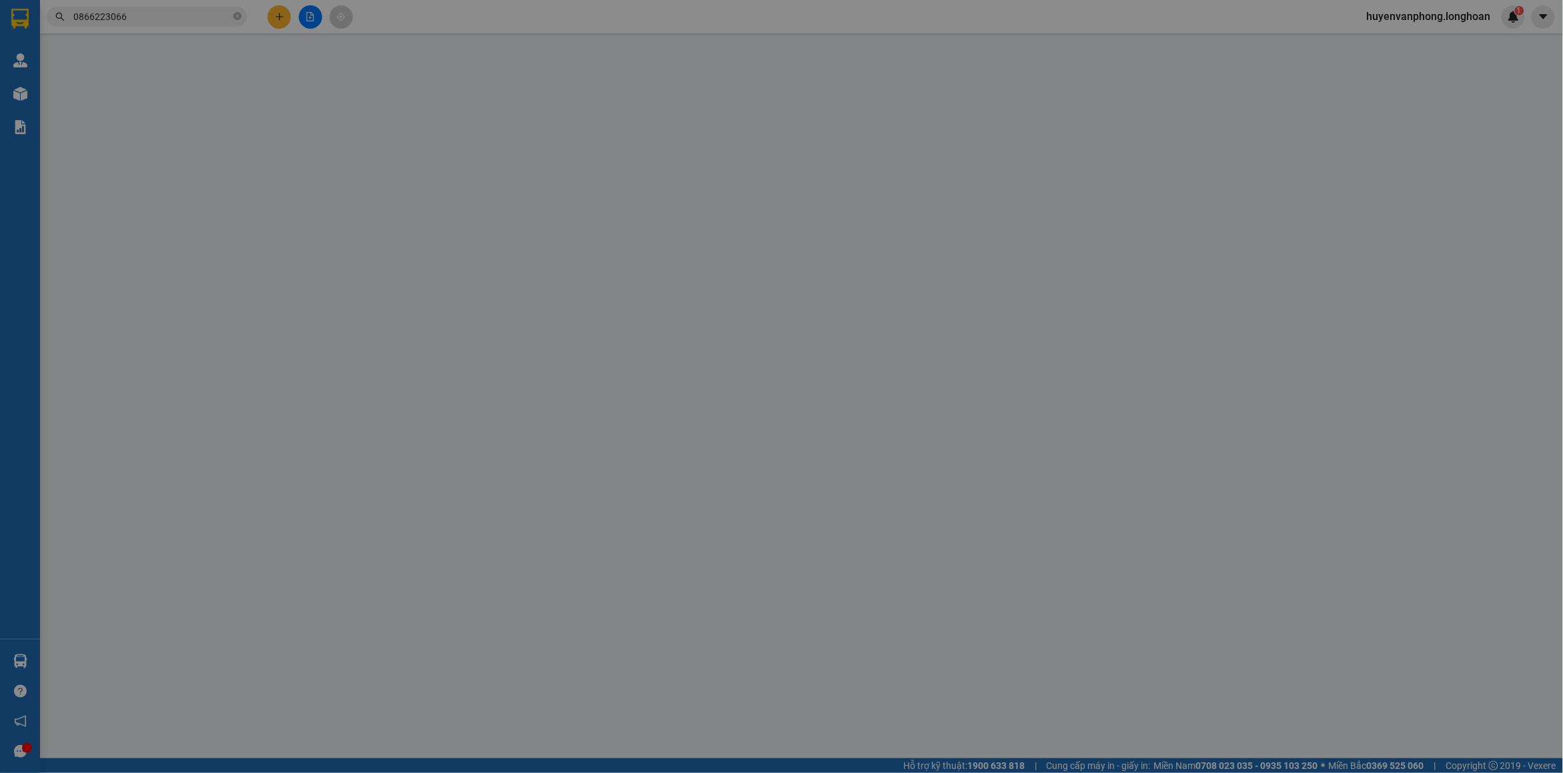
type input "0866223066"
type input "kế toán vật tư việt thắng -"
checkbox input "true"
type input "thái nguyên"
type input "0866223066"
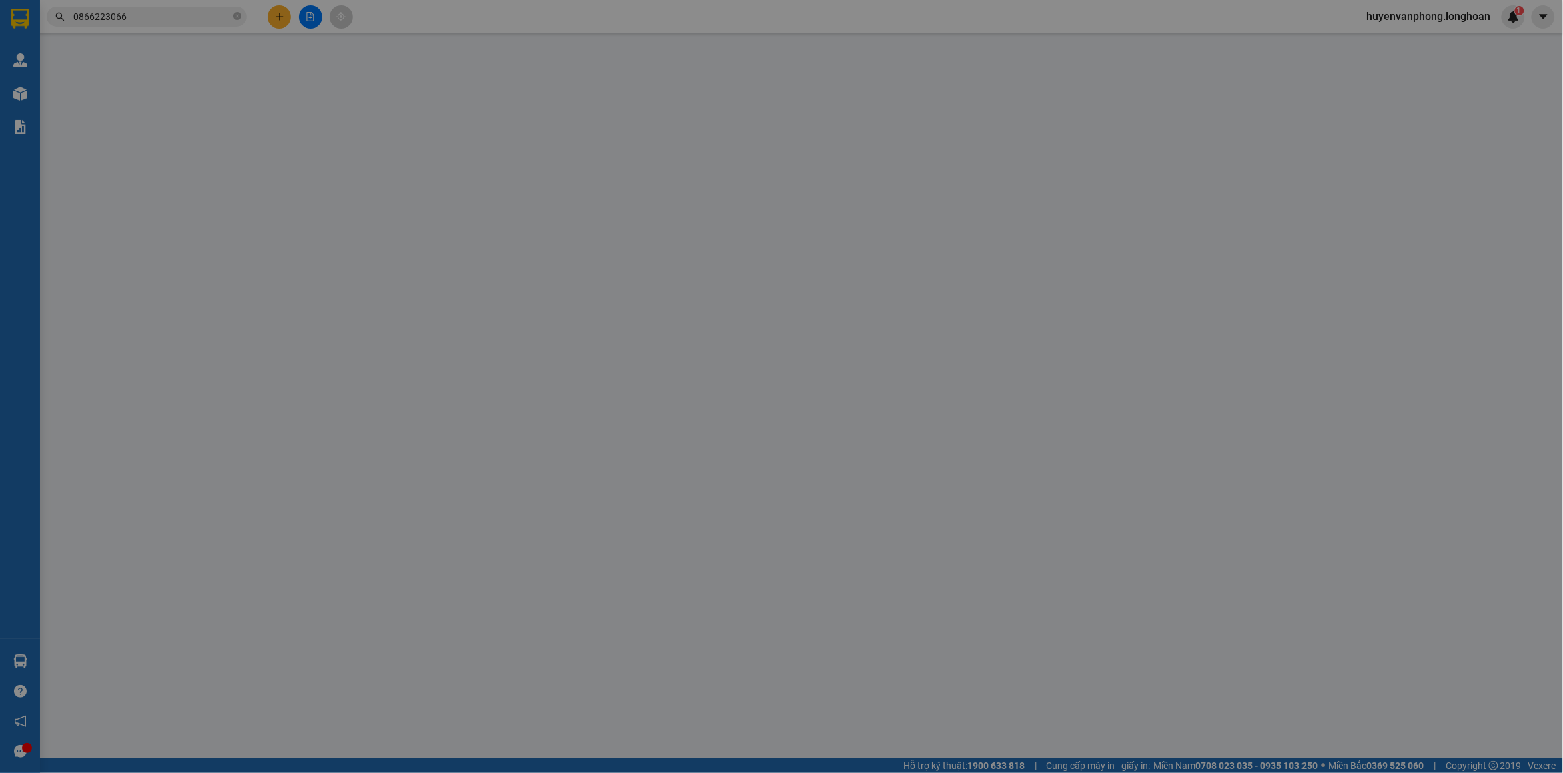
type input "cgv sư vạn hạnh"
checkbox input "true"
type input "sư vạn hạnh mall 11 sư vạn hạnh p12q10 hcm"
type input "hàng giao nguyên kiện, hư vỡ ko đền"
type input "250.000"
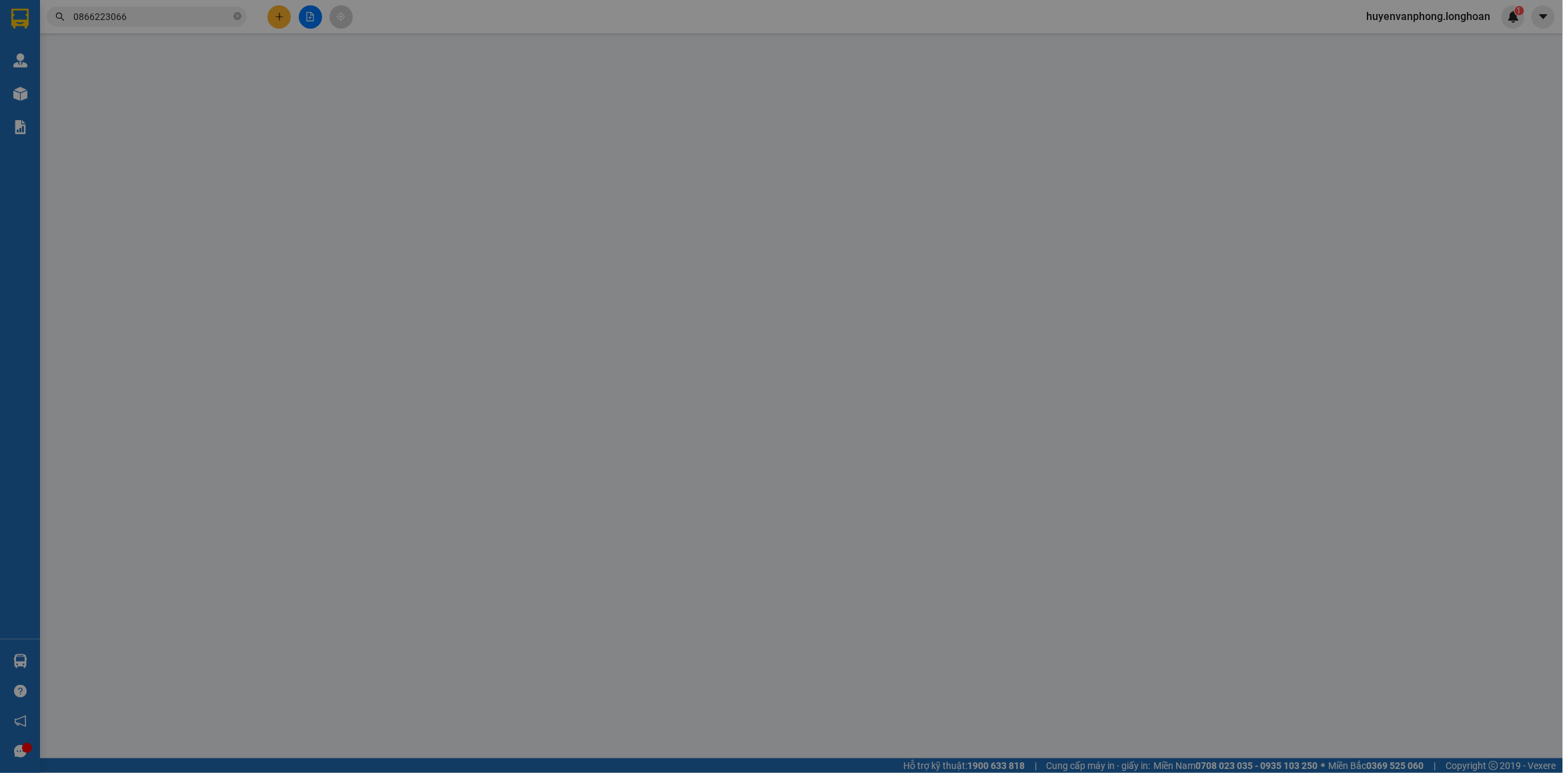
type input "250.000"
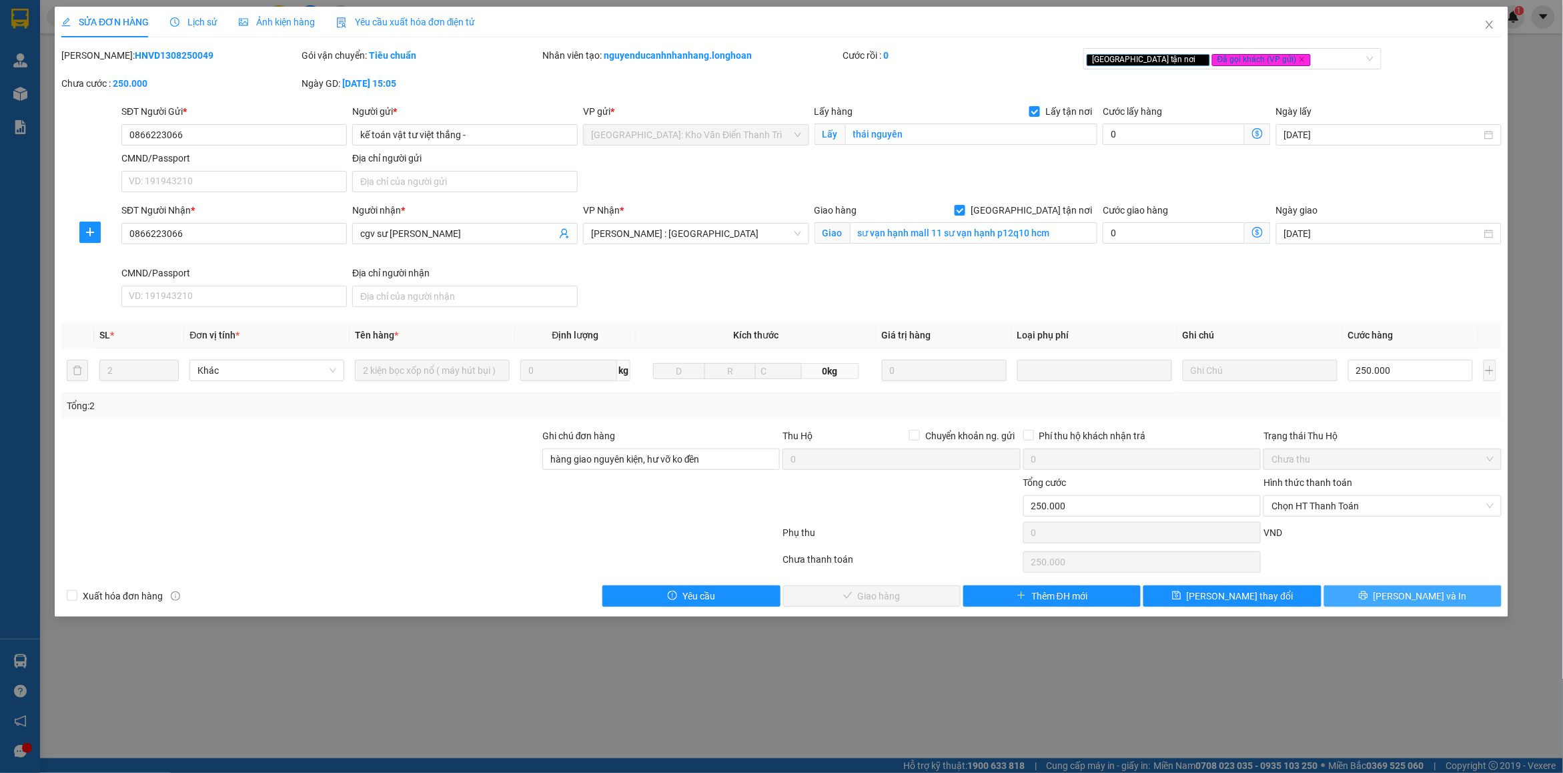
click at [1402, 606] on button "[PERSON_NAME] và In" at bounding box center [1412, 595] width 177 height 21
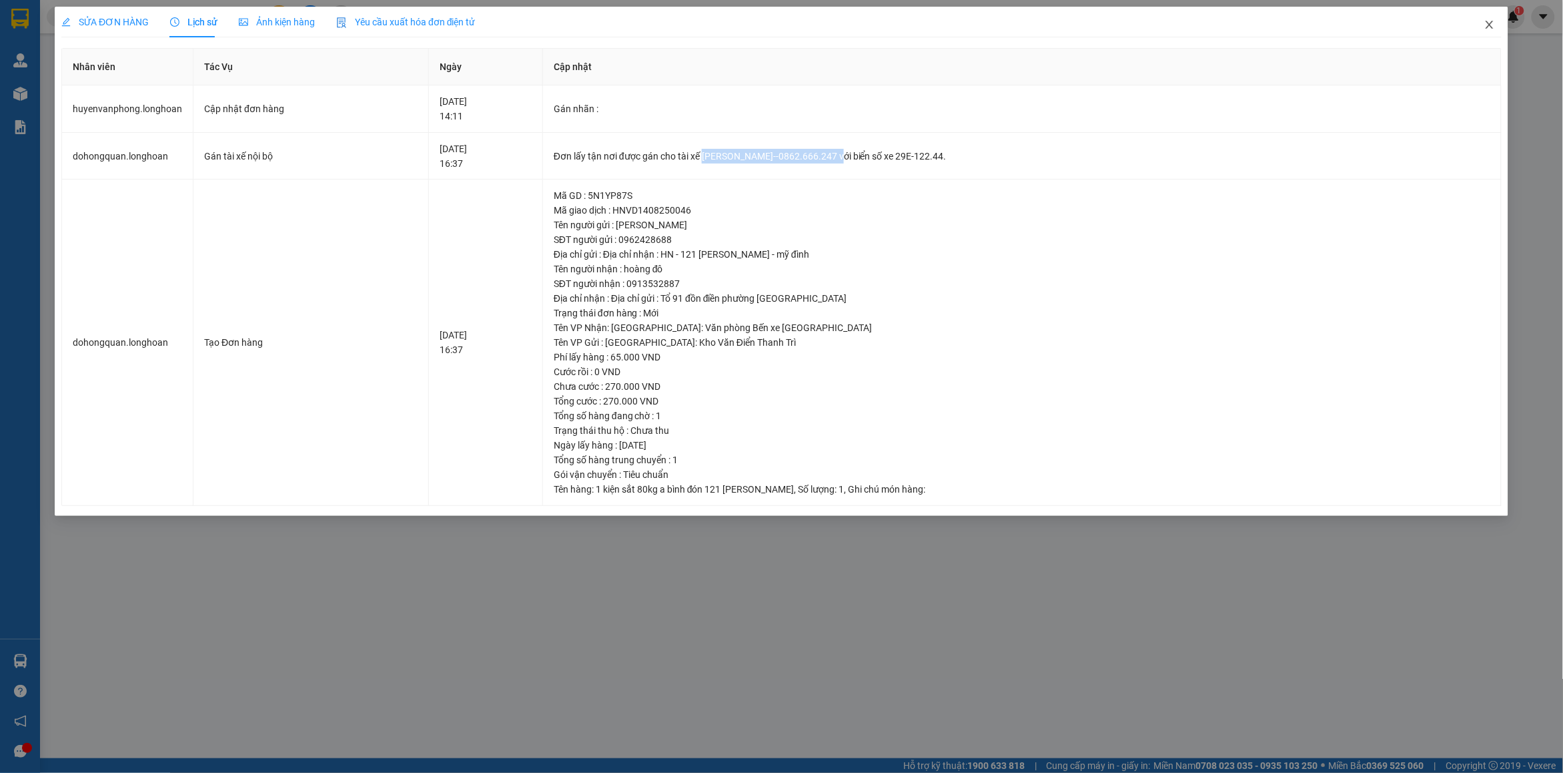
click at [1495, 22] on icon "close" at bounding box center [1489, 24] width 11 height 11
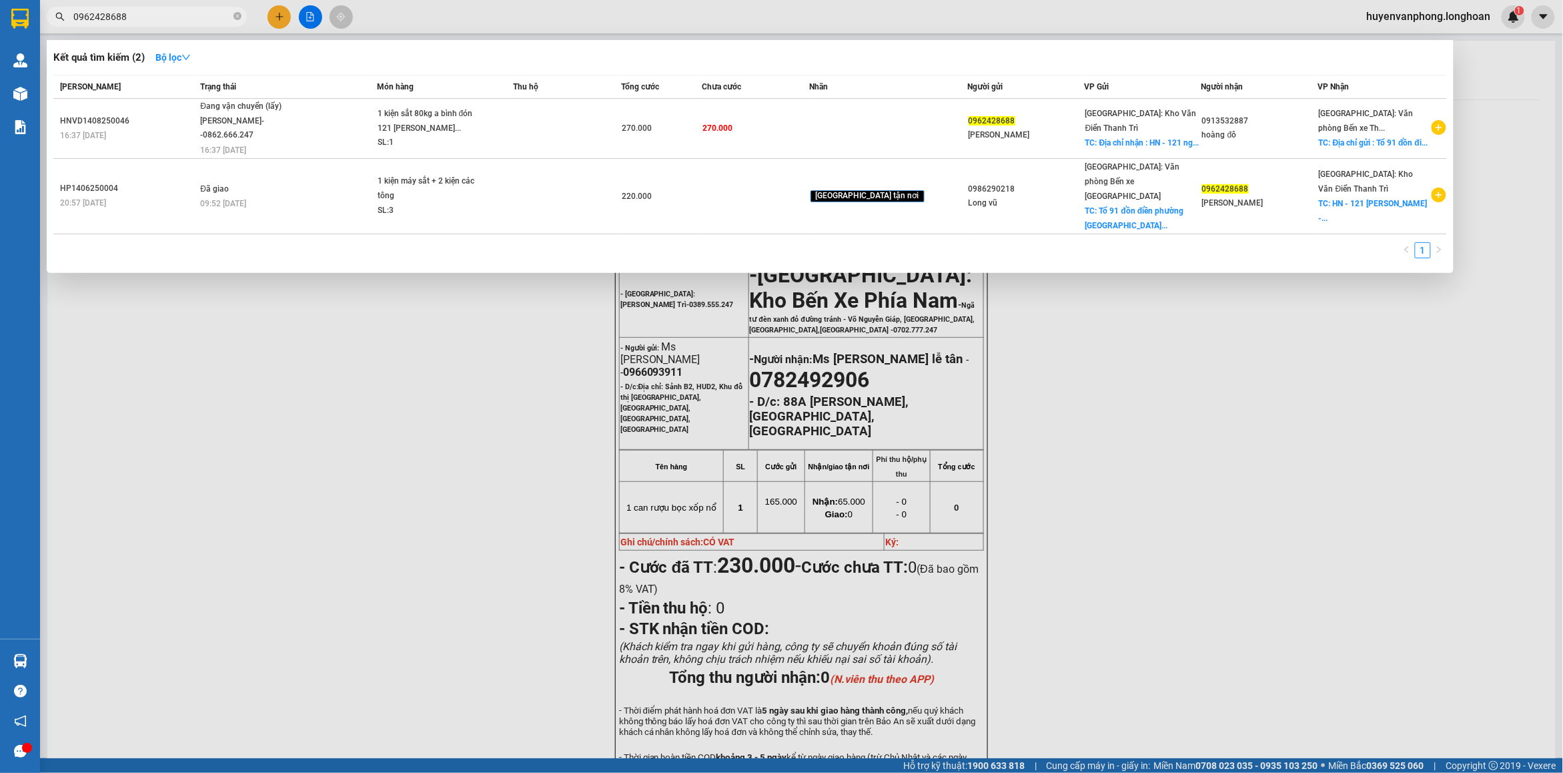
click at [174, 11] on input "0962428688" at bounding box center [151, 16] width 157 height 15
